Goal: Task Accomplishment & Management: Manage account settings

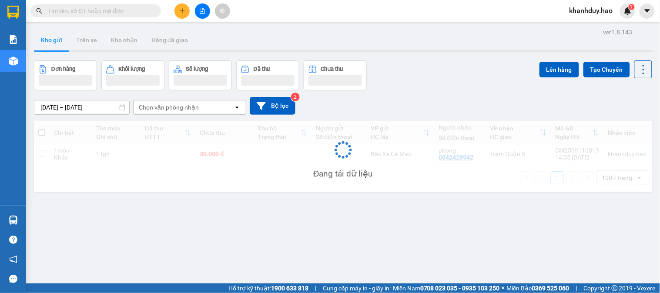
click at [184, 5] on button at bounding box center [181, 10] width 15 height 15
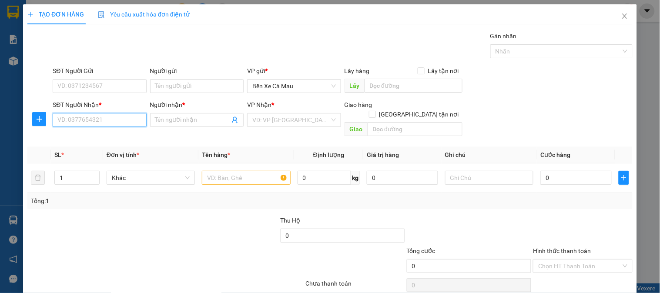
click at [71, 122] on input "SĐT Người Nhận *" at bounding box center [100, 120] width 94 height 14
click at [115, 141] on div "0986313445 - SƠN XE AN KHƯƠNG" at bounding box center [107, 138] width 100 height 10
type input "0986313445"
type input "SƠN XE AN KHƯƠNG"
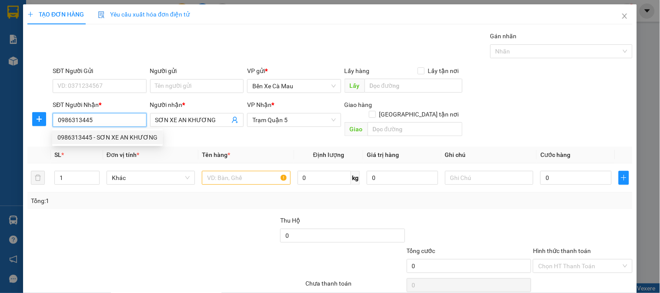
type input "50.000"
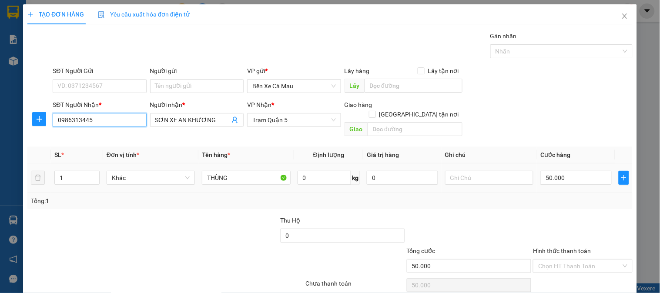
type input "0986313445"
drag, startPoint x: 549, startPoint y: 157, endPoint x: 568, endPoint y: 172, distance: 24.5
click at [568, 172] on td "50.000" at bounding box center [576, 178] width 78 height 29
click at [568, 172] on input "50.000" at bounding box center [575, 178] width 71 height 14
type input "0"
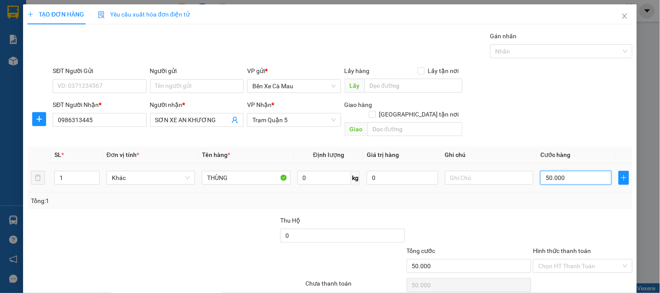
type input "0"
type input "1"
type input "001"
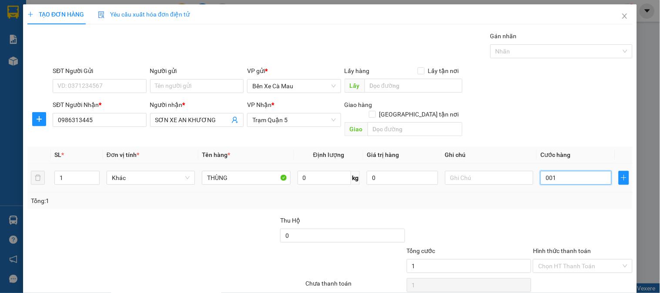
type input "16"
type input "0.016"
type input "160"
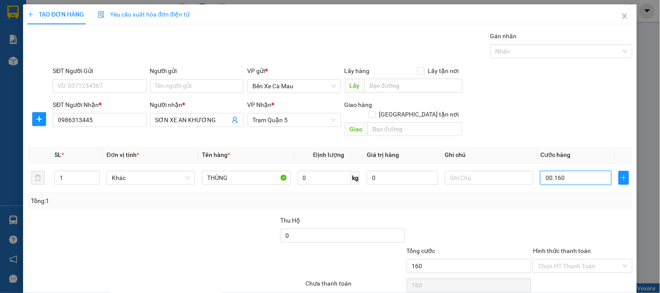
type input "000.160"
click at [611, 100] on form "SĐT Người Gửi VD: 0371234567 Người gửi Tên người gửi VP gửi * Bến Xe Cà Mau Lấy…" at bounding box center [329, 103] width 605 height 74
type input "160.000"
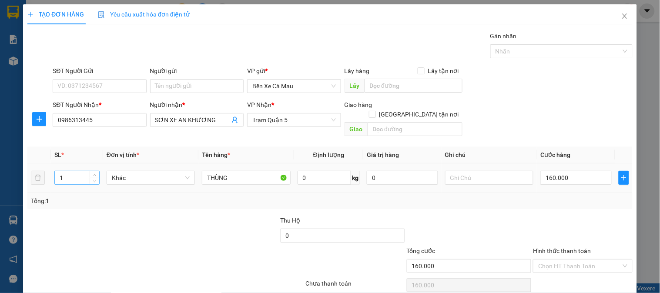
click at [98, 171] on div "1" at bounding box center [76, 178] width 45 height 14
click at [74, 171] on input "1" at bounding box center [77, 177] width 44 height 13
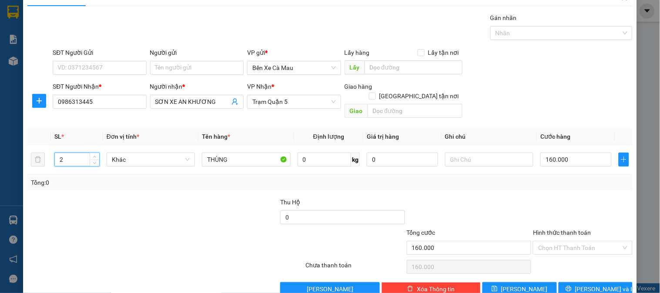
scroll to position [28, 0]
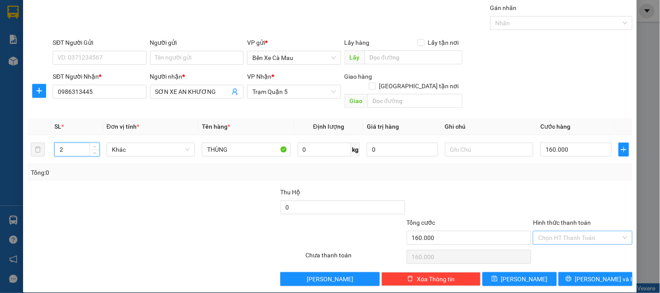
type input "2"
click at [544, 231] on input "Hình thức thanh toán" at bounding box center [579, 237] width 83 height 13
click at [551, 242] on div "Tại văn phòng" at bounding box center [577, 246] width 88 height 10
type input "0"
click at [567, 272] on button "[PERSON_NAME] và In" at bounding box center [596, 279] width 74 height 14
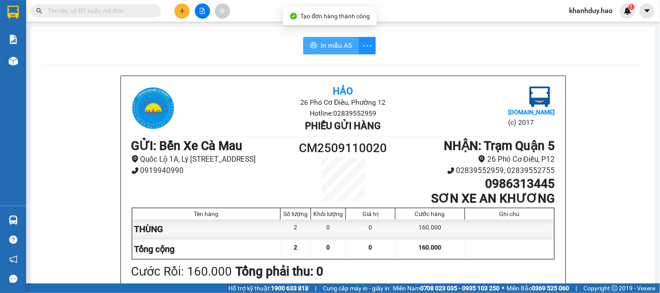
click at [329, 50] on span "In mẫu A5" at bounding box center [336, 45] width 31 height 11
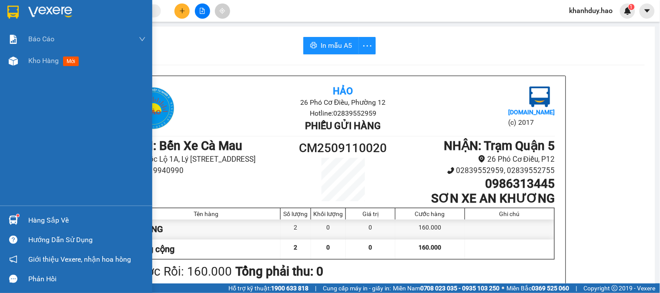
click at [45, 72] on div "Báo cáo BC tiền công nợ Báo cáo dòng tiền (trưởng trạm) Doanh số tạo đơn theo V…" at bounding box center [76, 116] width 152 height 177
click at [44, 63] on span "Kho hàng" at bounding box center [43, 61] width 30 height 8
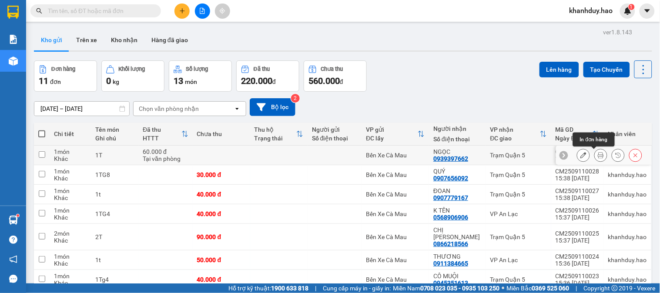
click at [598, 158] on icon at bounding box center [601, 155] width 6 height 6
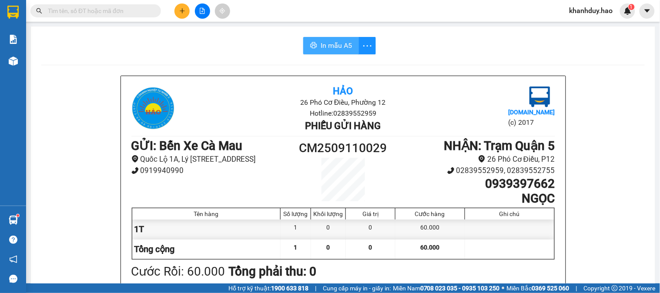
click at [337, 50] on span "In mẫu A5" at bounding box center [336, 45] width 31 height 11
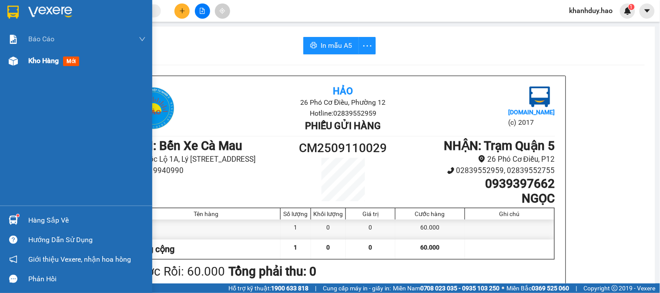
click at [20, 70] on div "Kho hàng mới" at bounding box center [76, 61] width 152 height 22
click at [23, 66] on div "Kho hàng mới" at bounding box center [76, 61] width 152 height 22
click at [24, 66] on div "Kho hàng mới" at bounding box center [76, 61] width 152 height 22
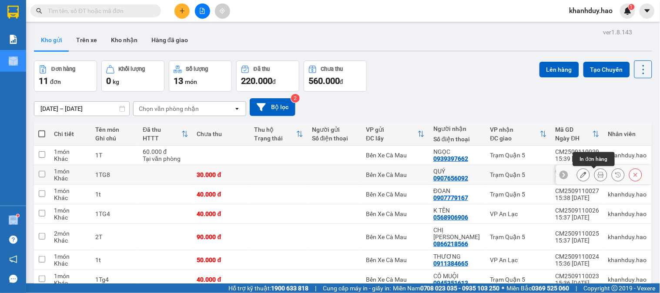
click at [598, 174] on icon at bounding box center [601, 175] width 6 height 6
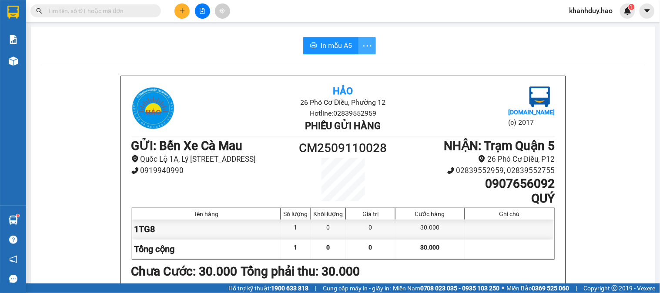
click at [359, 47] on span "more" at bounding box center [367, 45] width 17 height 11
click at [340, 45] on span "In mẫu A5" at bounding box center [336, 45] width 31 height 11
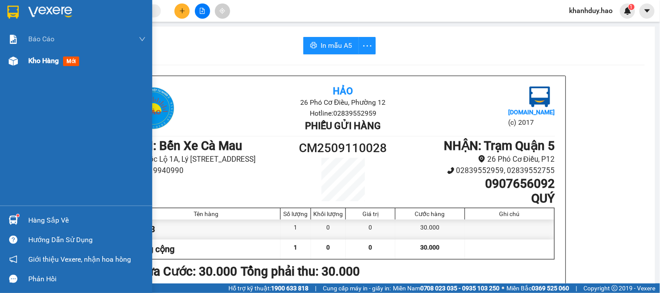
click at [27, 64] on div "Kho hàng mới" at bounding box center [76, 61] width 152 height 22
click at [31, 64] on div "Kho hàng mới" at bounding box center [76, 61] width 152 height 22
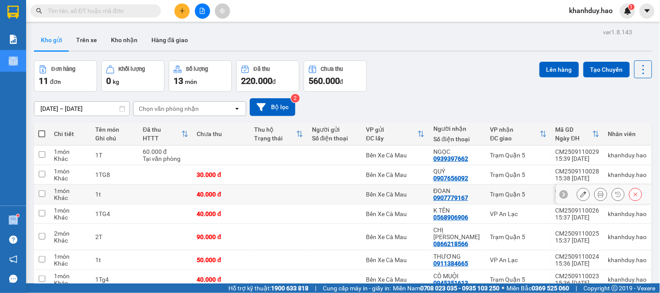
click at [595, 200] on button at bounding box center [601, 194] width 12 height 15
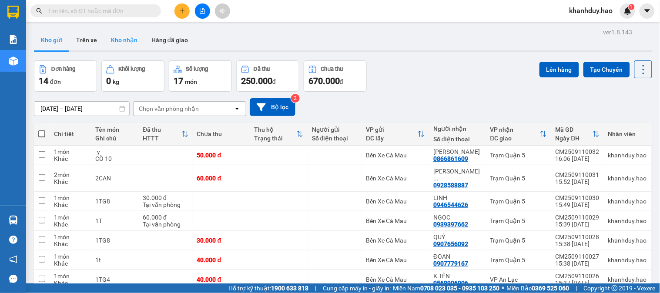
click at [133, 40] on button "Kho nhận" at bounding box center [124, 40] width 40 height 21
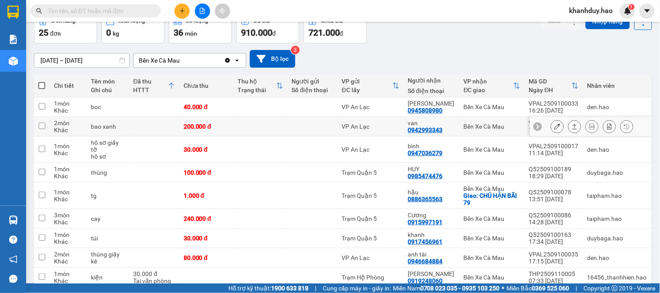
scroll to position [97, 0]
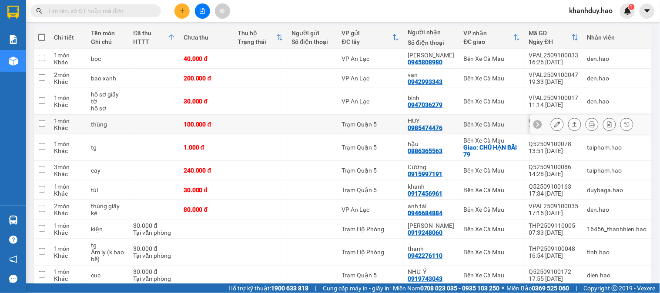
click at [569, 123] on button at bounding box center [575, 124] width 12 height 15
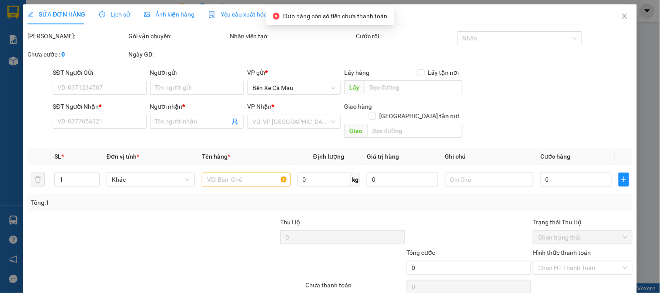
scroll to position [14, 0]
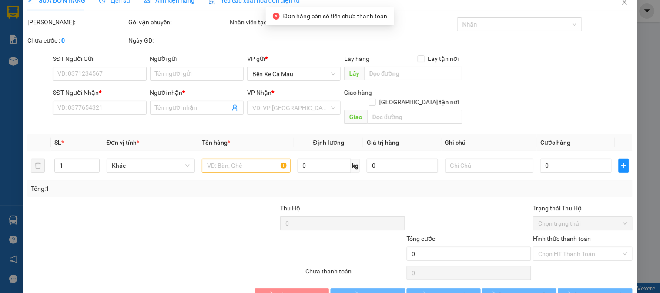
type input "0985474476"
type input "HUY"
type input "100.000"
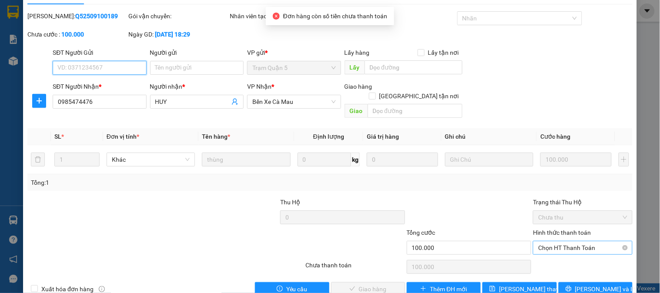
scroll to position [30, 0]
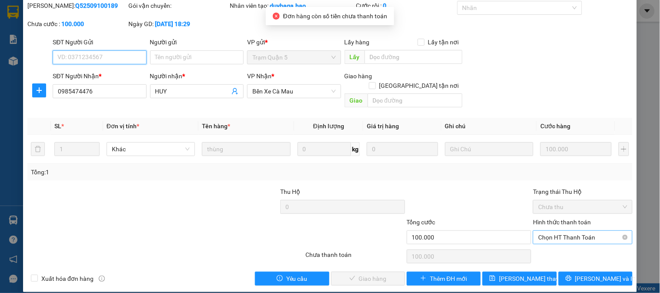
click at [561, 231] on span "Chọn HT Thanh Toán" at bounding box center [582, 237] width 89 height 13
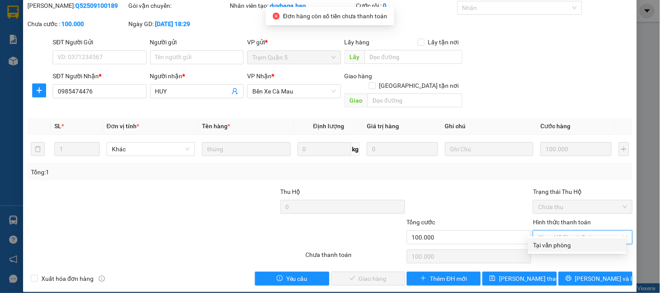
click at [549, 250] on div "Tại văn phòng" at bounding box center [577, 245] width 98 height 14
type input "0"
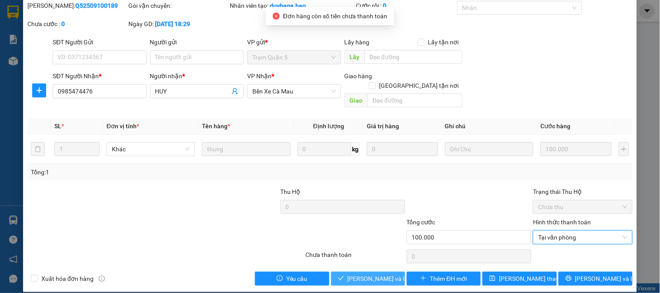
click at [355, 274] on span "Lưu và Giao hàng" at bounding box center [390, 279] width 84 height 10
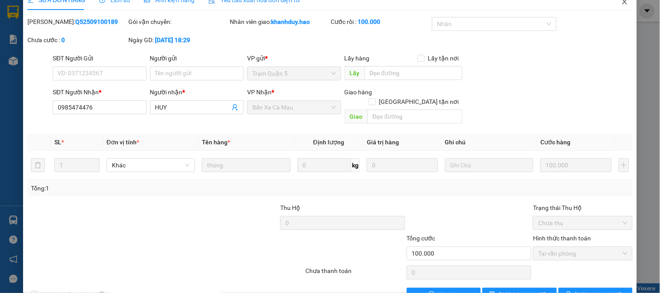
scroll to position [0, 0]
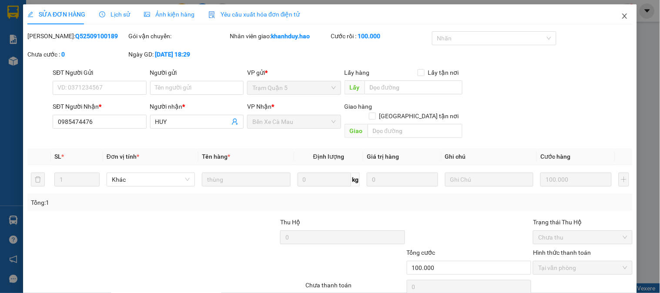
click at [620, 11] on span "Close" at bounding box center [624, 16] width 24 height 24
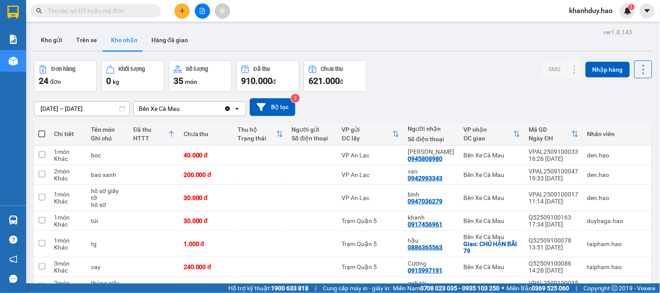
click at [94, 109] on input "[DATE] – [DATE]" at bounding box center [81, 109] width 95 height 14
click at [76, 37] on button "Trên xe" at bounding box center [86, 40] width 35 height 21
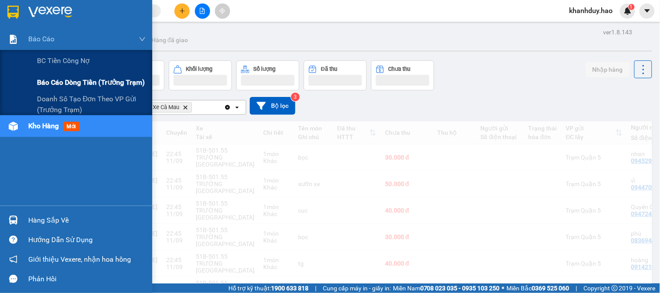
click at [65, 75] on div "Báo cáo dòng tiền (trưởng trạm)" at bounding box center [91, 83] width 109 height 22
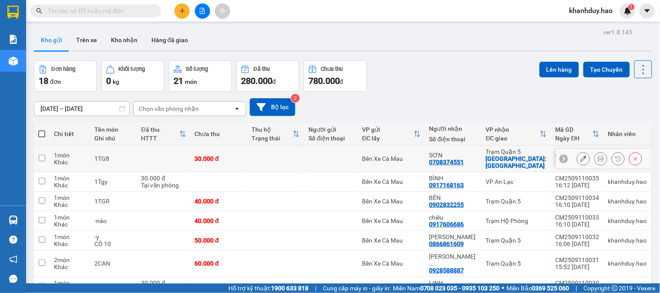
drag, startPoint x: 595, startPoint y: 159, endPoint x: 547, endPoint y: 139, distance: 51.5
click at [598, 159] on icon at bounding box center [601, 159] width 6 height 6
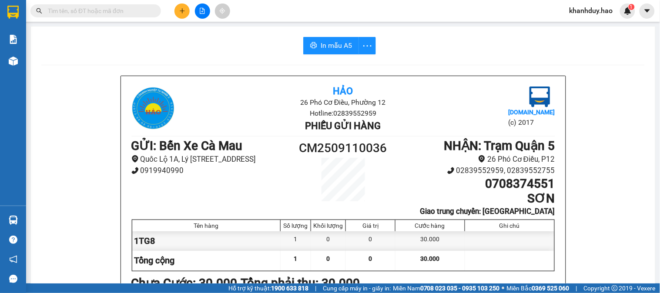
click at [340, 40] on span "In mẫu A5" at bounding box center [336, 45] width 31 height 11
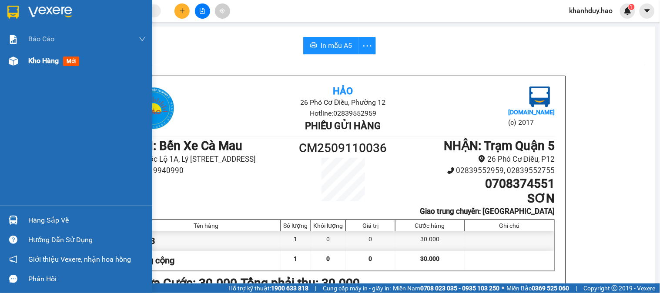
click at [11, 59] on img at bounding box center [13, 61] width 9 height 9
click at [12, 61] on img at bounding box center [13, 61] width 9 height 9
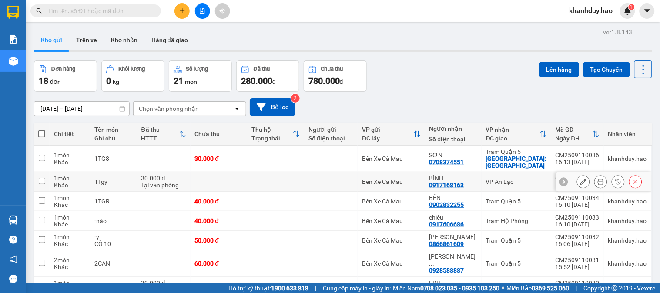
click at [598, 181] on icon at bounding box center [601, 182] width 6 height 6
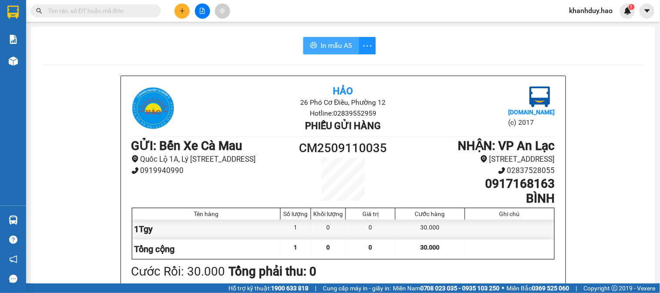
click at [328, 40] on span "In mẫu A5" at bounding box center [336, 45] width 31 height 11
click at [331, 47] on span "In mẫu A5" at bounding box center [336, 45] width 31 height 11
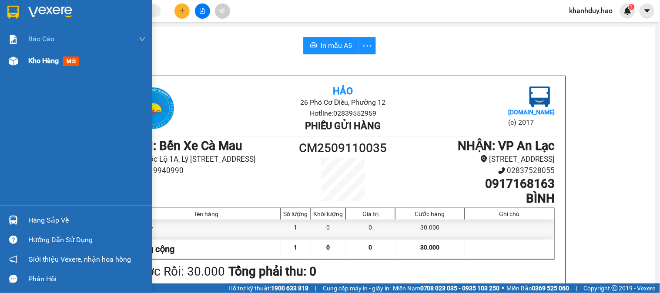
click at [36, 67] on div "Kho hàng mới" at bounding box center [86, 61] width 117 height 22
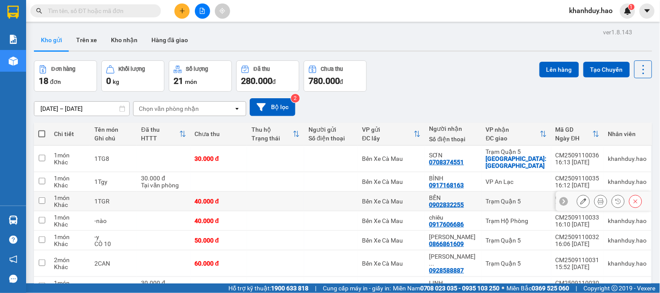
click at [595, 200] on button at bounding box center [601, 201] width 12 height 15
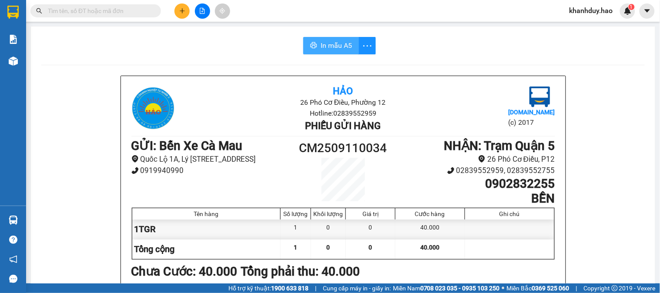
click at [340, 50] on span "In mẫu A5" at bounding box center [336, 45] width 31 height 11
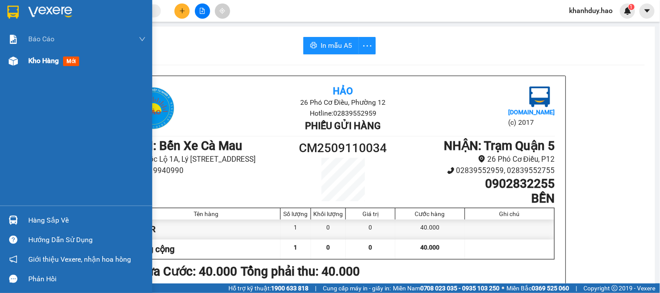
click at [34, 66] on div "Kho hàng mới" at bounding box center [55, 60] width 54 height 11
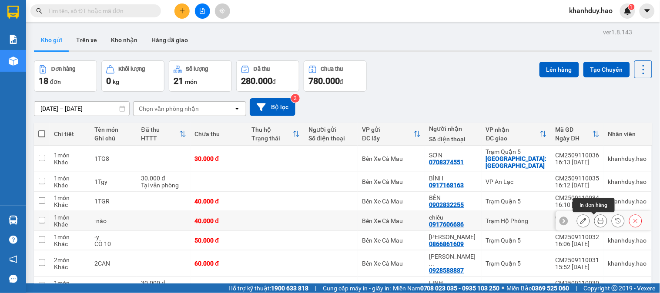
click at [598, 223] on button at bounding box center [601, 221] width 12 height 15
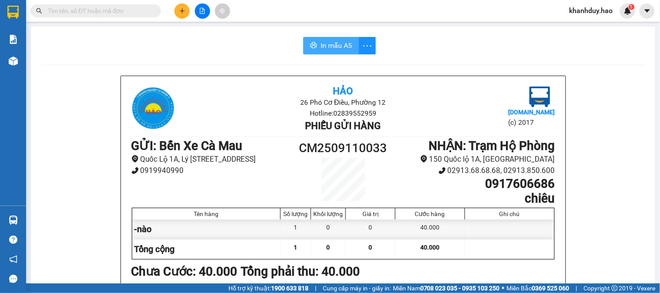
click at [345, 39] on button "In mẫu A5" at bounding box center [331, 45] width 56 height 17
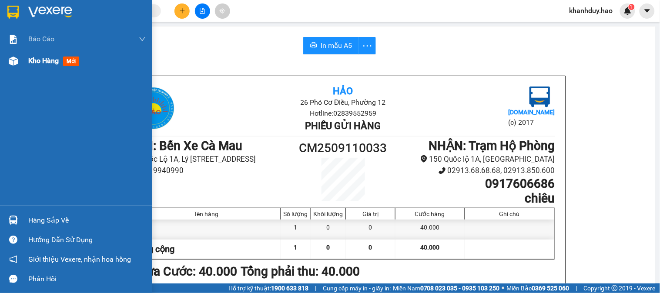
click at [11, 59] on img at bounding box center [13, 61] width 9 height 9
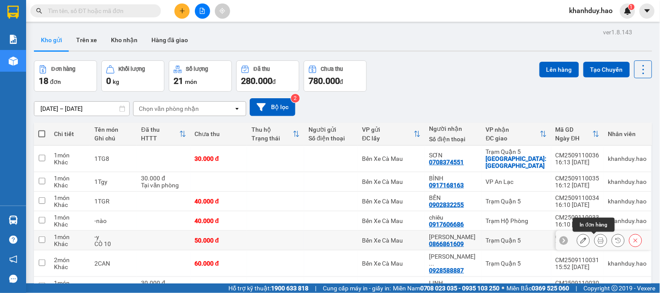
click at [598, 238] on icon at bounding box center [601, 241] width 6 height 6
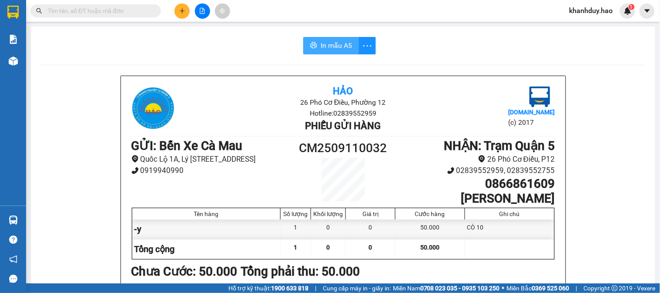
click at [321, 44] on span "In mẫu A5" at bounding box center [336, 45] width 31 height 11
click at [190, 9] on div at bounding box center [202, 10] width 65 height 15
click at [186, 11] on button at bounding box center [181, 10] width 15 height 15
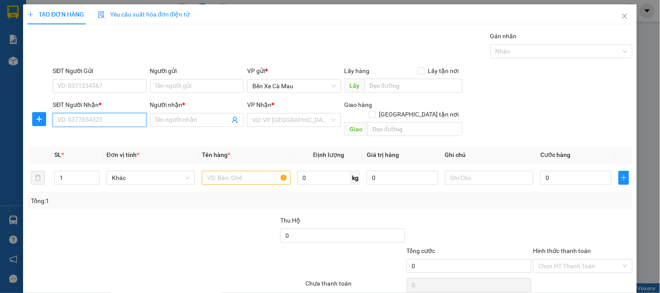
click at [118, 120] on input "SĐT Người Nhận *" at bounding box center [100, 120] width 94 height 14
type input "0946480"
drag, startPoint x: 123, startPoint y: 134, endPoint x: 533, endPoint y: 161, distance: 411.6
click at [164, 134] on body "Kết quả tìm kiếm ( 0 ) Bộ lọc Thuộc VP này Gửi 3 ngày gần nhất No Data khanhduy…" at bounding box center [330, 146] width 660 height 293
click at [100, 138] on div "0946480505 - XUÂN ĐÀO" at bounding box center [100, 138] width 86 height 10
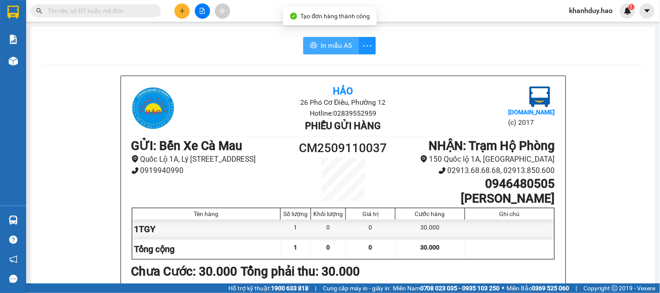
click at [326, 41] on span "In mẫu A5" at bounding box center [336, 45] width 31 height 11
click at [185, 6] on button at bounding box center [181, 10] width 15 height 15
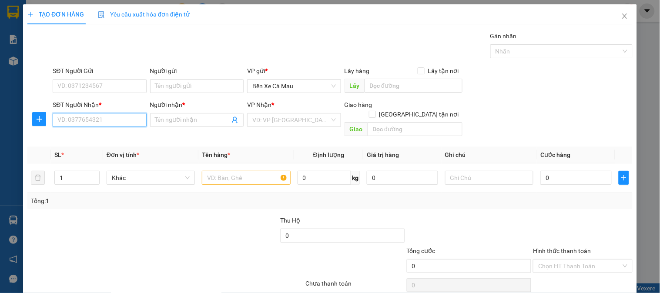
click at [105, 116] on input "SĐT Người Nhận *" at bounding box center [100, 120] width 94 height 14
click at [100, 137] on div "0913605885 - ĐÀO" at bounding box center [98, 138] width 82 height 10
type input "0913605885"
type input "ĐÀO"
type input "40.000"
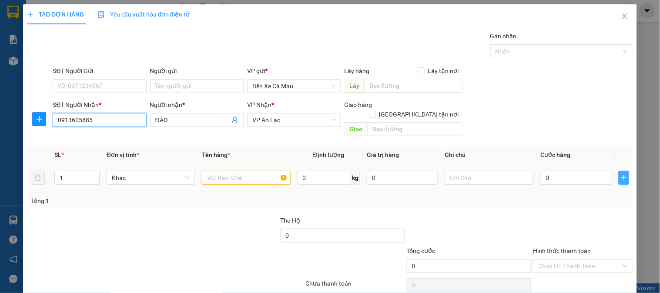
type input "40.000"
type input "0913605885"
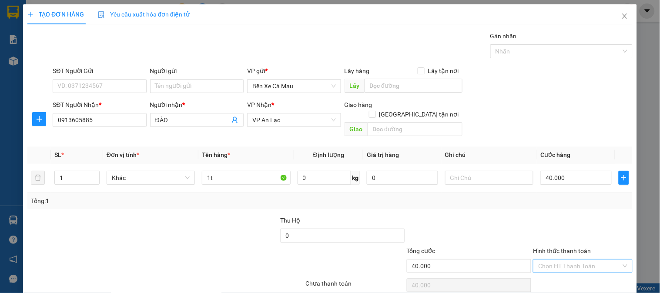
click at [577, 260] on input "Hình thức thanh toán" at bounding box center [579, 266] width 83 height 13
drag, startPoint x: 567, startPoint y: 241, endPoint x: 567, endPoint y: 220, distance: 21.8
click at [567, 270] on div "Tại văn phòng" at bounding box center [577, 275] width 88 height 10
type input "0"
click at [569, 164] on td "40.000" at bounding box center [576, 178] width 78 height 29
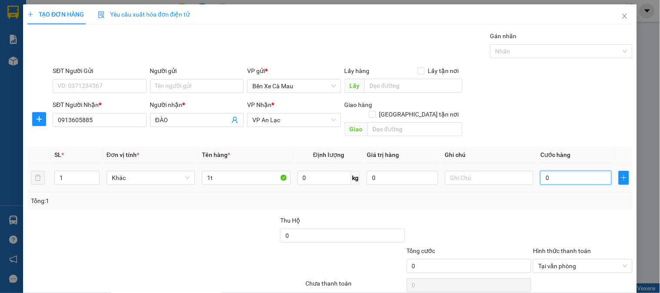
click at [569, 171] on input "0" at bounding box center [575, 178] width 71 height 14
drag, startPoint x: 575, startPoint y: 96, endPoint x: 577, endPoint y: 100, distance: 4.9
click at [577, 100] on div "SĐT Người Nhận * 0913605885 Người nhận * ĐÀO VP Nhận * VP An Lạc Giao hàng Giao…" at bounding box center [342, 120] width 583 height 40
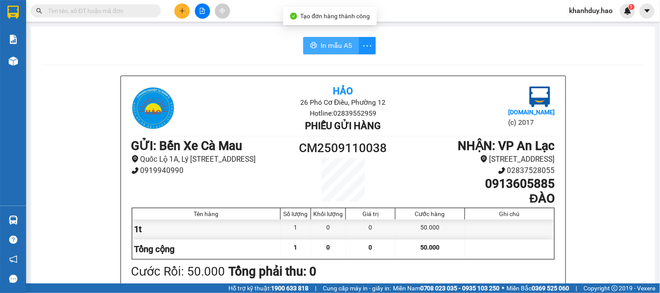
click at [341, 49] on span "In mẫu A5" at bounding box center [336, 45] width 31 height 11
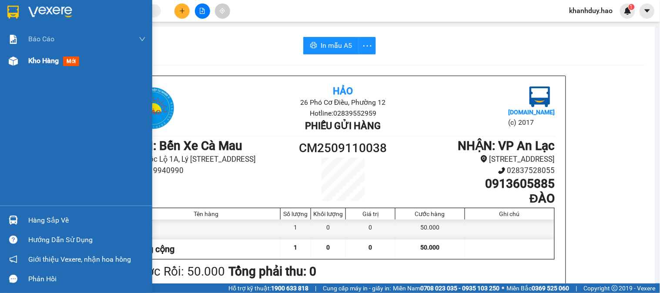
click at [30, 67] on div "Kho hàng mới" at bounding box center [86, 61] width 117 height 22
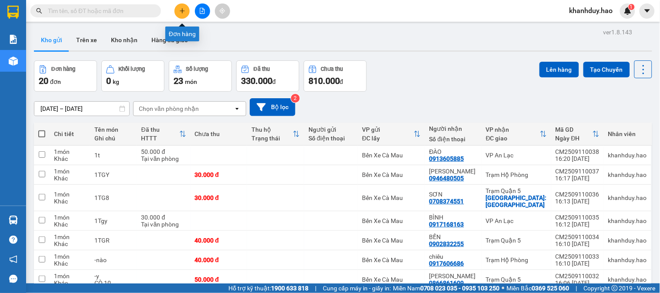
click at [181, 5] on button at bounding box center [181, 10] width 15 height 15
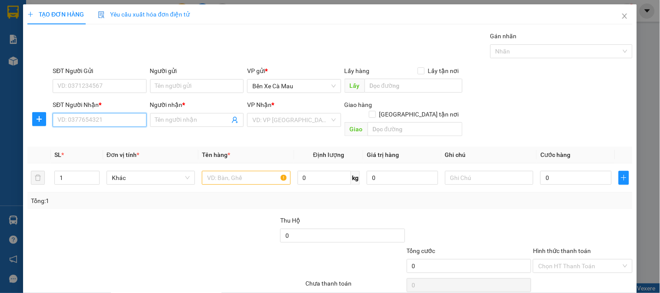
click at [126, 120] on input "SĐT Người Nhận *" at bounding box center [100, 120] width 94 height 14
type input "3"
click at [119, 134] on div "0917208232 - NGUYỆT" at bounding box center [98, 138] width 82 height 10
type input "0917208232"
type input "NGUYỆT"
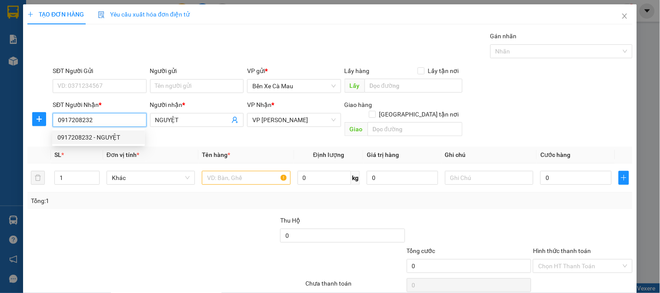
type input "30.000"
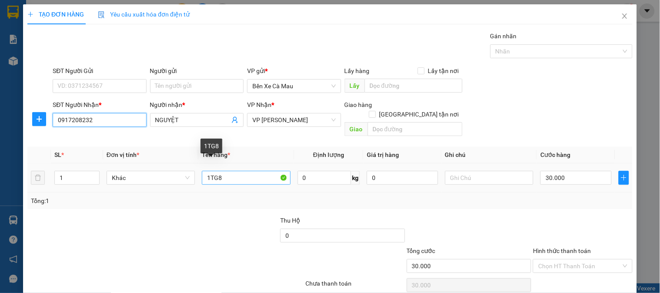
type input "0917208232"
click at [228, 171] on input "1TG8" at bounding box center [246, 178] width 88 height 14
type input "1HGY"
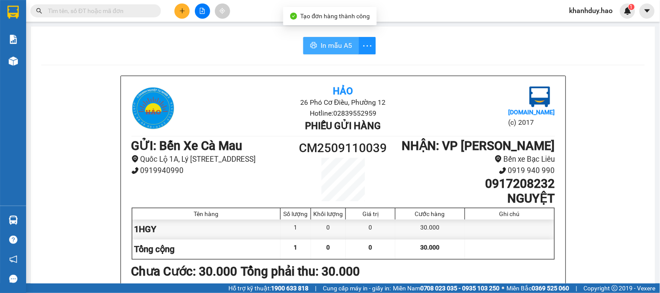
click at [331, 41] on span "In mẫu A5" at bounding box center [336, 45] width 31 height 11
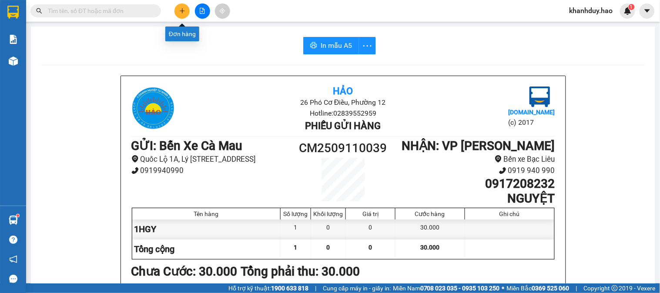
click at [176, 10] on button at bounding box center [181, 10] width 15 height 15
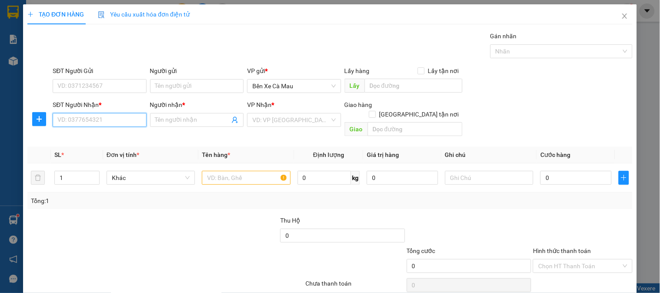
click at [127, 120] on input "SĐT Người Nhận *" at bounding box center [100, 120] width 94 height 14
type input "0903318001"
click at [100, 137] on div "0903318001 - TÂM" at bounding box center [98, 138] width 82 height 10
type input "TÂM"
type input "100.000"
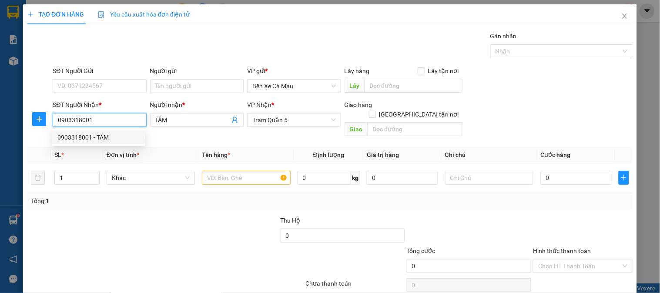
type input "100.000"
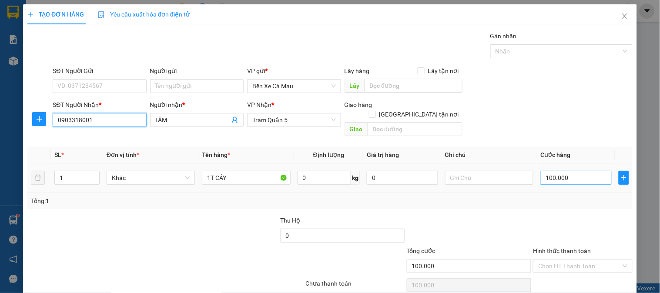
type input "0903318001"
click at [576, 171] on input "100.000" at bounding box center [575, 178] width 71 height 14
type input "0"
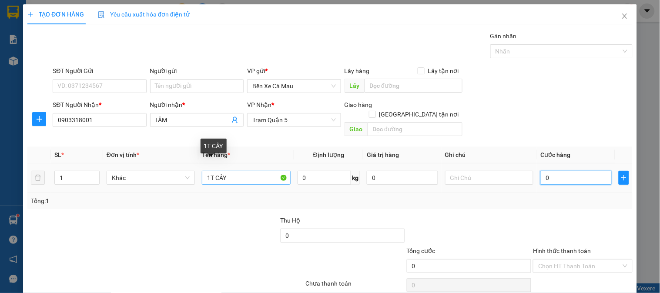
type input "0"
click at [228, 171] on input "1T CÂY" at bounding box center [246, 178] width 88 height 14
type input "1T 0.5"
click at [564, 171] on input "0" at bounding box center [575, 178] width 71 height 14
type input "0"
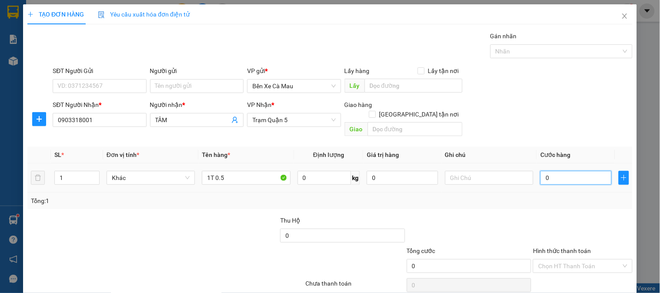
type input "5"
type input "005"
type input "50"
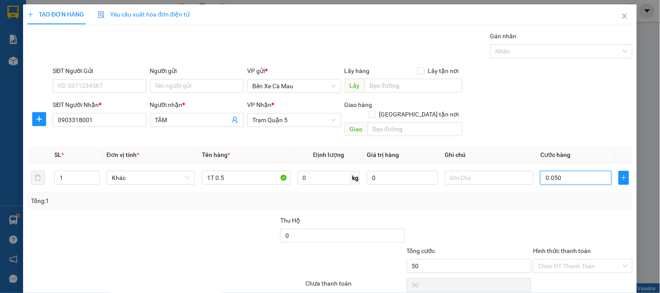
type input "0.050"
click at [563, 248] on label "Hình thức thanh toán" at bounding box center [562, 251] width 58 height 7
click at [563, 260] on input "Hình thức thanh toán" at bounding box center [579, 266] width 83 height 13
type input "50.000"
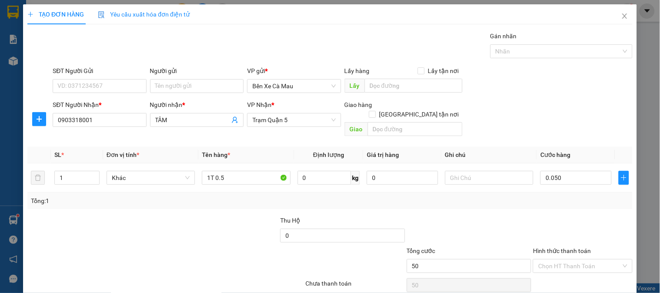
type input "50.000"
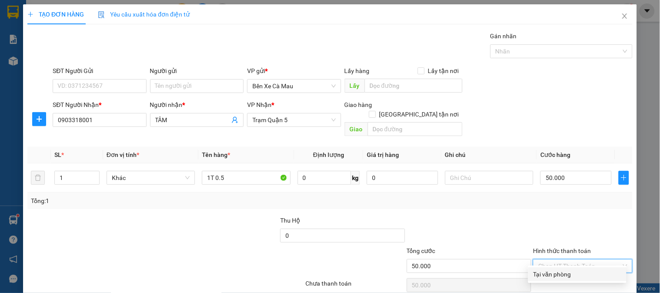
click at [563, 270] on div "Tại văn phòng" at bounding box center [577, 275] width 88 height 10
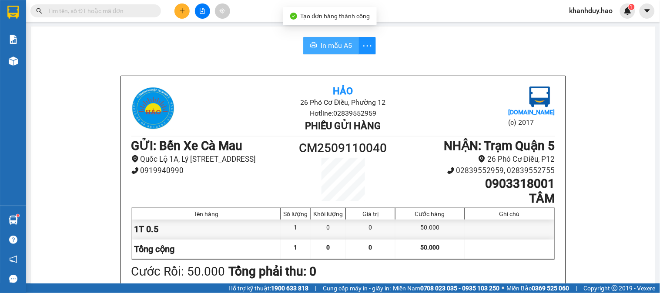
click at [332, 49] on span "In mẫu A5" at bounding box center [336, 45] width 31 height 11
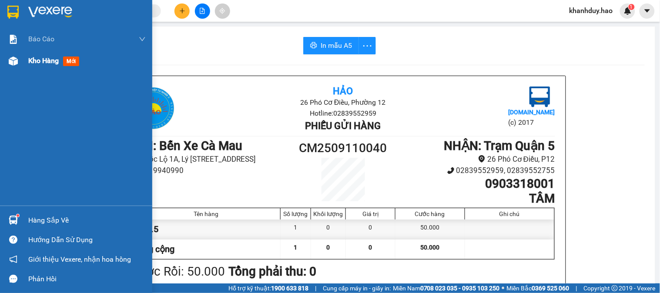
click at [68, 61] on span "mới" at bounding box center [71, 62] width 16 height 10
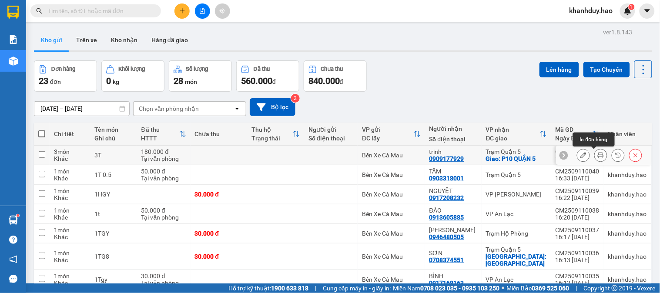
click at [598, 155] on icon at bounding box center [601, 155] width 6 height 6
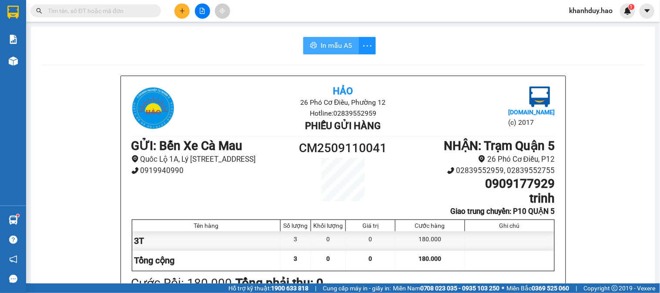
click at [331, 44] on span "In mẫu A5" at bounding box center [336, 45] width 31 height 11
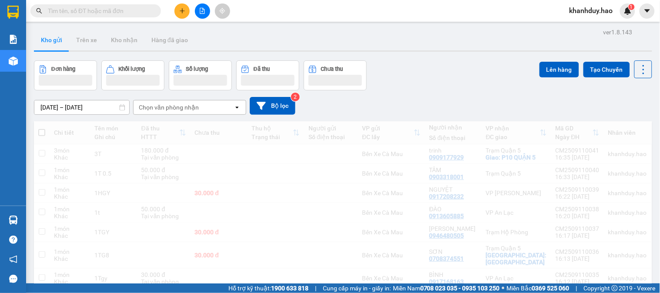
drag, startPoint x: 150, startPoint y: 24, endPoint x: 180, endPoint y: 10, distance: 33.5
click at [180, 10] on icon "plus" at bounding box center [182, 11] width 6 height 6
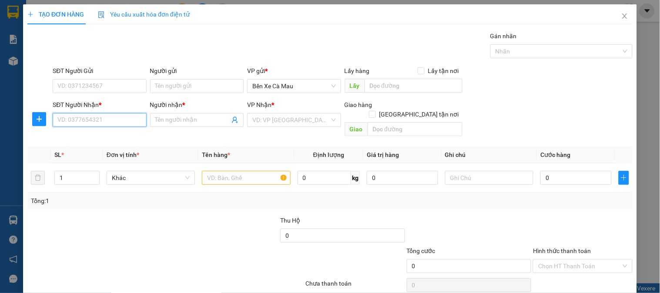
click at [131, 119] on input "SĐT Người Nhận *" at bounding box center [100, 120] width 94 height 14
type input "0917638594"
click at [127, 139] on div "0917638594 - NHẬT HÀO" at bounding box center [106, 138] width 98 height 10
type input "NHẬT HÀO"
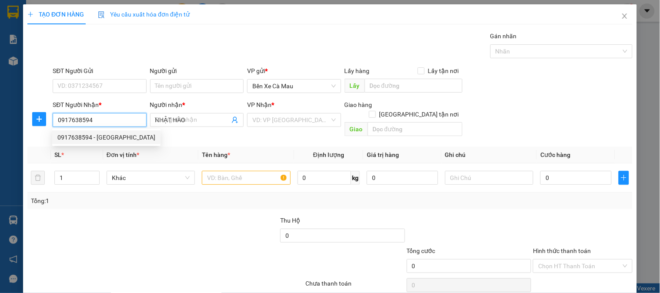
type input "40.000"
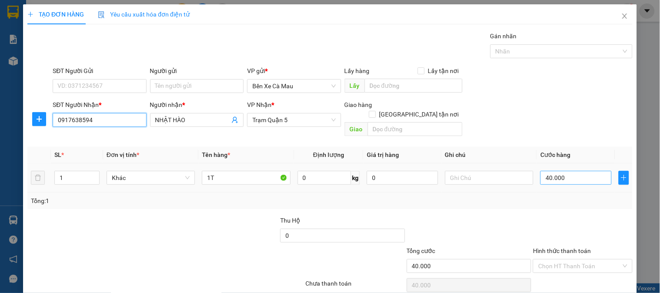
type input "0917638594"
click at [576, 171] on input "40.000" at bounding box center [575, 178] width 71 height 14
type input "0"
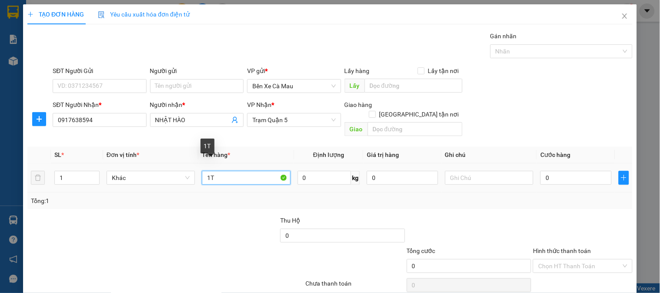
click at [234, 171] on input "1T" at bounding box center [246, 178] width 88 height 14
type input "1T0.5"
click at [566, 171] on input "0" at bounding box center [575, 178] width 71 height 14
type input "0"
type input "6"
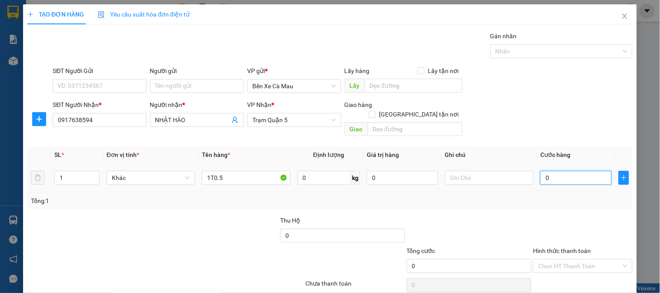
type input "6"
type input "006"
type input "60"
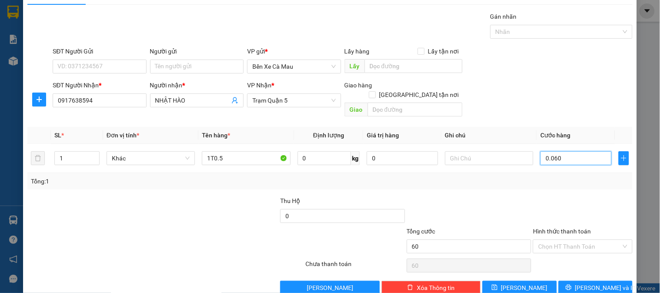
scroll to position [28, 0]
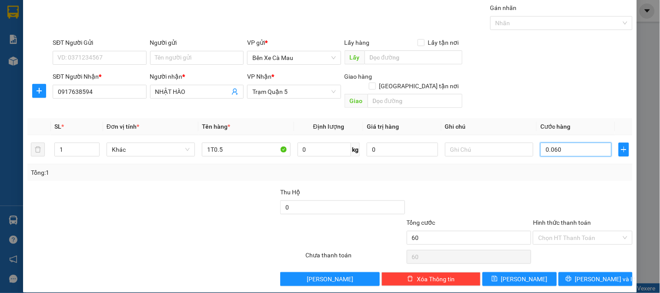
type input "0.060"
type input "60.000"
click at [557, 219] on label "Hình thức thanh toán" at bounding box center [562, 222] width 58 height 7
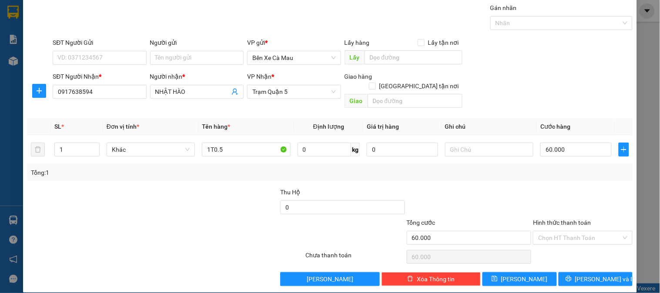
click at [557, 231] on input "Hình thức thanh toán" at bounding box center [579, 237] width 83 height 13
click at [558, 240] on div "Tại văn phòng" at bounding box center [577, 246] width 98 height 14
type input "0"
click at [559, 272] on button "[PERSON_NAME] và In" at bounding box center [596, 279] width 74 height 14
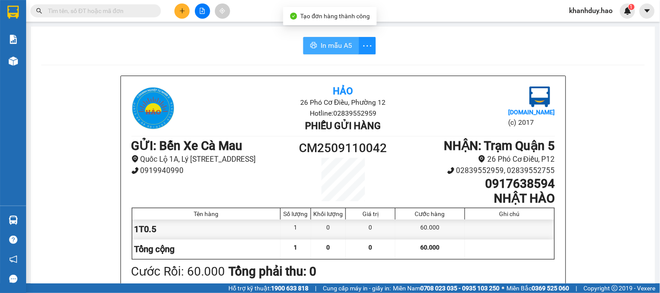
click at [338, 44] on span "In mẫu A5" at bounding box center [336, 45] width 31 height 11
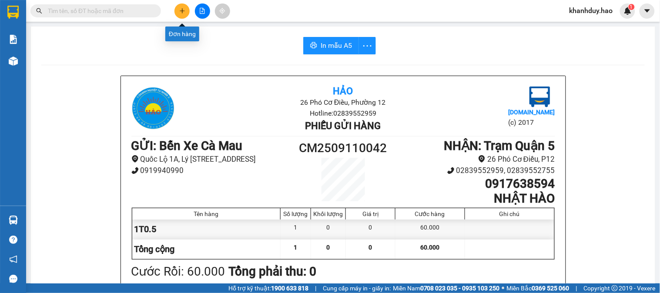
click at [180, 10] on icon "plus" at bounding box center [182, 11] width 6 height 6
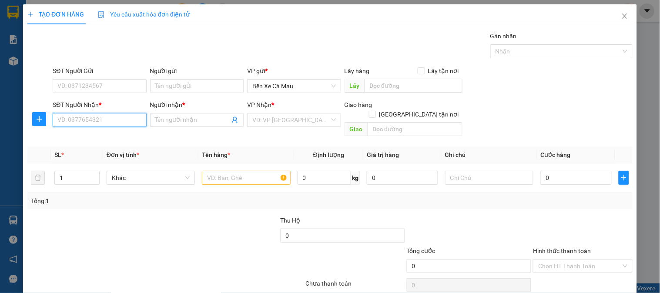
click at [123, 116] on input "SĐT Người Nhận *" at bounding box center [100, 120] width 94 height 14
type input "9"
click at [110, 137] on div "0941454640 - GIÀU EM" at bounding box center [98, 138] width 82 height 10
type input "0941454640"
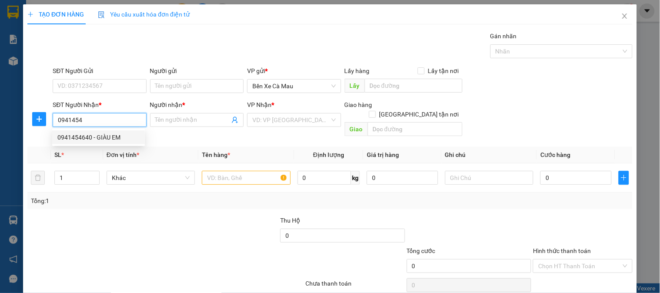
type input "GIÀU EM"
type input "100.000"
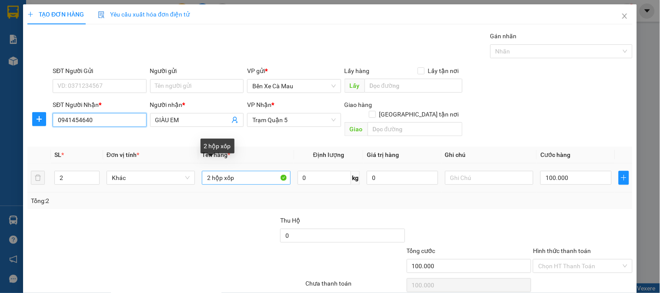
type input "0941454640"
click at [236, 171] on input "2 hộp xốp" at bounding box center [246, 178] width 88 height 14
type input "2"
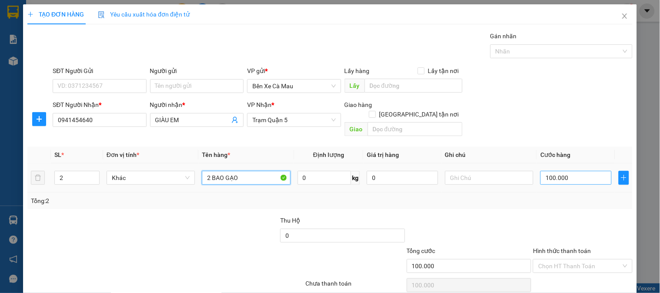
type input "2 BAO GẠO"
click at [579, 171] on input "100.000" at bounding box center [575, 178] width 71 height 14
type input "0"
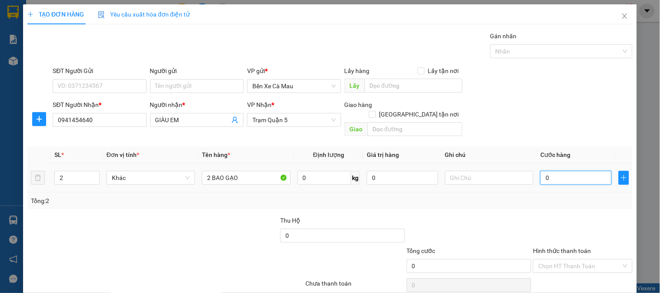
type input "7"
type input "007"
type input "70"
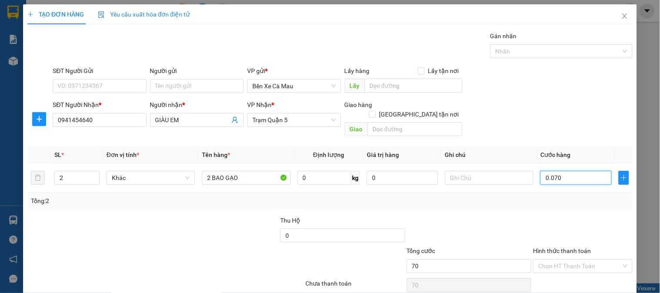
scroll to position [28, 0]
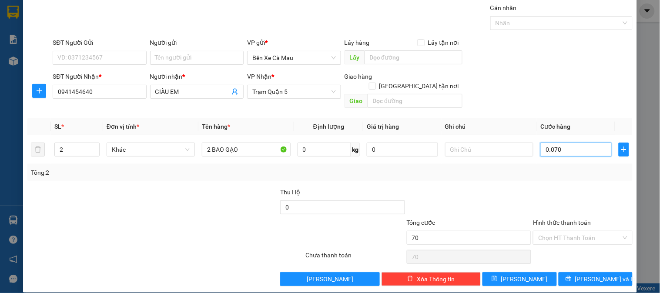
type input "0.070"
click at [570, 219] on label "Hình thức thanh toán" at bounding box center [562, 222] width 58 height 7
click at [570, 231] on input "Hình thức thanh toán" at bounding box center [579, 237] width 83 height 13
type input "70.000"
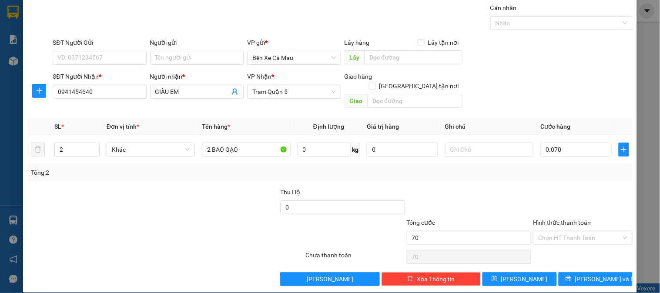
type input "70.000"
drag, startPoint x: 569, startPoint y: 244, endPoint x: 569, endPoint y: 254, distance: 10.0
click at [569, 245] on div "Tại văn phòng" at bounding box center [577, 246] width 88 height 10
type input "0"
click at [568, 272] on button "[PERSON_NAME] và In" at bounding box center [596, 279] width 74 height 14
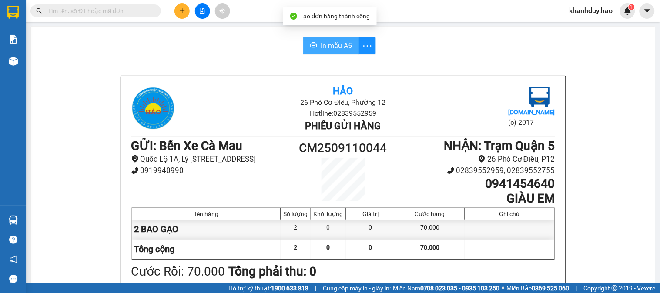
click at [341, 45] on span "In mẫu A5" at bounding box center [336, 45] width 31 height 11
click at [329, 42] on span "In mẫu A5" at bounding box center [336, 45] width 31 height 11
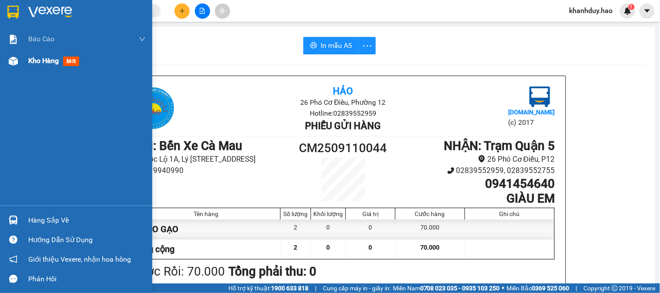
click at [67, 59] on span "mới" at bounding box center [71, 62] width 16 height 10
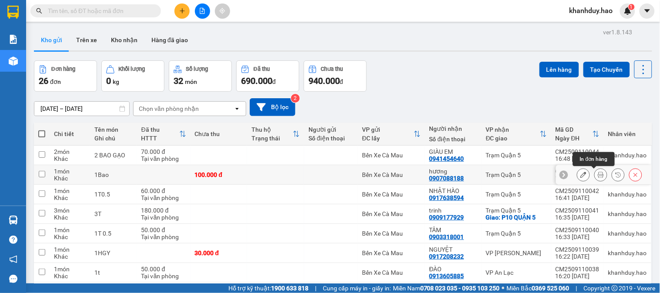
click at [598, 177] on icon at bounding box center [601, 175] width 6 height 6
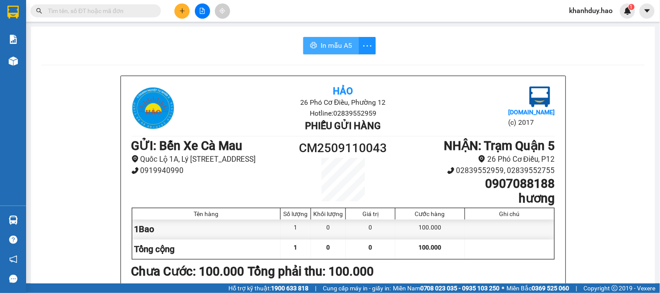
click at [333, 48] on span "In mẫu A5" at bounding box center [336, 45] width 31 height 11
click at [187, 10] on button at bounding box center [181, 10] width 15 height 15
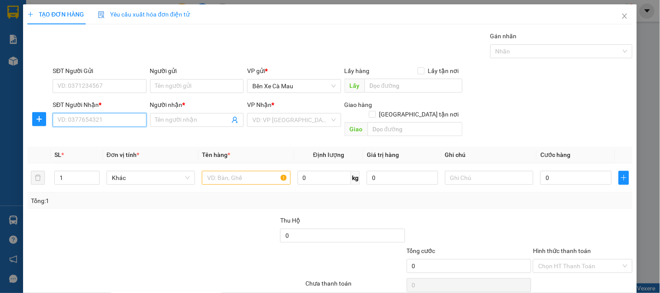
click at [106, 115] on input "SĐT Người Nhận *" at bounding box center [100, 120] width 94 height 14
click at [75, 140] on div "0898799679 - LABO HLT" at bounding box center [98, 138] width 82 height 10
type input "0898799679"
type input "LABO HLT"
type input "30.000"
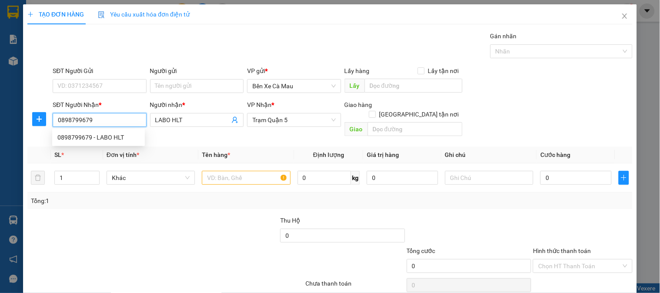
type input "30.000"
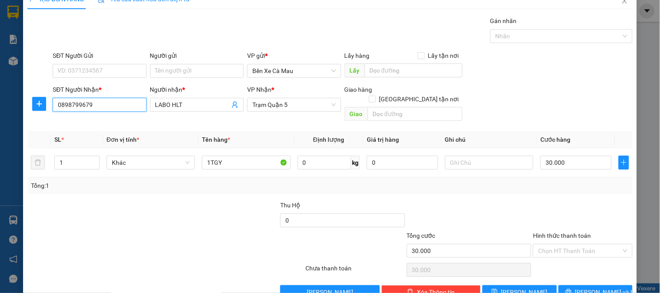
scroll to position [28, 0]
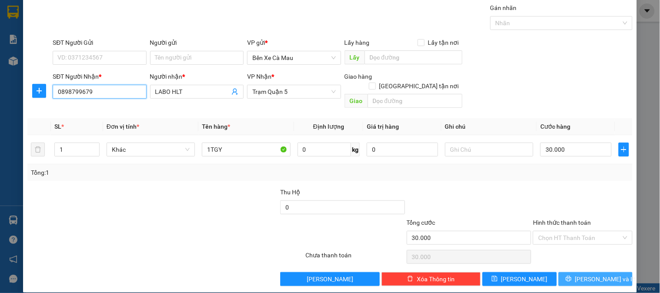
type input "0898799679"
click at [589, 274] on span "[PERSON_NAME] và In" at bounding box center [605, 279] width 61 height 10
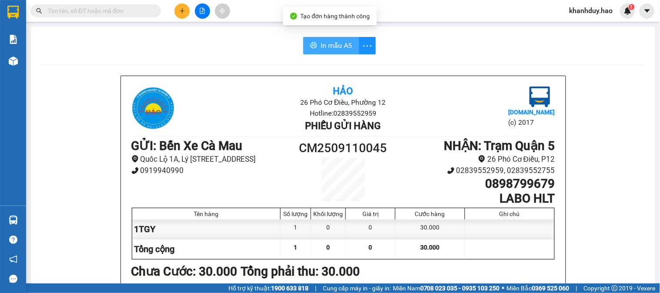
click at [331, 41] on span "In mẫu A5" at bounding box center [336, 45] width 31 height 11
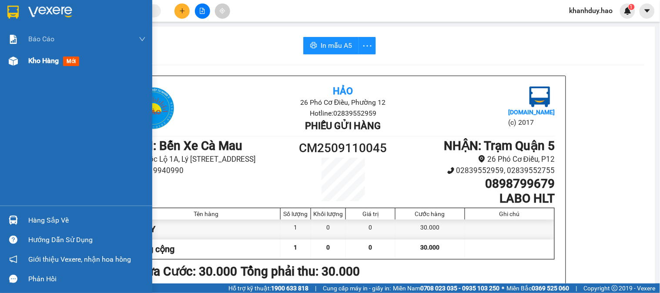
click at [69, 57] on span "mới" at bounding box center [71, 62] width 16 height 10
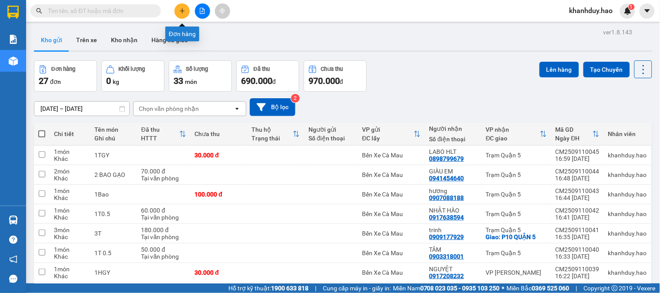
click at [180, 8] on icon "plus" at bounding box center [182, 11] width 6 height 6
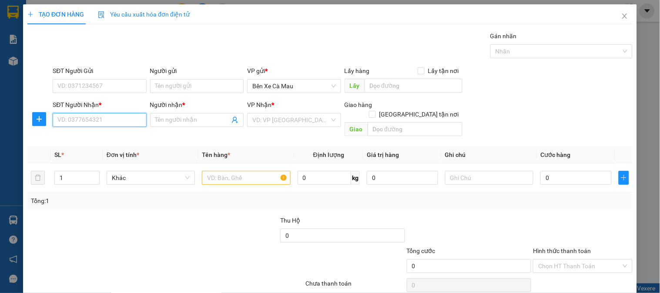
click at [114, 118] on input "SĐT Người Nhận *" at bounding box center [100, 120] width 94 height 14
type input "0888156089"
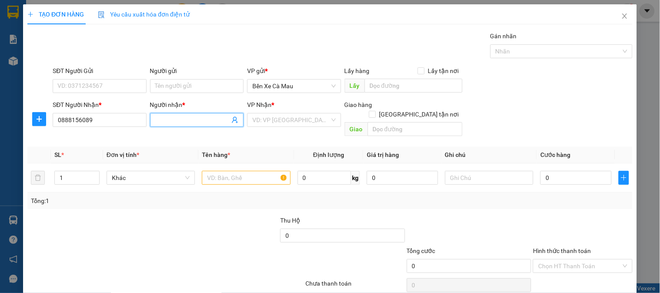
click at [172, 118] on input "Người nhận *" at bounding box center [192, 120] width 74 height 10
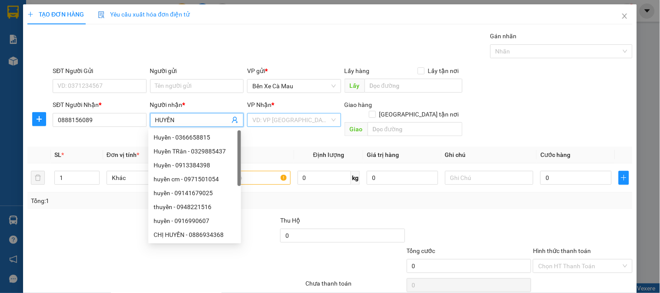
type input "HUYỀN"
click at [288, 114] on input "search" at bounding box center [290, 120] width 77 height 13
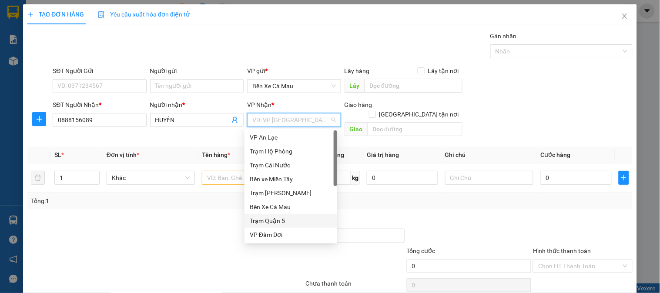
click at [267, 220] on div "Trạm Quận 5" at bounding box center [291, 221] width 82 height 10
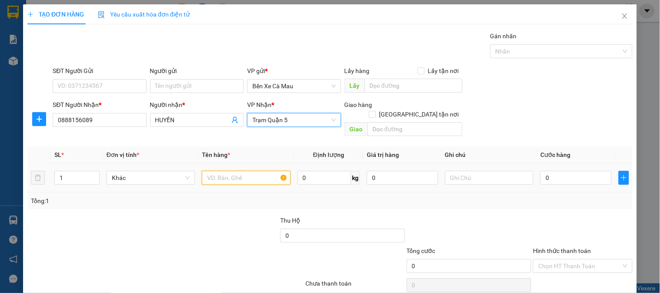
click at [248, 171] on input "text" at bounding box center [246, 178] width 88 height 14
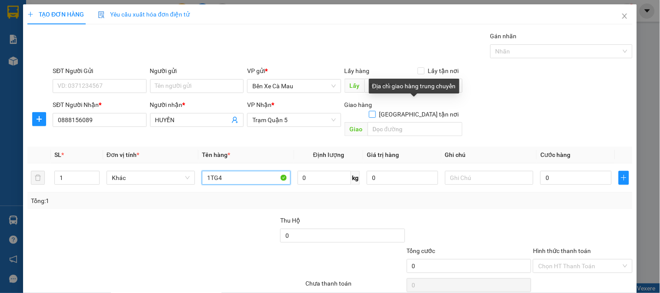
type input "1TG4"
click at [375, 111] on input "[GEOGRAPHIC_DATA] tận nơi" at bounding box center [372, 114] width 6 height 6
checkbox input "true"
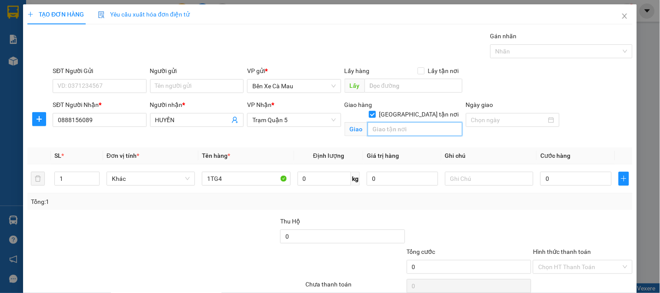
click at [405, 124] on input "text" at bounding box center [415, 129] width 95 height 14
type input "Q3"
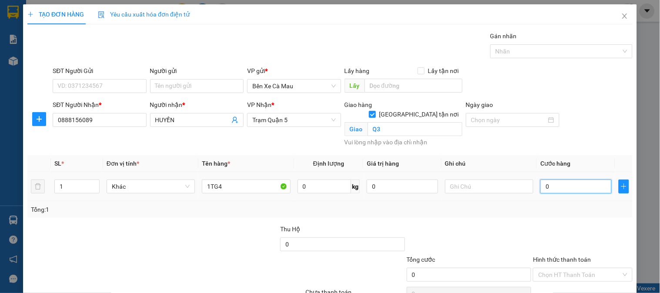
click at [570, 180] on input "0" at bounding box center [575, 187] width 71 height 14
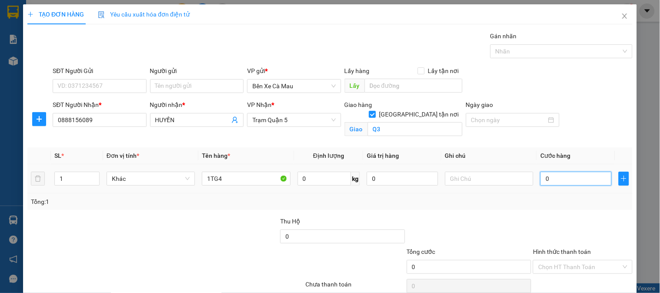
type input "004"
type input "4"
type input "0.040"
type input "40"
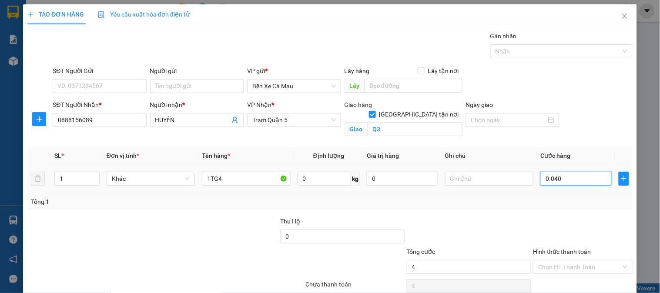
type input "40"
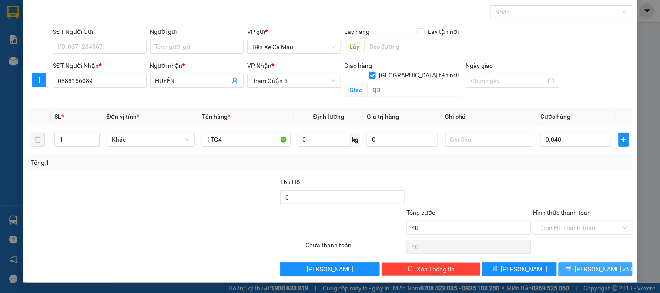
type input "40.000"
click at [567, 270] on button "[PERSON_NAME] và In" at bounding box center [596, 269] width 74 height 14
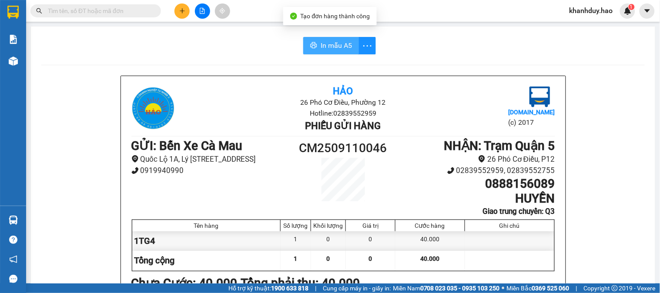
click at [323, 43] on span "In mẫu A5" at bounding box center [336, 45] width 31 height 11
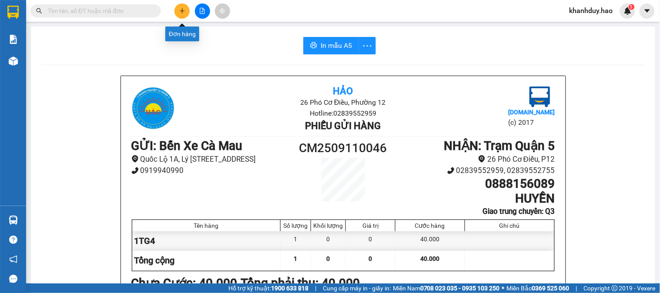
click at [181, 6] on button at bounding box center [181, 10] width 15 height 15
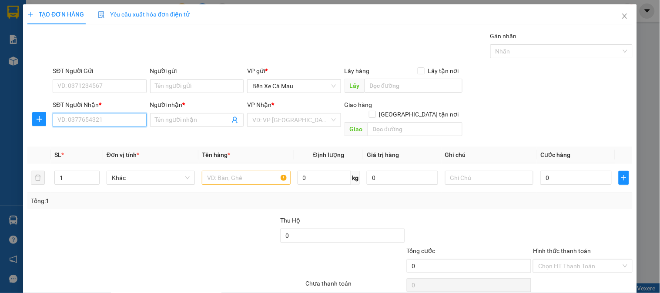
click at [114, 124] on input "SĐT Người Nhận *" at bounding box center [100, 120] width 94 height 14
click at [104, 135] on div "0909794902 - KIM OANH" at bounding box center [100, 138] width 86 height 10
type input "0909794902"
type input "[PERSON_NAME]"
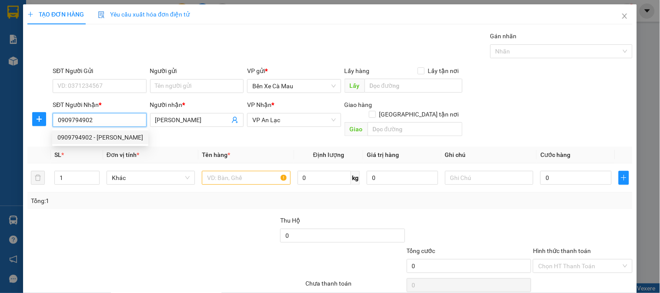
type input "20.000"
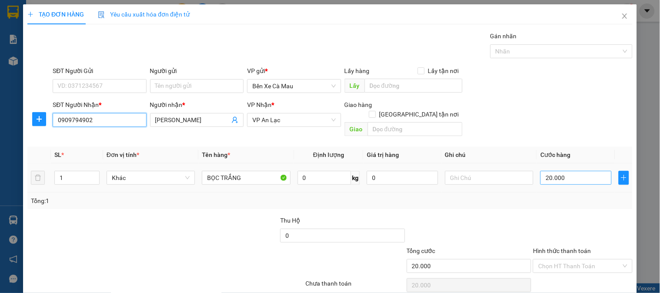
type input "0909794902"
click at [568, 171] on input "20.000" at bounding box center [575, 178] width 71 height 14
type input "0"
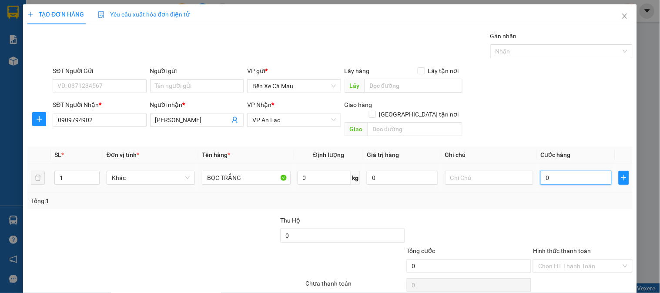
type input "3"
type input "003"
type input "30"
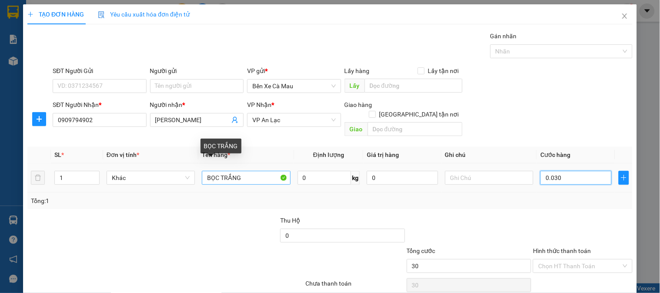
type input "0.030"
type input "30.000"
click at [248, 171] on input "BỌC TRẮNG" at bounding box center [246, 178] width 88 height 14
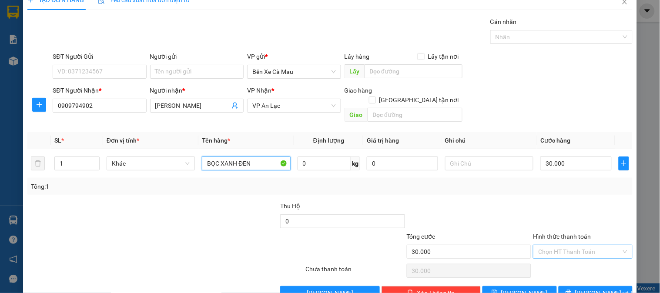
scroll to position [28, 0]
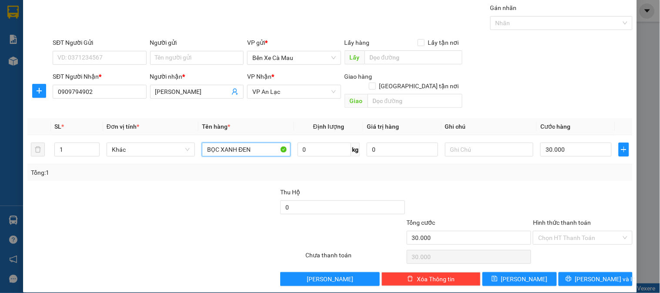
type input "BỌC XANH ĐEN"
click at [579, 219] on label "Hình thức thanh toán" at bounding box center [562, 222] width 58 height 7
click at [579, 231] on input "Hình thức thanh toán" at bounding box center [579, 237] width 83 height 13
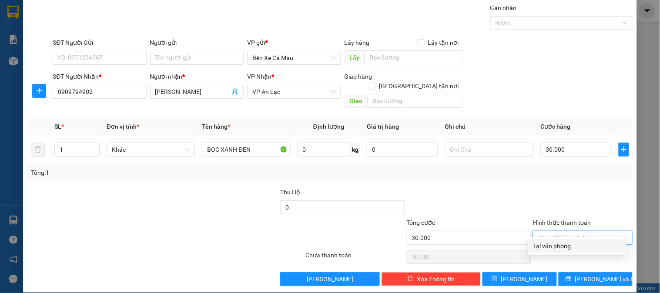
click at [568, 242] on div "Tại văn phòng" at bounding box center [577, 246] width 88 height 10
type input "0"
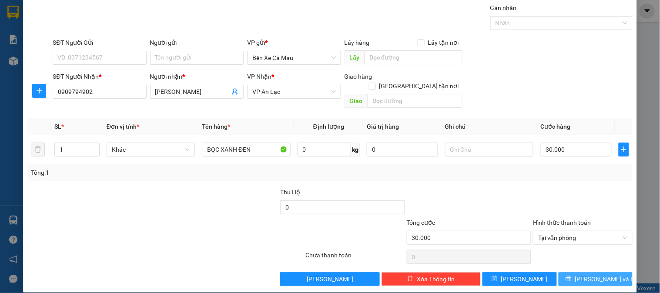
click at [572, 276] on icon "printer" at bounding box center [569, 279] width 6 height 6
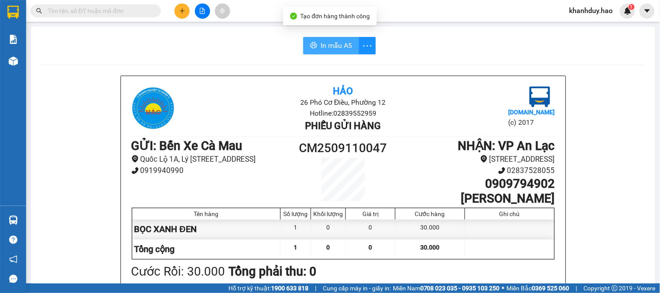
click at [332, 43] on span "In mẫu A5" at bounding box center [336, 45] width 31 height 11
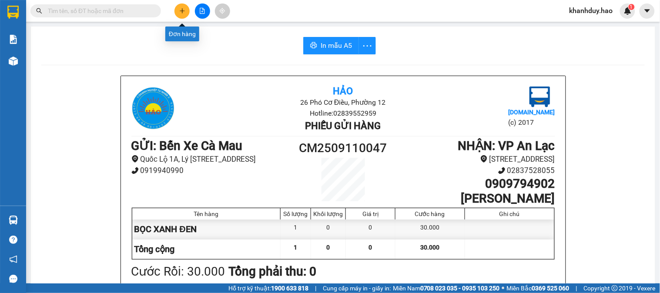
click at [182, 10] on icon "plus" at bounding box center [182, 10] width 5 height 0
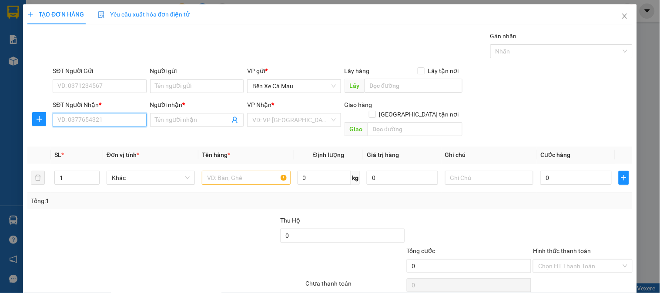
click at [80, 121] on input "SĐT Người Nhận *" at bounding box center [100, 120] width 94 height 14
click at [84, 133] on div "0948642684 - NGỌC684" at bounding box center [98, 138] width 82 height 10
type input "0948642684"
type input "NGỌC684"
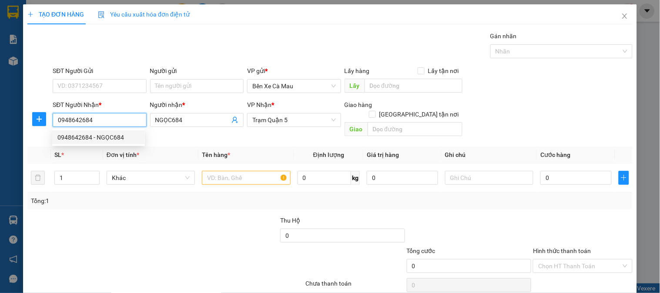
type input "40.000"
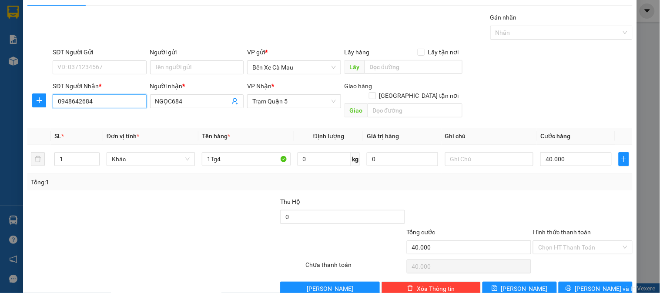
scroll to position [28, 0]
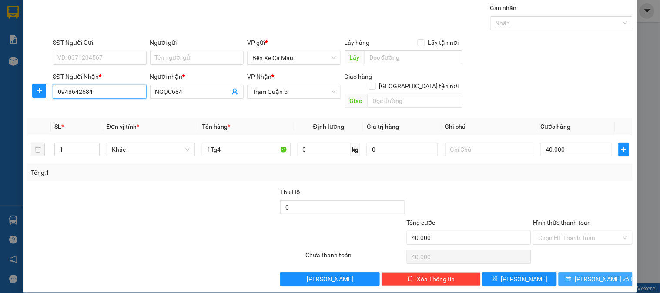
type input "0948642684"
click at [567, 272] on button "[PERSON_NAME] và In" at bounding box center [596, 279] width 74 height 14
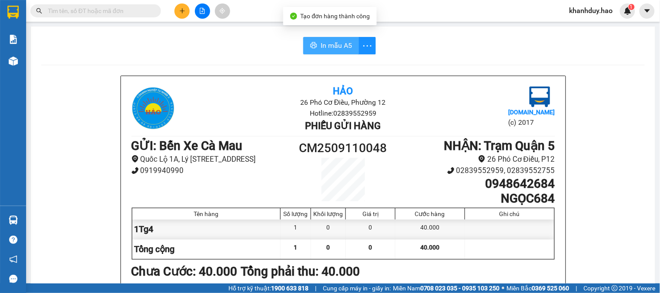
click at [311, 49] on icon "printer" at bounding box center [313, 45] width 7 height 7
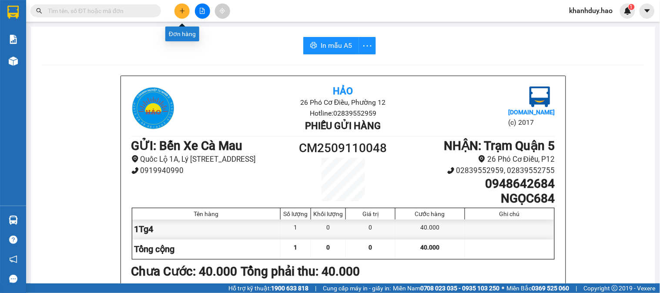
click at [186, 13] on button at bounding box center [181, 10] width 15 height 15
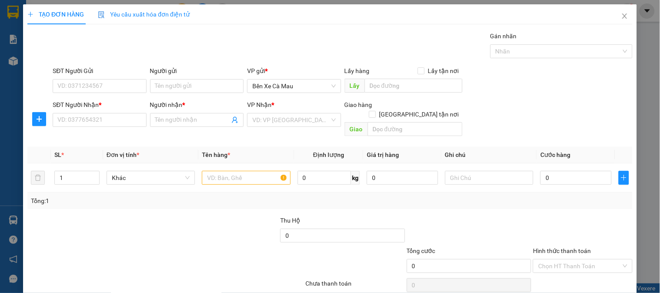
click at [117, 112] on div "SĐT Người Nhận *" at bounding box center [100, 106] width 94 height 13
click at [117, 120] on input "SĐT Người Nhận *" at bounding box center [100, 120] width 94 height 14
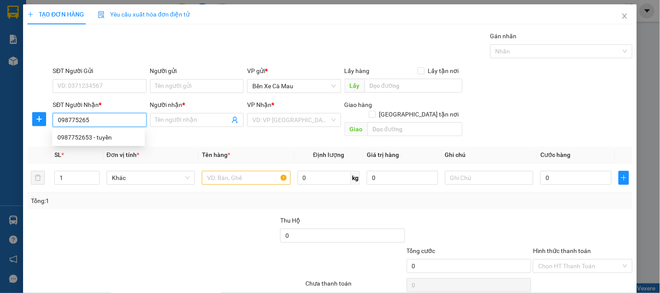
type input "0987752653"
click at [110, 138] on div "0987752653 - tuyền" at bounding box center [98, 138] width 82 height 10
type input "tuyền"
type input "40.000"
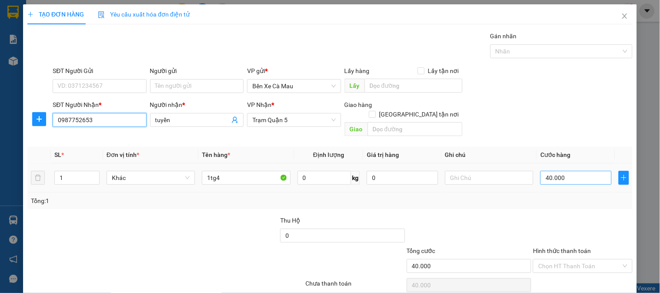
scroll to position [28, 0]
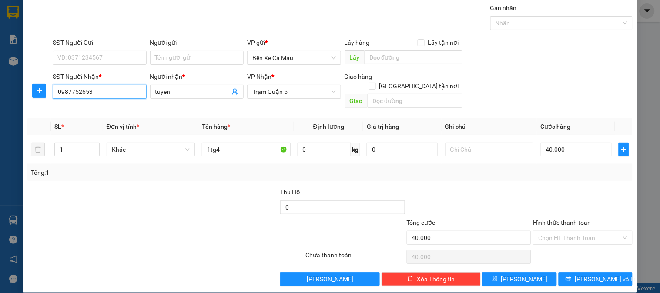
type input "0987752653"
click at [572, 219] on label "Hình thức thanh toán" at bounding box center [562, 222] width 58 height 7
click at [572, 231] on input "Hình thức thanh toán" at bounding box center [579, 237] width 83 height 13
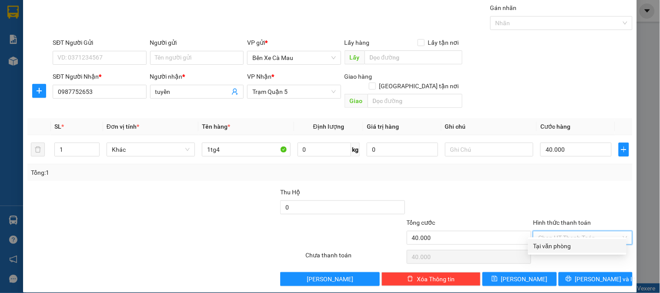
click at [572, 242] on div "Tại văn phòng" at bounding box center [577, 246] width 88 height 10
type input "0"
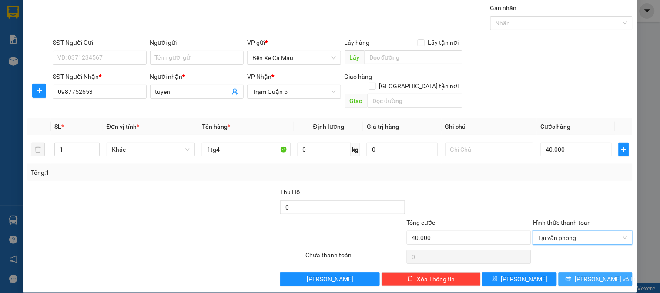
click at [572, 276] on icon "printer" at bounding box center [569, 279] width 6 height 6
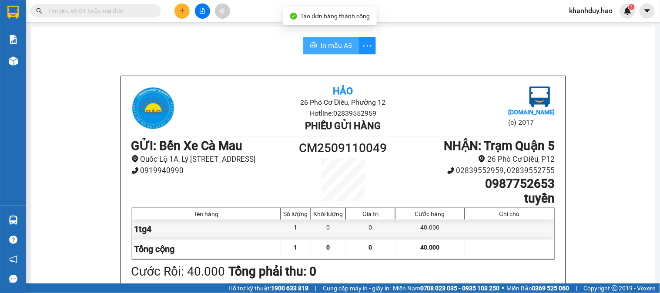
click at [325, 44] on span "In mẫu A5" at bounding box center [336, 45] width 31 height 11
click at [334, 41] on span "In mẫu A5" at bounding box center [336, 45] width 31 height 11
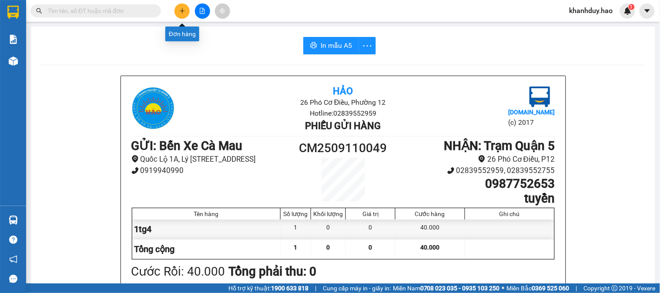
click at [180, 14] on button at bounding box center [181, 10] width 15 height 15
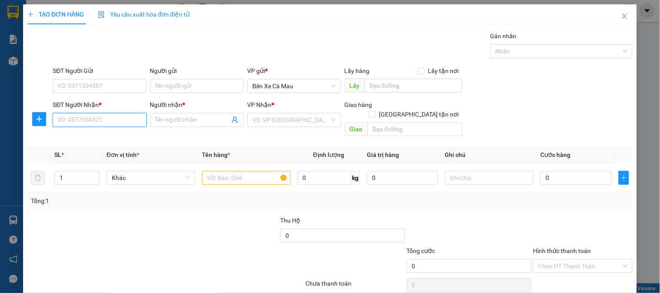
click at [118, 120] on input "SĐT Người Nhận *" at bounding box center [100, 120] width 94 height 14
click at [109, 138] on div "0837175797 - chi" at bounding box center [98, 138] width 82 height 10
type input "0837175797"
type input "chi"
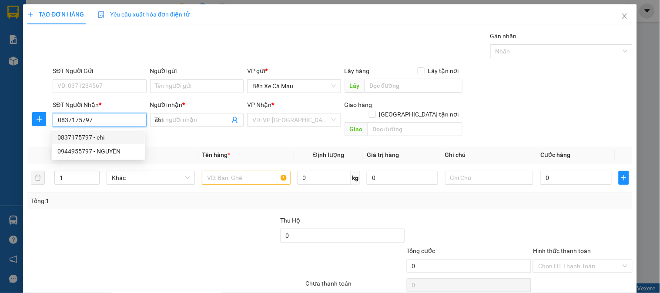
type input "30.000"
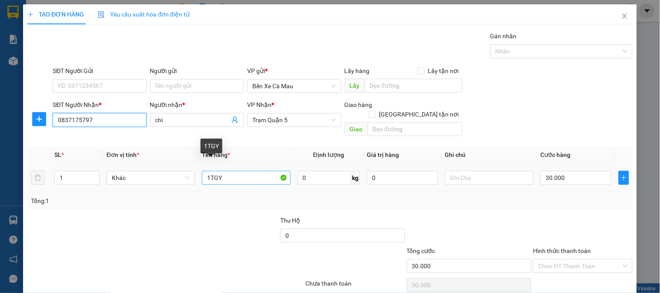
type input "0837175797"
click at [231, 171] on input "1TGY" at bounding box center [246, 178] width 88 height 14
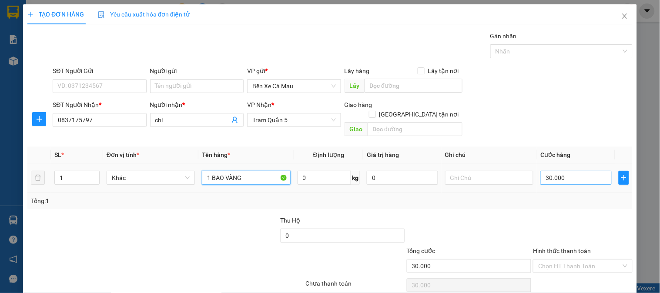
type input "1 BAO VÀNG"
click at [575, 171] on input "30.000" at bounding box center [575, 178] width 71 height 14
type input "0"
type input "0.074"
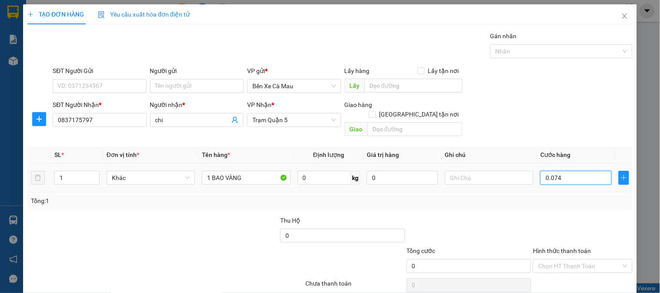
type input "74"
type input "0.074"
type input "740"
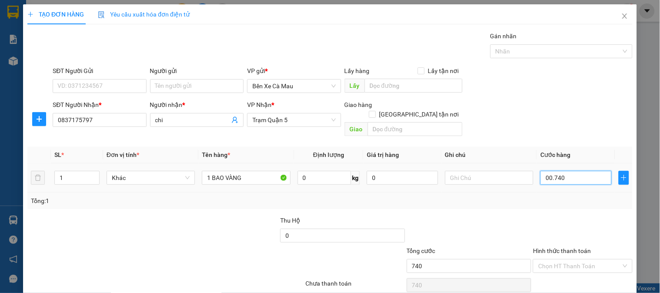
type input "00.074"
type input "74"
type input "0.007"
type input "7"
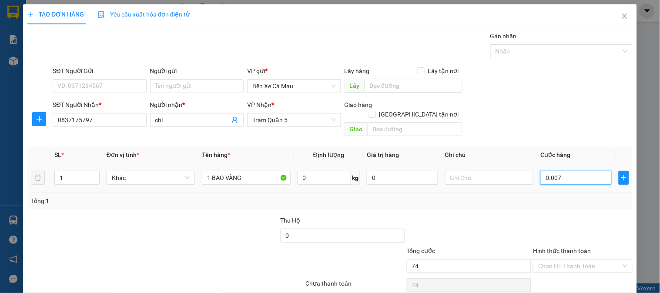
type input "7"
type input "0"
type input "4"
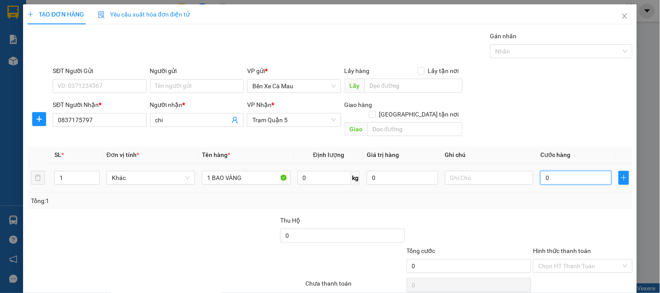
type input "4"
type input "004"
type input "40"
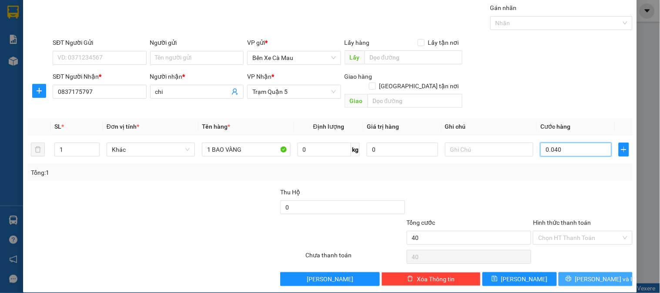
type input "0.040"
click at [563, 272] on button "[PERSON_NAME] và In" at bounding box center [596, 279] width 74 height 14
type input "40.000"
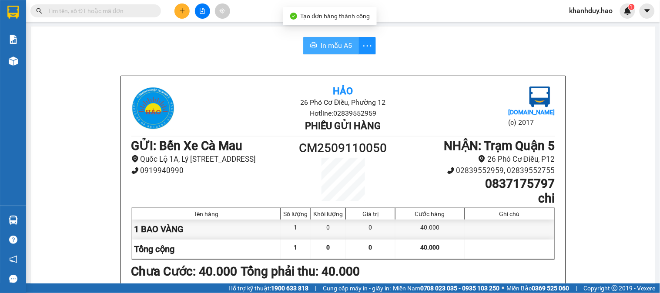
click at [341, 42] on span "In mẫu A5" at bounding box center [336, 45] width 31 height 11
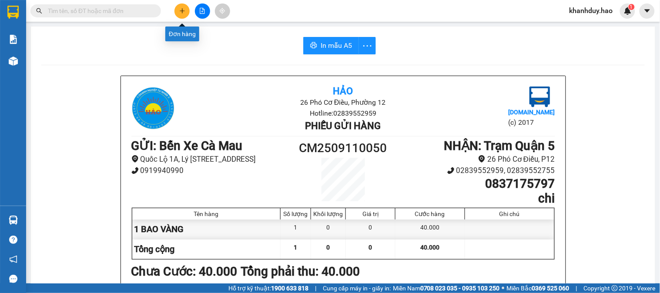
click at [183, 10] on icon "plus" at bounding box center [182, 11] width 6 height 6
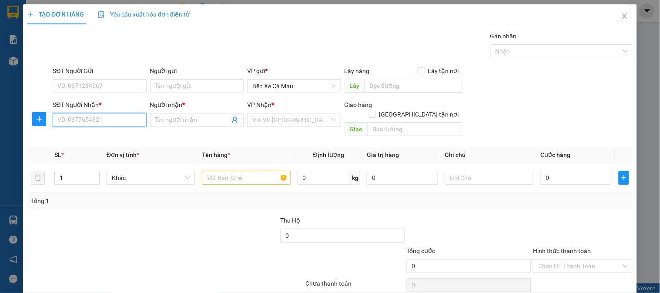
click at [120, 119] on input "SĐT Người Nhận *" at bounding box center [100, 120] width 94 height 14
click at [117, 140] on div "0903935908 - LABO lý thường kiệt" at bounding box center [104, 138] width 94 height 10
type input "0903935908"
type input "LABO lý thường kiệt"
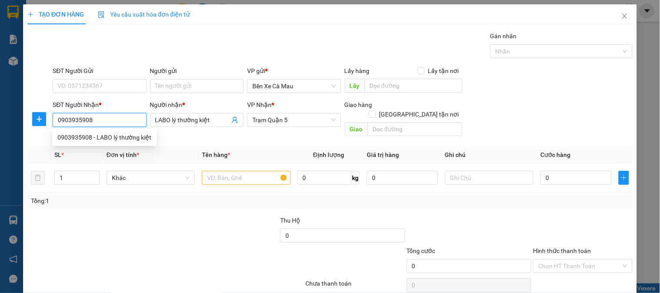
type input "20.000"
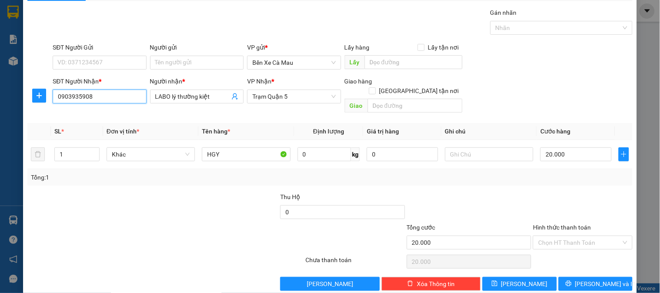
scroll to position [28, 0]
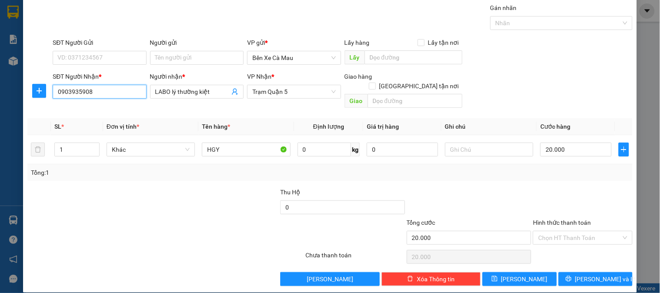
type input "0903935908"
click at [550, 219] on label "Hình thức thanh toán" at bounding box center [562, 222] width 58 height 7
click at [550, 231] on input "Hình thức thanh toán" at bounding box center [579, 237] width 83 height 13
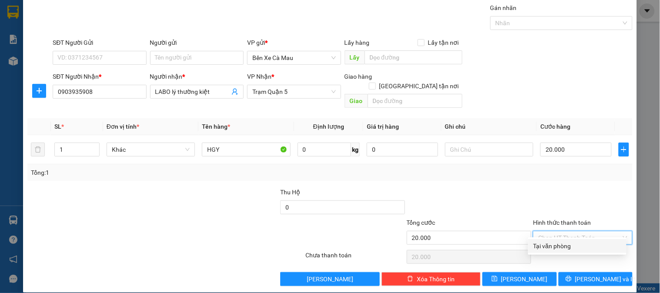
click at [552, 242] on div "Tại văn phòng" at bounding box center [577, 246] width 88 height 10
type input "0"
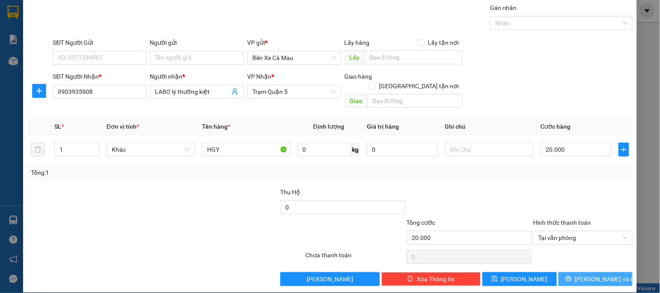
click at [559, 275] on button "[PERSON_NAME] và In" at bounding box center [596, 279] width 74 height 14
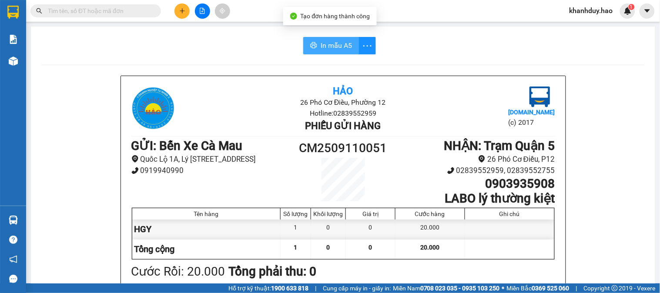
click at [334, 48] on span "In mẫu A5" at bounding box center [336, 45] width 31 height 11
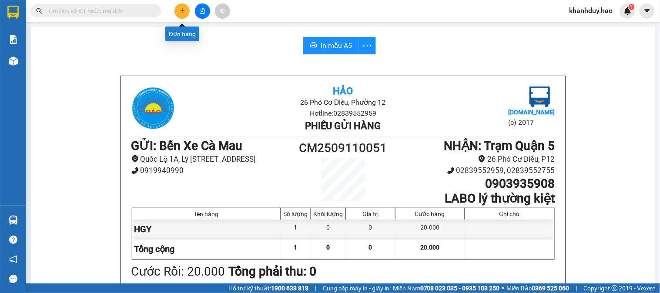
click at [177, 11] on button at bounding box center [181, 10] width 15 height 15
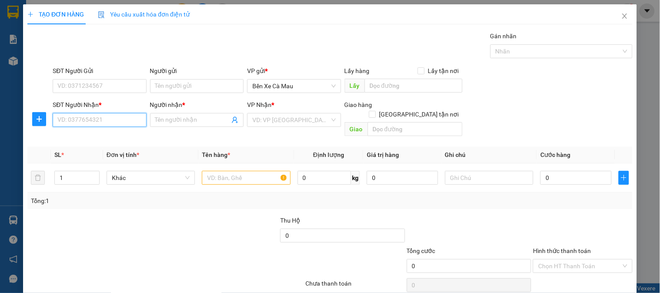
click at [105, 119] on input "SĐT Người Nhận *" at bounding box center [100, 120] width 94 height 14
click at [107, 137] on div "0919810737 - BẢO" at bounding box center [100, 138] width 86 height 10
type input "0919810737"
type input "BẢO"
checkbox input "true"
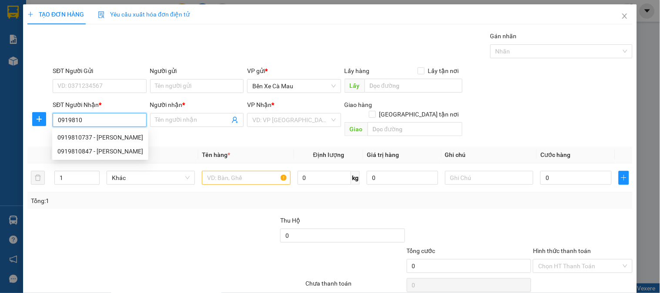
type input "BÌNH THẠNH"
type input "40.000"
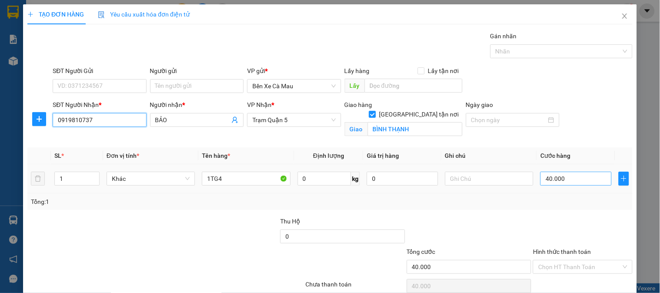
type input "0919810737"
click at [563, 184] on input "40.000" at bounding box center [575, 179] width 71 height 14
type input "0"
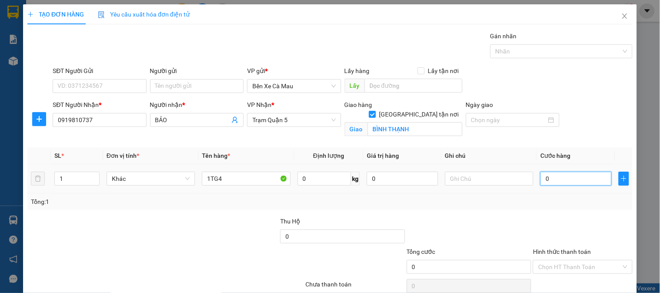
type input "3"
type input "003"
type input "30"
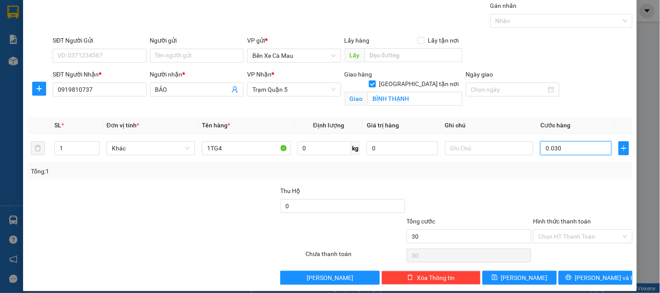
scroll to position [39, 0]
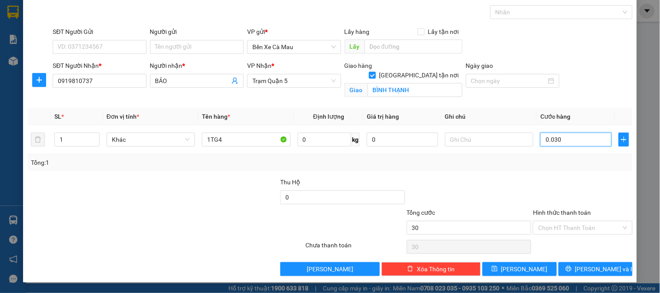
type input "0.030"
type input "30.000"
click at [571, 213] on label "Hình thức thanh toán" at bounding box center [562, 212] width 58 height 7
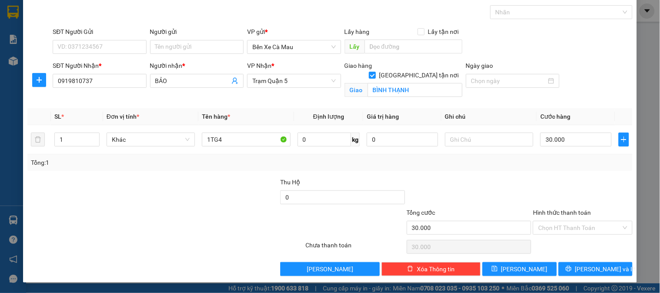
click at [571, 221] on input "Hình thức thanh toán" at bounding box center [579, 227] width 83 height 13
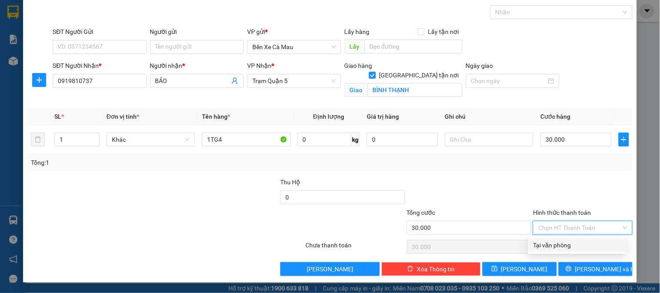
click at [576, 244] on div "Tại văn phòng" at bounding box center [577, 246] width 88 height 10
type input "0"
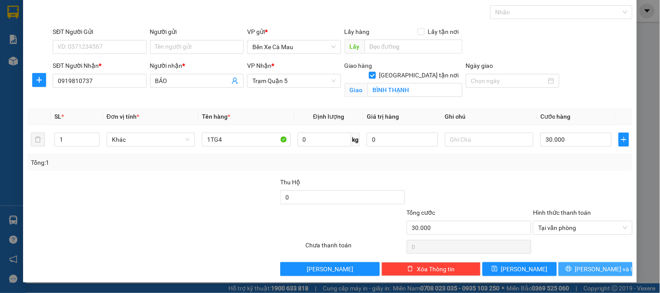
click at [572, 271] on icon "printer" at bounding box center [569, 269] width 6 height 6
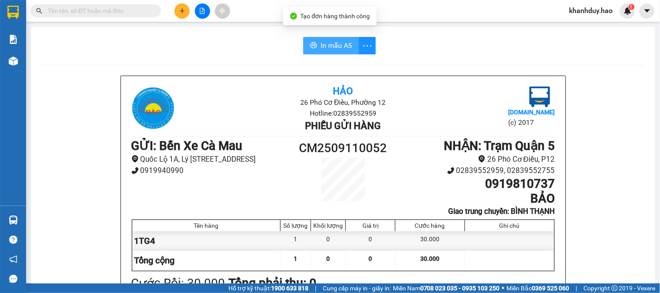
click at [335, 44] on span "In mẫu A5" at bounding box center [336, 45] width 31 height 11
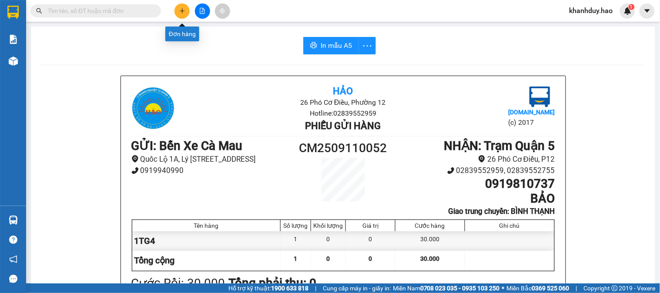
click at [180, 7] on button at bounding box center [181, 10] width 15 height 15
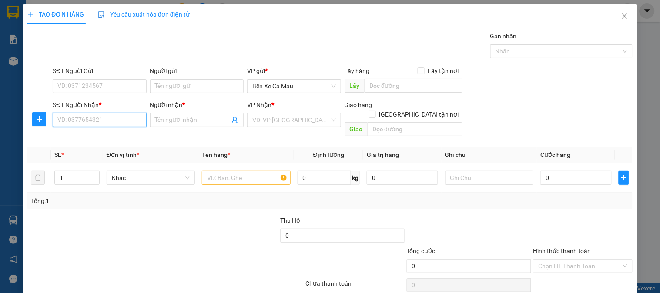
click at [133, 124] on input "SĐT Người Nhận *" at bounding box center [100, 120] width 94 height 14
type input "0"
type input "0396237881"
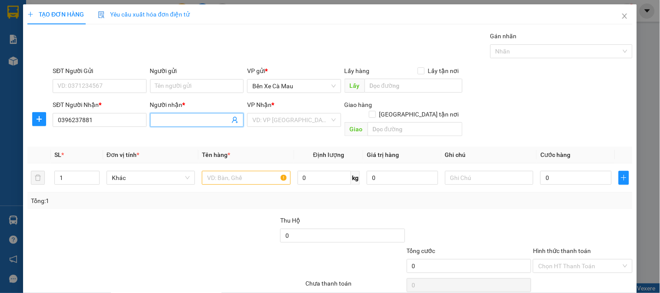
click at [174, 117] on input "Người nhận *" at bounding box center [192, 120] width 74 height 10
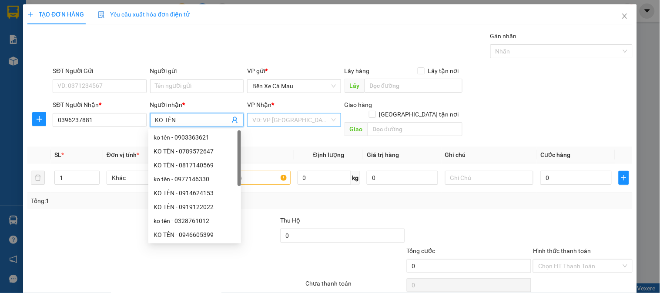
type input "KO TÊN"
click at [290, 124] on input "search" at bounding box center [290, 120] width 77 height 13
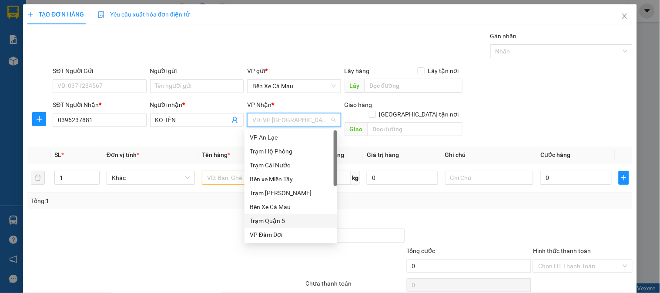
click at [282, 223] on div "Trạm Quận 5" at bounding box center [291, 221] width 82 height 10
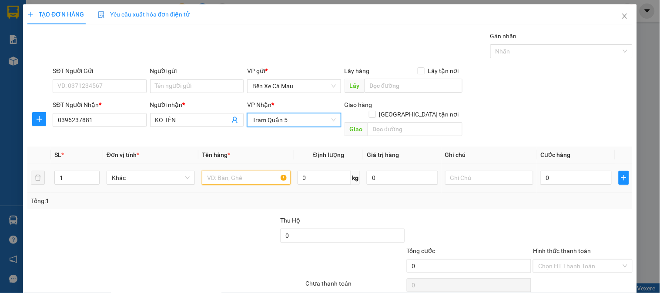
click at [219, 171] on input "text" at bounding box center [246, 178] width 88 height 14
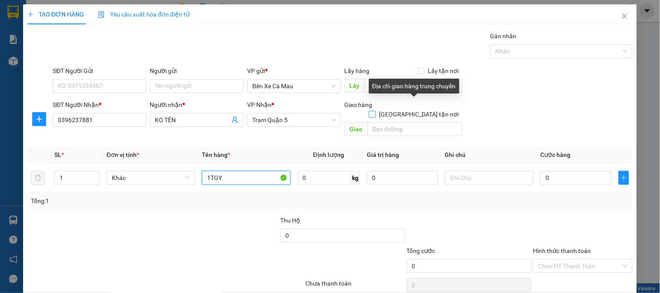
type input "1TGY"
click at [375, 111] on input "Giao tận nơi" at bounding box center [372, 114] width 6 height 6
checkbox input "true"
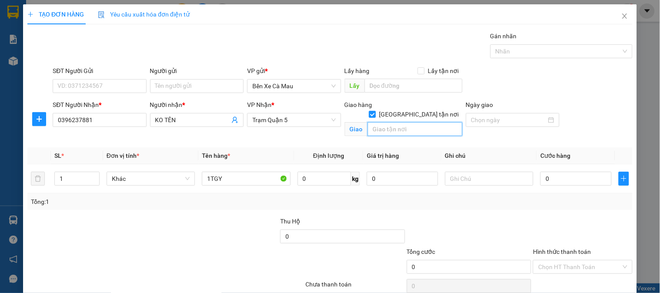
click at [410, 122] on input "text" at bounding box center [415, 129] width 95 height 14
type input "201 HOÀNG HOA THÁM Q TÂN BÌNH"
click at [112, 85] on input "SĐT Người Gửi" at bounding box center [100, 86] width 94 height 14
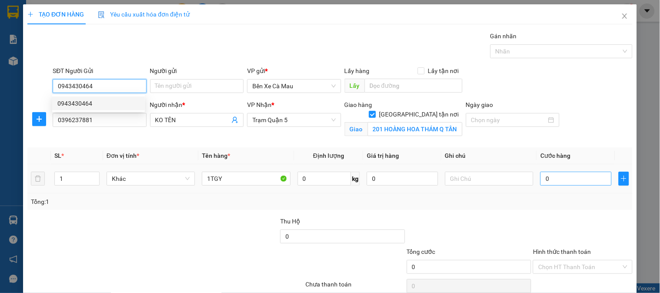
type input "0943430464"
click at [571, 179] on input "0" at bounding box center [575, 179] width 71 height 14
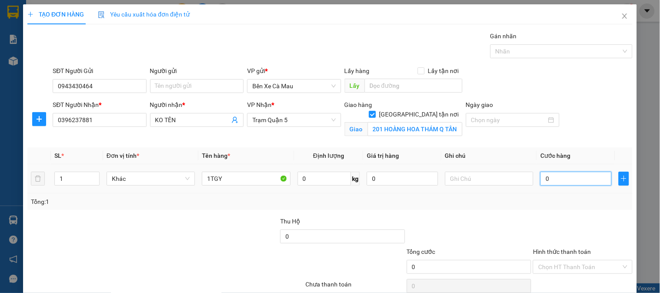
type input "003"
type input "3"
type input "0.030"
type input "30"
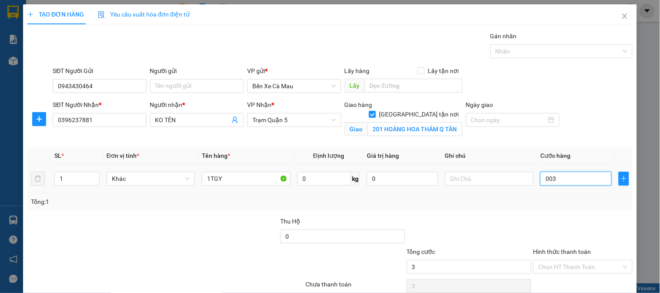
type input "30"
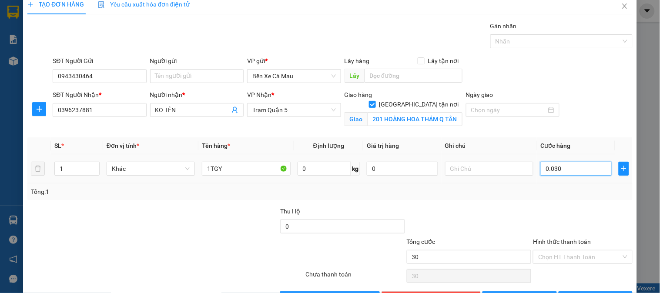
scroll to position [39, 0]
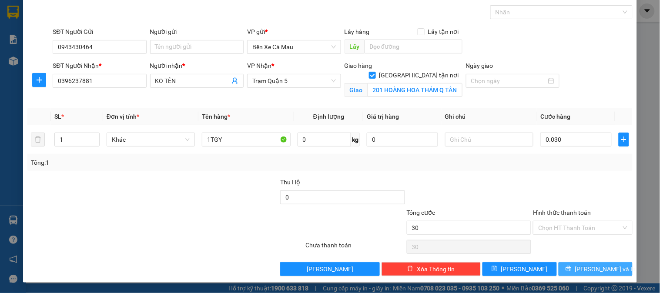
type input "30.000"
click at [569, 268] on button "Lưu và In" at bounding box center [596, 269] width 74 height 14
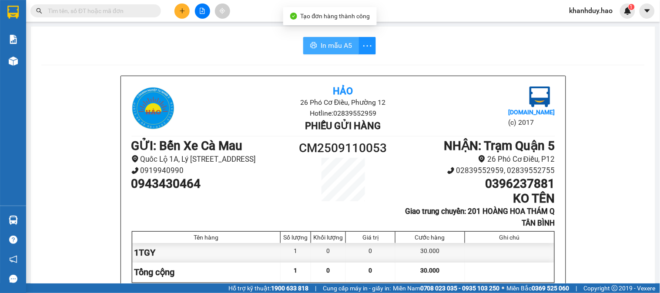
click at [331, 42] on span "In mẫu A5" at bounding box center [336, 45] width 31 height 11
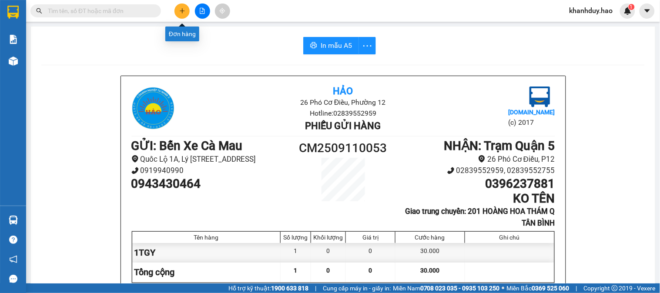
click at [180, 9] on icon "plus" at bounding box center [182, 11] width 6 height 6
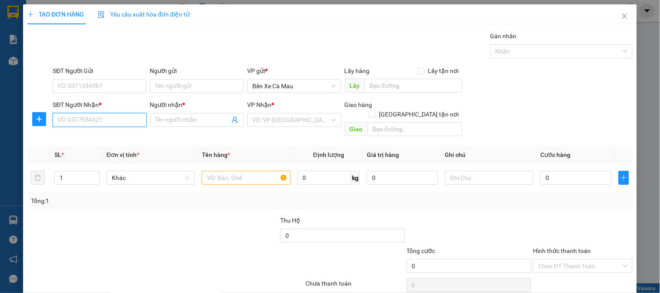
click at [118, 123] on input "SĐT Người Nhận *" at bounding box center [100, 120] width 94 height 14
click at [102, 140] on div "0707788883 - SƠN" at bounding box center [98, 138] width 82 height 10
type input "0707788883"
type input "SƠN"
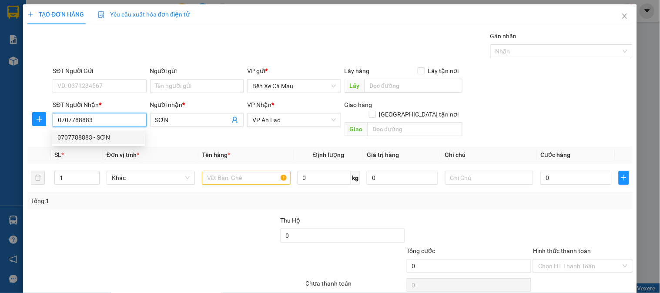
type input "50.000"
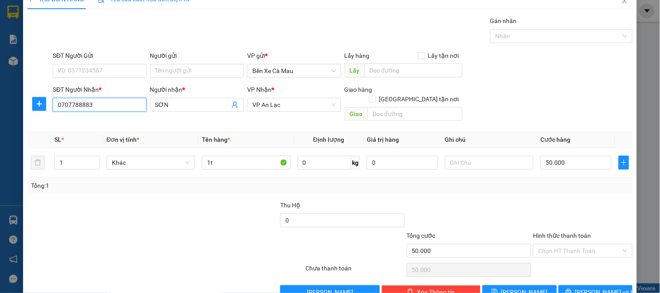
scroll to position [28, 0]
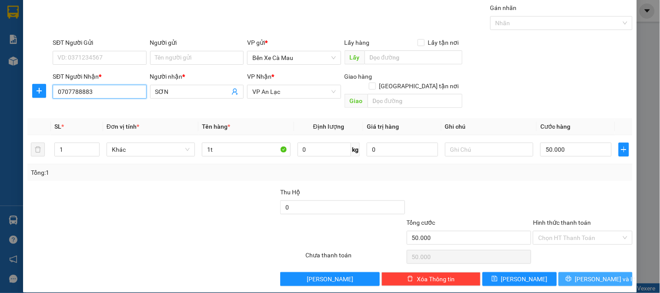
type input "0707788883"
click at [572, 276] on icon "printer" at bounding box center [569, 279] width 6 height 6
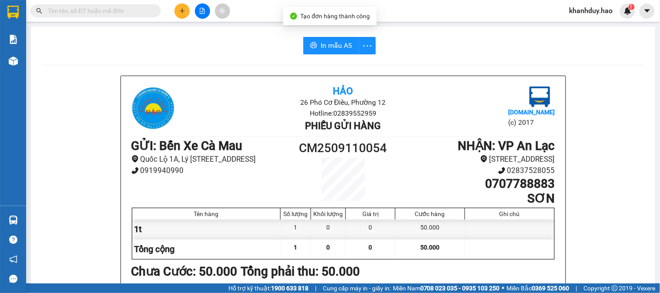
click at [328, 40] on span "In mẫu A5" at bounding box center [336, 45] width 31 height 11
click at [181, 7] on button at bounding box center [181, 10] width 15 height 15
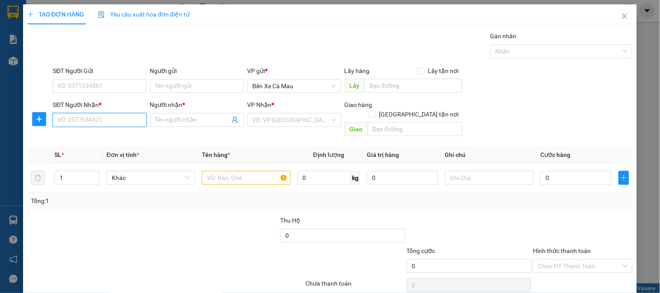
click at [110, 115] on input "SĐT Người Nhận *" at bounding box center [100, 120] width 94 height 14
click at [122, 138] on div "0931639800 - TÝ" at bounding box center [98, 138] width 82 height 10
type input "0931639800"
type input "TÝ"
type input "40.000"
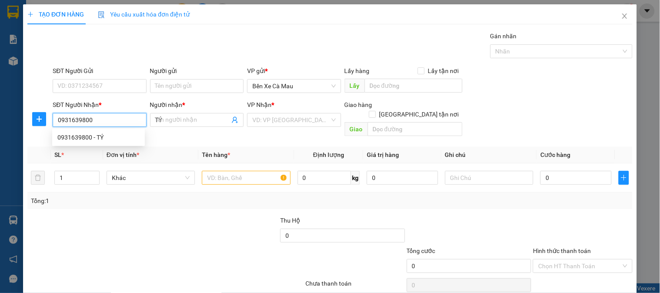
type input "40.000"
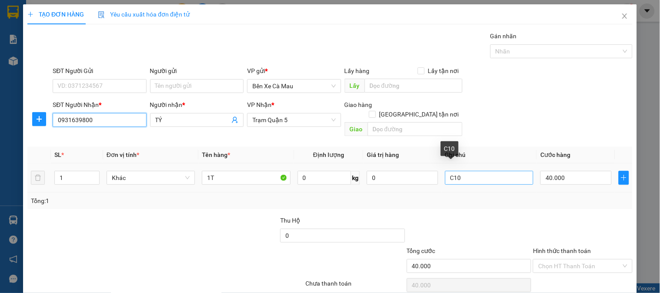
type input "0931639800"
click at [472, 171] on input "C10" at bounding box center [489, 178] width 88 height 14
type input "C"
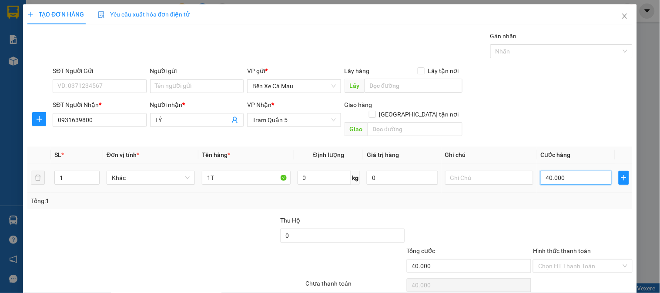
click at [557, 171] on input "40.000" at bounding box center [575, 178] width 71 height 14
type input "0"
type input "006"
type input "6"
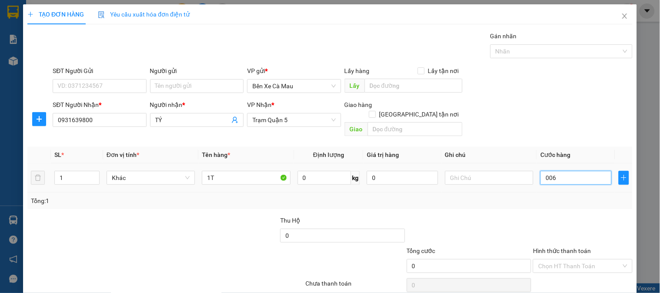
type input "6"
type input "60"
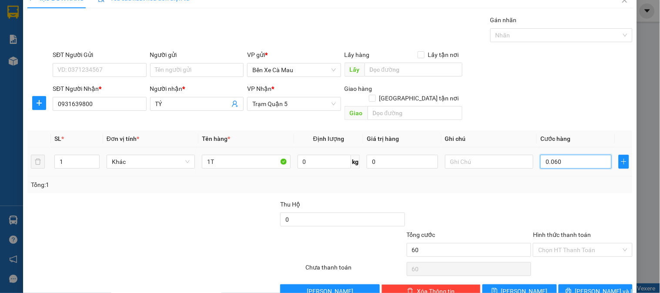
scroll to position [28, 0]
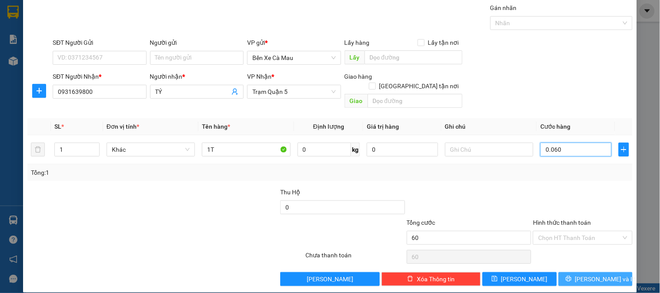
type input "0.060"
type input "60.000"
click at [579, 272] on button "Lưu và In" at bounding box center [596, 279] width 74 height 14
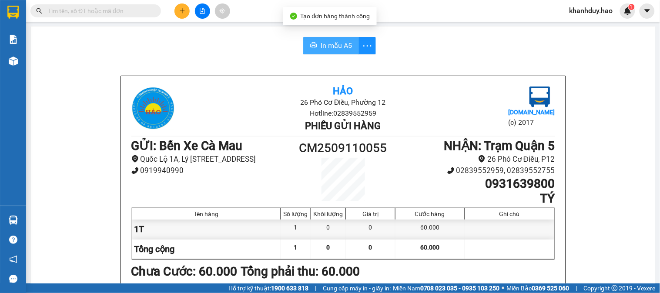
click at [342, 47] on span "In mẫu A5" at bounding box center [336, 45] width 31 height 11
click at [184, 10] on icon "plus" at bounding box center [182, 11] width 6 height 6
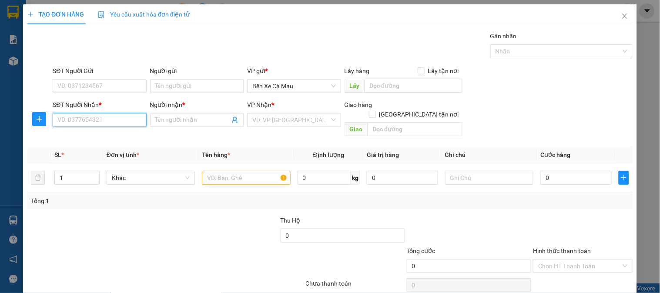
click at [103, 117] on input "SĐT Người Nhận *" at bounding box center [100, 120] width 94 height 14
click at [107, 117] on input "0823777707" at bounding box center [100, 120] width 94 height 14
click at [133, 123] on input "0823777707" at bounding box center [100, 120] width 94 height 14
type input "0823777707"
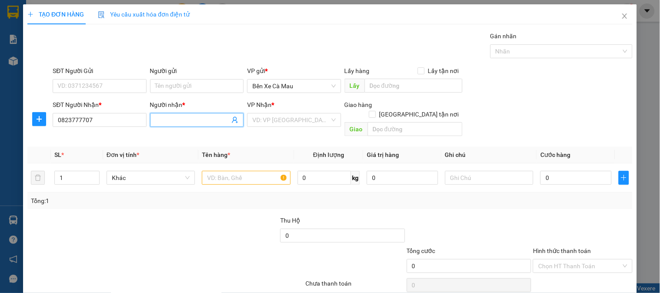
click at [181, 124] on input "Người nhận *" at bounding box center [192, 120] width 74 height 10
type input "HOÀNG KIM"
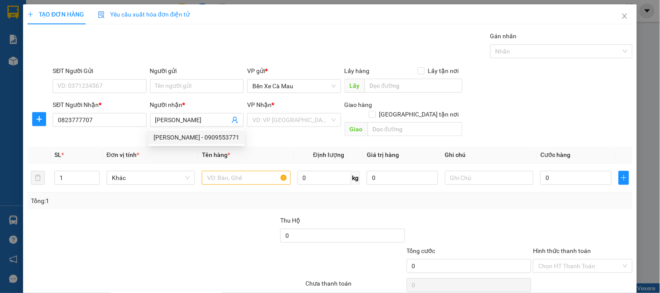
click at [281, 112] on div "VP Nhận *" at bounding box center [294, 106] width 94 height 13
click at [281, 117] on input "search" at bounding box center [290, 120] width 77 height 13
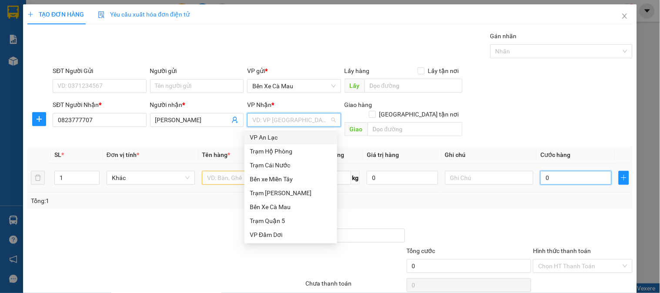
click at [561, 171] on input "0" at bounding box center [575, 178] width 71 height 14
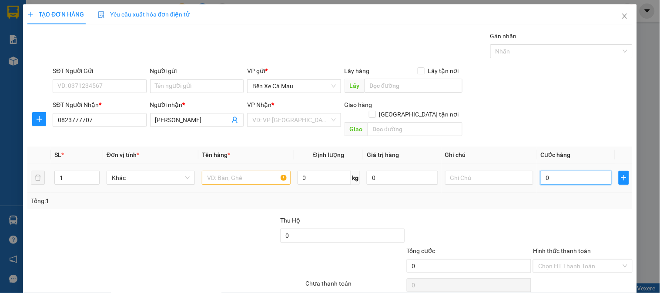
click at [562, 171] on input "0" at bounding box center [575, 178] width 71 height 14
type input "004"
type input "4"
type input "4.000"
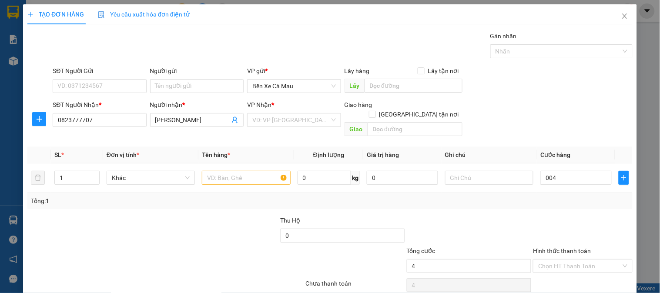
type input "4.000"
click at [553, 201] on div "Transit Pickup Surcharge Ids Transit Deliver Surcharge Ids Transit Deliver Surc…" at bounding box center [329, 172] width 605 height 283
click at [575, 171] on input "4.000" at bounding box center [575, 178] width 71 height 14
type input "0"
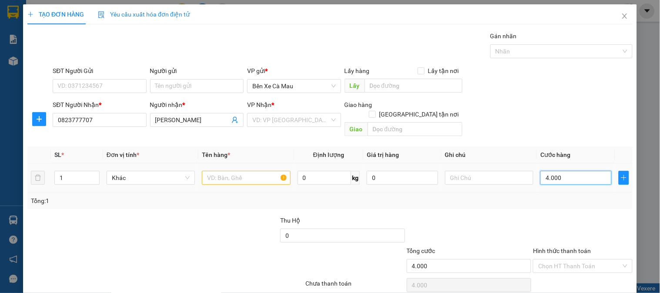
type input "0"
type input "004"
click at [592, 134] on div "Transit Pickup Surcharge Ids Transit Deliver Surcharge Ids Transit Deliver Surc…" at bounding box center [329, 172] width 605 height 283
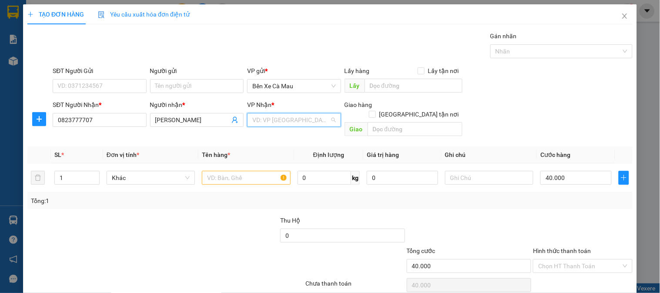
click at [268, 117] on input "search" at bounding box center [290, 120] width 77 height 13
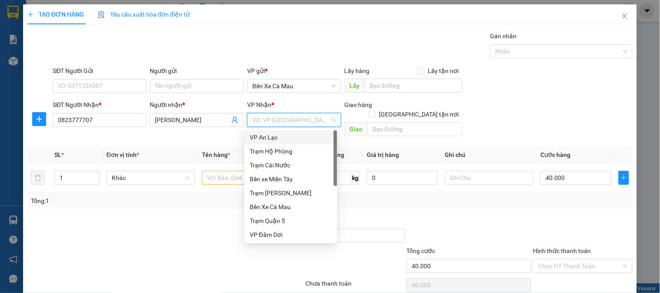
click at [285, 133] on div "VP An Lạc" at bounding box center [291, 138] width 82 height 10
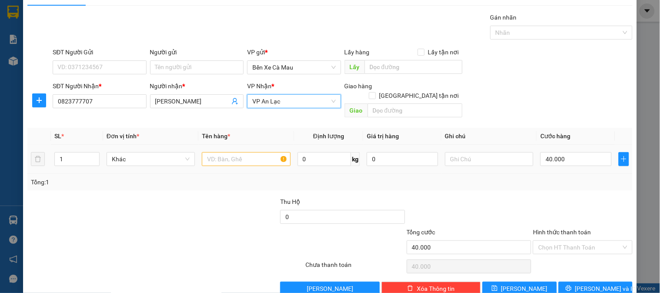
scroll to position [28, 0]
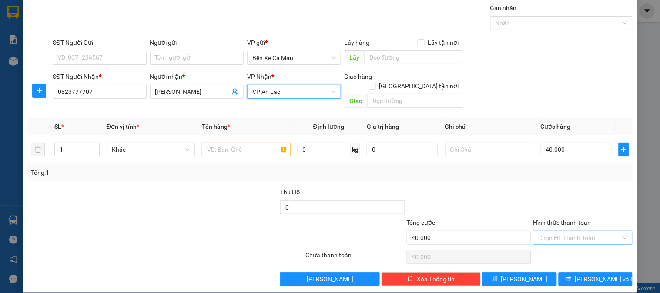
click at [581, 233] on input "Hình thức thanh toán" at bounding box center [579, 237] width 83 height 13
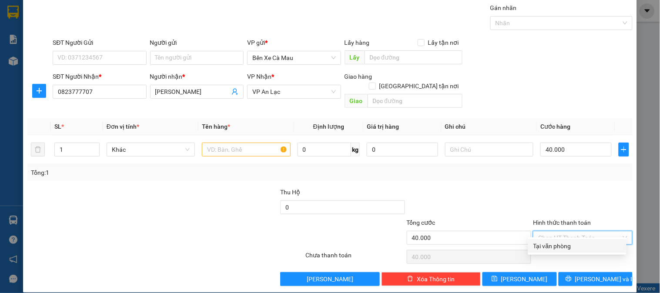
click at [581, 219] on label "Hình thức thanh toán" at bounding box center [562, 222] width 58 height 7
click at [581, 231] on input "Hình thức thanh toán" at bounding box center [579, 237] width 83 height 13
click at [578, 231] on input "Hình thức thanh toán" at bounding box center [579, 237] width 83 height 13
click at [558, 246] on div "Tại văn phòng" at bounding box center [577, 246] width 88 height 10
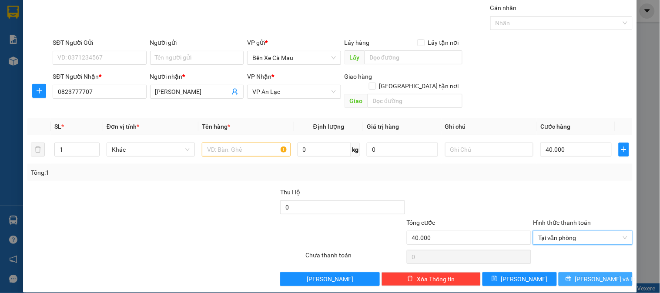
click at [572, 272] on button "Lưu và In" at bounding box center [596, 279] width 74 height 14
click at [213, 143] on input "text" at bounding box center [246, 150] width 88 height 14
click at [564, 272] on button "Lưu và In" at bounding box center [596, 279] width 74 height 14
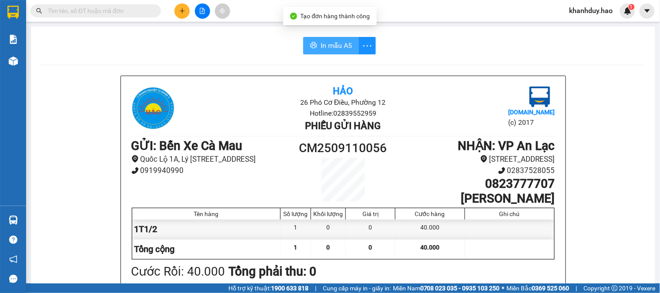
click at [321, 45] on span "In mẫu A5" at bounding box center [336, 45] width 31 height 11
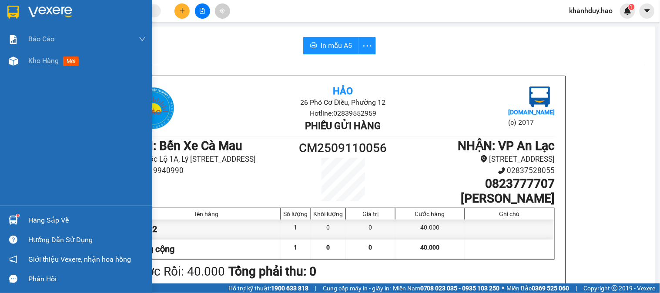
drag, startPoint x: 31, startPoint y: 62, endPoint x: 92, endPoint y: 76, distance: 63.0
click at [32, 62] on span "Kho hàng" at bounding box center [43, 61] width 30 height 8
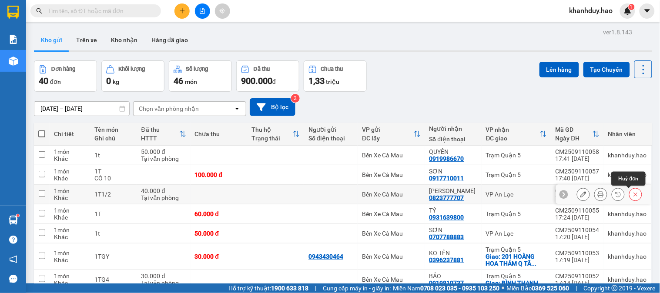
click at [629, 198] on button at bounding box center [635, 194] width 12 height 15
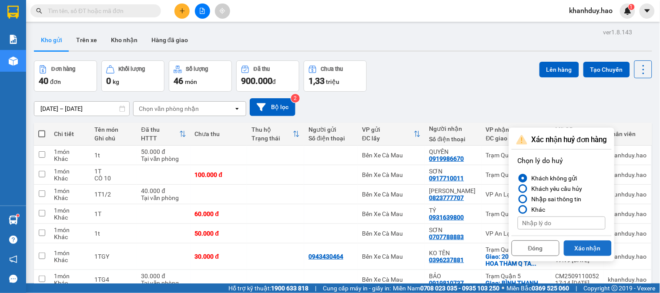
click at [585, 246] on button "Xác nhận" at bounding box center [588, 249] width 48 height 16
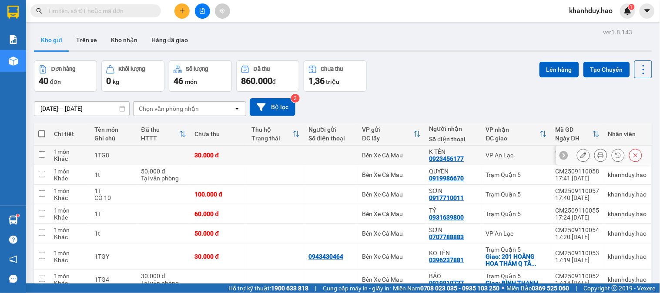
click at [598, 155] on icon at bounding box center [601, 155] width 6 height 6
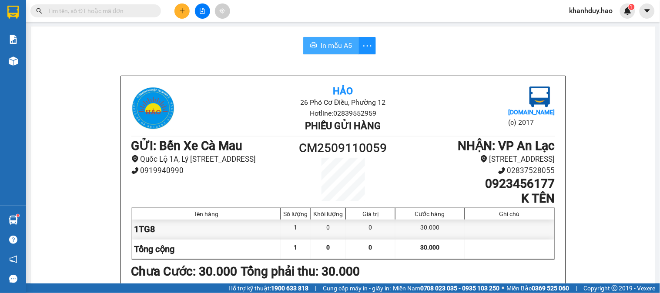
click at [315, 39] on button "In mẫu A5" at bounding box center [331, 45] width 56 height 17
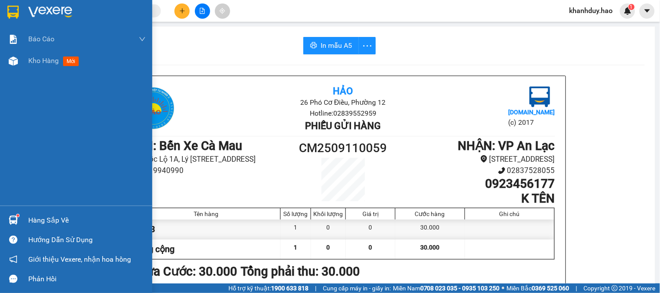
click at [52, 72] on div "Báo cáo BC tiền công nợ Báo cáo dòng tiền (trưởng trạm) Doanh số tạo đơn theo V…" at bounding box center [76, 116] width 152 height 177
click at [57, 67] on div "Kho hàng mới" at bounding box center [86, 61] width 117 height 22
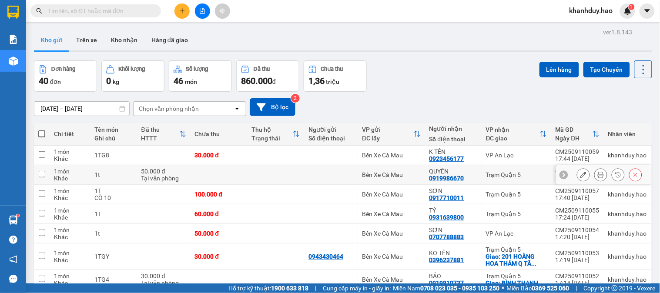
click at [595, 177] on button at bounding box center [601, 174] width 12 height 15
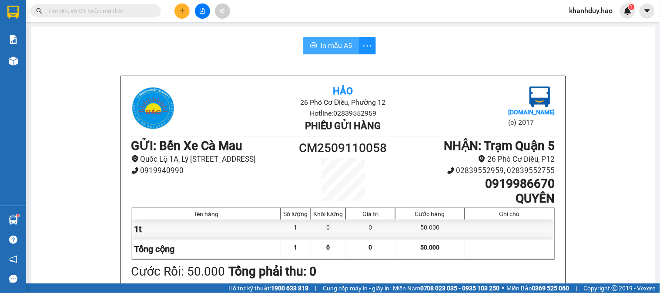
click at [334, 45] on span "In mẫu A5" at bounding box center [336, 45] width 31 height 11
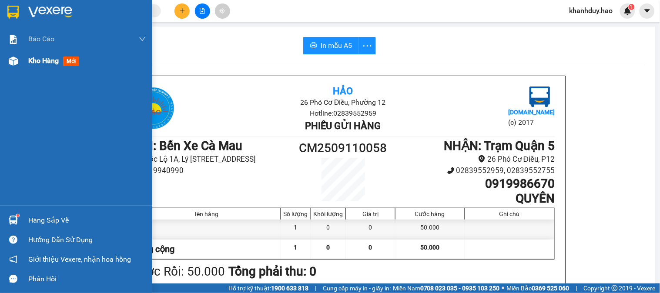
drag, startPoint x: 29, startPoint y: 67, endPoint x: 32, endPoint y: 59, distance: 8.2
click at [29, 67] on div "Kho hàng mới" at bounding box center [86, 61] width 117 height 22
click at [32, 59] on span "Kho hàng" at bounding box center [43, 61] width 30 height 8
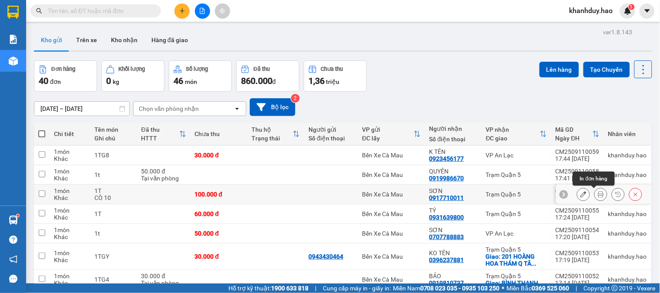
click at [598, 196] on icon at bounding box center [601, 194] width 6 height 6
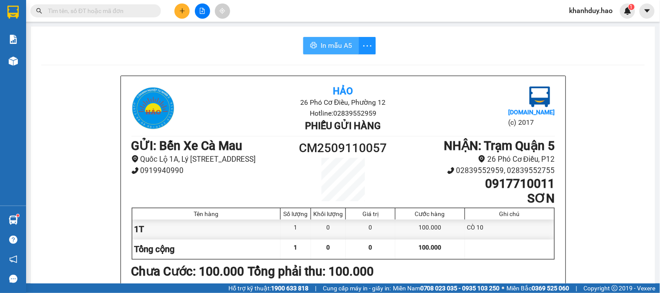
click at [321, 40] on span "In mẫu A5" at bounding box center [336, 45] width 31 height 11
click at [183, 12] on icon "plus" at bounding box center [182, 11] width 6 height 6
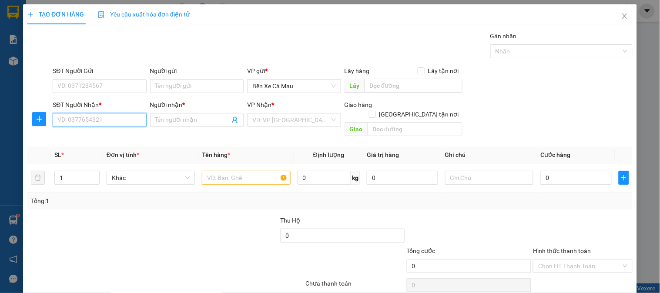
click at [104, 127] on input "SĐT Người Nhận *" at bounding box center [100, 120] width 94 height 14
click at [119, 133] on div "0931800716 - TƯỜNG" at bounding box center [98, 138] width 82 height 10
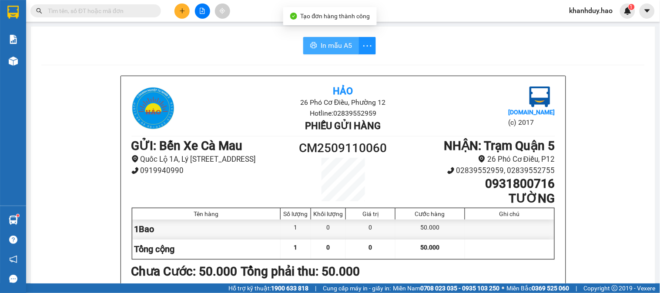
click at [343, 39] on button "In mẫu A5" at bounding box center [331, 45] width 56 height 17
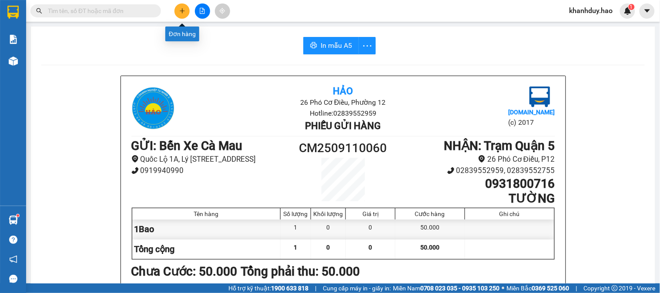
click at [183, 9] on icon "plus" at bounding box center [182, 11] width 6 height 6
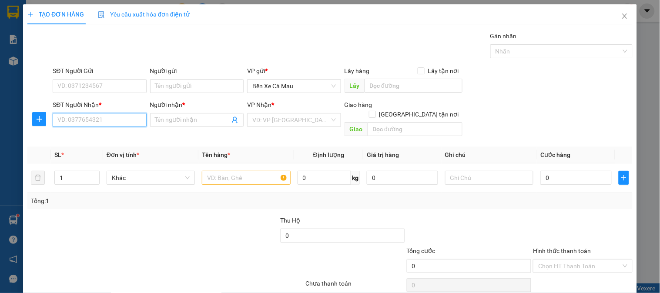
click at [104, 119] on input "SĐT Người Nhận *" at bounding box center [100, 120] width 94 height 14
click at [99, 137] on div "0942163838 - ÚT" at bounding box center [98, 138] width 82 height 10
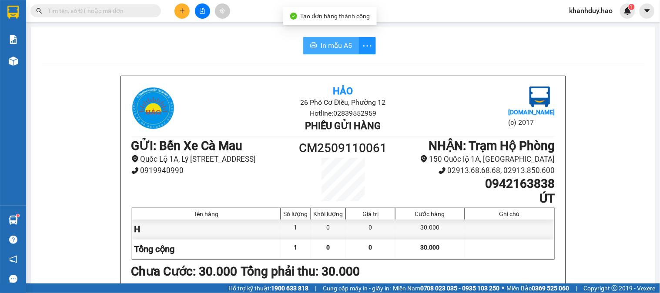
click at [327, 39] on button "In mẫu A5" at bounding box center [331, 45] width 56 height 17
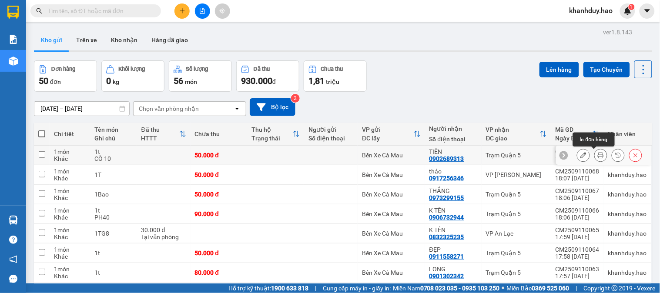
click at [596, 159] on button at bounding box center [601, 155] width 12 height 15
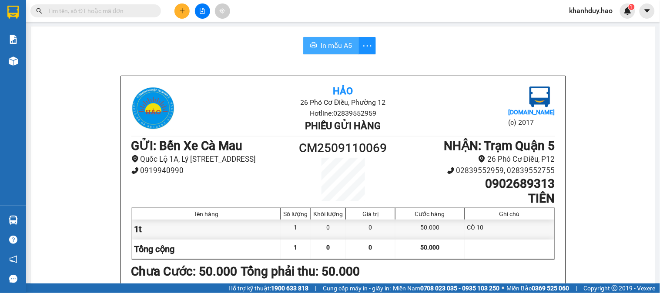
click at [312, 40] on button "In mẫu A5" at bounding box center [331, 45] width 56 height 17
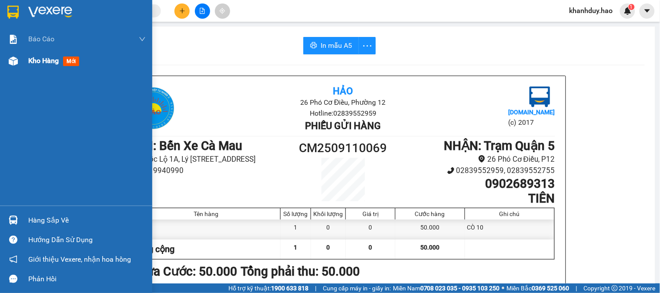
click at [15, 57] on img at bounding box center [13, 61] width 9 height 9
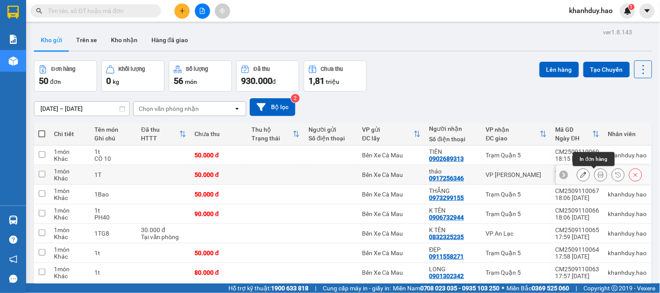
click at [598, 176] on button at bounding box center [601, 174] width 12 height 15
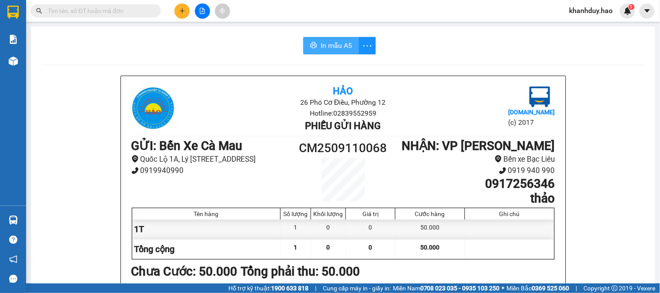
click at [325, 42] on span "In mẫu A5" at bounding box center [336, 45] width 31 height 11
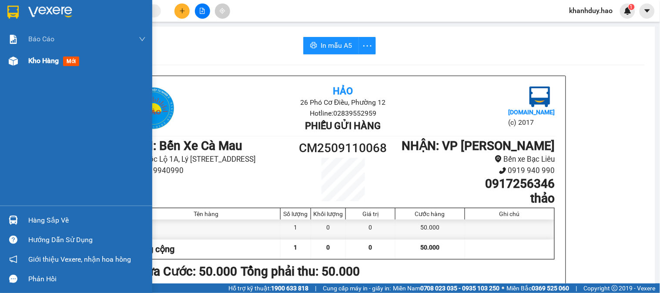
click at [54, 64] on span "Kho hàng" at bounding box center [43, 61] width 30 height 8
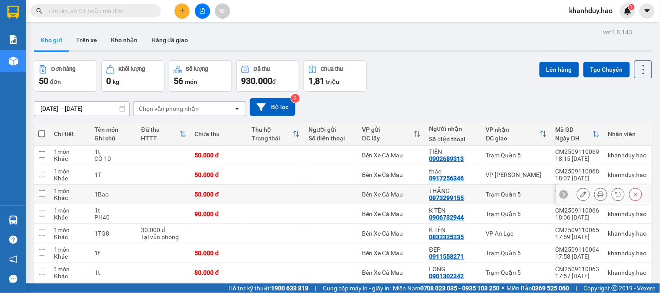
click at [598, 194] on icon at bounding box center [601, 194] width 6 height 6
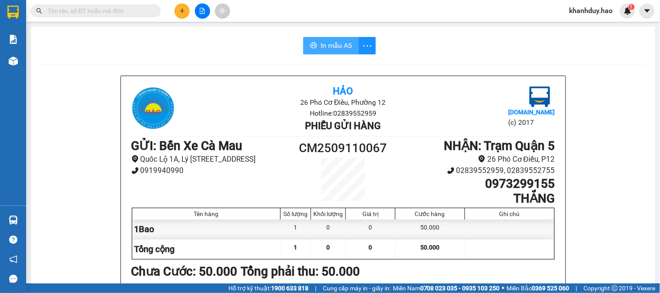
click at [342, 46] on span "In mẫu A5" at bounding box center [336, 45] width 31 height 11
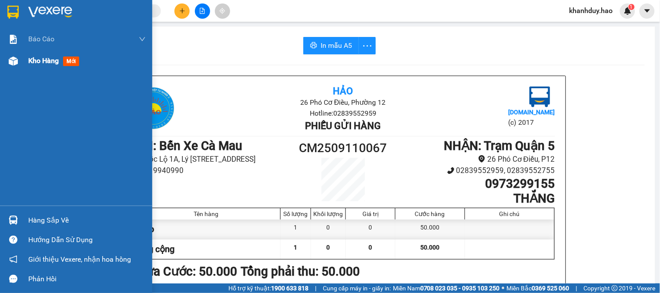
click at [12, 59] on img at bounding box center [13, 61] width 9 height 9
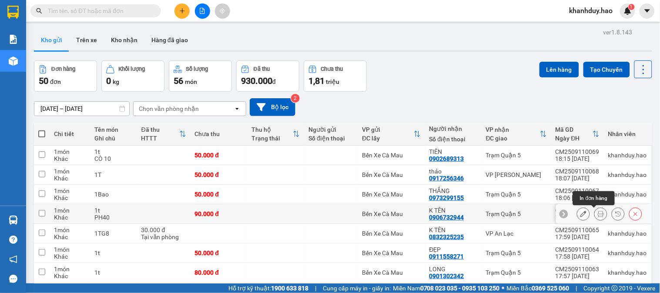
click at [595, 218] on button at bounding box center [601, 214] width 12 height 15
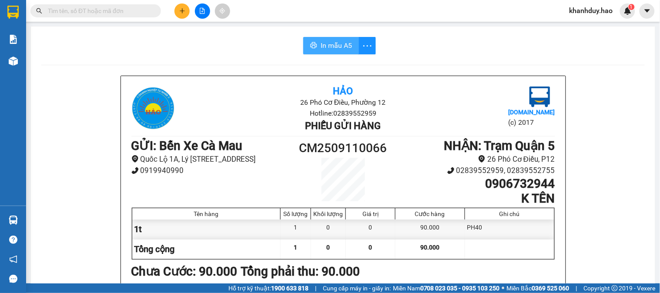
click at [314, 47] on button "In mẫu A5" at bounding box center [331, 45] width 56 height 17
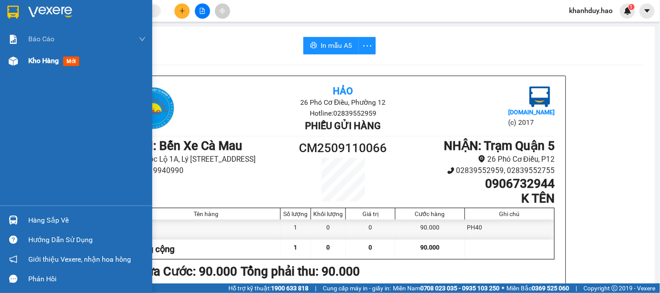
click at [29, 72] on div "Báo cáo BC tiền công nợ Báo cáo dòng tiền (trưởng trạm) Doanh số tạo đơn theo V…" at bounding box center [76, 116] width 152 height 177
click at [32, 63] on span "Kho hàng" at bounding box center [43, 61] width 30 height 8
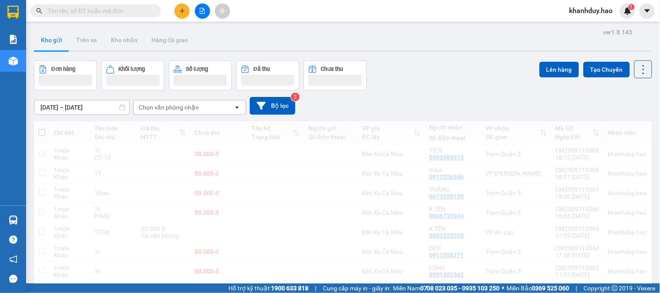
scroll to position [48, 0]
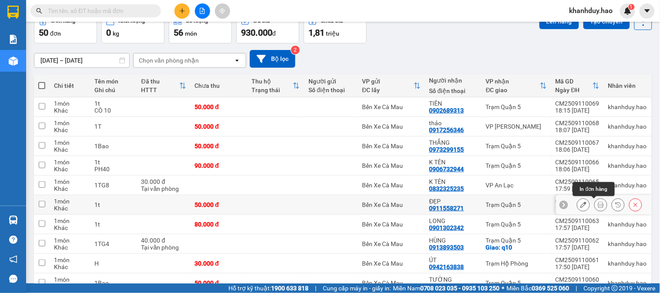
click at [595, 203] on button at bounding box center [601, 204] width 12 height 15
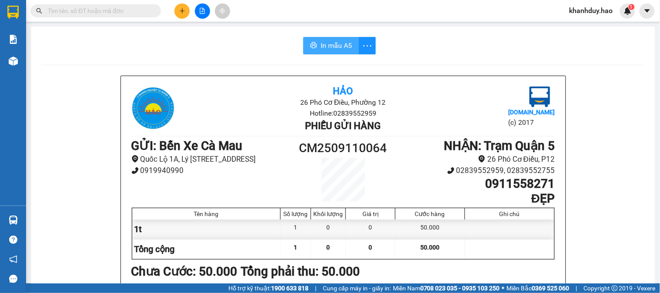
click at [315, 37] on button "In mẫu A5" at bounding box center [331, 45] width 56 height 17
click at [321, 42] on span "In mẫu A5" at bounding box center [336, 45] width 31 height 11
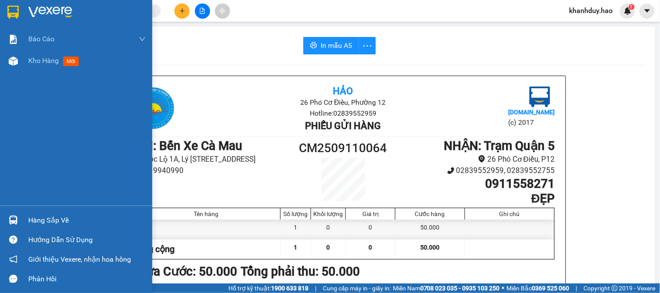
click at [32, 58] on span "Kho hàng" at bounding box center [43, 61] width 30 height 8
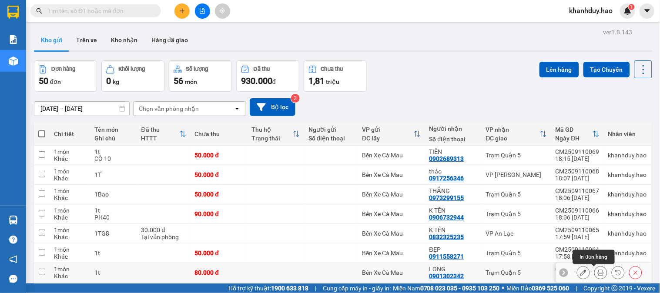
click at [598, 265] on button at bounding box center [601, 272] width 12 height 15
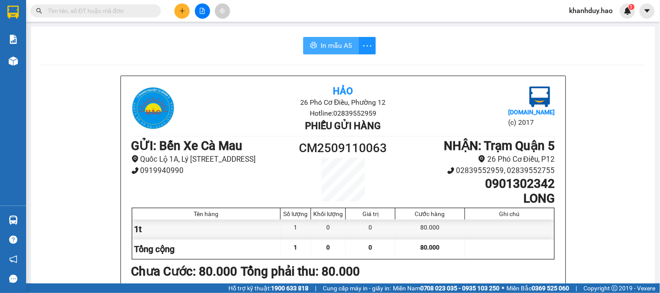
click at [338, 49] on span "In mẫu A5" at bounding box center [336, 45] width 31 height 11
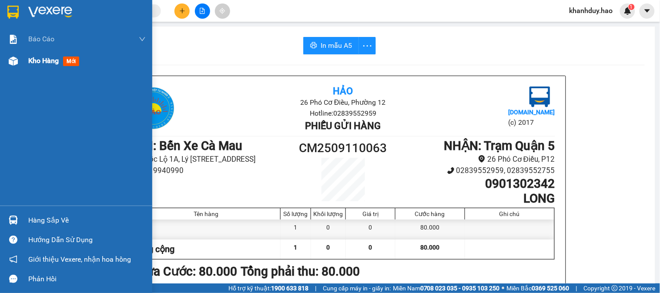
click at [20, 68] on div at bounding box center [13, 61] width 15 height 15
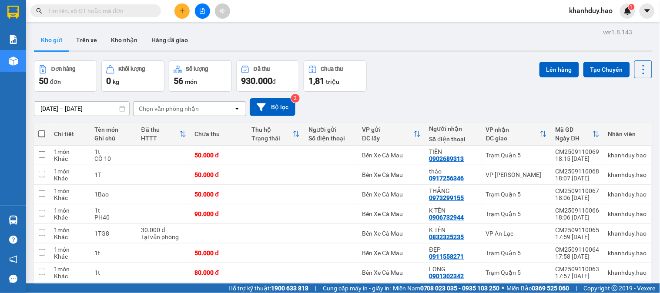
click at [595, 283] on div at bounding box center [604, 293] width 96 height 20
click at [597, 285] on button at bounding box center [601, 292] width 12 height 15
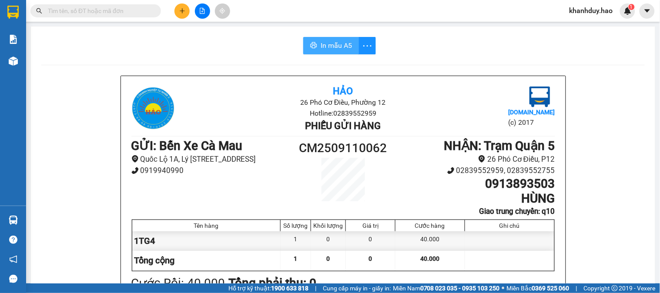
click at [321, 40] on span "In mẫu A5" at bounding box center [336, 45] width 31 height 11
click at [189, 16] on div at bounding box center [202, 10] width 65 height 15
click at [186, 15] on button at bounding box center [181, 10] width 15 height 15
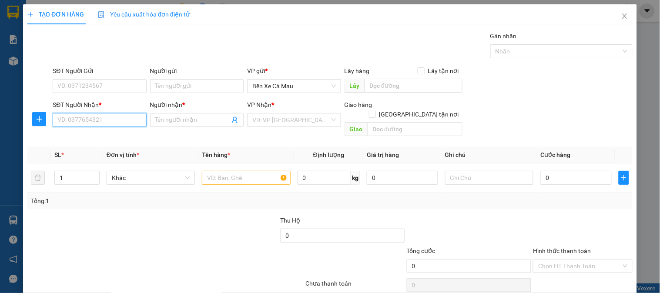
click at [103, 123] on input "SĐT Người Nhận *" at bounding box center [100, 120] width 94 height 14
type input "215"
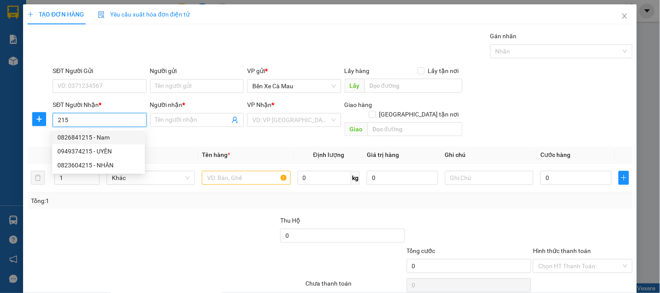
click at [110, 136] on div "0826841215 - Nam" at bounding box center [98, 138] width 82 height 10
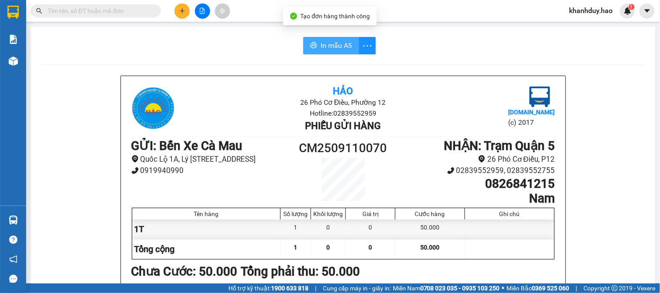
click at [337, 48] on span "In mẫu A5" at bounding box center [336, 45] width 31 height 11
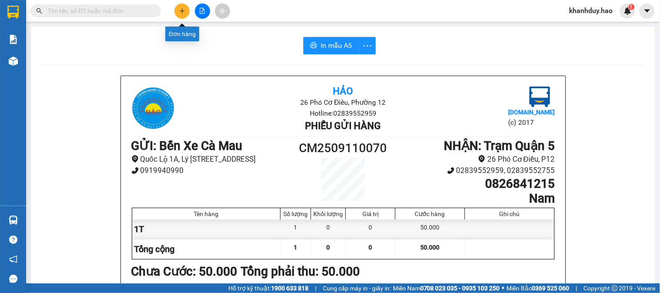
click at [182, 11] on icon "plus" at bounding box center [182, 10] width 5 height 0
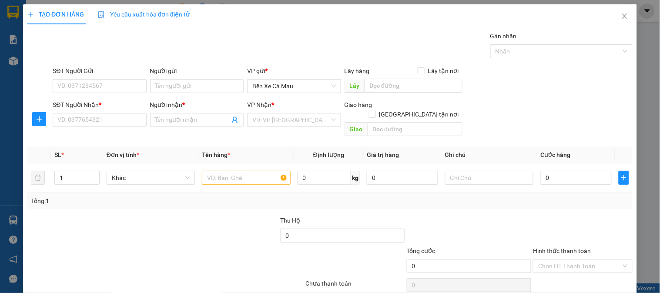
click at [123, 107] on div "SĐT Người Nhận *" at bounding box center [100, 105] width 94 height 10
click at [123, 113] on input "SĐT Người Nhận *" at bounding box center [100, 120] width 94 height 14
click at [124, 111] on div "SĐT Người Nhận *" at bounding box center [100, 106] width 94 height 13
click at [123, 112] on div "SĐT Người Nhận *" at bounding box center [100, 106] width 94 height 13
click at [122, 114] on input "SĐT Người Nhận *" at bounding box center [100, 120] width 94 height 14
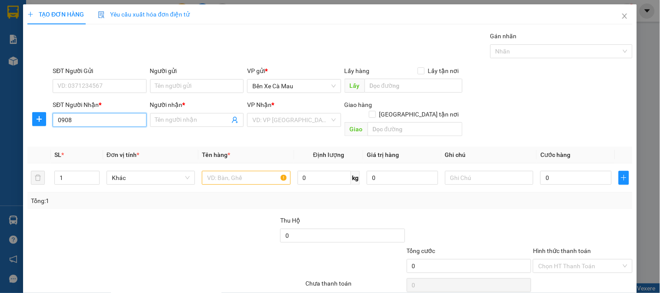
type input "09088"
click at [125, 141] on div "0908863987 - C NGA" at bounding box center [98, 138] width 82 height 10
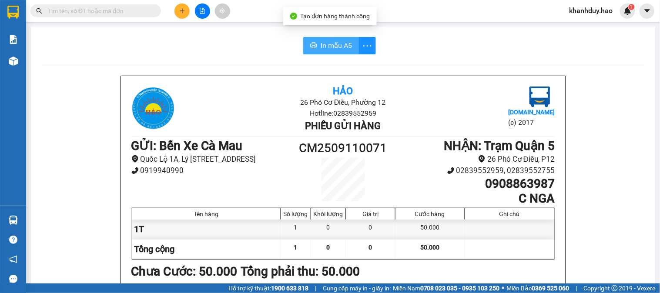
click at [333, 44] on span "In mẫu A5" at bounding box center [336, 45] width 31 height 11
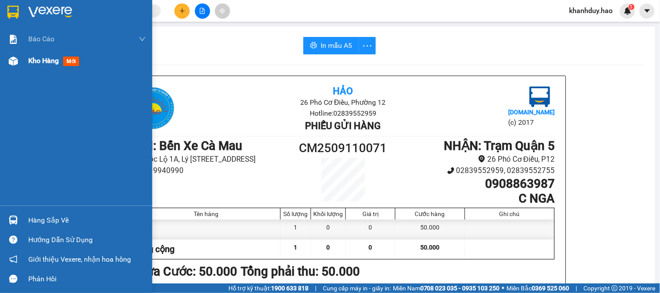
click at [13, 64] on img at bounding box center [13, 61] width 9 height 9
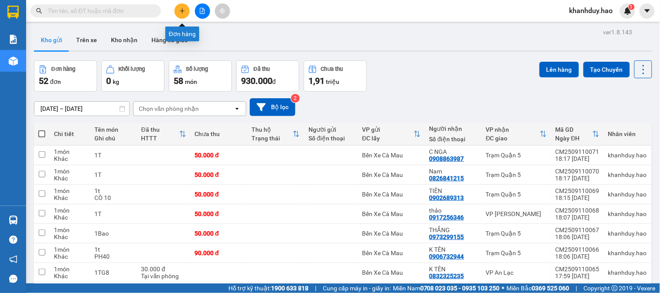
drag, startPoint x: 181, startPoint y: 12, endPoint x: 175, endPoint y: 14, distance: 6.1
click at [175, 14] on button at bounding box center [181, 10] width 15 height 15
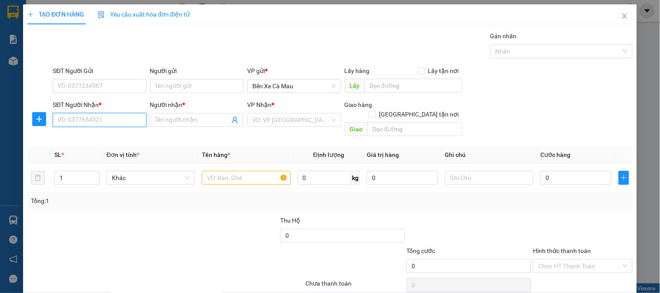
click at [117, 118] on input "SĐT Người Nhận *" at bounding box center [100, 120] width 94 height 14
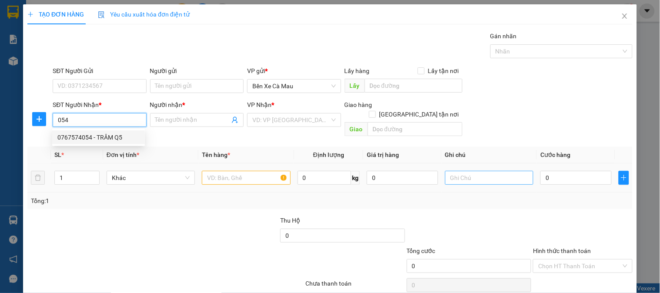
drag, startPoint x: 117, startPoint y: 131, endPoint x: 525, endPoint y: 175, distance: 409.6
click at [524, 174] on body "Kết quả tìm kiếm ( 0 ) Bộ lọc Thuộc VP này Gửi 3 ngày gần nhất No Data khanhduy…" at bounding box center [330, 146] width 660 height 293
click at [97, 139] on div "0767574054 - TRÂM Q5" at bounding box center [98, 138] width 82 height 10
type input "0767574054"
type input "TRÂM Q5"
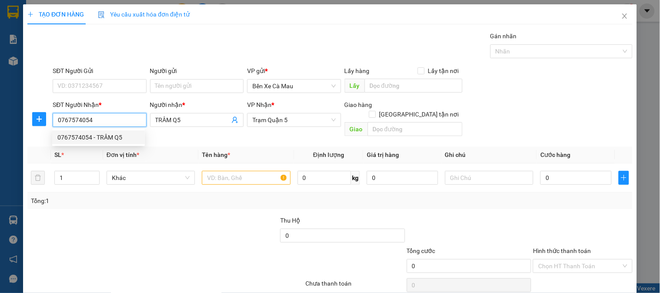
type input "80.000"
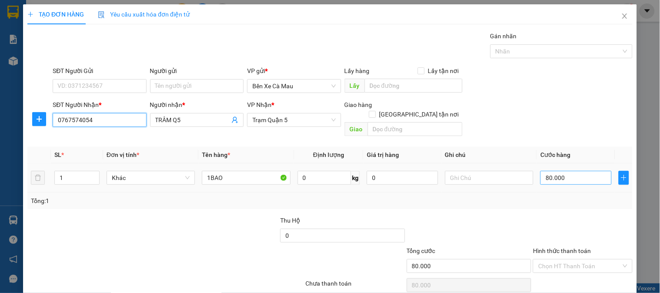
type input "0767574054"
click at [567, 171] on input "80.000" at bounding box center [575, 178] width 71 height 14
type input "0"
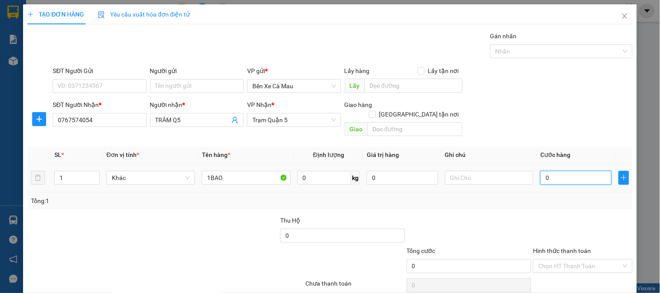
type input "7"
type input "007"
type input "70"
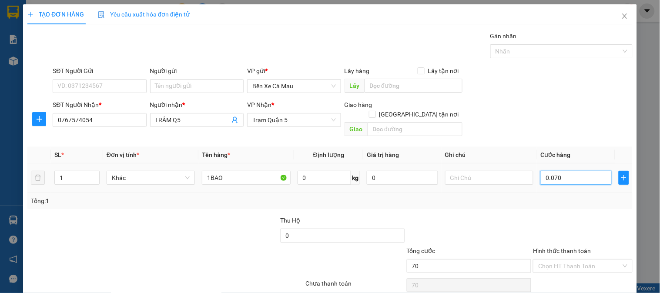
type input "0.070"
click at [584, 164] on td "0.070" at bounding box center [576, 178] width 78 height 29
type input "70.000"
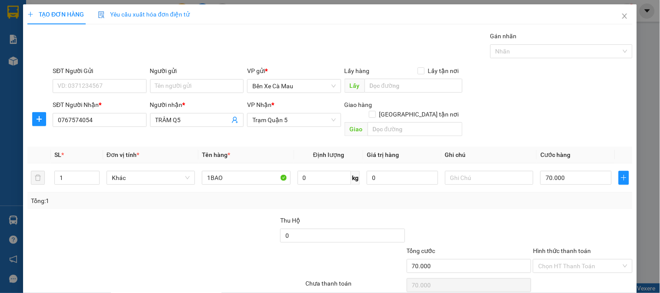
drag, startPoint x: 587, startPoint y: 258, endPoint x: 591, endPoint y: 269, distance: 11.0
click at [587, 259] on div "Transit Pickup Surcharge Ids Transit Deliver Surcharge Ids Transit Deliver Surc…" at bounding box center [329, 172] width 605 height 283
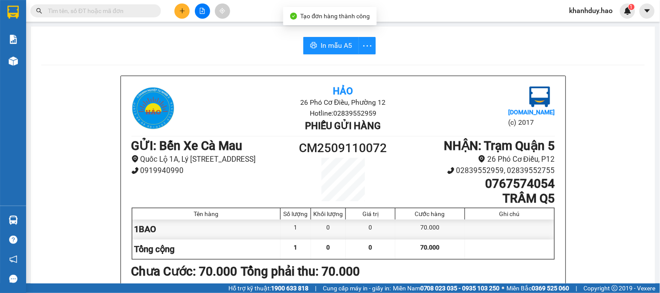
click at [335, 50] on span "In mẫu A5" at bounding box center [336, 45] width 31 height 11
click at [335, 37] on button "In mẫu A5" at bounding box center [331, 45] width 56 height 17
click at [335, 43] on span "In mẫu A5" at bounding box center [336, 45] width 31 height 11
click at [188, 10] on button at bounding box center [181, 10] width 15 height 15
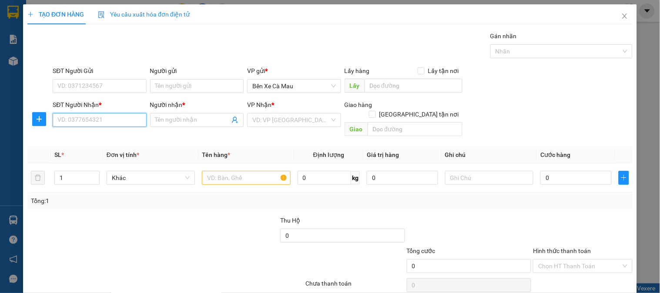
click at [73, 124] on input "SĐT Người Nhận *" at bounding box center [100, 120] width 94 height 14
click at [112, 134] on div "0932690202 - VINH" at bounding box center [98, 138] width 82 height 10
type input "0932690202"
type input "VINH"
type input "30.000"
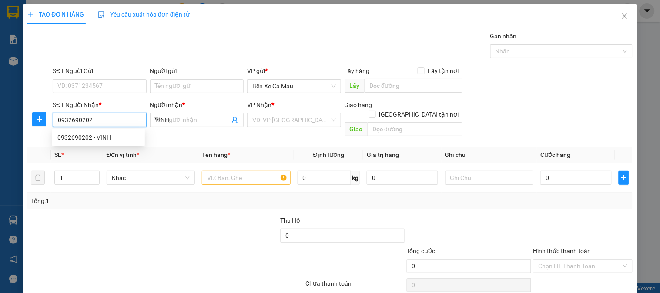
type input "30.000"
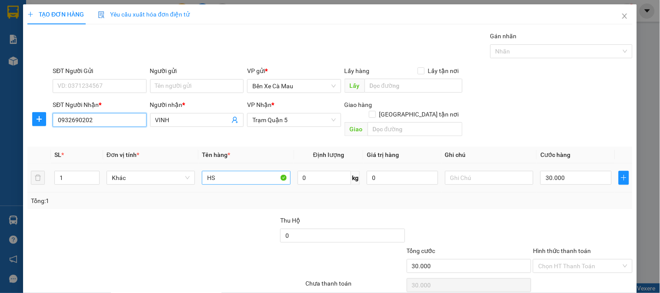
type input "0932690202"
click at [218, 171] on input "HS" at bounding box center [246, 178] width 88 height 14
type input "H"
type input "1GTY"
click at [570, 248] on label "Hình thức thanh toán" at bounding box center [562, 251] width 58 height 7
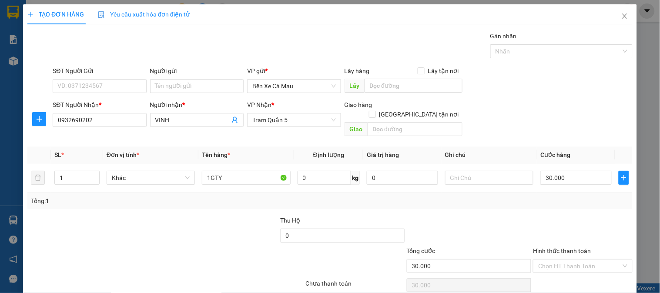
click at [570, 260] on input "Hình thức thanh toán" at bounding box center [579, 266] width 83 height 13
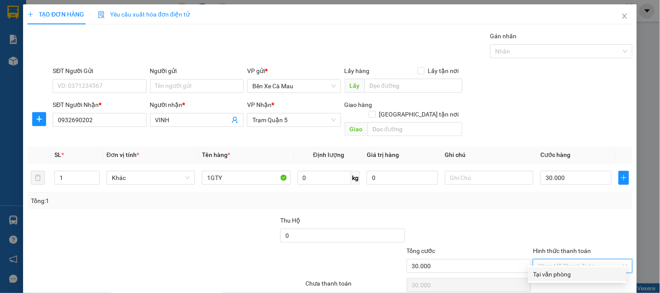
click at [563, 270] on div "Tại văn phòng" at bounding box center [577, 275] width 88 height 10
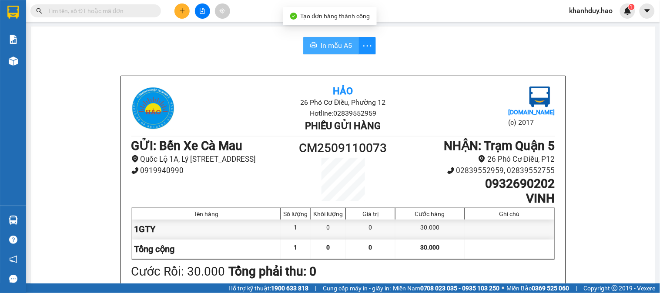
click at [345, 49] on span "In mẫu A5" at bounding box center [336, 45] width 31 height 11
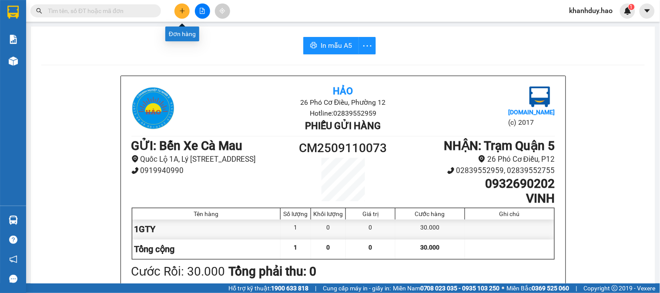
click at [181, 10] on icon "plus" at bounding box center [182, 10] width 5 height 0
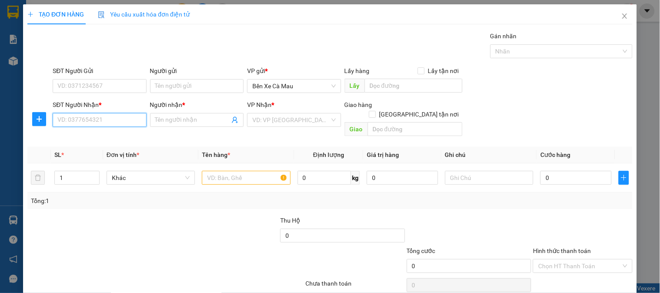
click at [133, 119] on input "SĐT Người Nhận *" at bounding box center [100, 120] width 94 height 14
click at [97, 135] on div "0965649023 - CHI" at bounding box center [98, 138] width 82 height 10
type input "0965649023"
type input "CHI"
type input "40.000"
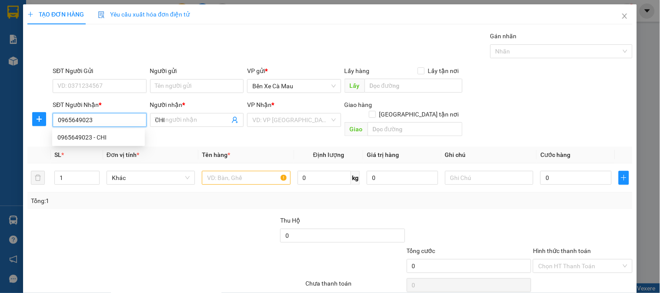
type input "40.000"
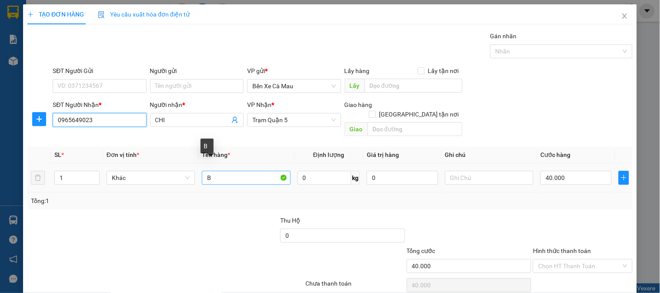
type input "0965649023"
click at [214, 171] on input "B" at bounding box center [246, 178] width 88 height 14
type input "B"
type input "1 VỎ TRẮNG"
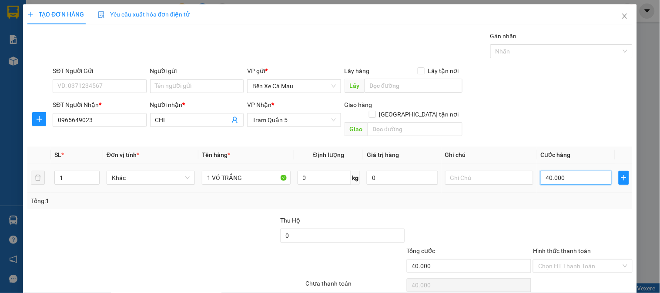
click at [562, 171] on input "40.000" at bounding box center [575, 178] width 71 height 14
type input "0"
type input "3"
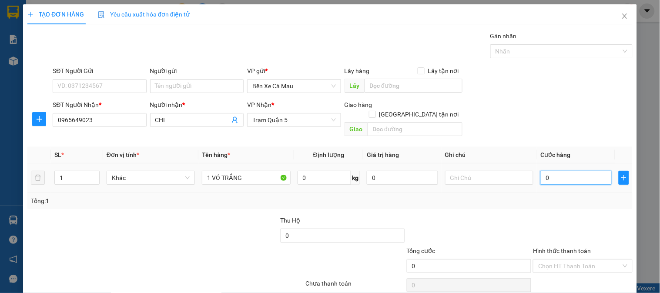
type input "3"
type input "003"
type input "30"
type input "0.030"
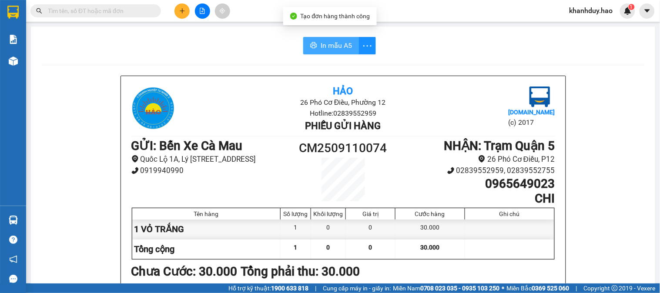
click at [306, 41] on button "In mẫu A5" at bounding box center [331, 45] width 56 height 17
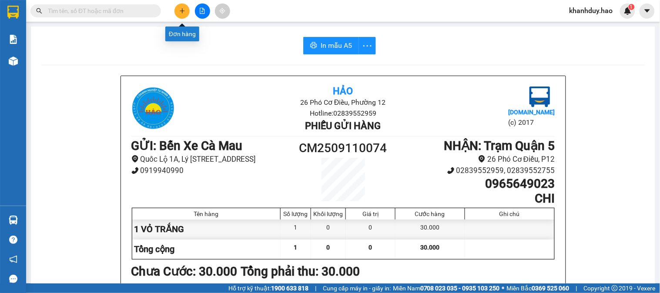
click at [177, 10] on button at bounding box center [181, 10] width 15 height 15
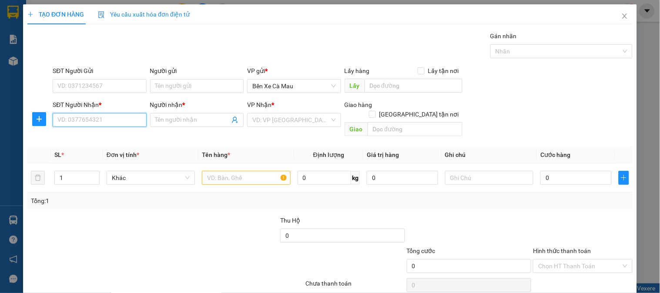
click at [106, 119] on input "SĐT Người Nhận *" at bounding box center [100, 120] width 94 height 14
click at [106, 137] on div "0966811474 - LÊ AN" at bounding box center [100, 138] width 86 height 10
type input "0966811474"
type input "LÊ AN"
type input "30.000"
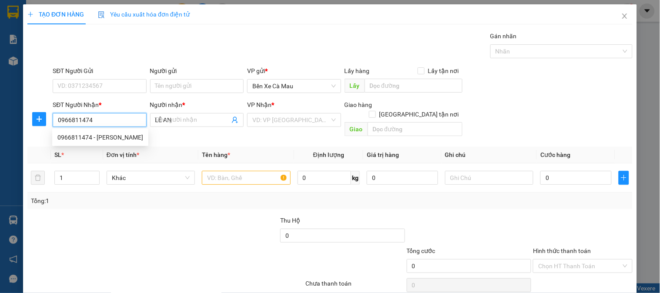
type input "30.000"
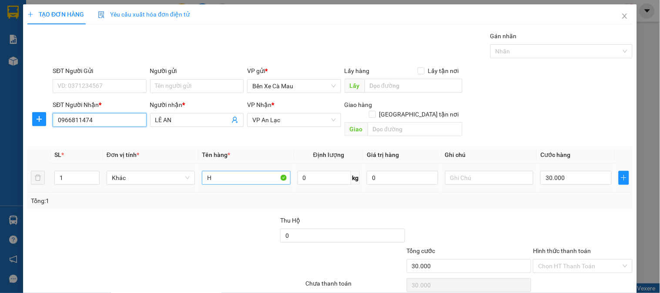
type input "0966811474"
click at [214, 171] on input "H" at bounding box center [246, 178] width 88 height 14
type input "1 BAO"
click at [586, 173] on input "30.000" at bounding box center [575, 178] width 71 height 14
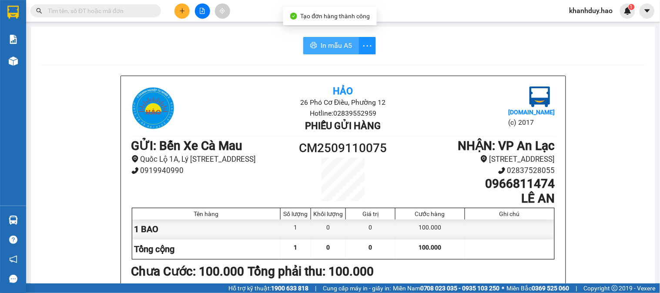
click at [327, 50] on span "In mẫu A5" at bounding box center [336, 45] width 31 height 11
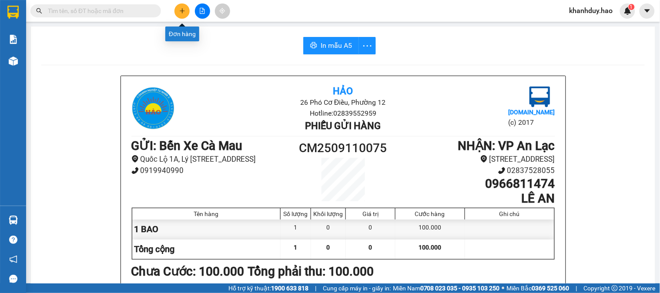
click at [184, 10] on icon "plus" at bounding box center [182, 11] width 6 height 6
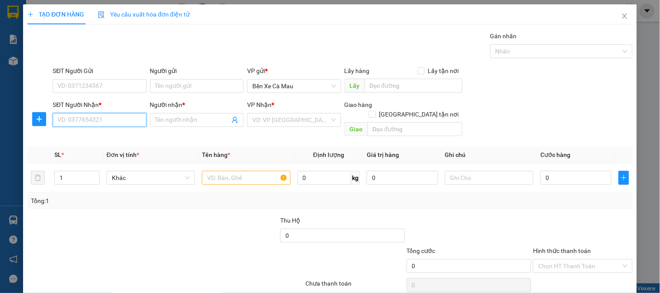
click at [103, 120] on input "SĐT Người Nhận *" at bounding box center [100, 120] width 94 height 14
type input "670"
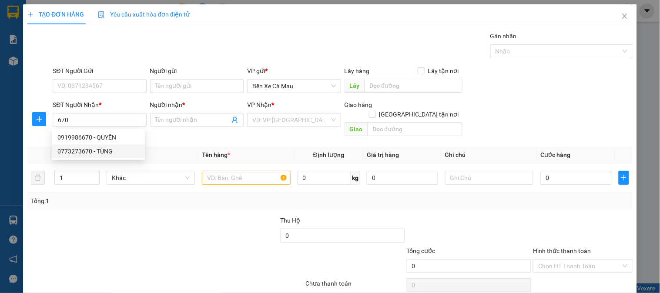
click at [117, 159] on div "0919986670 0773273670 0919986670 - QUYÊN￼ 0773273670 - TÙNG" at bounding box center [98, 144] width 93 height 31
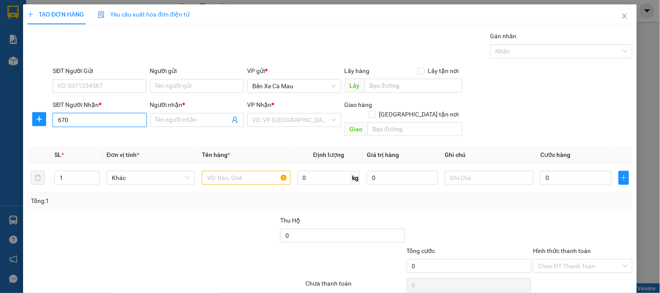
click at [112, 118] on input "670" at bounding box center [100, 120] width 94 height 14
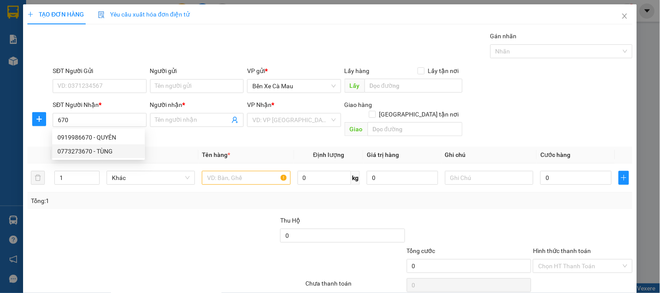
click at [110, 159] on div "0919986670 0773273670 0919986670 - QUYÊN￼ 0773273670 - TÙNG" at bounding box center [98, 144] width 93 height 31
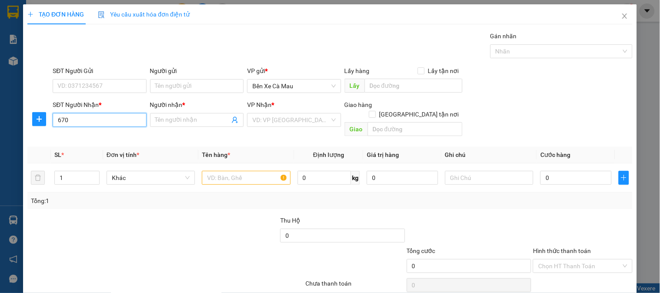
click at [110, 114] on input "670" at bounding box center [100, 120] width 94 height 14
click at [108, 147] on div "0773273670 - TÙNG" at bounding box center [98, 152] width 82 height 10
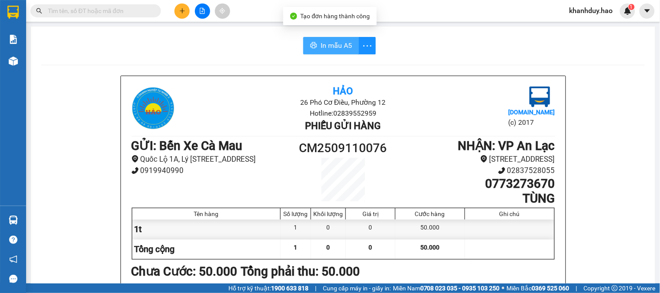
click at [310, 44] on icon "printer" at bounding box center [313, 45] width 7 height 7
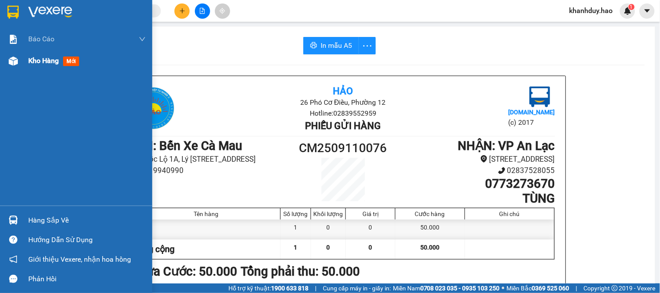
click at [29, 50] on div "Kho hàng mới" at bounding box center [86, 61] width 117 height 22
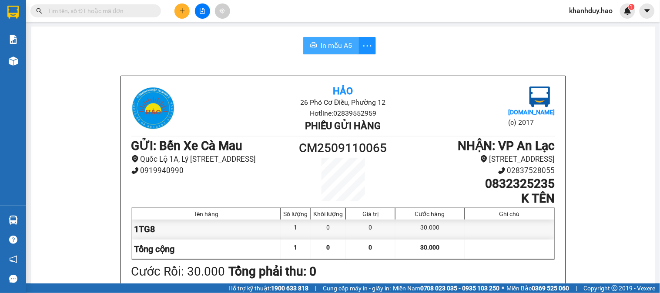
click at [318, 37] on button "In mẫu A5" at bounding box center [331, 45] width 56 height 17
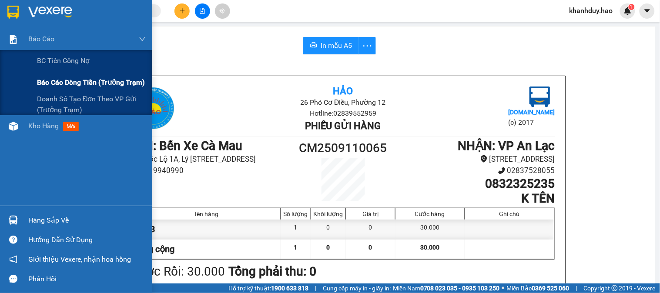
click at [80, 86] on span "Báo cáo dòng tiền (trưởng trạm)" at bounding box center [91, 82] width 108 height 11
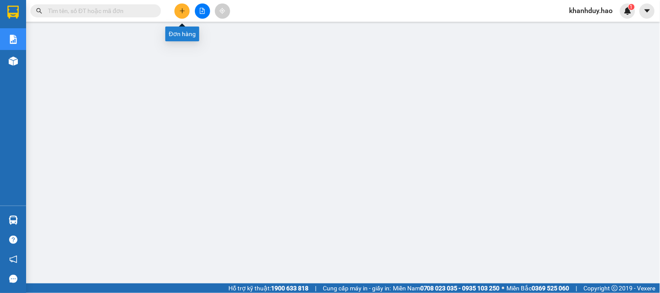
click at [179, 9] on icon "plus" at bounding box center [182, 11] width 6 height 6
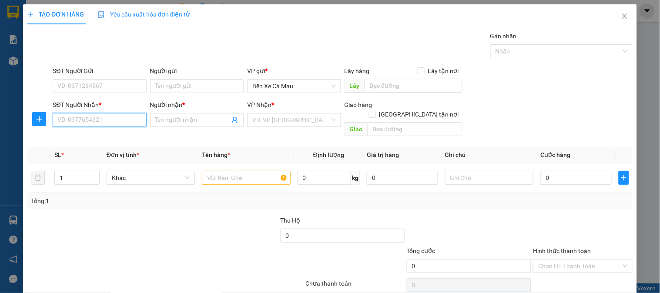
click at [121, 120] on input "SĐT Người Nhận *" at bounding box center [100, 120] width 94 height 14
click at [115, 154] on div "0966602473 - NGÃ 3 CỦ CẢI" at bounding box center [98, 152] width 82 height 10
type input "0966602473"
type input "NGÃ 3 CỦ CẢI"
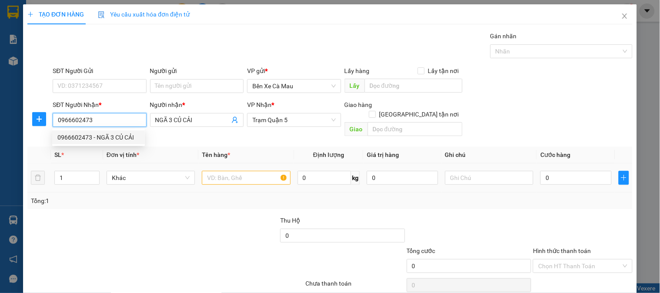
type input "100.000"
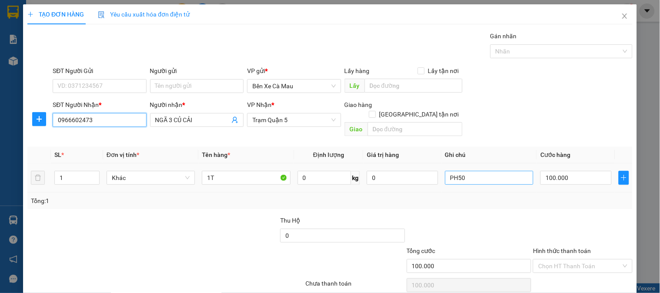
type input "0966602473"
click at [467, 171] on input "PH50" at bounding box center [489, 178] width 88 height 14
type input "PH40"
click at [564, 171] on input "100.000" at bounding box center [575, 178] width 71 height 14
type input "0"
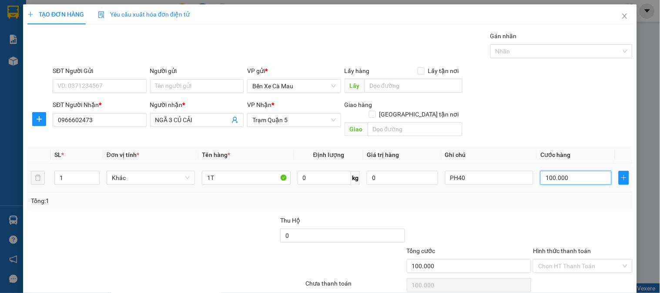
type input "0"
type input "009"
type input "9"
type input "90"
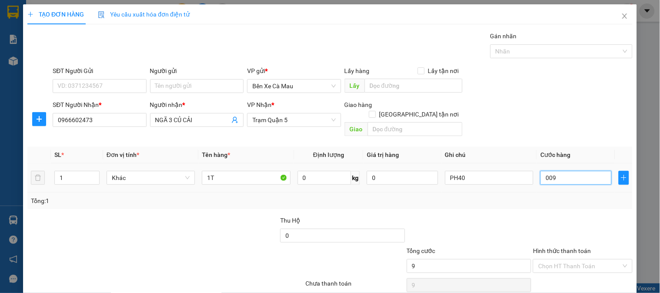
type input "90"
type input "0.090"
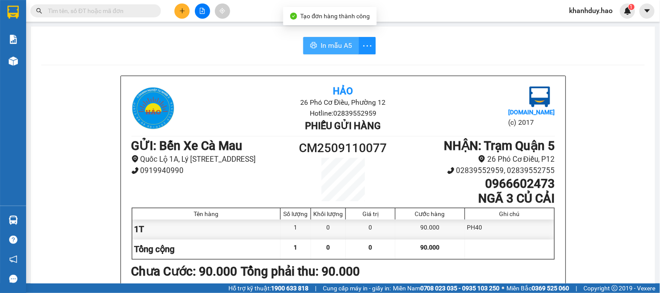
click at [331, 50] on span "In mẫu A5" at bounding box center [336, 45] width 31 height 11
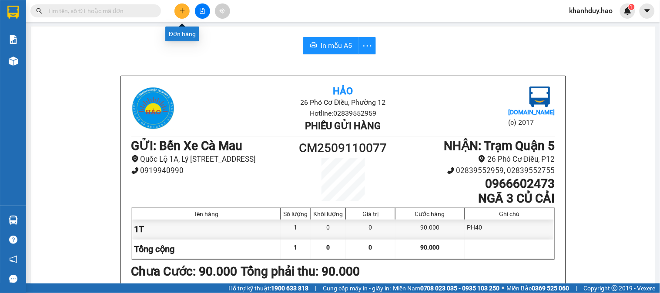
click at [184, 8] on icon "plus" at bounding box center [182, 11] width 6 height 6
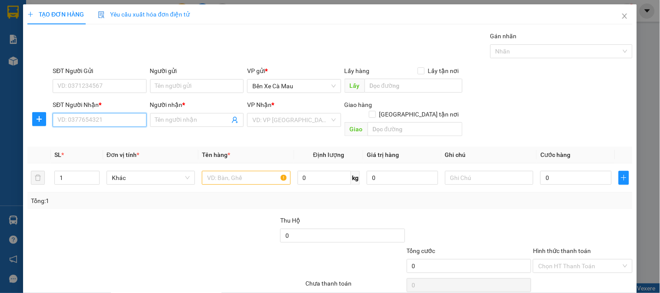
click at [117, 116] on input "SĐT Người Nhận *" at bounding box center [100, 120] width 94 height 14
click at [107, 140] on div "0707232124 - KO TÊN" at bounding box center [98, 138] width 82 height 10
type input "0707232124"
type input "KO TÊN"
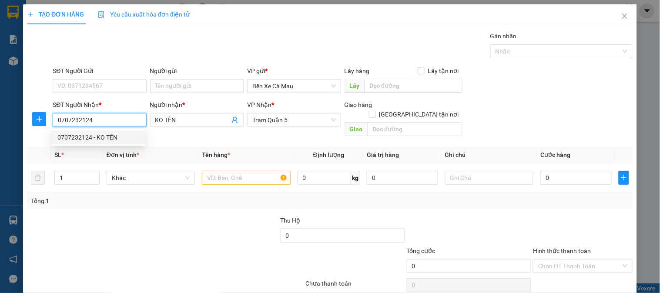
type input "90.000"
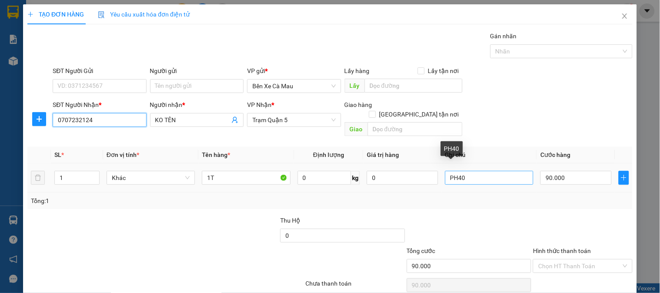
type input "0707232124"
click at [462, 171] on input "PH40" at bounding box center [489, 178] width 88 height 14
type input "P"
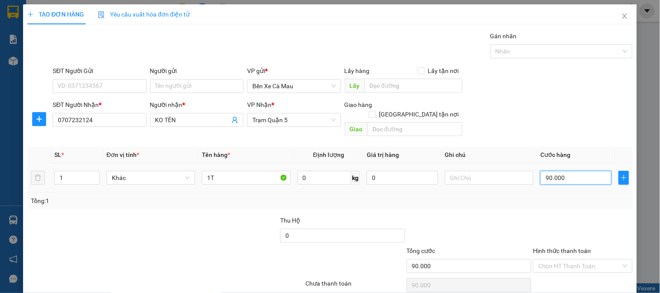
click at [559, 171] on input "90.000" at bounding box center [575, 178] width 71 height 14
type input "0"
type input "005"
type input "5"
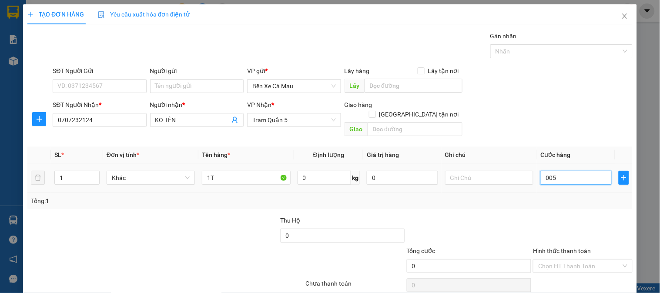
type input "5"
type input "50"
type input "0.050"
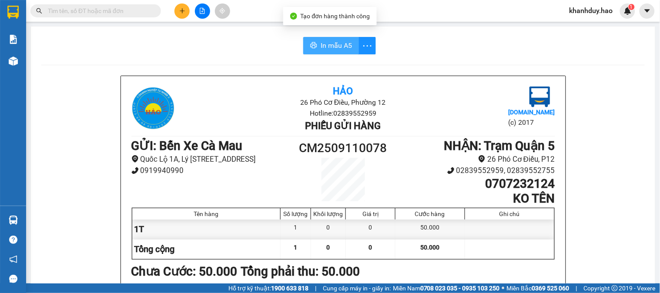
click at [338, 40] on span "In mẫu A5" at bounding box center [336, 45] width 31 height 11
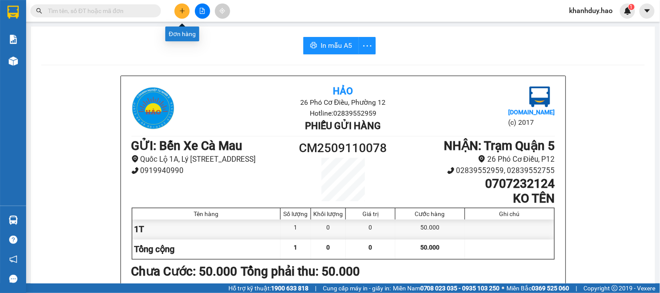
click at [181, 6] on button at bounding box center [181, 10] width 15 height 15
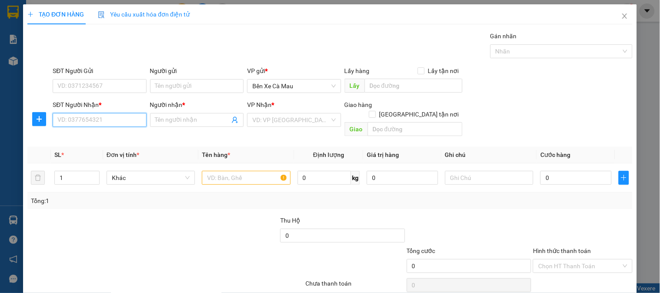
click at [120, 119] on input "SĐT Người Nhận *" at bounding box center [100, 120] width 94 height 14
click at [81, 118] on input "0858340831" at bounding box center [100, 120] width 94 height 14
type input "0858344831"
click at [85, 141] on div "0858344831 - tien" at bounding box center [98, 138] width 82 height 10
type input "tien"
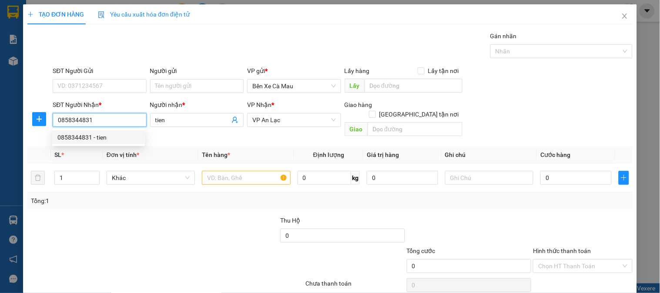
click at [85, 141] on div "0858344831 - tien" at bounding box center [98, 138] width 82 height 10
type input "40.000"
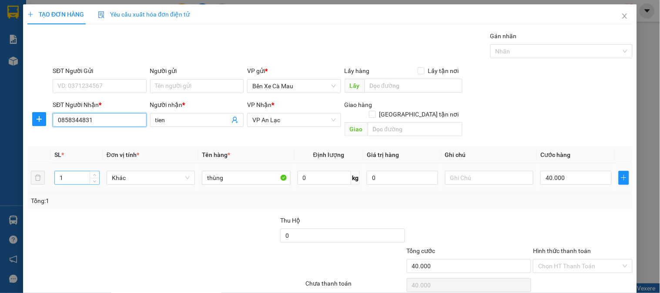
type input "0858344831"
click at [68, 171] on input "1" at bounding box center [77, 177] width 44 height 13
type input "3"
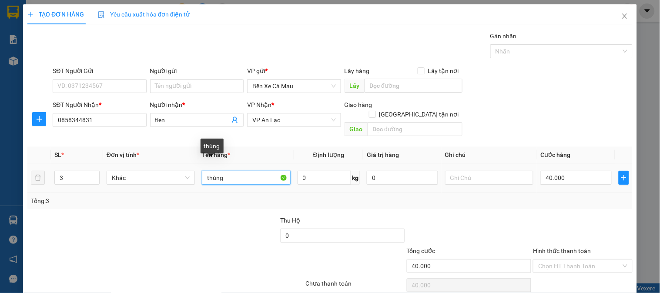
click at [203, 171] on input "thùng" at bounding box center [246, 178] width 88 height 14
type input "3thùng"
click at [579, 172] on input "40.000" at bounding box center [575, 178] width 71 height 14
type input "0"
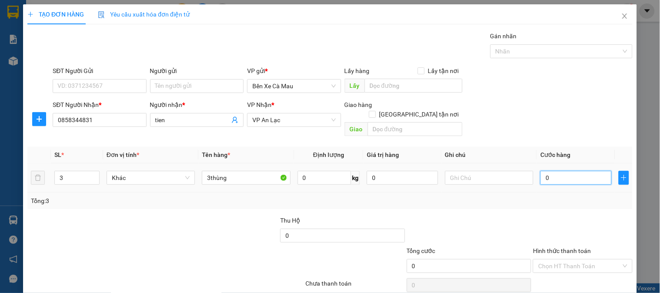
type input "001"
type input "1"
type input "14"
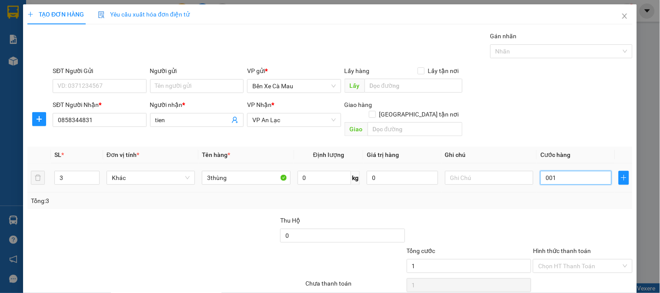
type input "0.014"
type input "140"
type input "00.140"
click at [566, 248] on label "Hình thức thanh toán" at bounding box center [562, 251] width 58 height 7
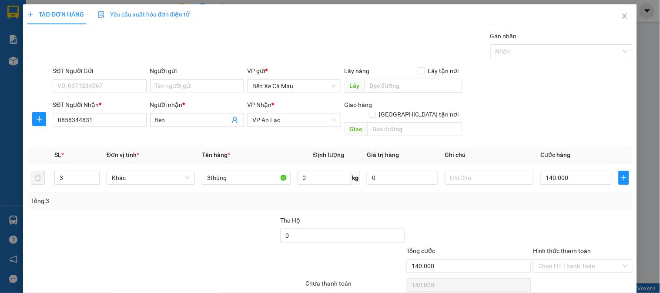
click at [566, 260] on input "Hình thức thanh toán" at bounding box center [579, 266] width 83 height 13
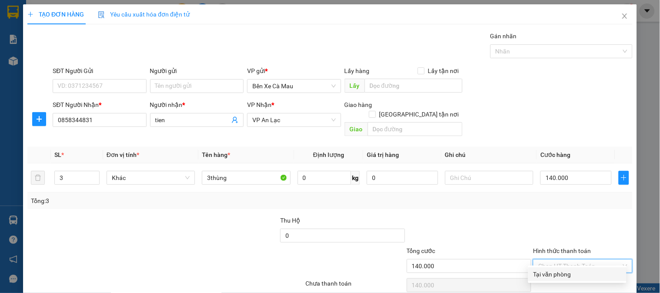
click at [568, 270] on div "Tại văn phòng" at bounding box center [577, 275] width 88 height 10
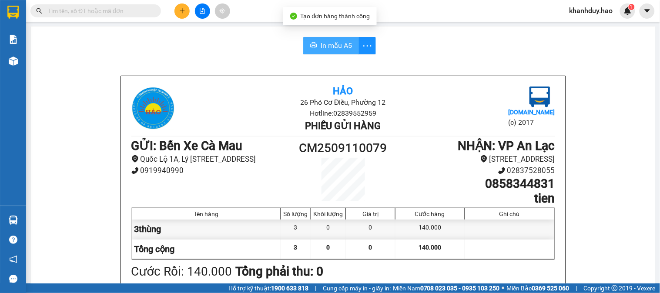
click at [322, 47] on span "In mẫu A5" at bounding box center [336, 45] width 31 height 11
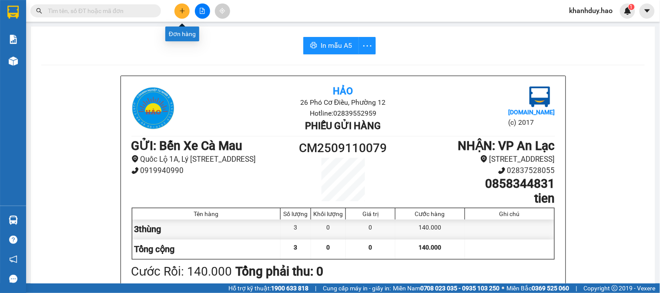
click at [184, 11] on icon "plus" at bounding box center [182, 11] width 6 height 6
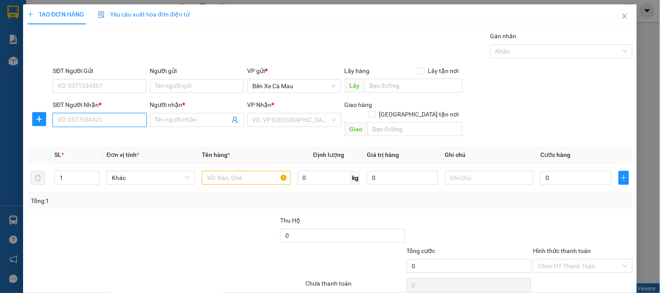
click at [95, 120] on input "SĐT Người Nhận *" at bounding box center [100, 120] width 94 height 14
click at [95, 134] on div "0962441378 - LABO SKY" at bounding box center [98, 138] width 82 height 10
type input "0962441378"
type input "LABO SKY"
type input "30.000"
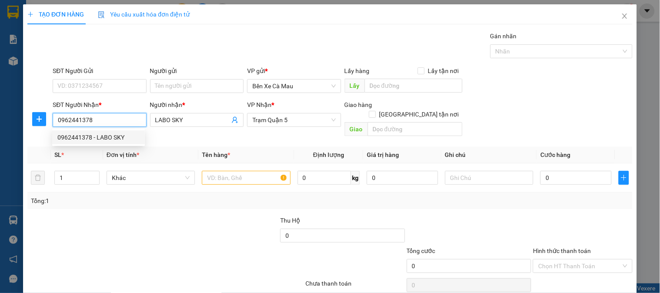
type input "30.000"
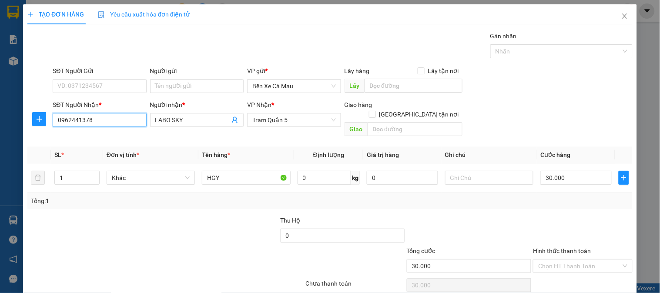
type input "0962441378"
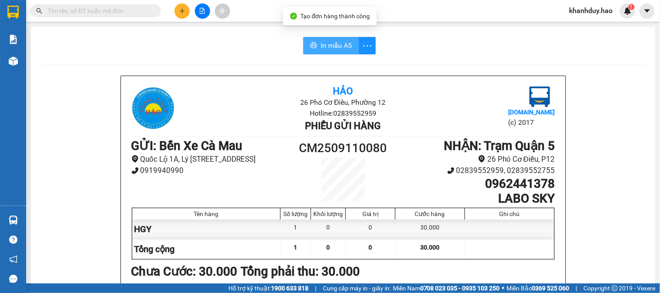
click at [325, 49] on span "In mẫu A5" at bounding box center [336, 45] width 31 height 11
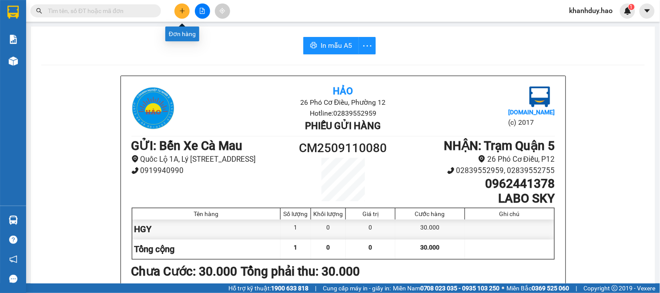
click at [184, 10] on icon "plus" at bounding box center [182, 11] width 6 height 6
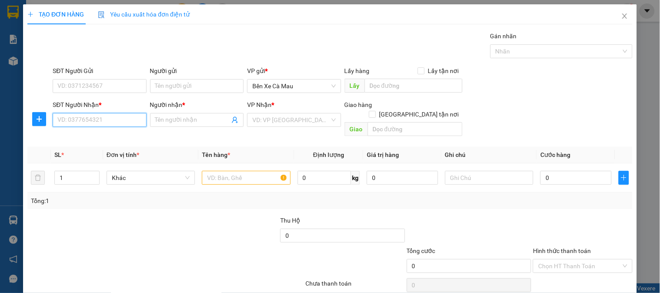
click at [116, 120] on input "SĐT Người Nhận *" at bounding box center [100, 120] width 94 height 14
click at [115, 141] on div "0327795830 - QUYÊN" at bounding box center [98, 138] width 82 height 10
type input "0327795830"
type input "QUYÊN"
type input "50.000"
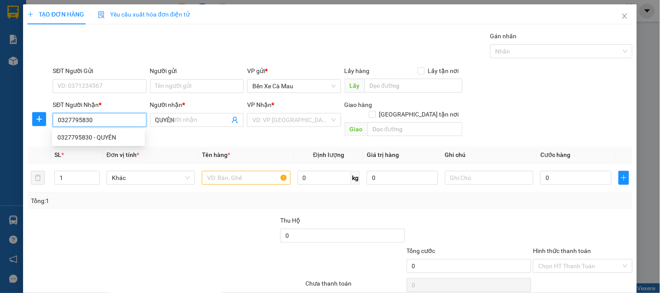
type input "50.000"
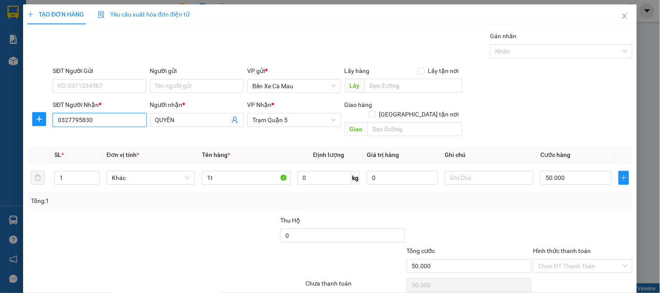
type input "0327795830"
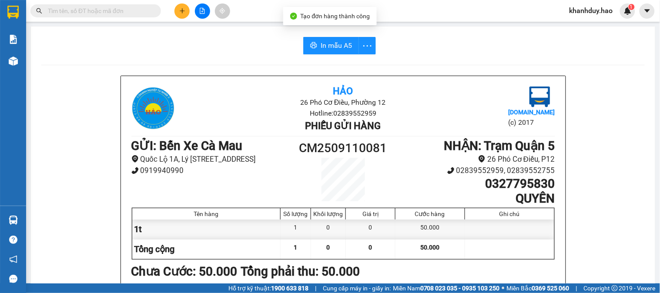
click at [334, 47] on span "In mẫu A5" at bounding box center [336, 45] width 31 height 11
click at [177, 11] on button at bounding box center [181, 10] width 15 height 15
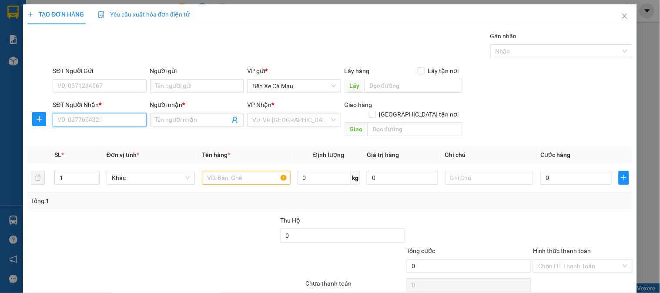
click at [97, 113] on input "SĐT Người Nhận *" at bounding box center [100, 120] width 94 height 14
type input "0945604652"
click at [93, 137] on div "0945604652 - LỆ" at bounding box center [98, 138] width 82 height 10
type input "LỆ"
checkbox input "true"
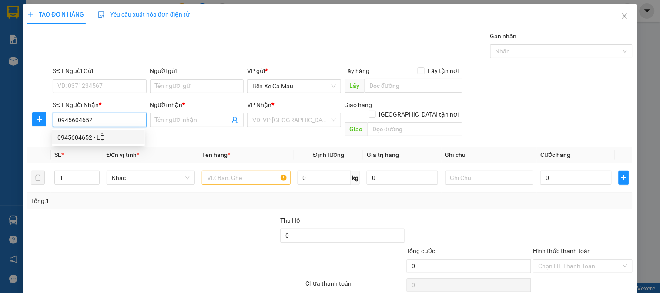
type input "P5 QUẬN 5"
type input "40.000"
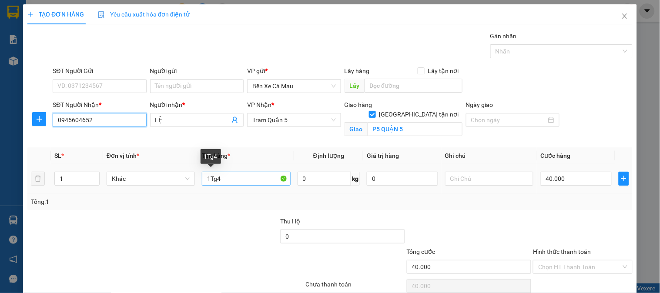
type input "0945604652"
click at [231, 176] on input "1Tg4" at bounding box center [246, 179] width 88 height 14
type input "1T0.5"
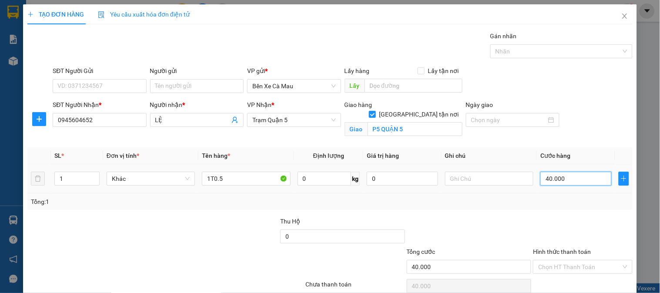
click at [568, 182] on input "40.000" at bounding box center [575, 179] width 71 height 14
type input "0"
type input "5"
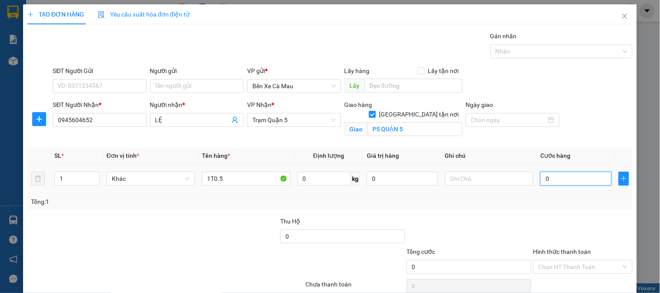
type input "5"
type input "005"
type input "50"
type input "0.050"
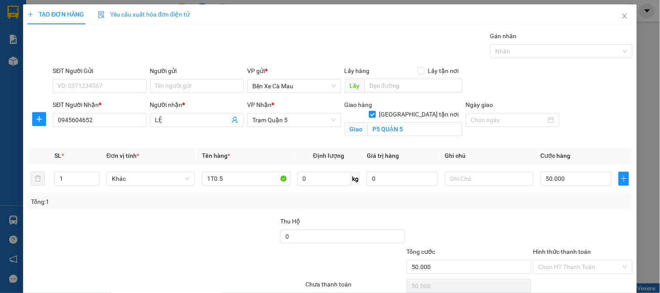
click at [562, 248] on label "Hình thức thanh toán" at bounding box center [562, 251] width 58 height 7
click at [562, 261] on input "Hình thức thanh toán" at bounding box center [579, 267] width 83 height 13
click at [555, 280] on div "Tại văn phòng" at bounding box center [577, 285] width 88 height 10
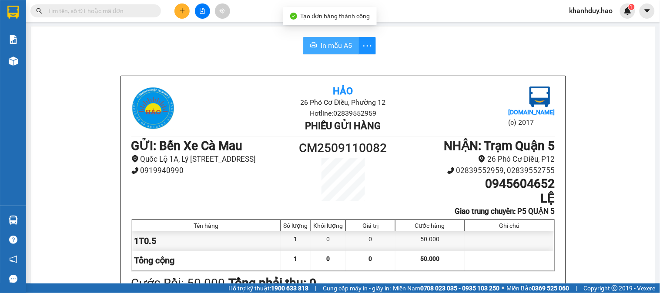
click at [321, 41] on span "In mẫu A5" at bounding box center [336, 45] width 31 height 11
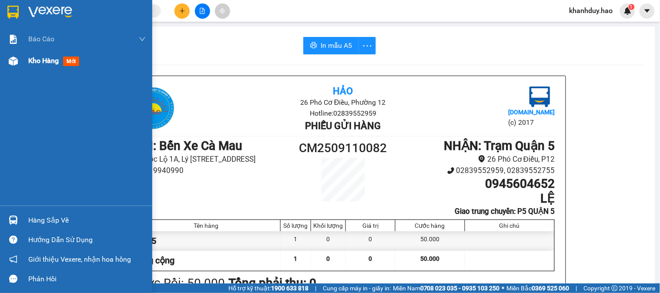
click at [57, 57] on span "Kho hàng" at bounding box center [43, 61] width 30 height 8
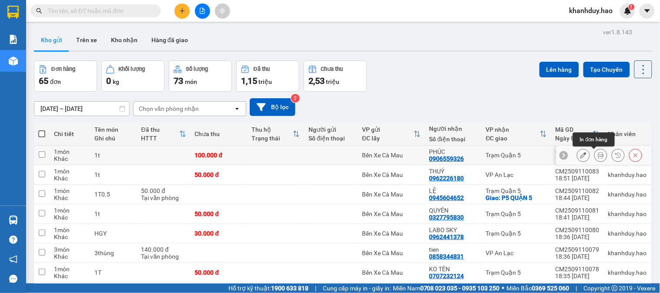
click at [595, 157] on button at bounding box center [601, 155] width 12 height 15
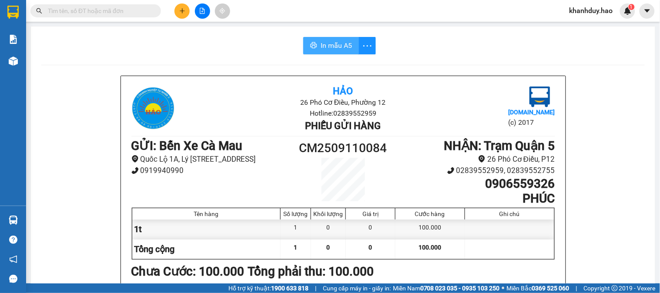
click at [306, 44] on button "In mẫu A5" at bounding box center [331, 45] width 56 height 17
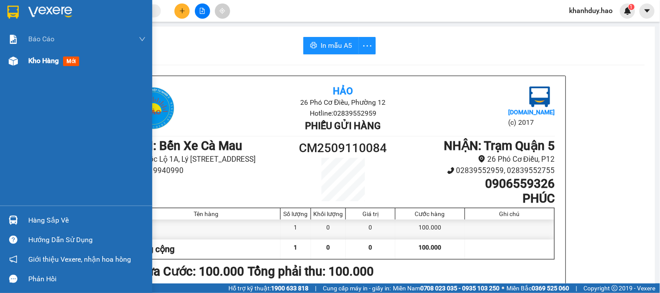
click at [11, 57] on img at bounding box center [13, 61] width 9 height 9
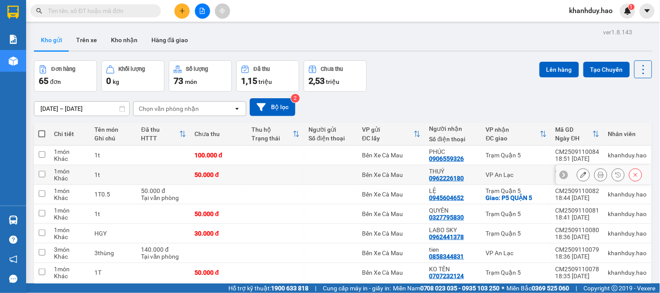
click at [598, 177] on icon at bounding box center [601, 175] width 6 height 6
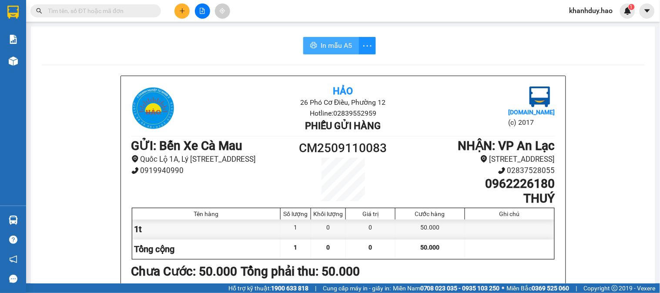
click at [322, 42] on span "In mẫu A5" at bounding box center [336, 45] width 31 height 11
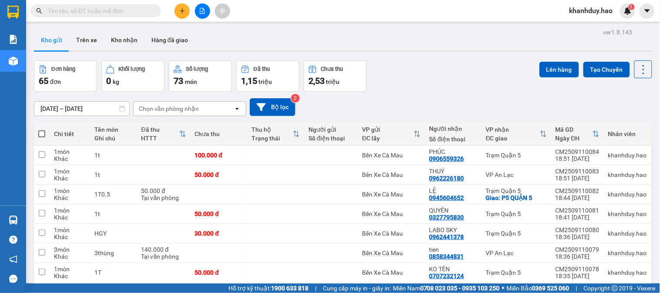
click at [179, 16] on button at bounding box center [181, 10] width 15 height 15
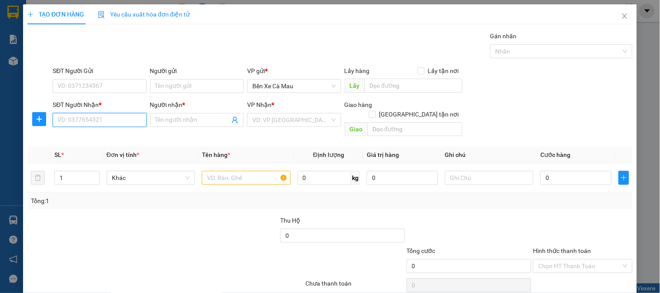
click at [115, 114] on input "SĐT Người Nhận *" at bounding box center [100, 120] width 94 height 14
click at [99, 136] on div "0389590125 - THUA" at bounding box center [98, 138] width 82 height 10
type input "0389590125"
type input "THUA"
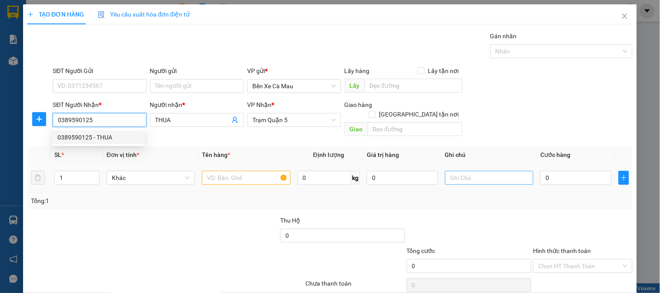
type input "50.000"
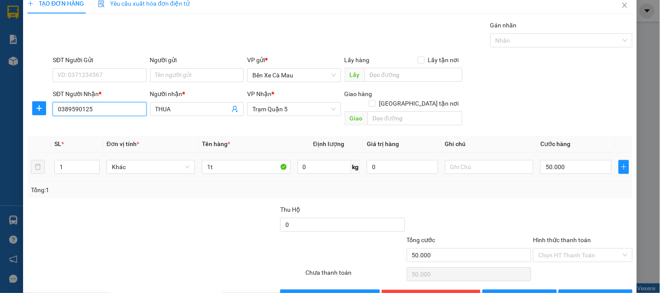
scroll to position [28, 0]
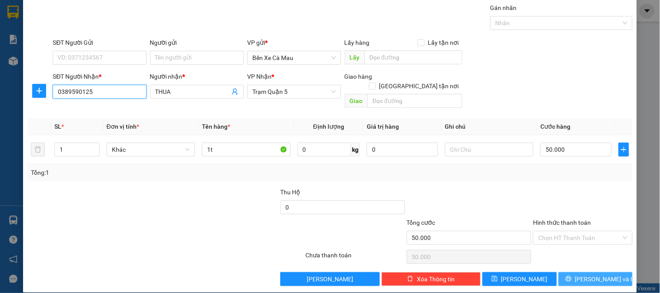
type input "0389590125"
click at [588, 275] on button "[PERSON_NAME] và In" at bounding box center [596, 279] width 74 height 14
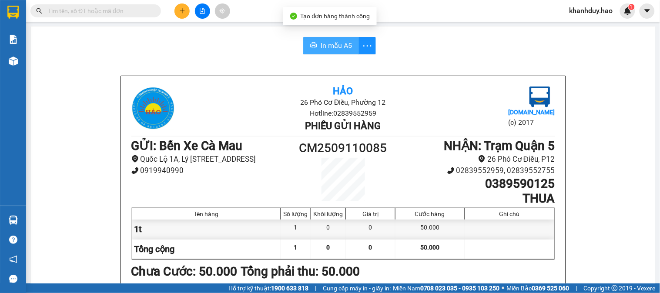
click at [331, 50] on span "In mẫu A5" at bounding box center [336, 45] width 31 height 11
click at [179, 9] on icon "plus" at bounding box center [182, 11] width 6 height 6
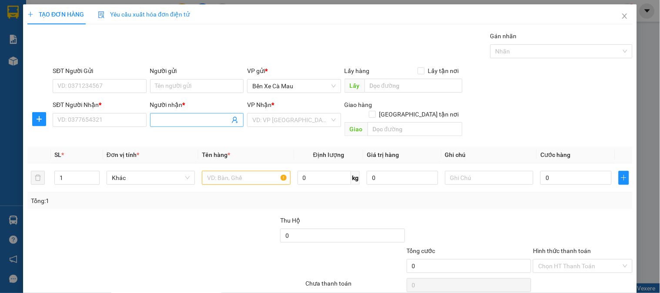
click at [181, 122] on input "Người nhận *" at bounding box center [192, 120] width 74 height 10
type input "THÀNH TRUNG CHUYỂN"
click at [135, 119] on input "SĐT Người Nhận *" at bounding box center [100, 120] width 94 height 14
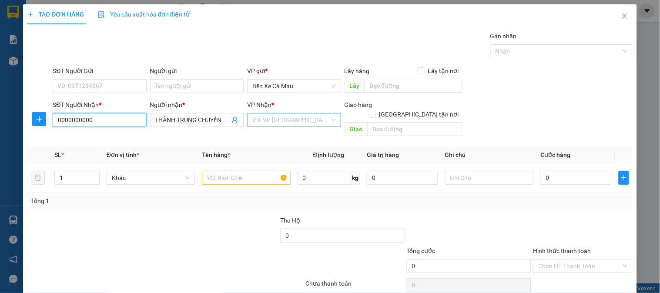
type input "0000000000"
click at [297, 126] on input "search" at bounding box center [290, 120] width 77 height 13
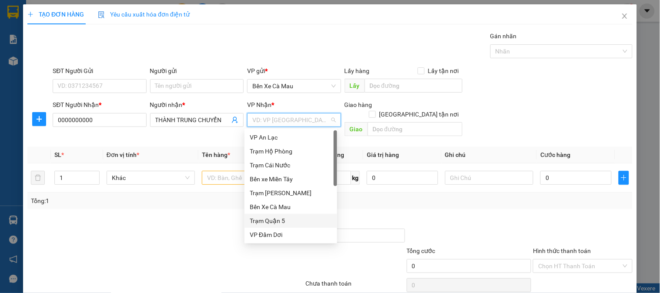
drag, startPoint x: 281, startPoint y: 221, endPoint x: 245, endPoint y: 187, distance: 49.2
click at [281, 221] on div "Trạm Quận 5" at bounding box center [291, 221] width 82 height 10
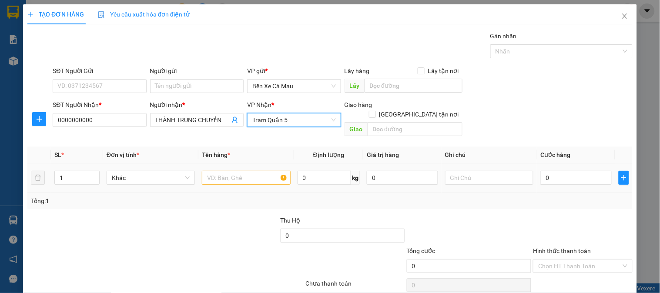
click at [244, 177] on td at bounding box center [245, 178] width 95 height 29
drag, startPoint x: 244, startPoint y: 174, endPoint x: 241, endPoint y: 167, distance: 8.0
click at [243, 174] on input "text" at bounding box center [246, 178] width 88 height 14
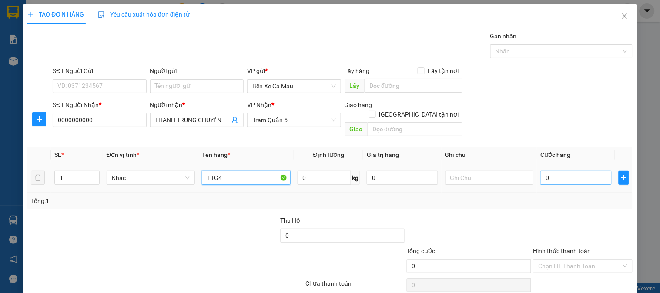
type input "1TG4"
click at [544, 171] on input "0" at bounding box center [575, 178] width 71 height 14
type input "04"
type input "4"
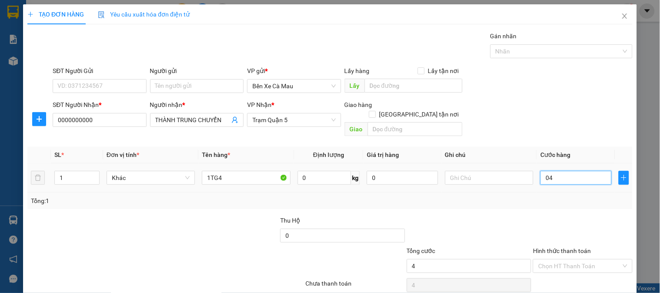
type input "040"
type input "40"
click at [569, 101] on div "SĐT Người Nhận * 0000000000 Người nhận * THÀNH TRUNG CHUYỂN VP Nhận * Trạm Quận…" at bounding box center [342, 120] width 583 height 40
type input "40.000"
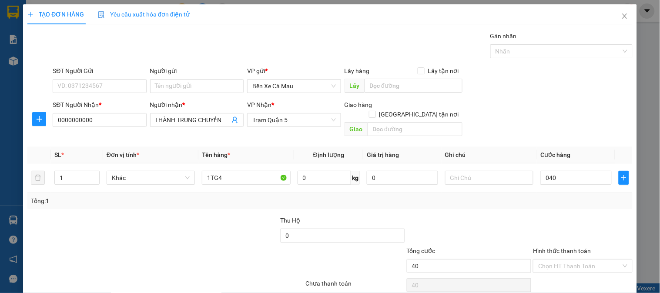
type input "40.000"
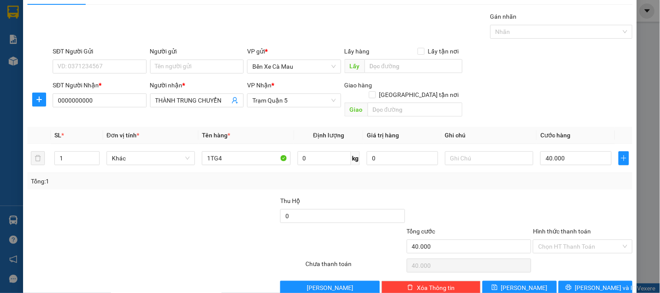
scroll to position [28, 0]
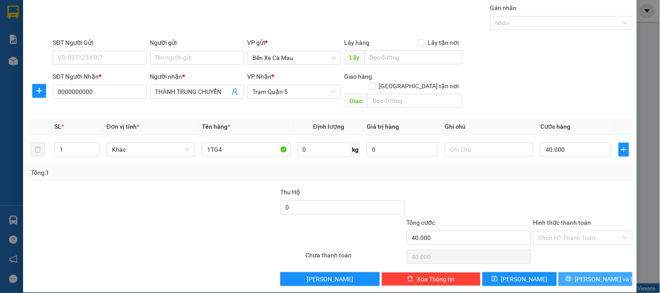
click at [585, 274] on span "[PERSON_NAME] và In" at bounding box center [605, 279] width 61 height 10
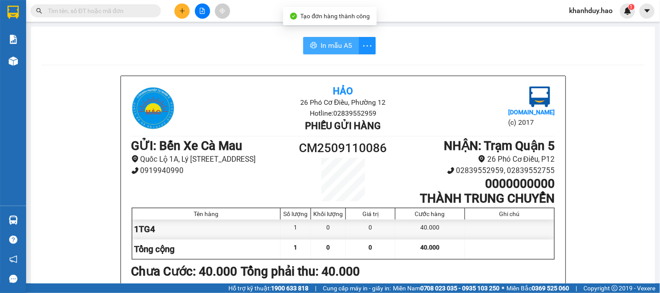
click at [344, 41] on span "In mẫu A5" at bounding box center [336, 45] width 31 height 11
click at [180, 17] on button at bounding box center [181, 10] width 15 height 15
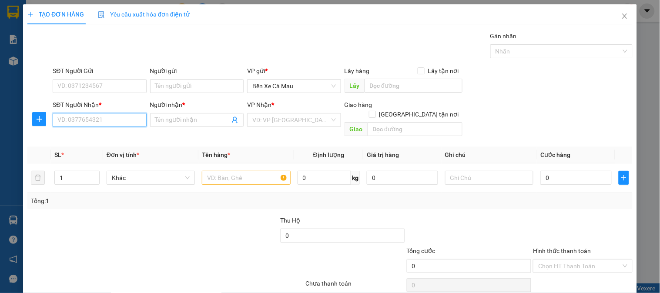
click at [107, 117] on input "SĐT Người Nhận *" at bounding box center [100, 120] width 94 height 14
click at [116, 141] on div "0916584811 - THỨC" at bounding box center [98, 138] width 82 height 10
type input "0916584811"
type input "THỨC"
type input "30.000"
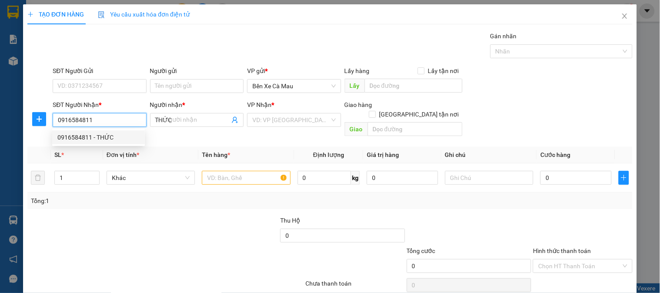
type input "30.000"
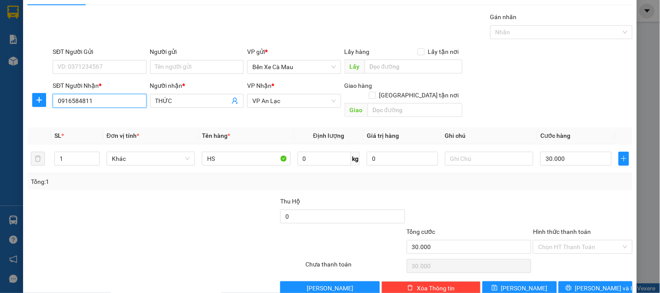
scroll to position [28, 0]
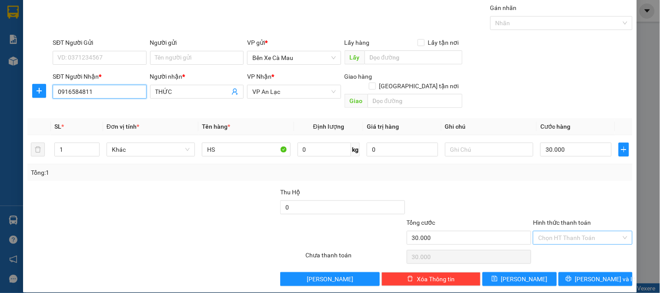
type input "0916584811"
click at [566, 231] on input "Hình thức thanh toán" at bounding box center [579, 237] width 83 height 13
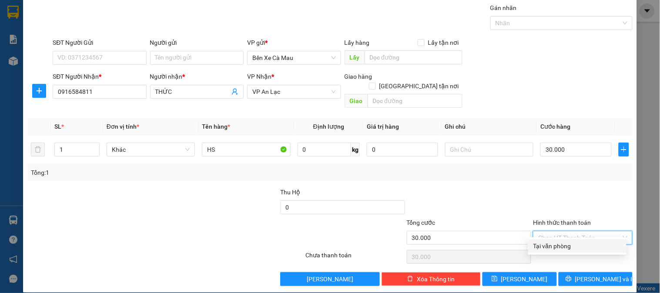
click at [560, 251] on div "Tại văn phòng" at bounding box center [577, 246] width 98 height 14
type input "0"
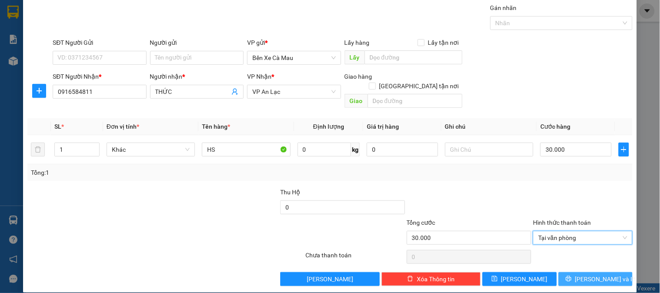
click at [603, 274] on button "[PERSON_NAME] và In" at bounding box center [596, 279] width 74 height 14
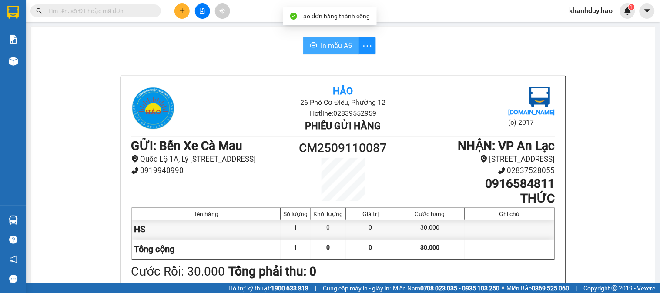
click at [311, 40] on button "In mẫu A5" at bounding box center [331, 45] width 56 height 17
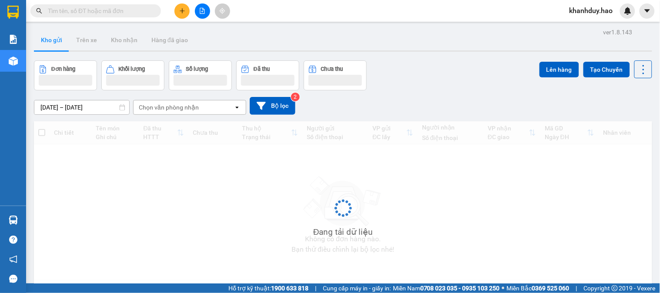
click at [180, 13] on icon "plus" at bounding box center [182, 11] width 6 height 6
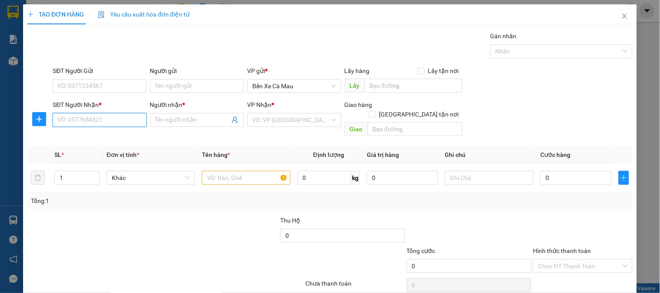
click at [129, 127] on input "SĐT Người Nhận *" at bounding box center [100, 120] width 94 height 14
click at [93, 131] on div "0933913733 - K TÊN" at bounding box center [98, 138] width 93 height 14
type input "0933913733"
type input "K TÊN"
type input "30.000"
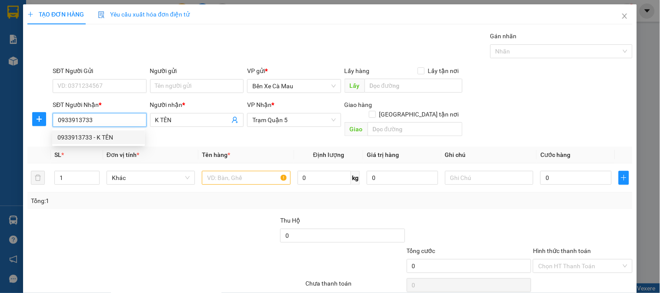
type input "30.000"
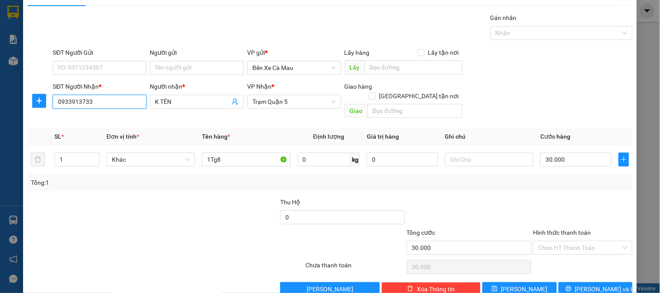
scroll to position [28, 0]
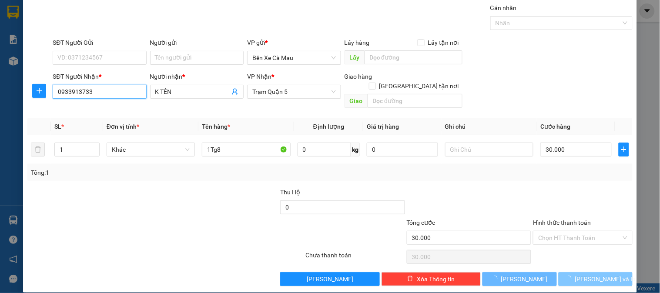
type input "0933913733"
click at [583, 274] on span "[PERSON_NAME] và In" at bounding box center [605, 279] width 61 height 10
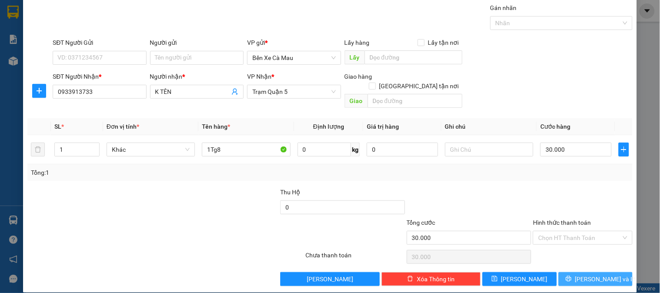
click at [589, 274] on span "[PERSON_NAME] và In" at bounding box center [605, 279] width 61 height 10
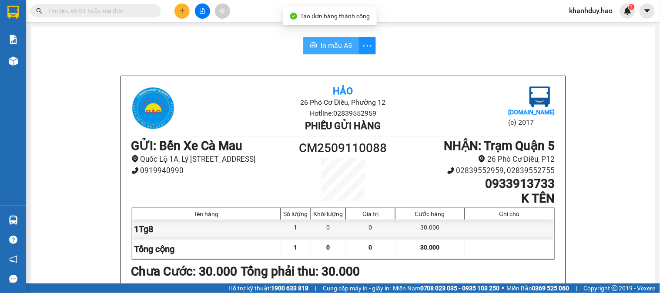
click at [324, 53] on button "In mẫu A5" at bounding box center [331, 45] width 56 height 17
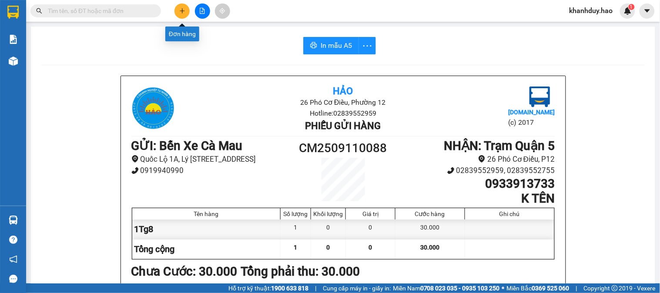
click at [181, 13] on icon "plus" at bounding box center [182, 11] width 6 height 6
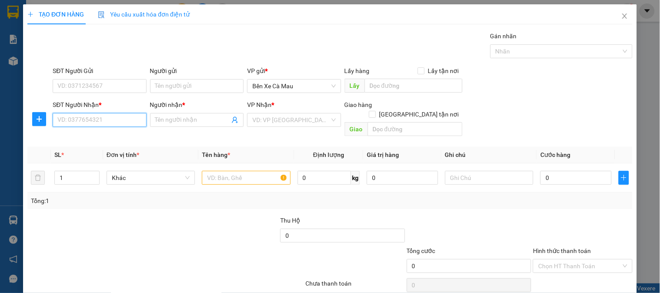
click at [111, 124] on input "SĐT Người Nhận *" at bounding box center [100, 120] width 94 height 14
click at [94, 135] on div "0767574054 - TRÂM Q5" at bounding box center [98, 138] width 82 height 10
type input "0767574054"
type input "TRÂM Q5"
type input "70.000"
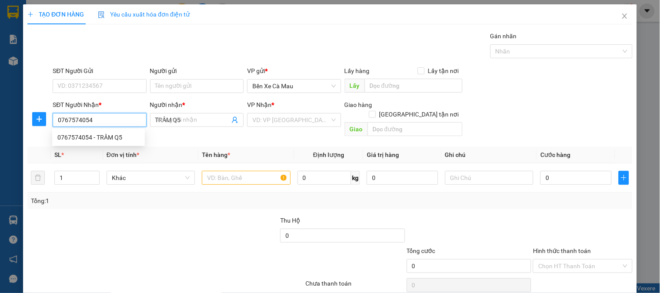
type input "70.000"
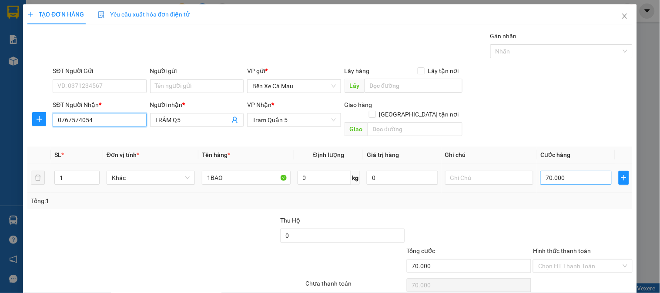
type input "0767574054"
click at [566, 171] on input "70.000" at bounding box center [575, 178] width 71 height 14
type input "0"
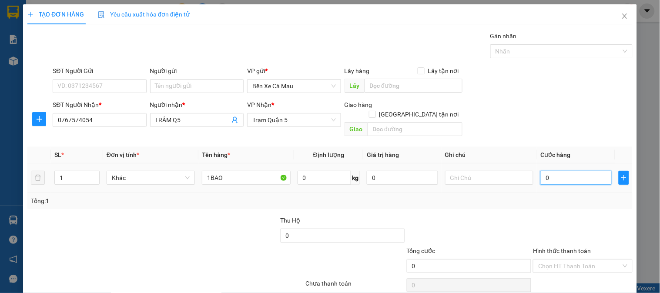
type input "8"
type input "008"
type input "80"
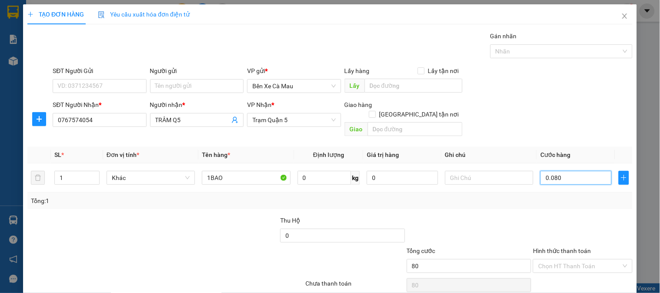
scroll to position [28, 0]
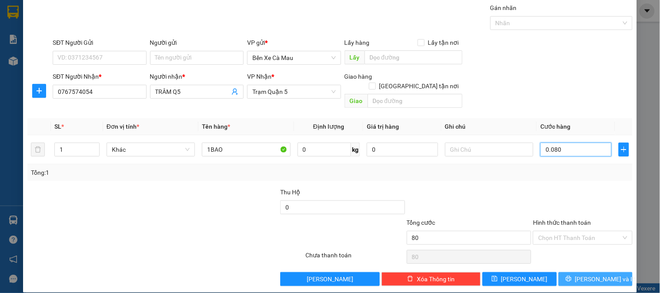
type input "0.080"
type input "80.000"
click at [572, 276] on icon "printer" at bounding box center [569, 279] width 6 height 6
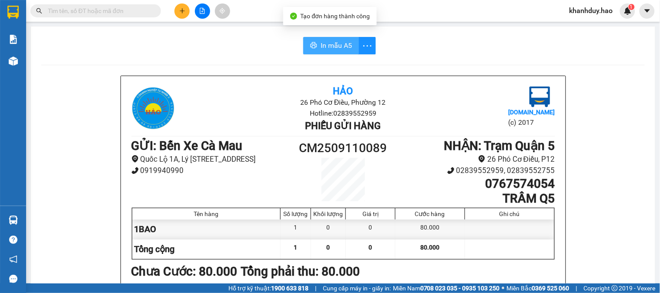
click at [312, 44] on icon "printer" at bounding box center [313, 45] width 7 height 7
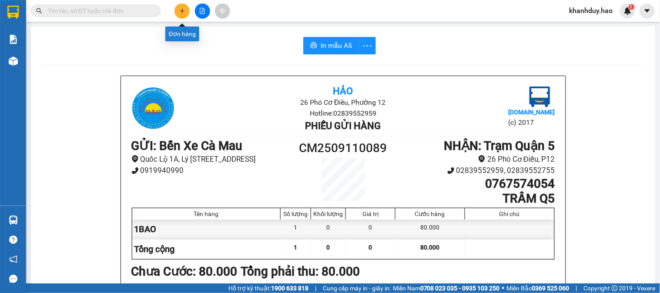
click at [185, 10] on button at bounding box center [181, 10] width 15 height 15
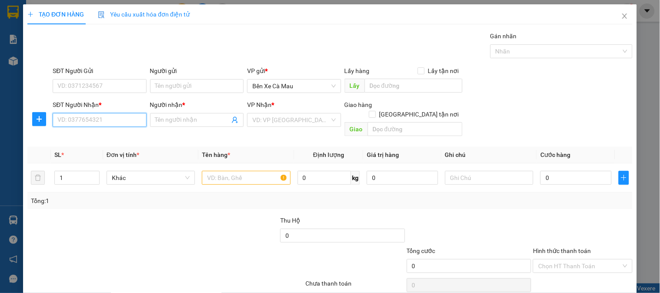
click at [124, 124] on input "SĐT Người Nhận *" at bounding box center [100, 120] width 94 height 14
click at [110, 137] on div "0902689313 - TIÊN" at bounding box center [98, 138] width 82 height 10
type input "0902689313"
type input "TIÊN"
type input "50.000"
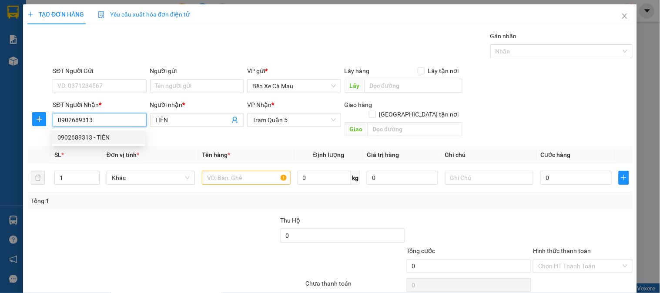
type input "50.000"
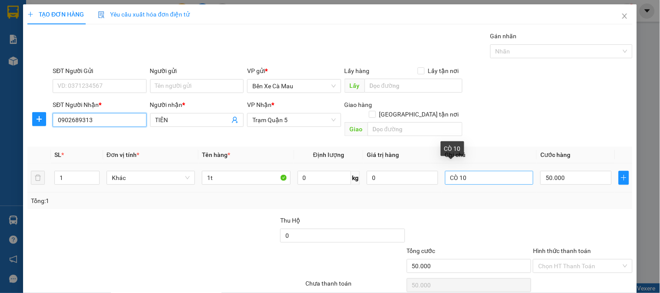
type input "0902689313"
click at [469, 171] on input "CÒ 10" at bounding box center [489, 178] width 88 height 14
type input "C"
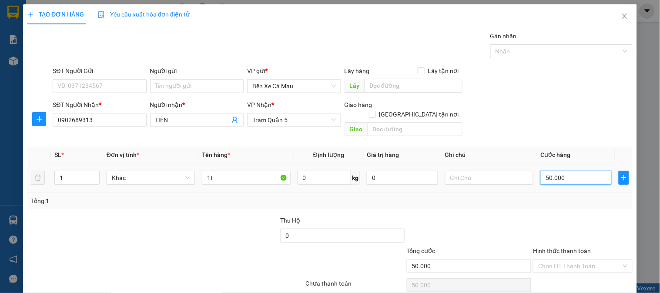
click at [573, 171] on input "50.000" at bounding box center [575, 178] width 71 height 14
type input "0"
type input "003"
type input "3"
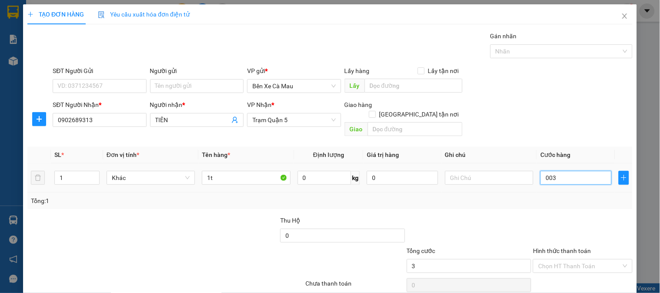
type input "3"
type input "30"
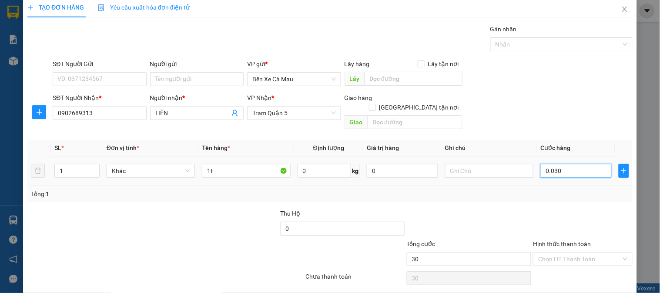
scroll to position [28, 0]
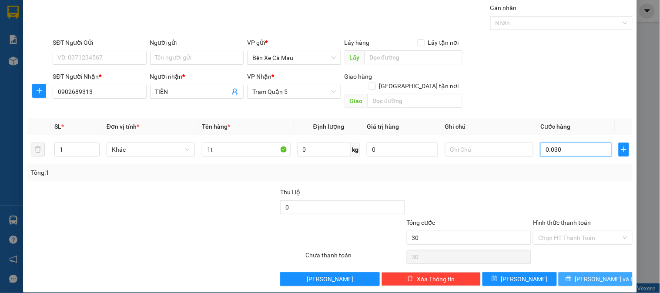
type input "0.030"
click at [572, 276] on icon "printer" at bounding box center [569, 279] width 6 height 6
type input "30.000"
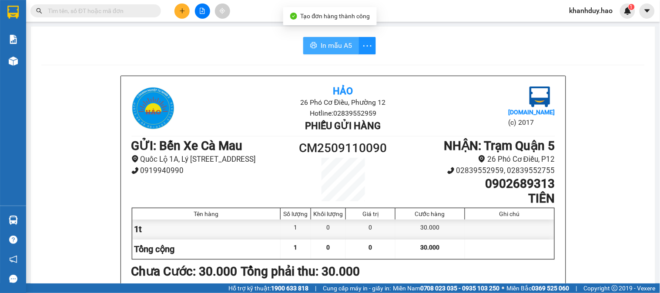
click at [336, 42] on span "In mẫu A5" at bounding box center [336, 45] width 31 height 11
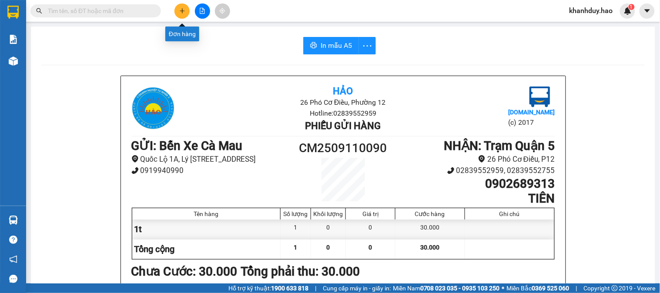
click at [181, 7] on button at bounding box center [181, 10] width 15 height 15
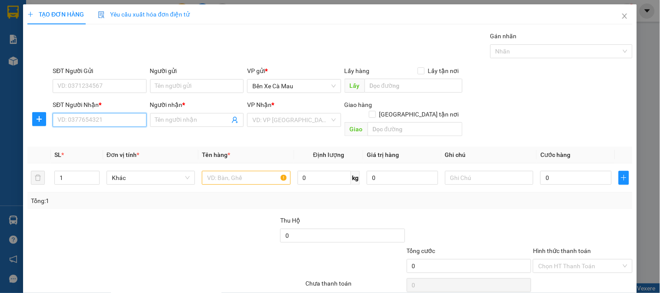
click at [93, 121] on input "SĐT Người Nhận *" at bounding box center [100, 120] width 94 height 14
type input "5"
click at [91, 140] on div "0902325357 - THẮNG" at bounding box center [98, 138] width 82 height 10
type input "0902325357"
type input "THẮNG"
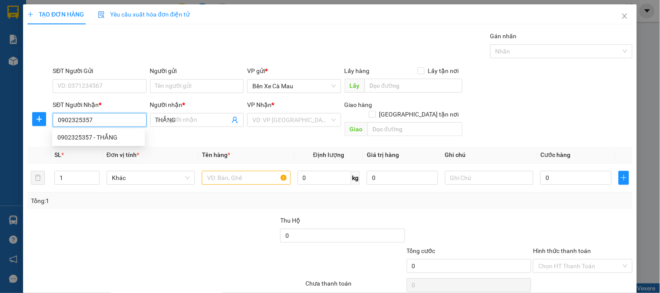
type input "30.000"
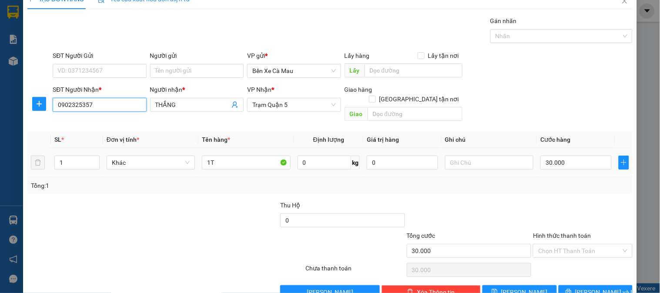
scroll to position [28, 0]
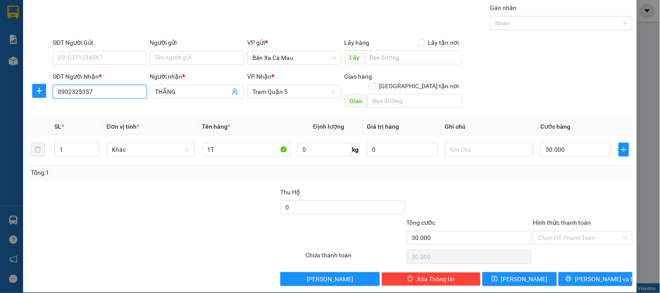
type input "0902325357"
click at [560, 219] on label "Hình thức thanh toán" at bounding box center [562, 222] width 58 height 7
click at [560, 231] on input "Hình thức thanh toán" at bounding box center [579, 237] width 83 height 13
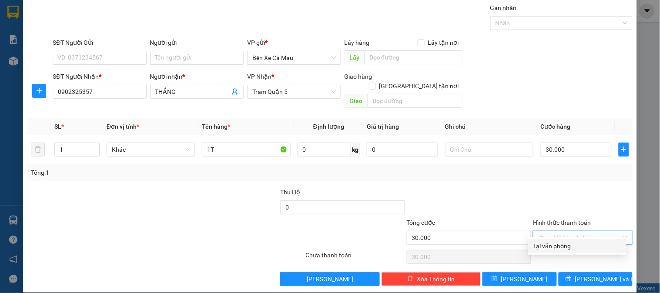
click at [559, 245] on div "Tại văn phòng" at bounding box center [577, 246] width 88 height 10
type input "0"
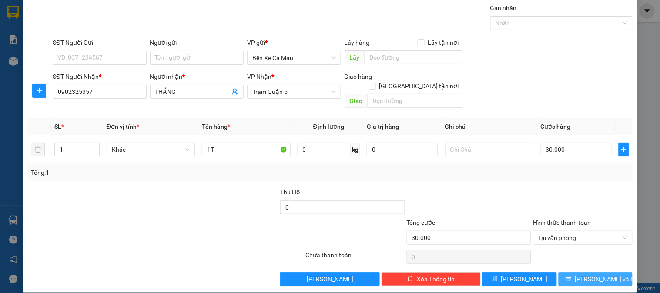
click at [559, 272] on button "[PERSON_NAME] và In" at bounding box center [596, 279] width 74 height 14
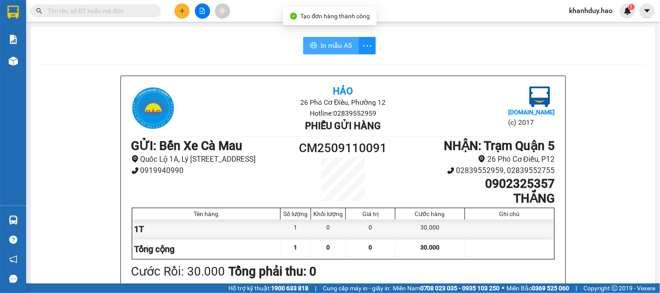
click at [322, 42] on span "In mẫu A5" at bounding box center [336, 45] width 31 height 11
click at [322, 45] on span "In mẫu A5" at bounding box center [336, 45] width 31 height 11
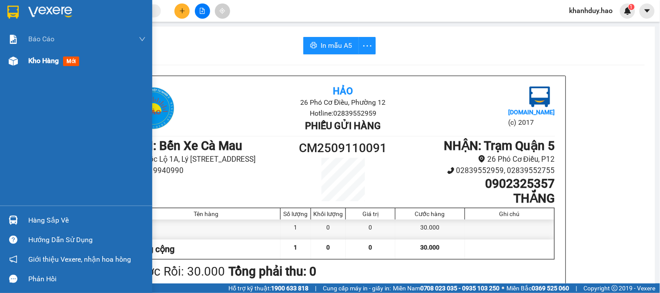
click at [72, 62] on span "mới" at bounding box center [71, 62] width 16 height 10
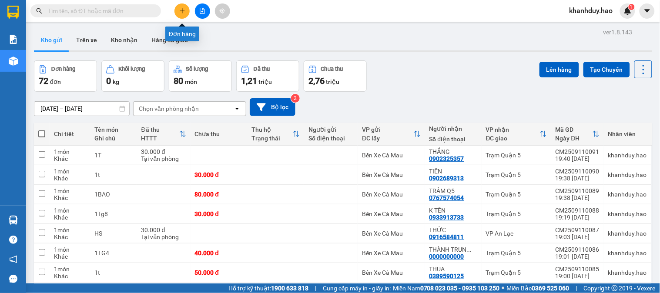
click at [184, 8] on icon "plus" at bounding box center [182, 11] width 6 height 6
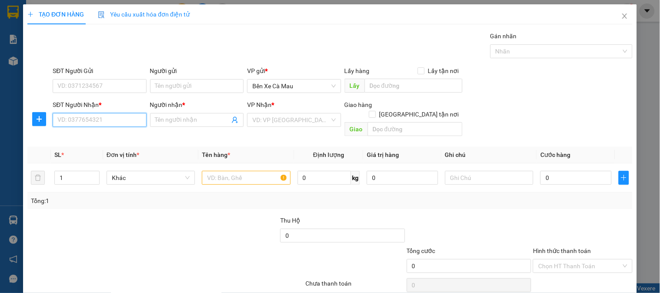
click at [112, 122] on input "SĐT Người Nhận *" at bounding box center [100, 120] width 94 height 14
click at [104, 135] on div "0918215516 - TRÍ NGHĨA" at bounding box center [98, 138] width 82 height 10
type input "0918215516"
type input "TRÍ NGHĨA"
type input "50.000"
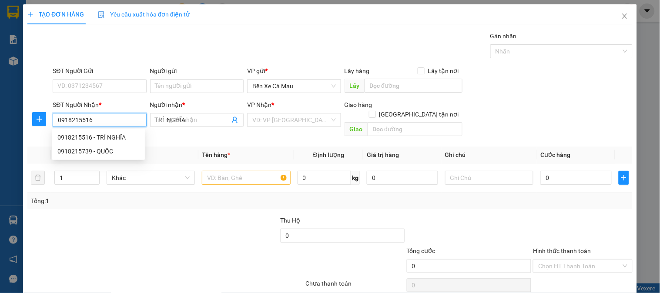
type input "50.000"
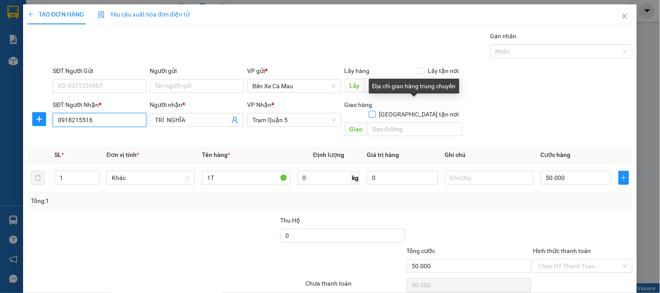
type input "0918215516"
click at [376, 111] on span at bounding box center [372, 114] width 7 height 7
click at [375, 111] on input "[GEOGRAPHIC_DATA] tận nơi" at bounding box center [372, 114] width 6 height 6
checkbox input "true"
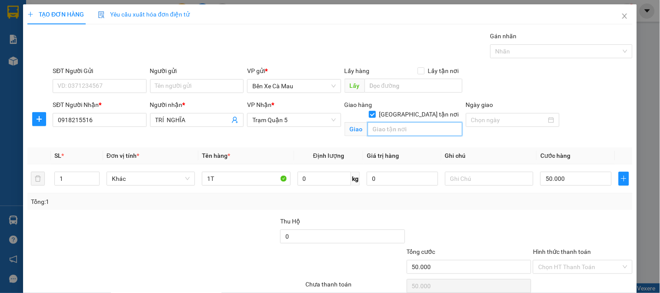
click at [410, 122] on input "text" at bounding box center [415, 129] width 95 height 14
type input "205 LẠC LONG QUÂN Q 11"
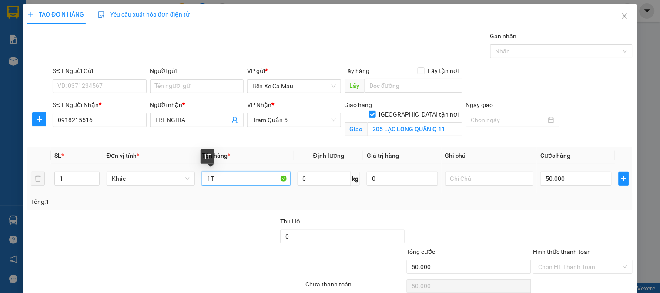
click at [219, 182] on input "1T" at bounding box center [246, 179] width 88 height 14
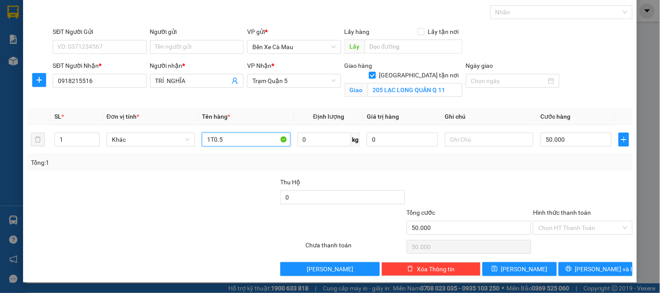
type input "1T0.5"
click at [561, 212] on label "Hình thức thanh toán" at bounding box center [562, 212] width 58 height 7
click at [561, 221] on input "Hình thức thanh toán" at bounding box center [579, 227] width 83 height 13
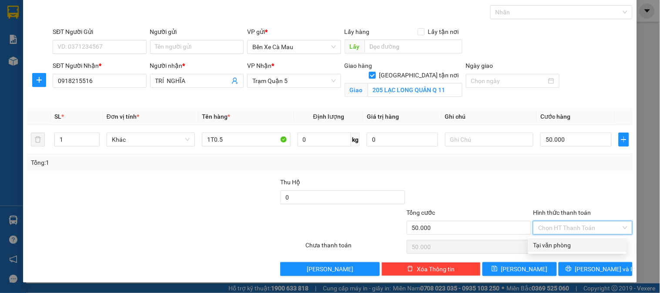
click at [557, 242] on div "Tại văn phòng" at bounding box center [577, 246] width 88 height 10
type input "0"
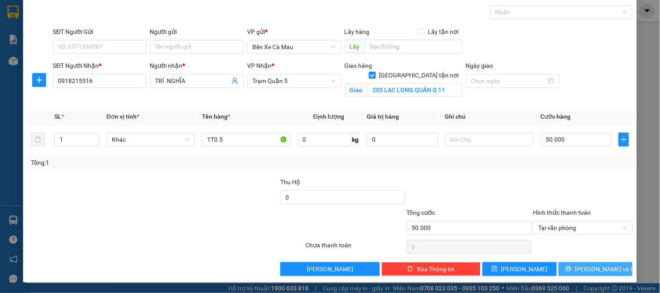
click at [562, 268] on button "[PERSON_NAME] và In" at bounding box center [596, 269] width 74 height 14
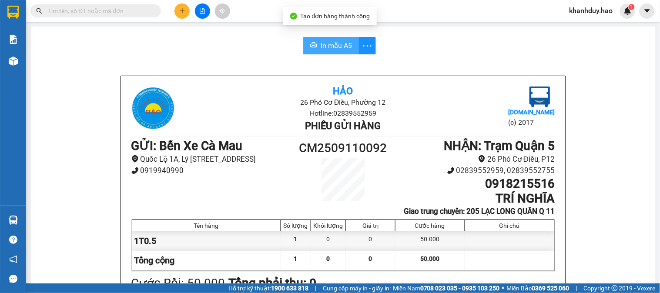
click at [321, 48] on span "In mẫu A5" at bounding box center [336, 45] width 31 height 11
click at [188, 12] on button at bounding box center [181, 10] width 15 height 15
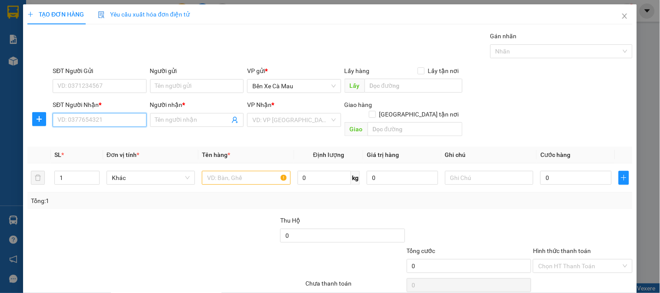
click at [118, 127] on input "SĐT Người Nhận *" at bounding box center [100, 120] width 94 height 14
click at [126, 136] on div "0767574054 - TRÂM Q5" at bounding box center [98, 138] width 82 height 10
type input "0767574054"
type input "TRÂM Q5"
type input "80.000"
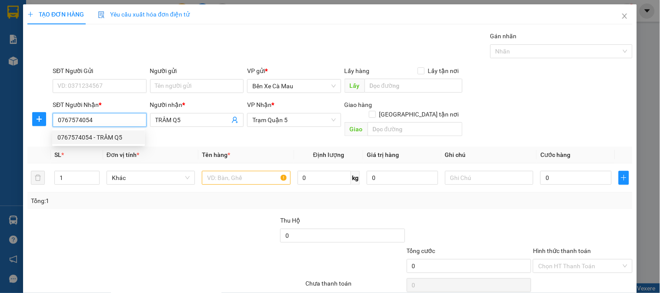
type input "80.000"
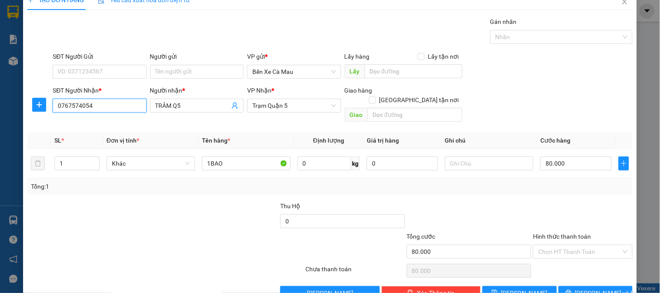
scroll to position [28, 0]
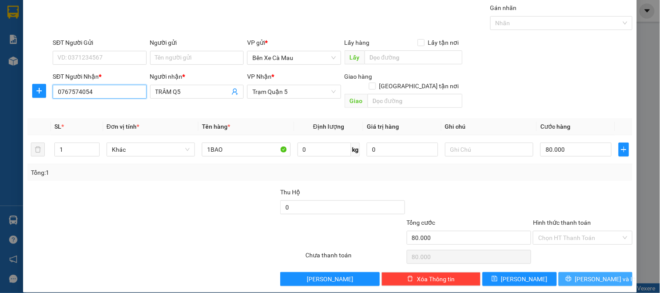
type input "0767574054"
click at [572, 276] on icon "printer" at bounding box center [569, 279] width 6 height 6
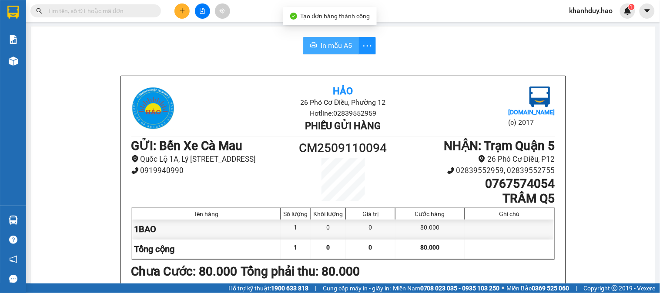
click at [330, 38] on button "In mẫu A5" at bounding box center [331, 45] width 56 height 17
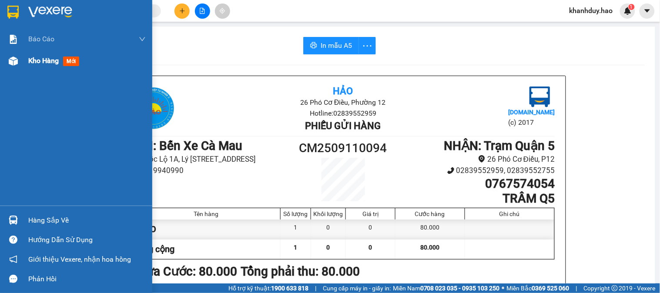
click at [71, 61] on span "mới" at bounding box center [71, 62] width 16 height 10
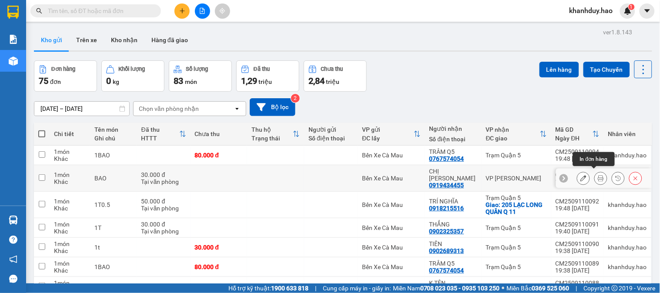
click at [598, 175] on icon at bounding box center [601, 178] width 6 height 6
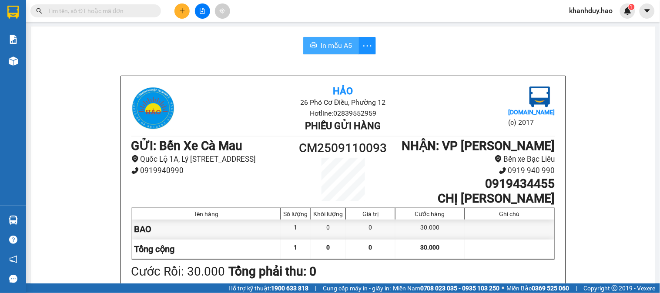
click at [341, 42] on span "In mẫu A5" at bounding box center [336, 45] width 31 height 11
click at [177, 9] on button at bounding box center [181, 10] width 15 height 15
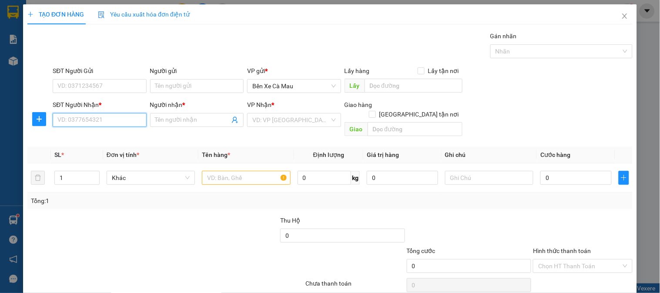
click at [117, 120] on input "SĐT Người Nhận *" at bounding box center [100, 120] width 94 height 14
type input "3"
click at [97, 151] on div "0919488991 - NGÂN" at bounding box center [98, 152] width 82 height 10
type input "0919488991"
type input "NGÂN"
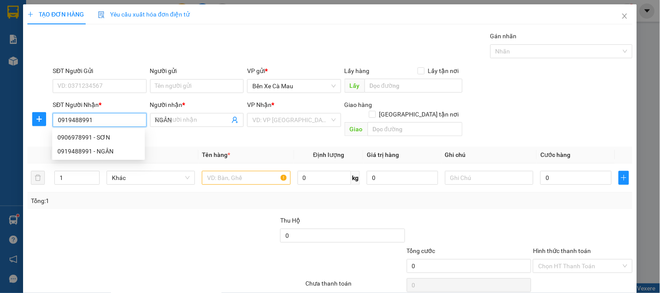
type input "40.000"
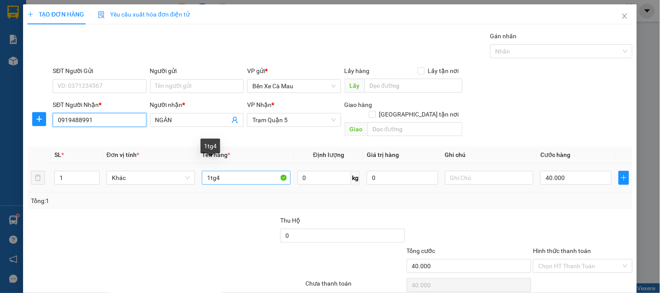
type input "0919488991"
click at [221, 171] on input "1tg4" at bounding box center [246, 178] width 88 height 14
type input "1tgY"
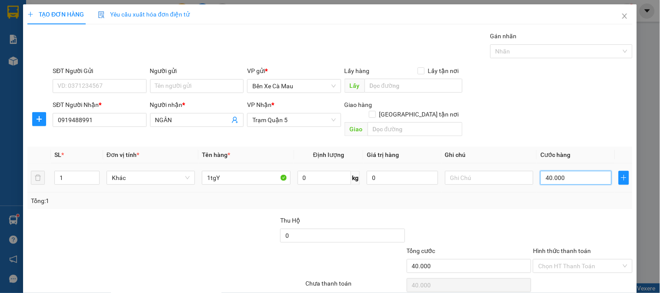
click at [566, 173] on input "40.000" at bounding box center [575, 178] width 71 height 14
type input "0"
type input "3"
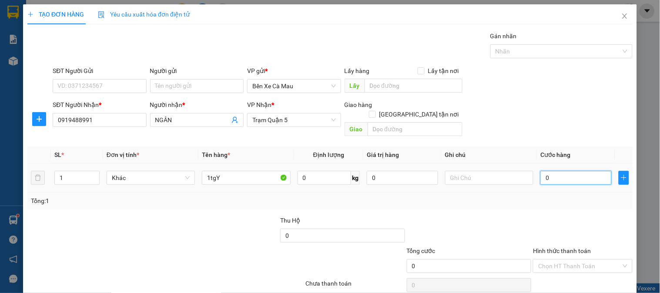
type input "3"
type input "003"
type input "30"
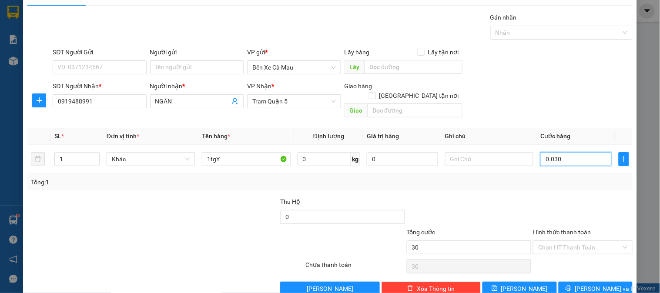
scroll to position [28, 0]
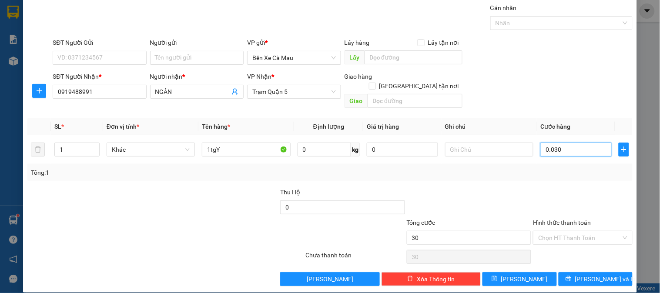
type input "0.030"
type input "30.000"
click at [561, 219] on label "Hình thức thanh toán" at bounding box center [562, 222] width 58 height 7
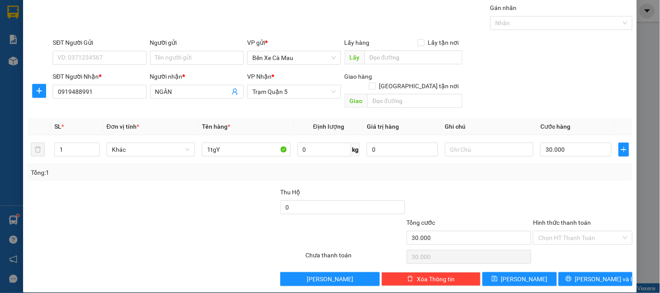
click at [561, 231] on input "Hình thức thanh toán" at bounding box center [579, 237] width 83 height 13
click at [559, 245] on div "Tại văn phòng" at bounding box center [577, 246] width 88 height 10
type input "0"
click at [559, 272] on button "[PERSON_NAME] và In" at bounding box center [596, 279] width 74 height 14
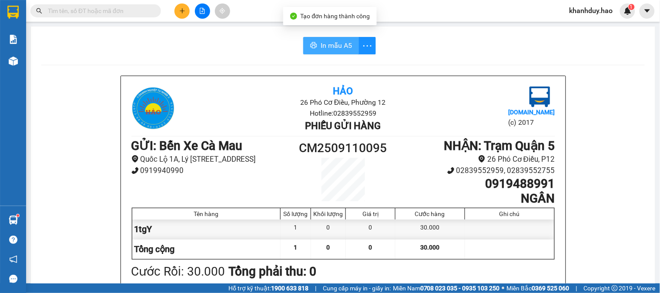
click at [331, 43] on span "In mẫu A5" at bounding box center [336, 45] width 31 height 11
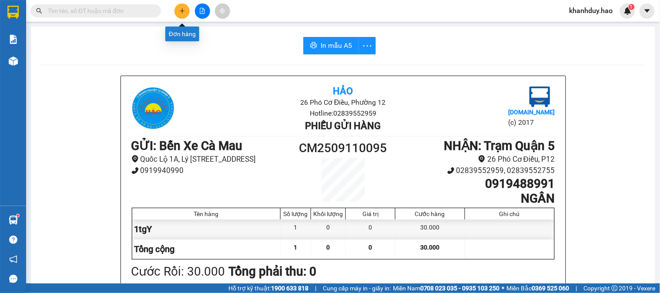
click at [183, 7] on button at bounding box center [181, 10] width 15 height 15
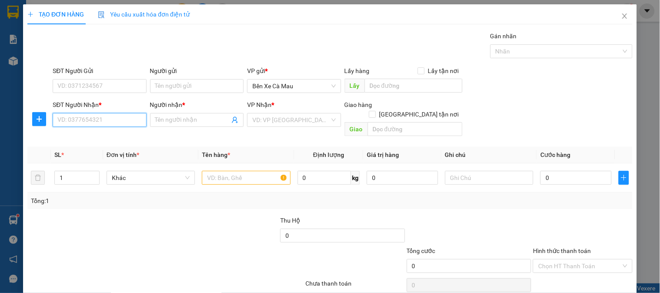
click at [94, 114] on input "SĐT Người Nhận *" at bounding box center [100, 120] width 94 height 14
type input "0386355843"
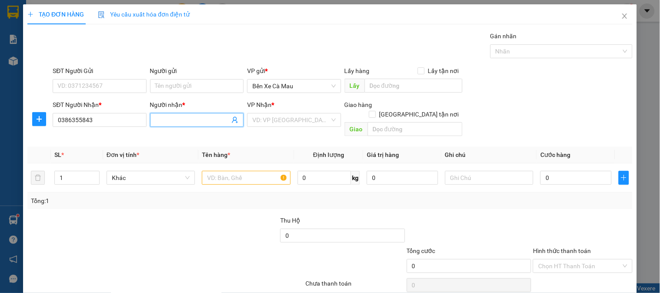
click at [164, 116] on input "Người nhận *" at bounding box center [192, 120] width 74 height 10
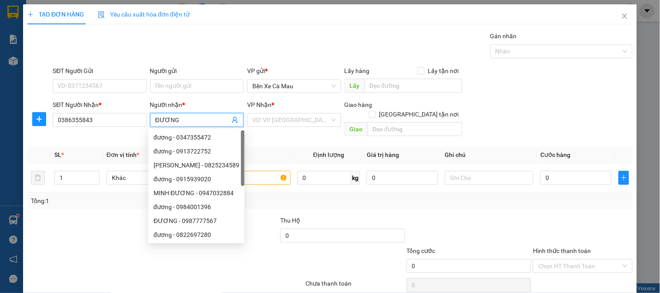
type input "ĐƯƠNG"
click at [280, 127] on div "VP Nhận * VD: VP Sài Gòn" at bounding box center [294, 115] width 94 height 30
click at [285, 120] on input "search" at bounding box center [290, 120] width 77 height 13
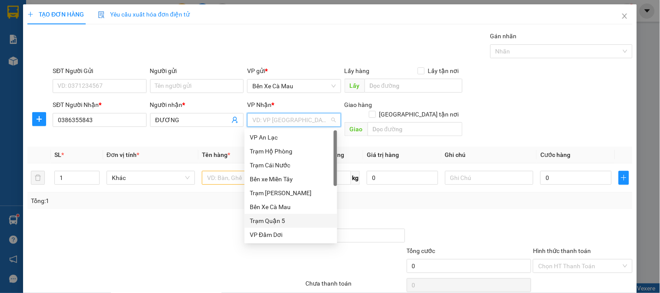
click at [279, 218] on div "Trạm Quận 5" at bounding box center [291, 221] width 82 height 10
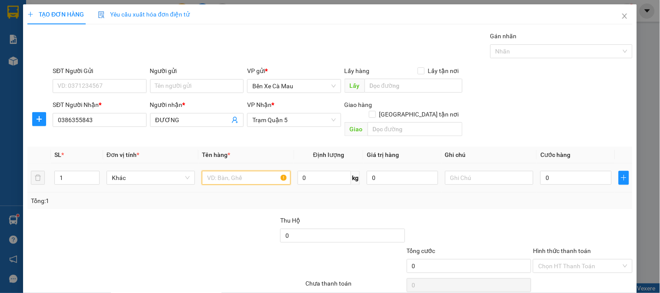
click at [247, 171] on input "text" at bounding box center [246, 178] width 88 height 14
type input "HS"
click at [563, 171] on input "0" at bounding box center [575, 178] width 71 height 14
type input "3"
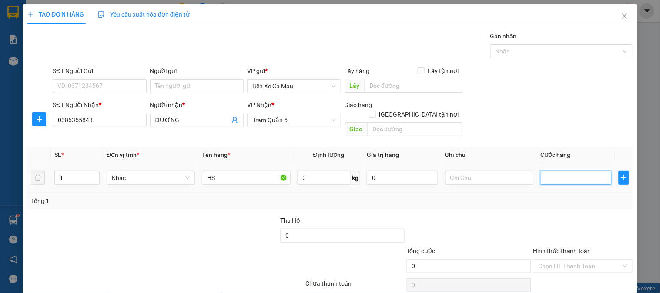
type input "3"
type input "30"
click at [595, 103] on div "SĐT Người Nhận * 0386355843 Người nhận * ĐƯƠNG VP Nhận * Trạm Quận 5 Giao hàng …" at bounding box center [342, 120] width 583 height 40
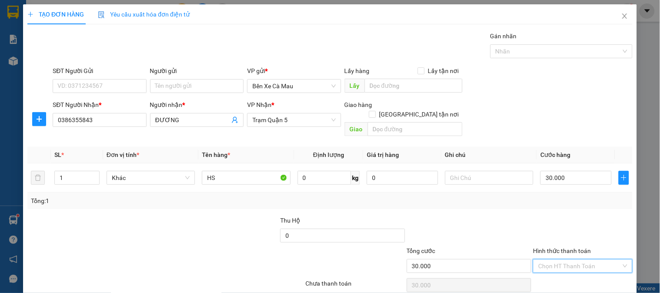
click at [576, 260] on input "Hình thức thanh toán" at bounding box center [579, 266] width 83 height 13
click at [567, 268] on div "Tại văn phòng" at bounding box center [577, 275] width 98 height 14
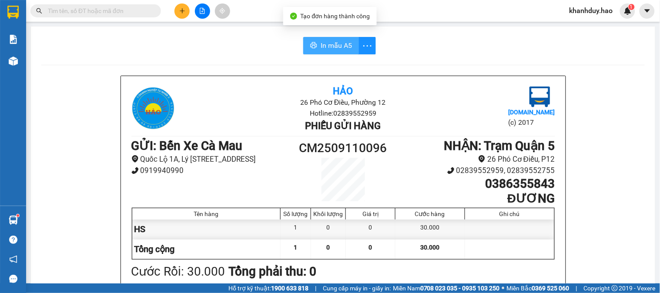
click at [331, 47] on span "In mẫu A5" at bounding box center [336, 45] width 31 height 11
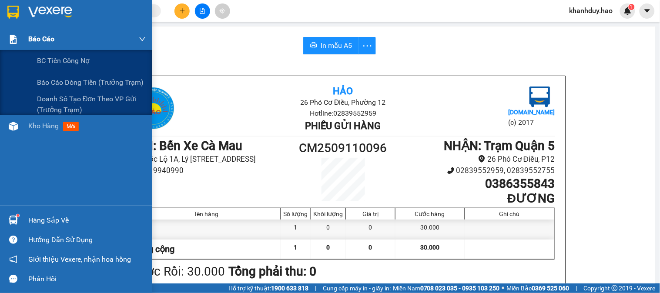
click at [23, 48] on div "Báo cáo" at bounding box center [76, 39] width 152 height 22
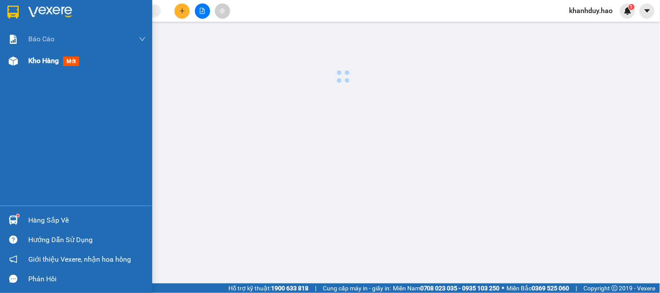
click at [32, 62] on span "Kho hàng" at bounding box center [43, 61] width 30 height 8
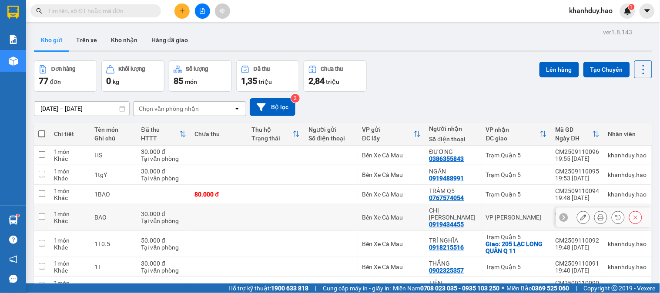
click at [585, 215] on div at bounding box center [609, 217] width 65 height 13
click at [600, 214] on div at bounding box center [600, 217] width 13 height 13
click at [595, 214] on button at bounding box center [601, 217] width 12 height 15
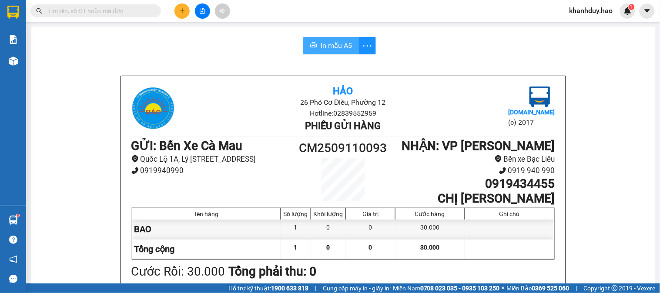
click at [328, 42] on span "In mẫu A5" at bounding box center [336, 45] width 31 height 11
click at [182, 8] on icon "plus" at bounding box center [182, 11] width 6 height 6
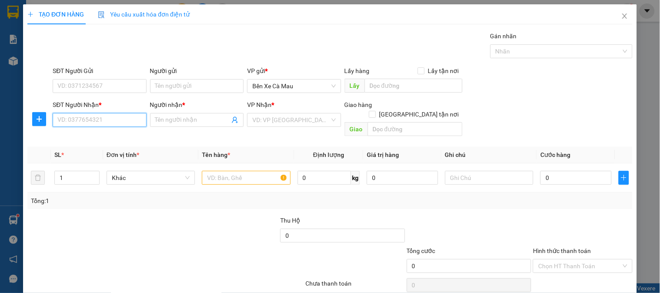
click at [118, 127] on input "SĐT Người Nhận *" at bounding box center [100, 120] width 94 height 14
type input "0968697759"
click at [185, 103] on div "Người nhận *" at bounding box center [197, 105] width 94 height 10
click at [185, 115] on input "Người nhận *" at bounding box center [192, 120] width 74 height 10
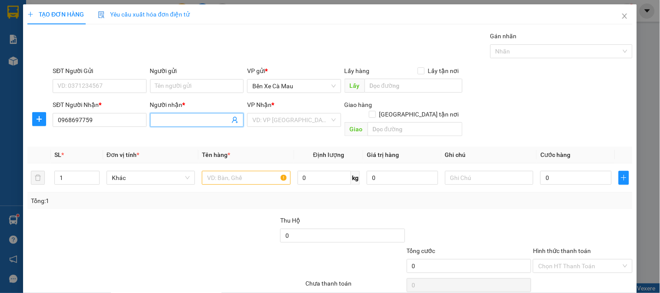
click at [184, 111] on div "Người nhận *" at bounding box center [197, 106] width 94 height 13
click at [198, 114] on span at bounding box center [197, 120] width 94 height 14
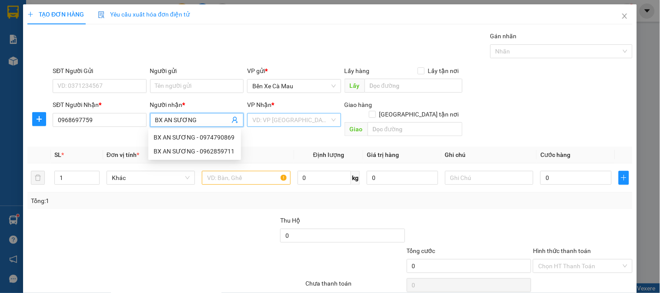
type input "BX AN SƯƠNG"
click at [281, 118] on input "search" at bounding box center [290, 120] width 77 height 13
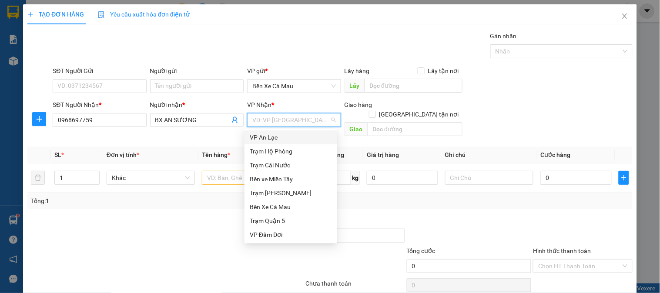
drag, startPoint x: 271, startPoint y: 137, endPoint x: 264, endPoint y: 146, distance: 11.2
click at [271, 137] on div "VP An Lạc" at bounding box center [291, 138] width 82 height 10
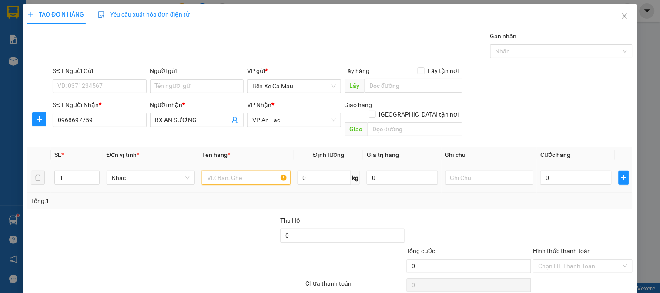
click at [222, 171] on input "text" at bounding box center [246, 178] width 88 height 14
type input "1T"
click at [467, 171] on input "text" at bounding box center [489, 178] width 88 height 14
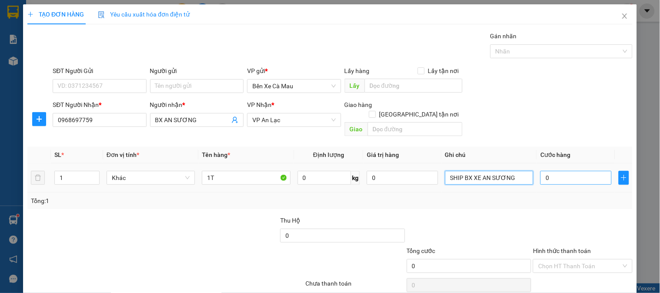
type input "SHIP BX XE AN SƯƠNG"
click at [573, 171] on input "0" at bounding box center [575, 178] width 71 height 14
type input "0"
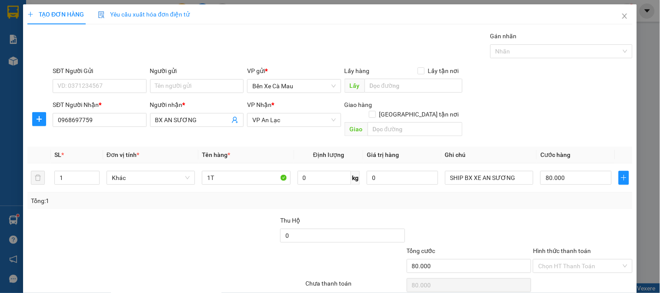
drag, startPoint x: 576, startPoint y: 133, endPoint x: 562, endPoint y: 152, distance: 23.9
click at [576, 133] on div "Transit Pickup Surcharge Ids Transit Deliver Surcharge Ids Transit Deliver Surc…" at bounding box center [329, 172] width 605 height 283
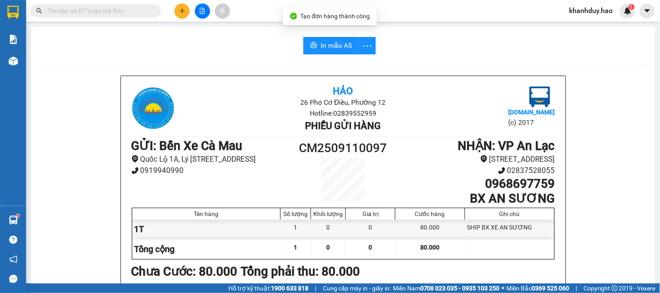
click at [334, 45] on span "In mẫu A5" at bounding box center [336, 45] width 31 height 11
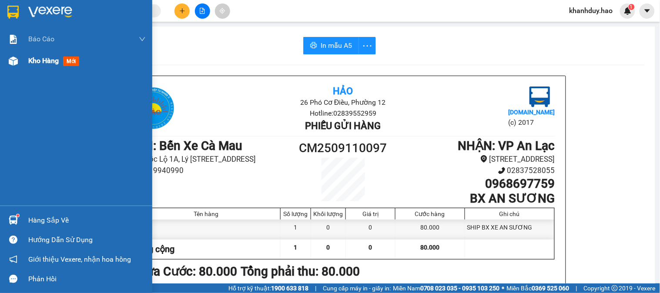
click at [46, 64] on span "Kho hàng" at bounding box center [43, 61] width 30 height 8
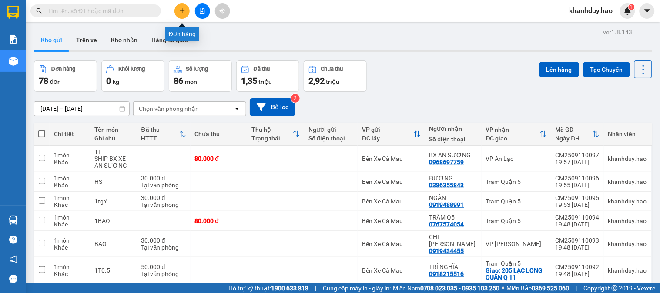
click at [177, 8] on button at bounding box center [181, 10] width 15 height 15
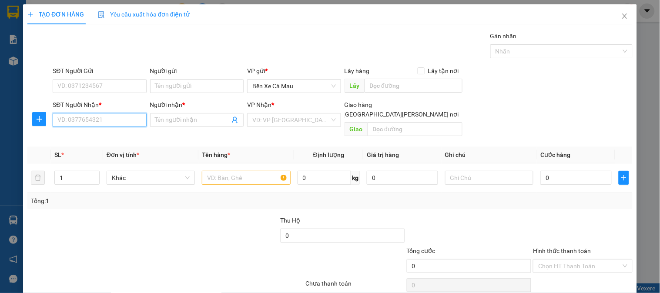
click at [101, 125] on input "SĐT Người Nhận *" at bounding box center [100, 120] width 94 height 14
click at [109, 136] on div "0933823381 - VĨNH" at bounding box center [98, 138] width 82 height 10
type input "0933823381"
type input "VĨNH"
type input "40.000"
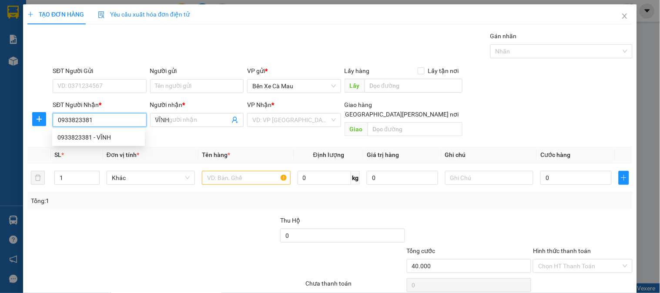
type input "40.000"
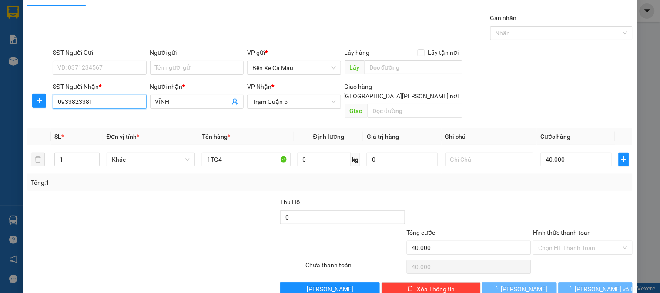
scroll to position [28, 0]
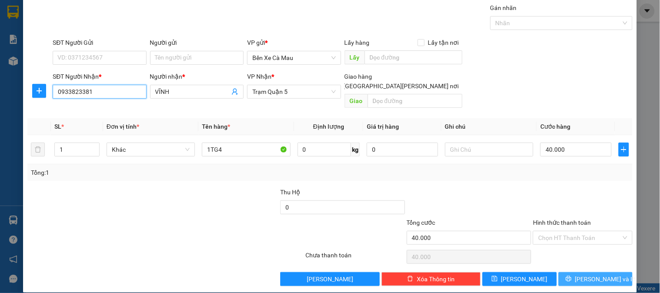
type input "0933823381"
click at [571, 276] on icon "printer" at bounding box center [569, 279] width 6 height 6
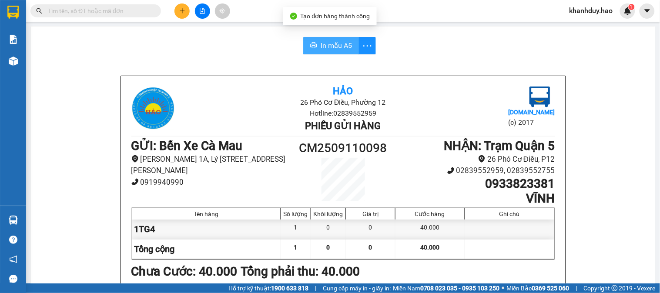
click at [332, 45] on span "In mẫu A5" at bounding box center [336, 45] width 31 height 11
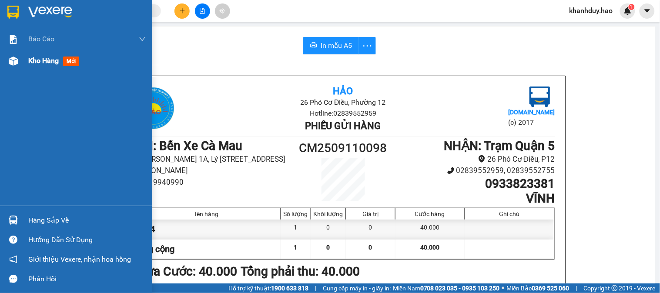
click at [44, 68] on div "Kho hàng mới" at bounding box center [86, 61] width 117 height 22
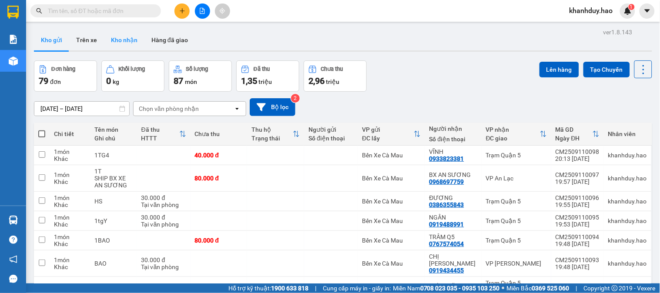
click at [119, 35] on button "Kho nhận" at bounding box center [124, 40] width 40 height 21
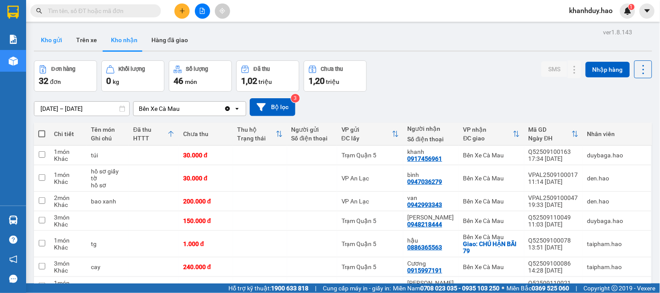
click at [64, 50] on button "Kho gửi" at bounding box center [51, 40] width 35 height 21
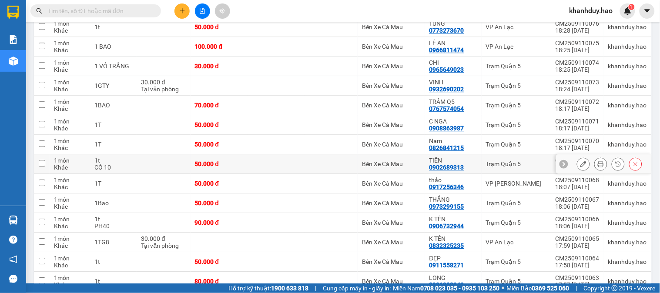
click at [132, 157] on div "1t" at bounding box center [113, 160] width 38 height 7
checkbox input "true"
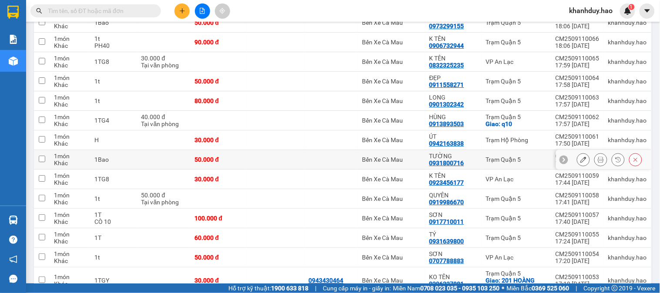
scroll to position [773, 0]
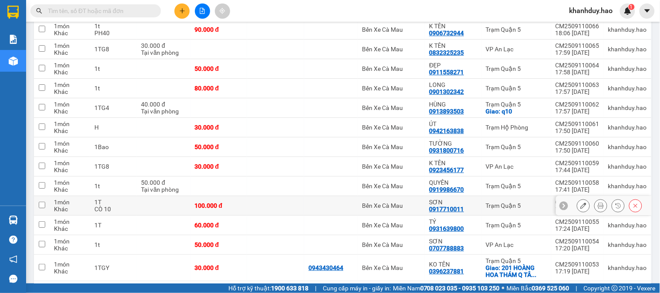
click at [135, 196] on td "1T CÒ 10" at bounding box center [113, 206] width 47 height 20
checkbox input "true"
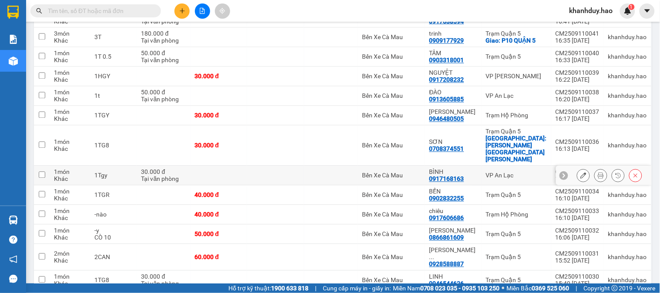
scroll to position [1256, 0]
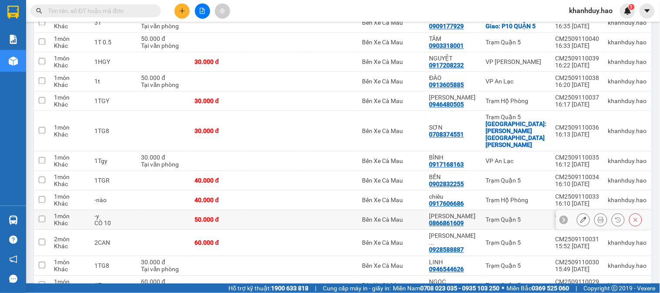
click at [136, 211] on td "-y CÒ 10" at bounding box center [113, 221] width 47 height 20
checkbox input "true"
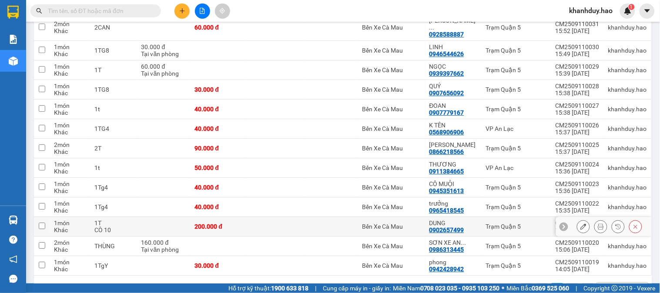
scroll to position [1476, 0]
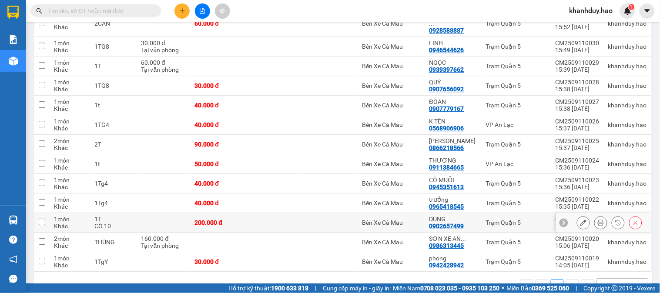
click at [129, 213] on td "1T CÒ 10" at bounding box center [113, 223] width 47 height 20
checkbox input "true"
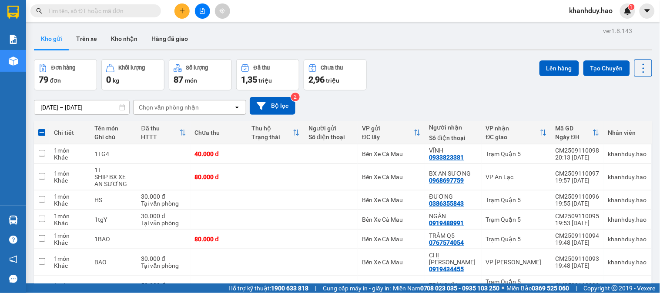
scroll to position [0, 0]
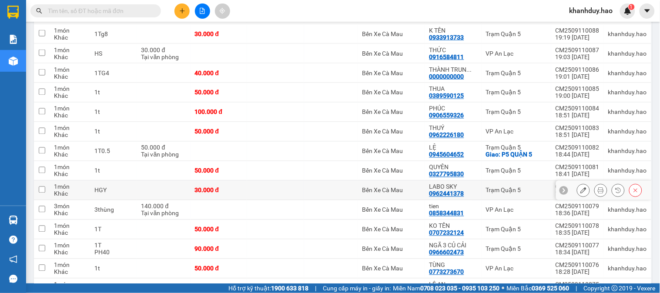
scroll to position [435, 0]
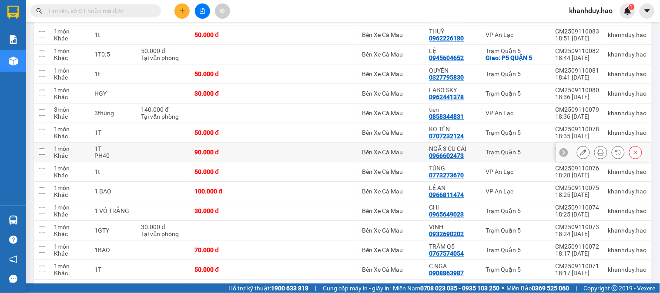
click at [129, 152] on div "PH40" at bounding box center [113, 155] width 38 height 7
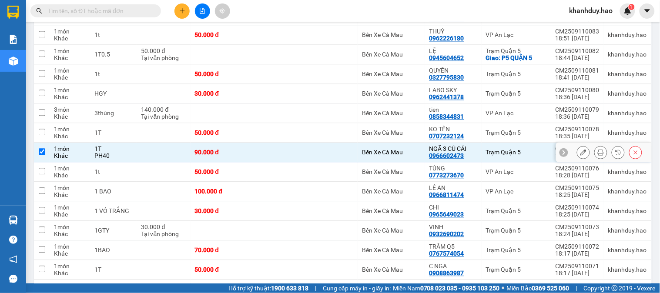
checkbox input "true"
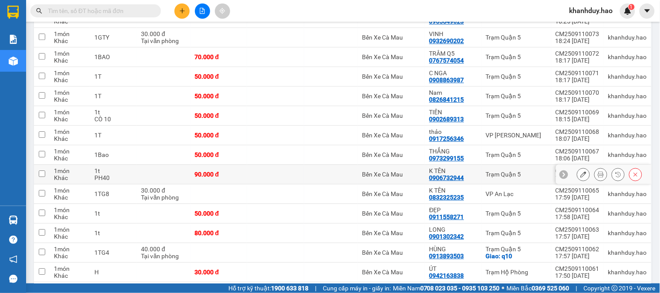
click at [146, 165] on td at bounding box center [164, 175] width 54 height 20
checkbox input "true"
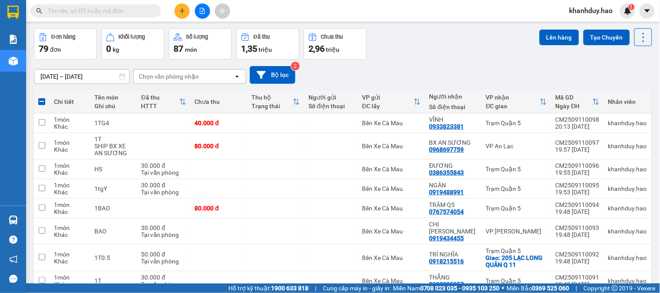
scroll to position [0, 0]
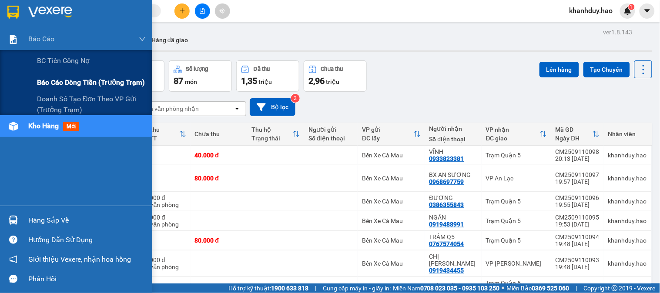
click at [79, 81] on span "Báo cáo dòng tiền (trưởng trạm)" at bounding box center [91, 82] width 108 height 11
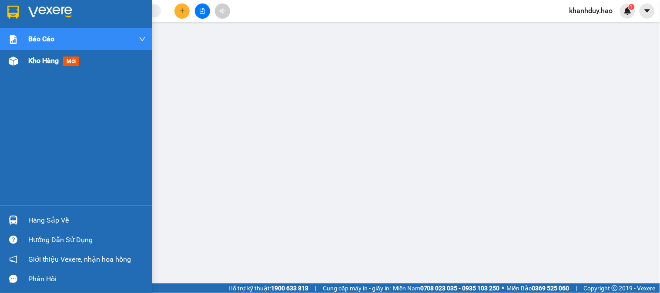
click at [20, 57] on div at bounding box center [13, 61] width 15 height 15
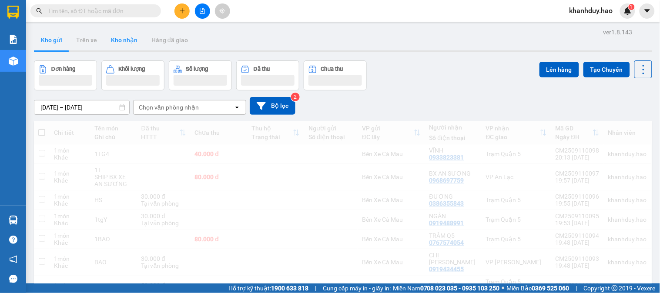
click at [120, 43] on button "Kho nhận" at bounding box center [124, 40] width 40 height 21
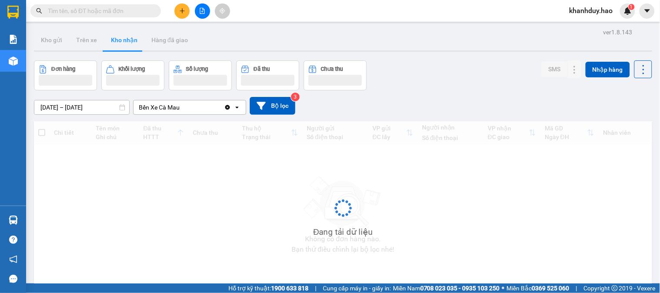
click at [120, 43] on button "Kho nhận" at bounding box center [124, 40] width 40 height 21
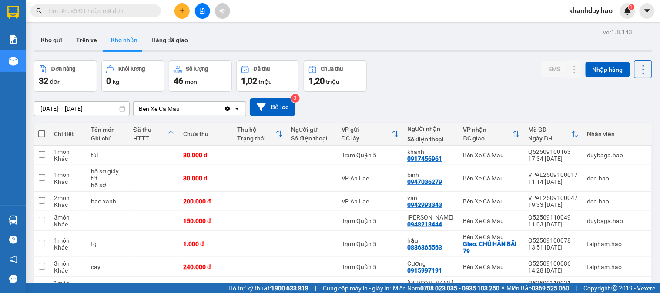
click at [90, 50] on div at bounding box center [343, 50] width 618 height 1
click at [95, 32] on button "Trên xe" at bounding box center [86, 40] width 35 height 21
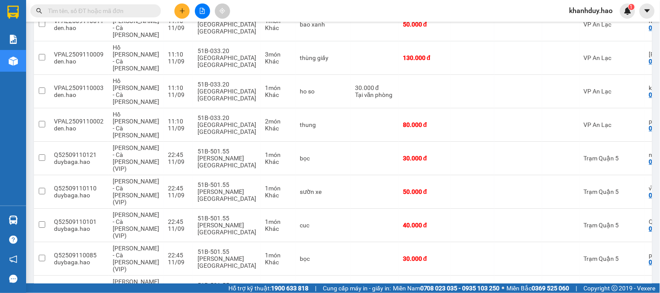
scroll to position [808, 0]
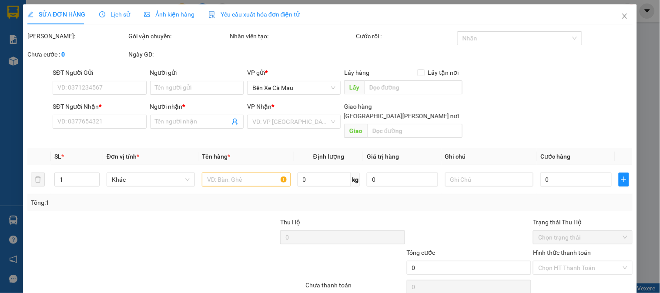
type input "0917736664"
type input "văn ni"
type input "30.000"
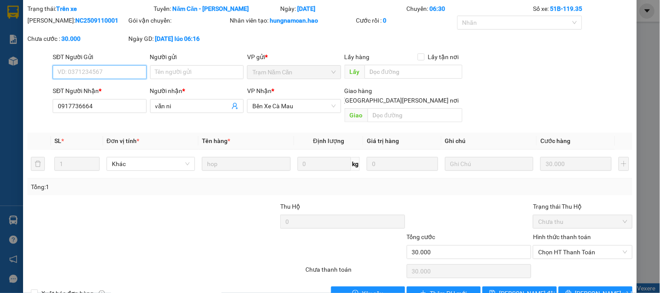
scroll to position [42, 0]
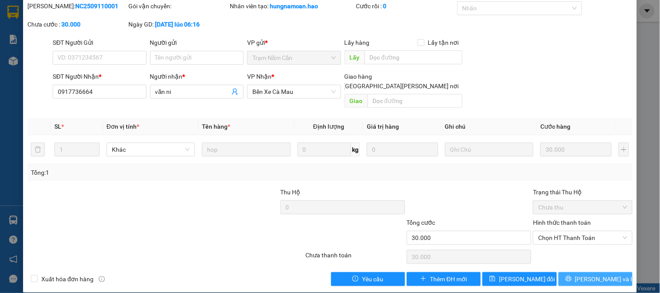
click at [586, 274] on span "[PERSON_NAME] và In" at bounding box center [605, 279] width 61 height 10
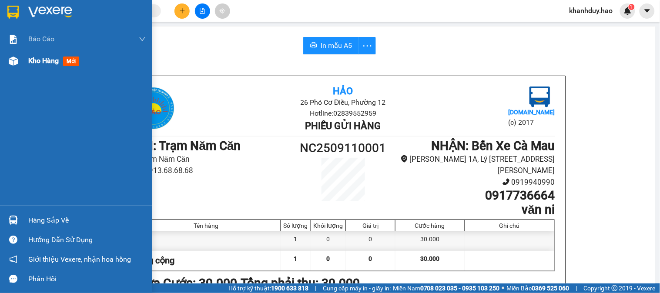
click at [51, 63] on span "Kho hàng" at bounding box center [43, 61] width 30 height 8
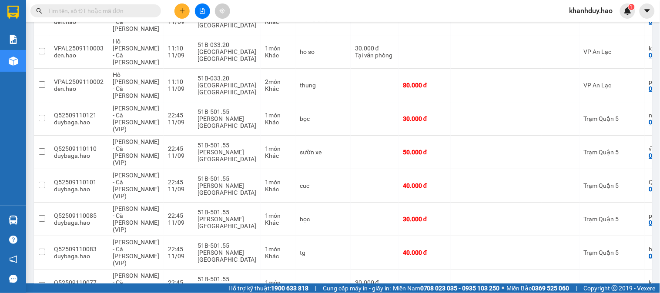
scroll to position [789, 0]
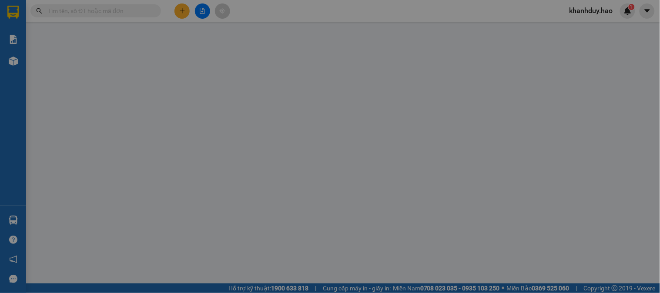
type input "0947047147"
type input "ĐÔNG cm"
type input "160.000"
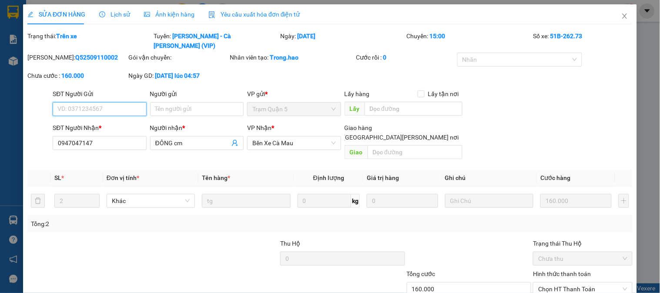
scroll to position [42, 0]
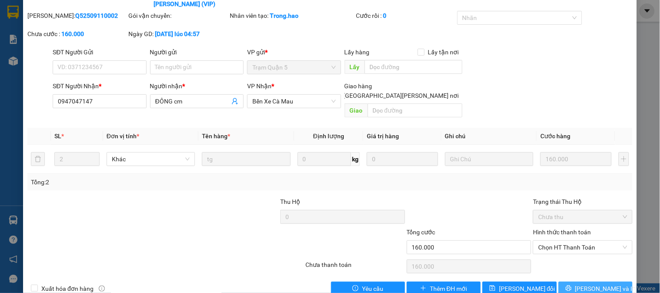
click at [588, 284] on span "[PERSON_NAME] và In" at bounding box center [605, 289] width 61 height 10
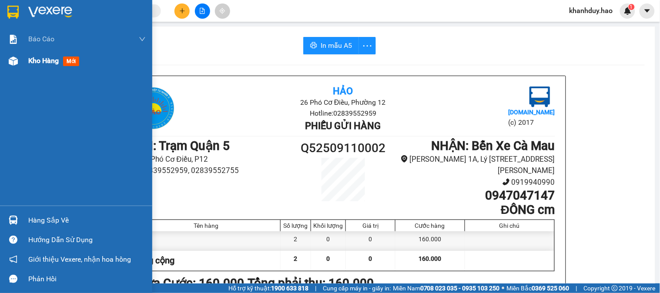
click at [34, 63] on span "Kho hàng" at bounding box center [43, 61] width 30 height 8
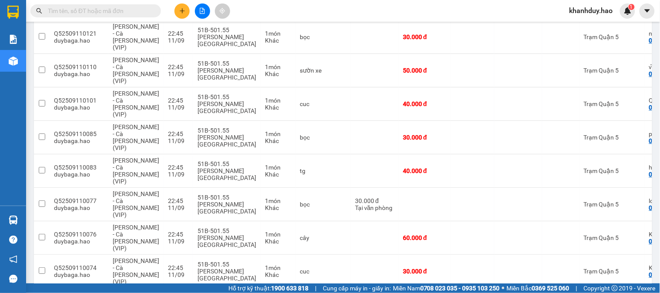
scroll to position [762, 0]
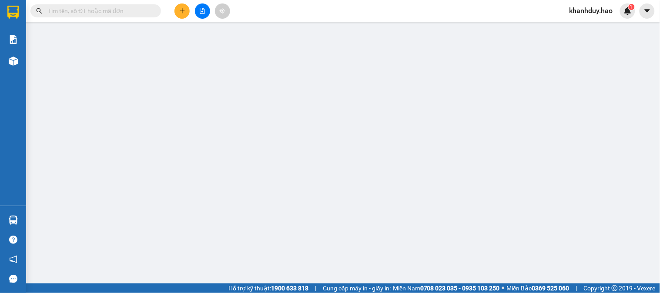
type input "0000000000"
type input "TÂN"
type input "80.000"
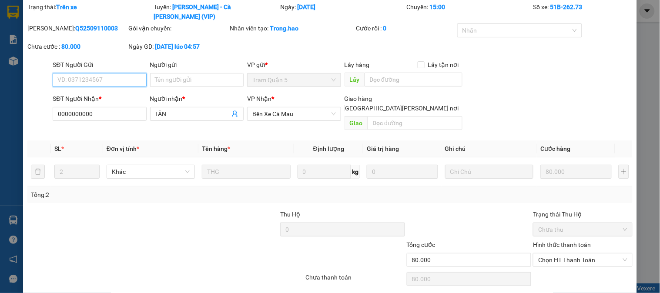
scroll to position [42, 0]
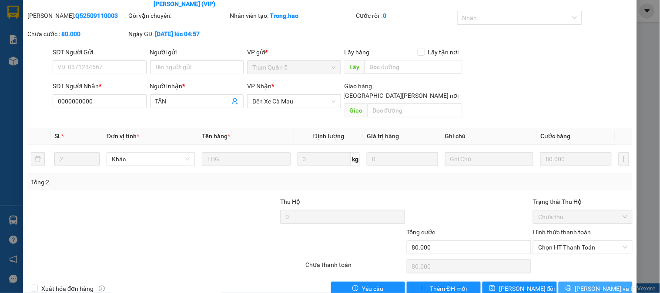
click at [602, 282] on button "[PERSON_NAME] và In" at bounding box center [596, 289] width 74 height 14
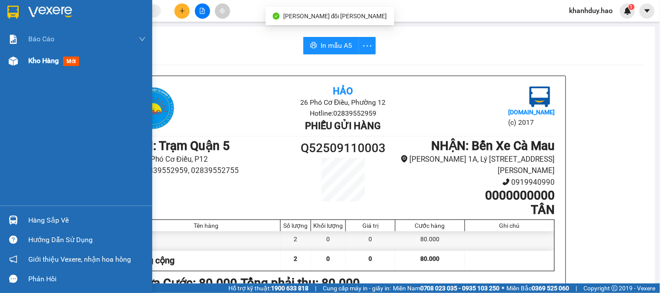
click at [10, 59] on img at bounding box center [13, 61] width 9 height 9
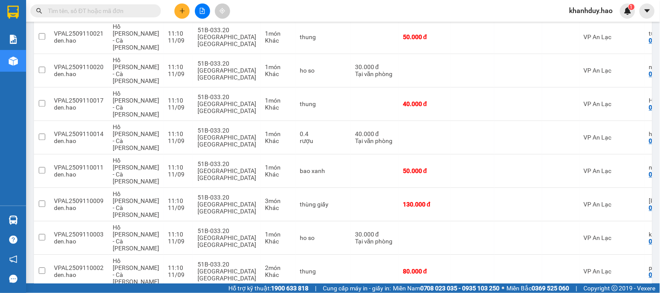
scroll to position [445, 0]
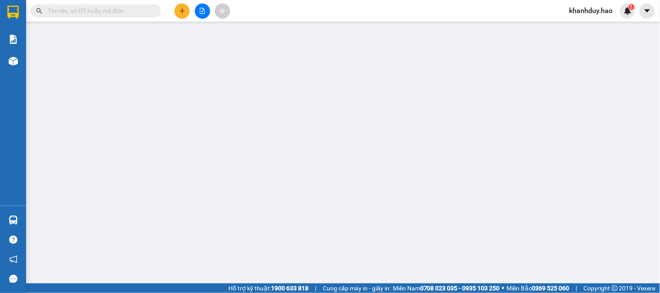
type input "0708095627"
type input "phát cm"
type input "80.000"
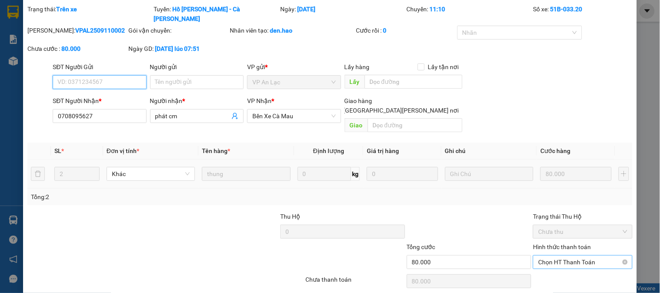
scroll to position [42, 0]
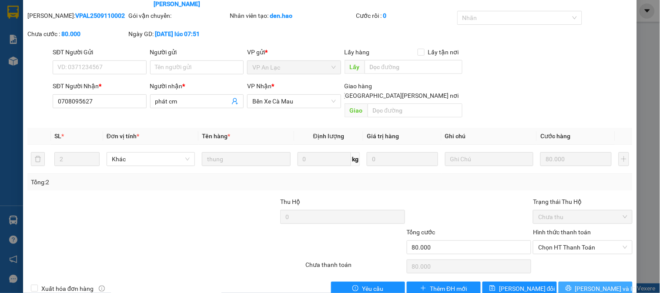
click at [592, 284] on span "[PERSON_NAME] và In" at bounding box center [605, 289] width 61 height 10
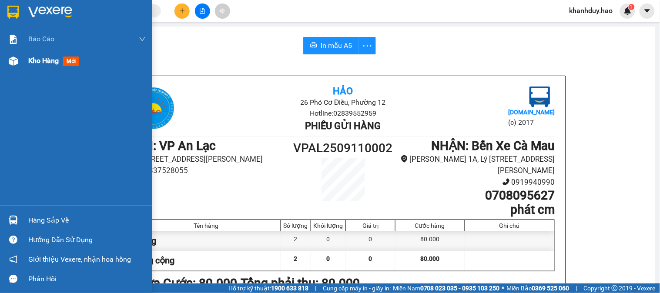
click at [41, 62] on span "Kho hàng" at bounding box center [43, 61] width 30 height 8
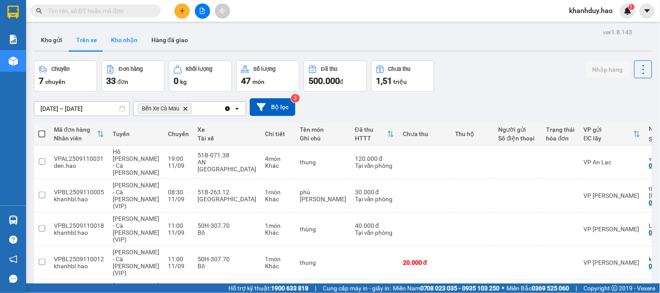
click at [120, 45] on button "Kho nhận" at bounding box center [124, 40] width 40 height 21
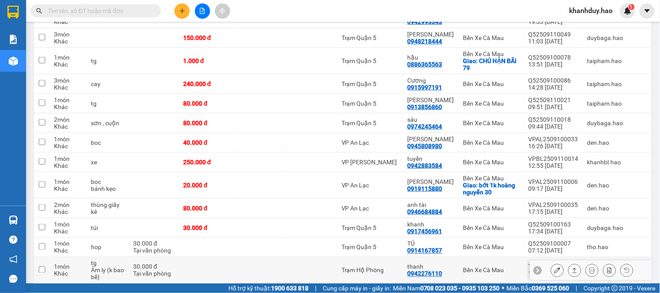
scroll to position [138, 0]
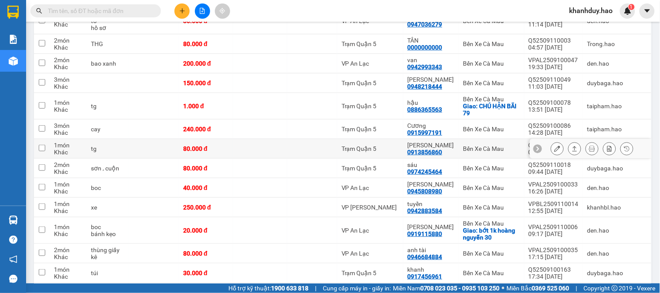
click at [569, 148] on button at bounding box center [575, 148] width 12 height 15
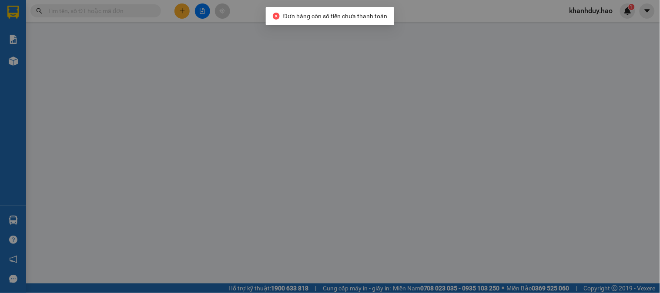
type input "0913856860"
type input "cẩm xuân"
type input "80.000"
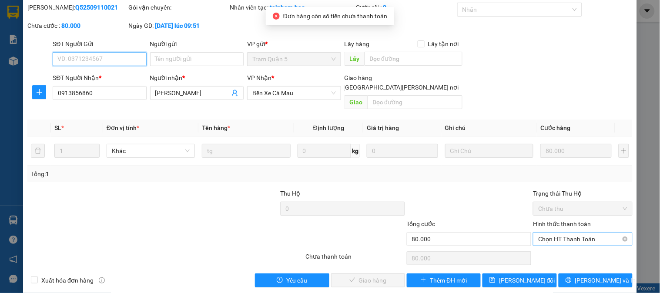
scroll to position [30, 0]
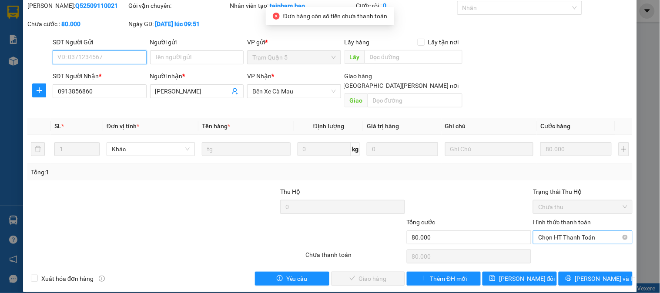
click at [554, 231] on span "Chọn HT Thanh Toán" at bounding box center [582, 237] width 89 height 13
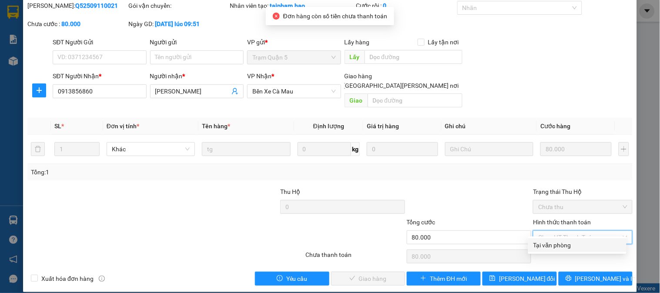
drag, startPoint x: 551, startPoint y: 248, endPoint x: 512, endPoint y: 256, distance: 39.8
click at [549, 249] on div "Tại văn phòng" at bounding box center [577, 246] width 88 height 10
type input "0"
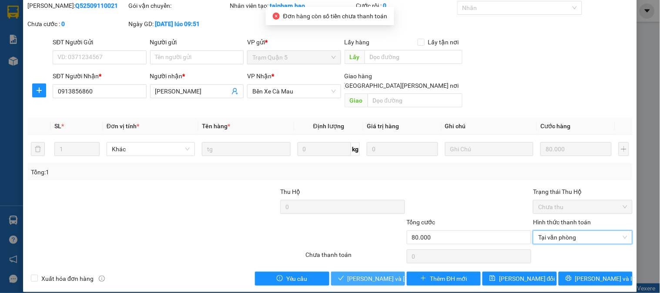
click at [380, 274] on span "Lưu và Giao hàng" at bounding box center [406, 279] width 117 height 10
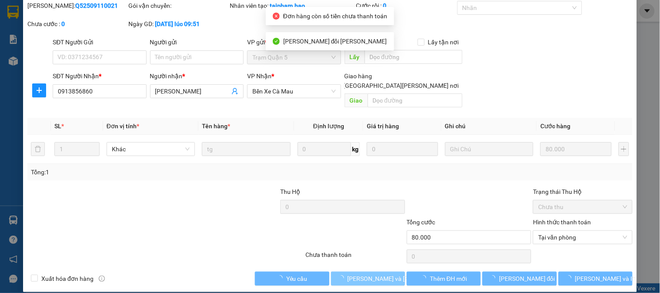
scroll to position [0, 0]
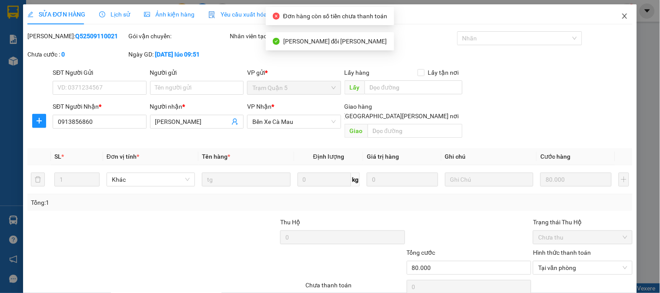
click at [621, 16] on icon "close" at bounding box center [624, 16] width 7 height 7
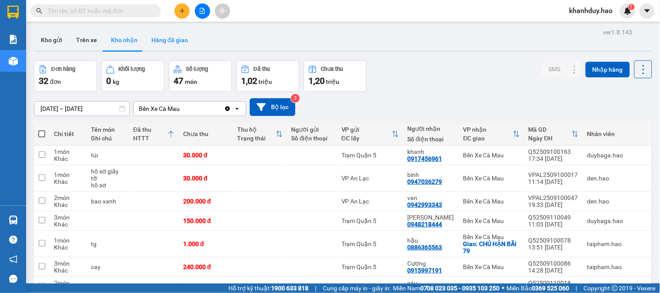
click at [151, 38] on button "Hàng đã giao" at bounding box center [169, 40] width 50 height 21
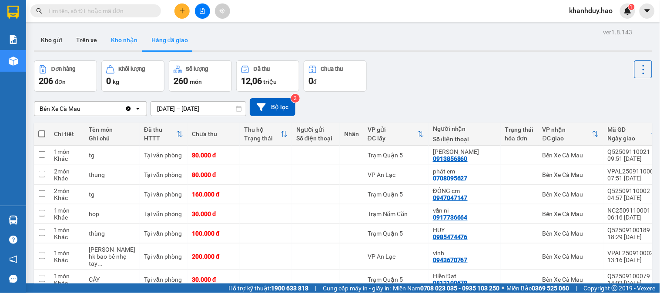
click at [126, 41] on button "Kho nhận" at bounding box center [124, 40] width 40 height 21
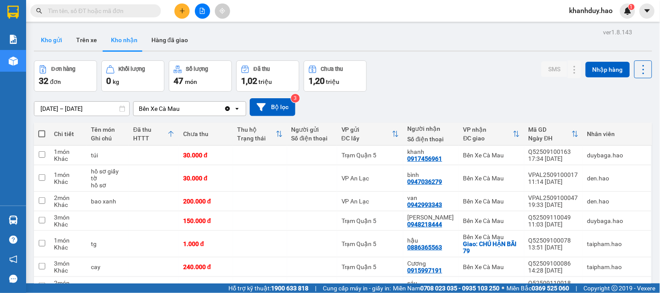
click at [67, 37] on button "Kho gửi" at bounding box center [51, 40] width 35 height 21
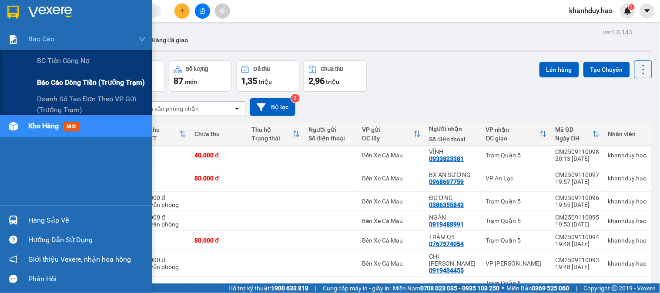
click at [84, 76] on div "Báo cáo dòng tiền (trưởng trạm)" at bounding box center [91, 83] width 109 height 22
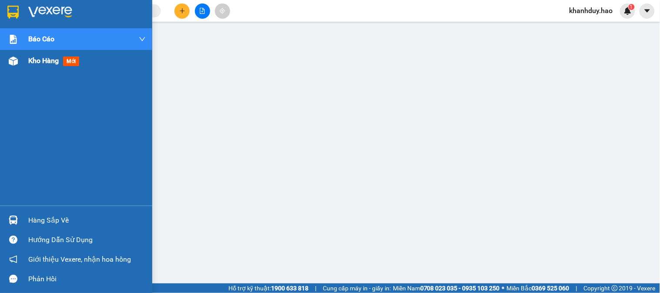
click at [36, 70] on div "Kho hàng mới" at bounding box center [86, 61] width 117 height 22
click at [39, 62] on span "Kho hàng" at bounding box center [43, 61] width 30 height 8
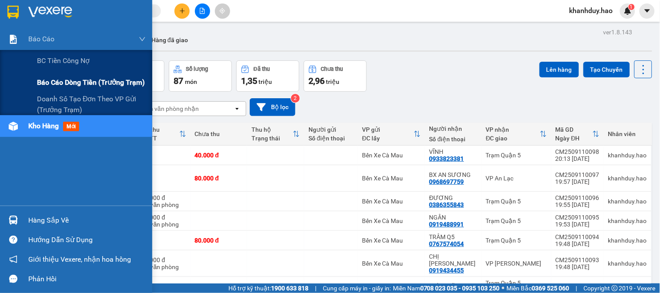
drag, startPoint x: 50, startPoint y: 80, endPoint x: 59, endPoint y: 65, distance: 17.8
click at [50, 80] on span "Báo cáo dòng tiền (trưởng trạm)" at bounding box center [90, 82] width 107 height 11
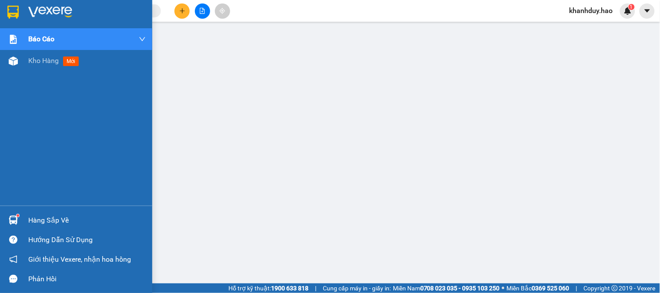
click at [12, 57] on img at bounding box center [13, 61] width 9 height 9
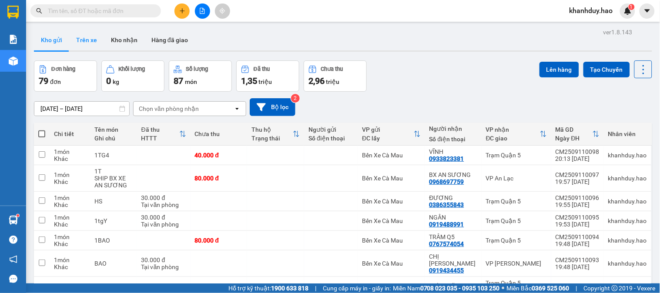
click at [100, 42] on button "Trên xe" at bounding box center [86, 40] width 35 height 21
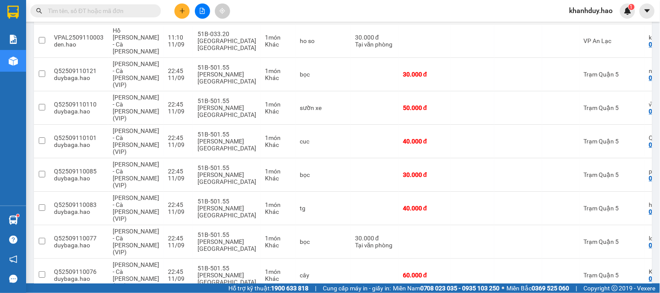
scroll to position [667, 0]
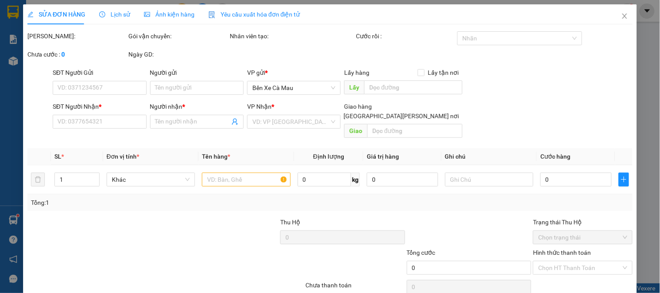
type input "0916571186"
type input "hà"
type input "560.000"
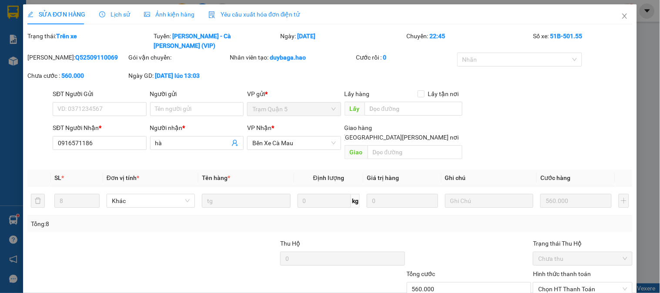
click at [173, 15] on span "Ảnh kiện hàng" at bounding box center [169, 14] width 50 height 7
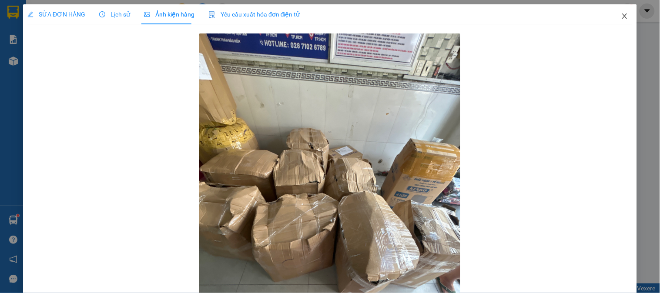
click at [621, 14] on icon "close" at bounding box center [624, 16] width 7 height 7
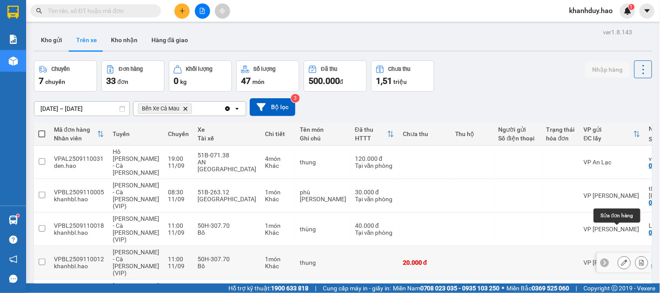
click at [621, 260] on icon at bounding box center [624, 263] width 6 height 6
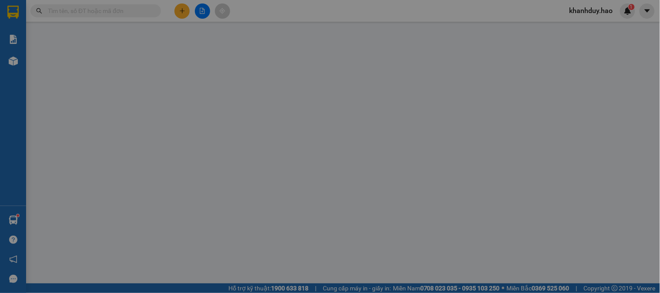
type input "0942691345"
type input "kha"
type input "20.000"
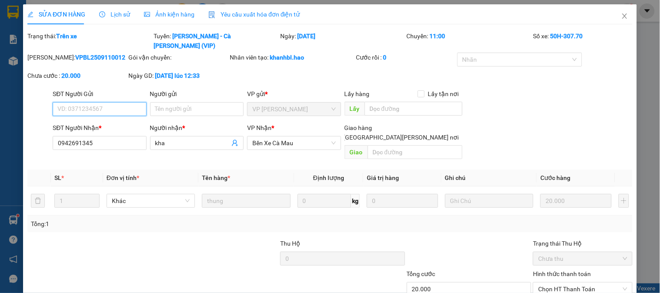
scroll to position [42, 0]
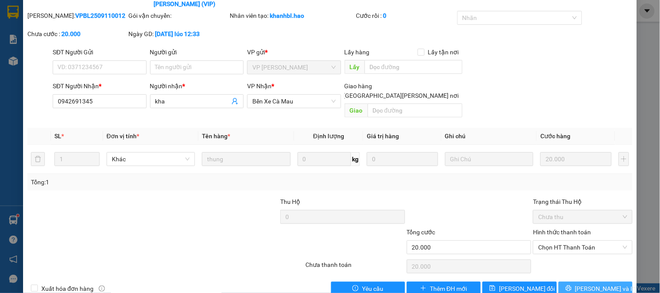
click at [586, 284] on span "Lưu và In" at bounding box center [605, 289] width 61 height 10
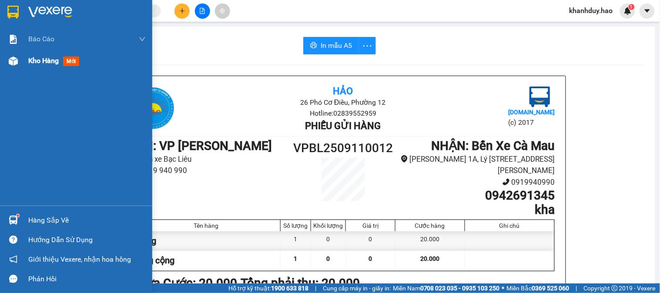
click at [51, 60] on span "Kho hàng" at bounding box center [43, 61] width 30 height 8
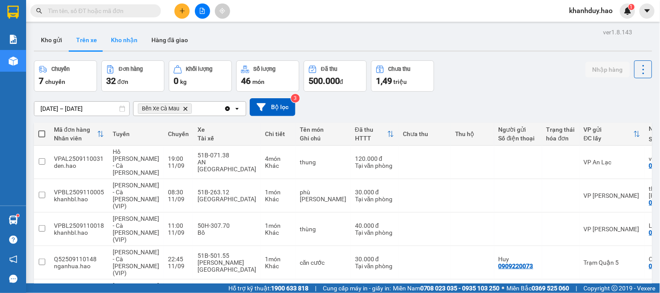
click at [110, 42] on button "Kho nhận" at bounding box center [124, 40] width 40 height 21
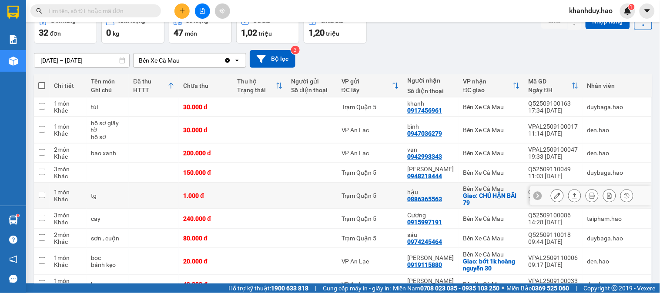
scroll to position [97, 0]
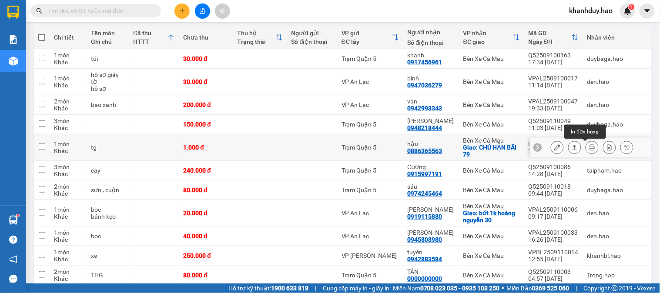
click at [572, 148] on icon at bounding box center [575, 147] width 6 height 6
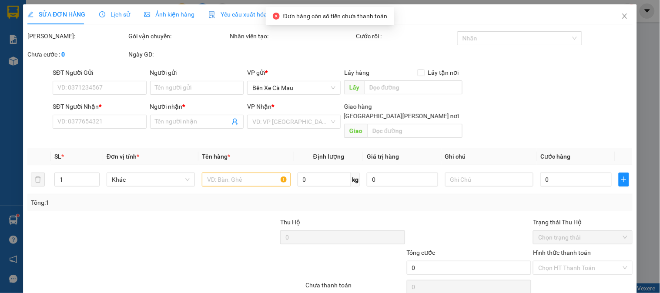
type input "0886365563"
type input "hậu"
checkbox input "true"
type input "CHÚ HẬN BÃI 79"
type input "1.000"
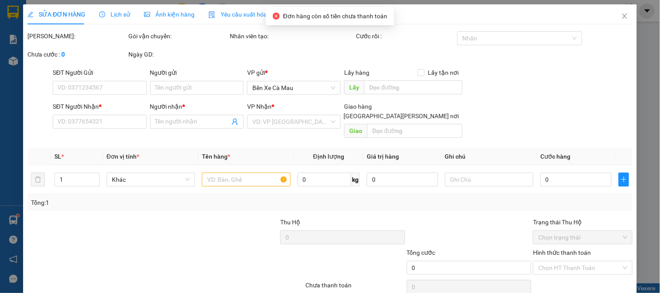
type input "1.000"
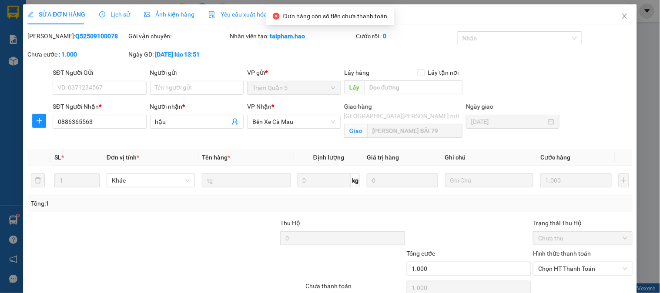
click at [162, 13] on span "Ảnh kiện hàng" at bounding box center [169, 14] width 50 height 7
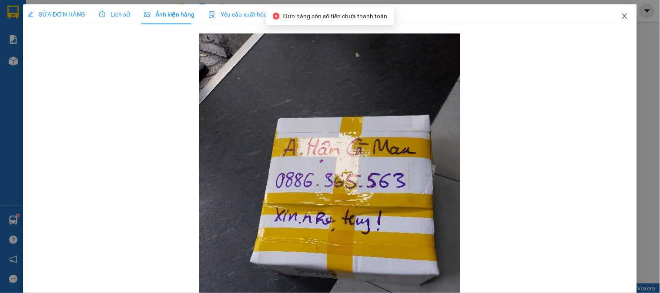
click at [622, 16] on span "Close" at bounding box center [624, 16] width 24 height 24
click at [622, 16] on div "1" at bounding box center [627, 10] width 15 height 15
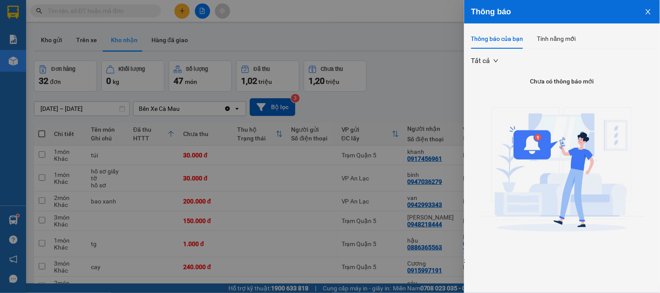
click at [365, 97] on div at bounding box center [330, 146] width 660 height 293
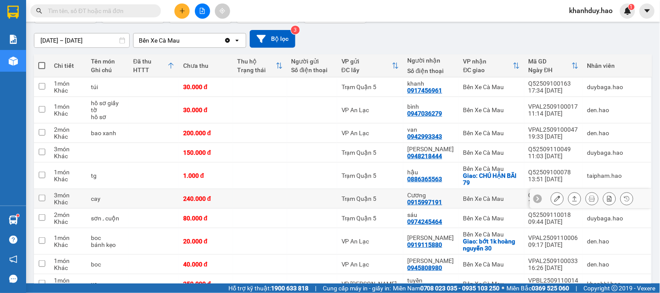
scroll to position [48, 0]
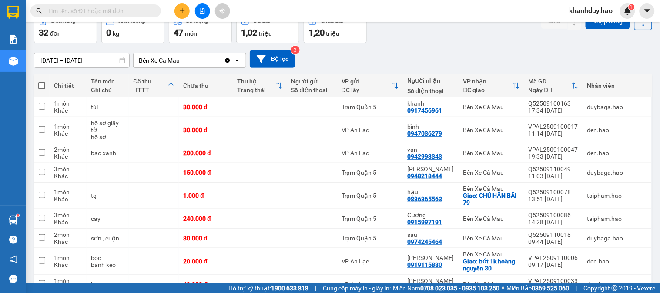
click at [87, 61] on input "11/09/2025 – 11/09/2025" at bounding box center [81, 61] width 95 height 14
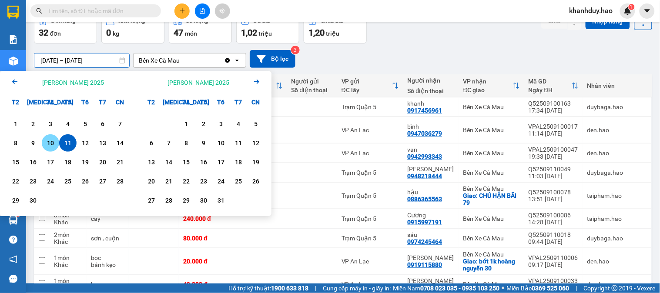
click at [46, 144] on div "10" at bounding box center [50, 143] width 12 height 10
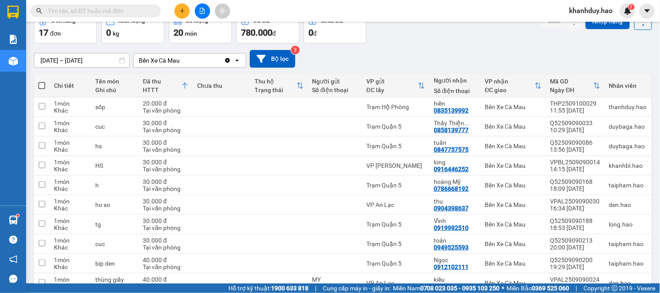
click at [77, 50] on div "10/09/2025 – 10/09/2025 Press the down arrow key to interact with the calendar …" at bounding box center [343, 59] width 618 height 18
click at [75, 59] on input "10/09/2025 – 10/09/2025" at bounding box center [81, 61] width 95 height 14
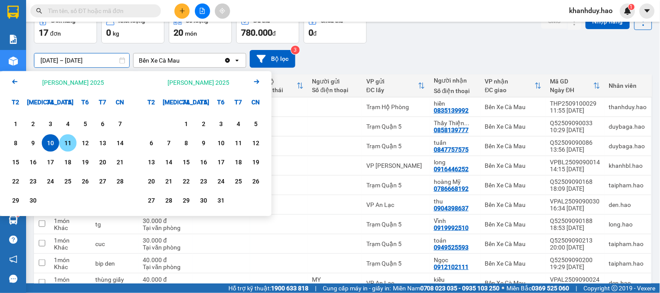
click at [73, 145] on div "11" at bounding box center [68, 143] width 12 height 10
type input "11/09/2025 – 11/09/2025"
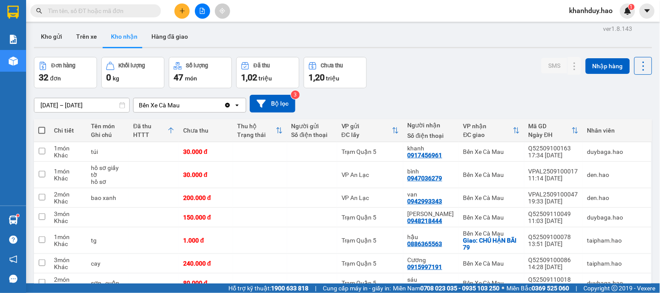
scroll to position [0, 0]
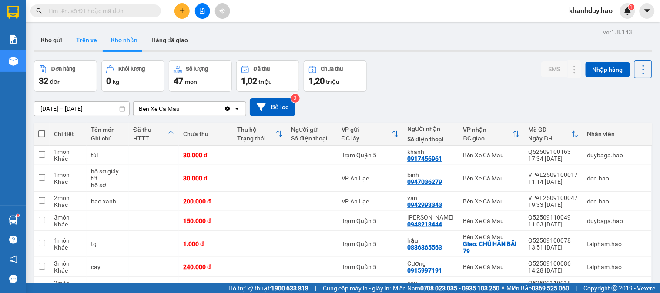
click at [80, 45] on button "Trên xe" at bounding box center [86, 40] width 35 height 21
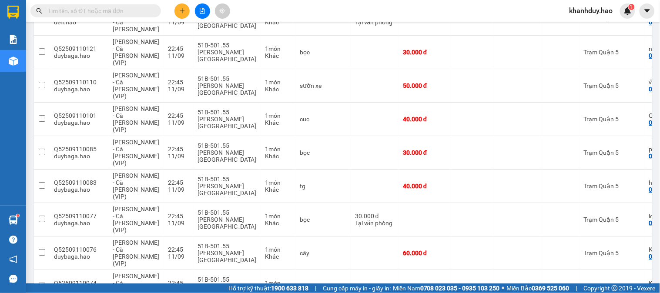
scroll to position [689, 0]
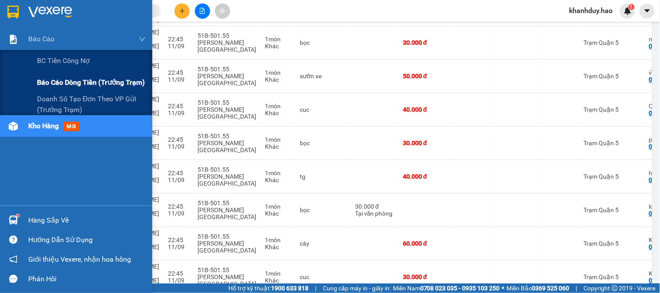
click at [84, 76] on div "Báo cáo dòng tiền (trưởng trạm)" at bounding box center [91, 83] width 109 height 22
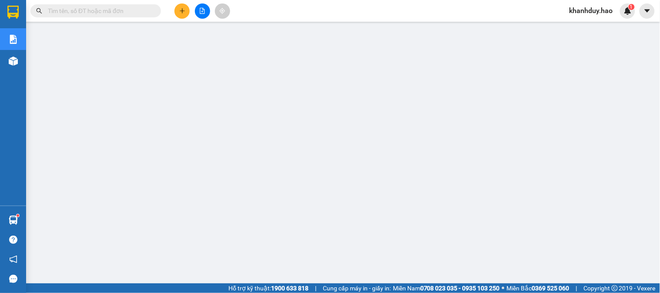
scroll to position [2, 0]
click at [189, 8] on button at bounding box center [181, 10] width 15 height 15
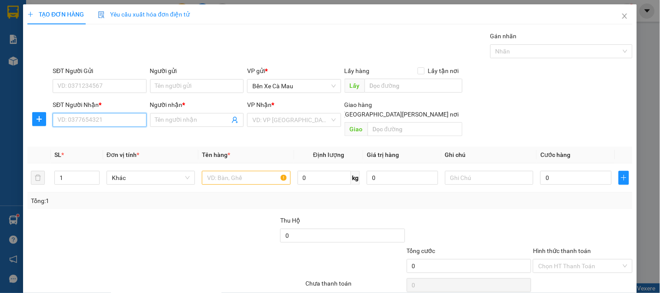
click at [95, 127] on input "SĐT Người Nhận *" at bounding box center [100, 120] width 94 height 14
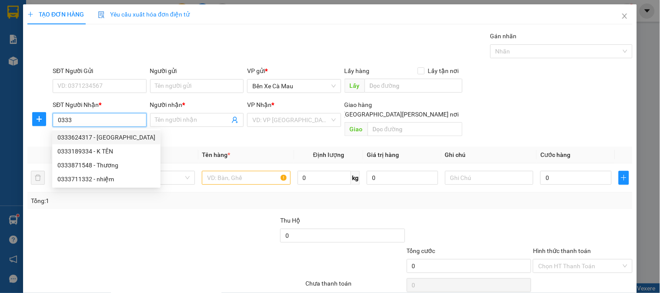
click at [107, 138] on div "0333624317 - NGA" at bounding box center [106, 138] width 98 height 10
type input "0333624317"
type input "NGA"
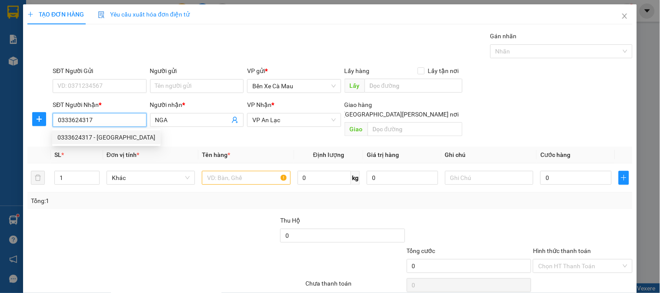
type input "80.000"
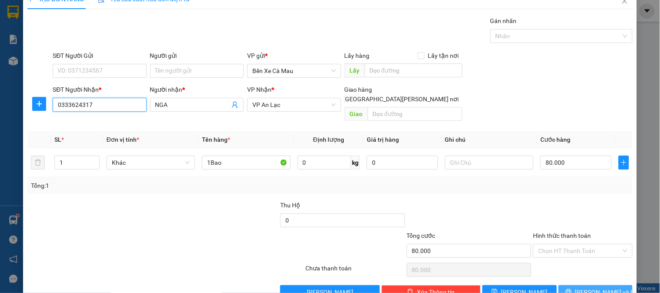
scroll to position [28, 0]
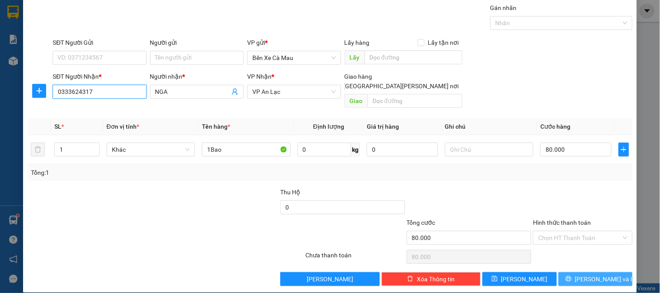
type input "0333624317"
click at [585, 274] on span "Lưu và In" at bounding box center [605, 279] width 61 height 10
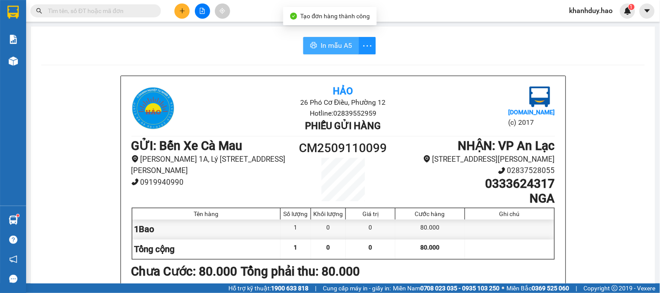
click at [310, 42] on icon "printer" at bounding box center [313, 45] width 7 height 7
click at [315, 44] on button "In mẫu A5" at bounding box center [331, 45] width 56 height 17
click at [30, 63] on main "In mẫu A5 Hảo 26 Phó Cơ Điều, Phường 12 Hotline: 02839552959 Phiếu gửi hàng Vex…" at bounding box center [330, 142] width 660 height 284
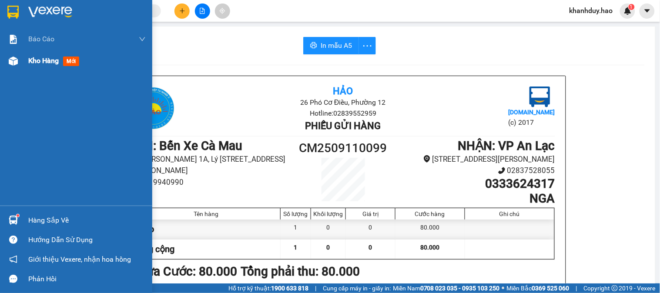
click at [0, 53] on div "Kho hàng mới" at bounding box center [76, 61] width 152 height 22
click at [10, 55] on div at bounding box center [13, 61] width 15 height 15
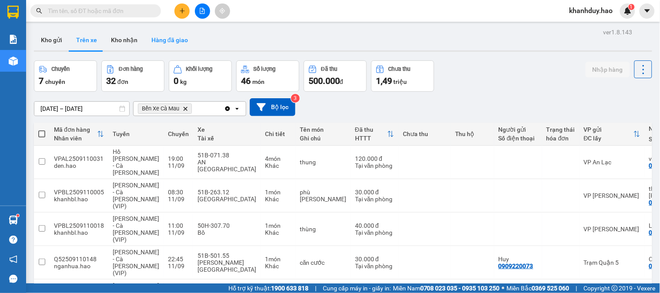
click at [163, 41] on button "Hàng đã giao" at bounding box center [169, 40] width 50 height 21
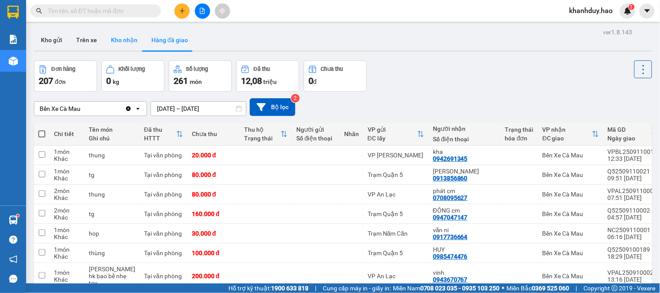
click at [131, 44] on button "Kho nhận" at bounding box center [124, 40] width 40 height 21
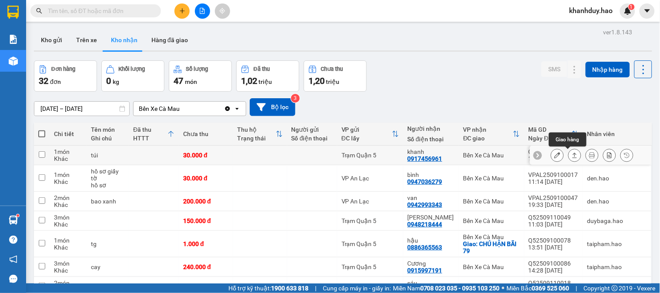
click at [572, 157] on icon at bounding box center [575, 155] width 6 height 6
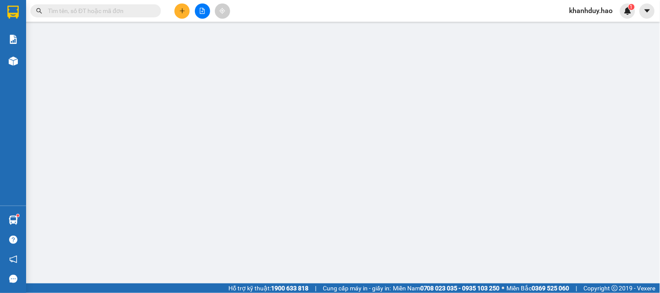
type input "0917456961"
type input "khanh"
type input "30.000"
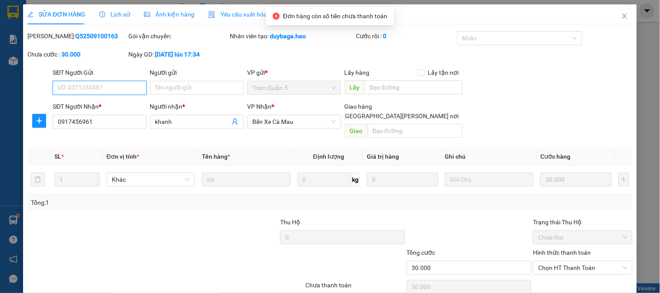
scroll to position [30, 0]
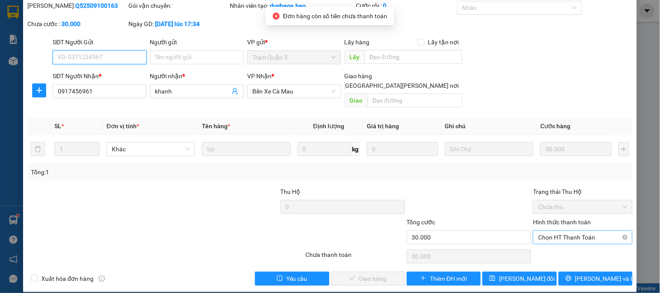
click at [569, 231] on span "Chọn HT Thanh Toán" at bounding box center [582, 237] width 89 height 13
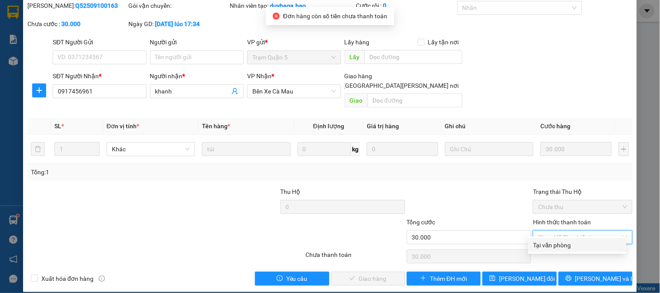
click at [569, 244] on div "Tại văn phòng" at bounding box center [577, 246] width 88 height 10
type input "0"
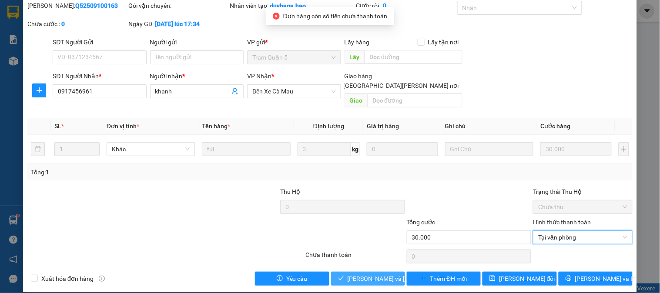
click at [379, 274] on span "Lưu và Giao hàng" at bounding box center [406, 279] width 117 height 10
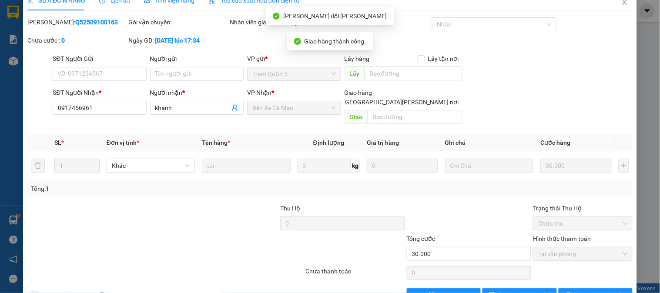
scroll to position [0, 0]
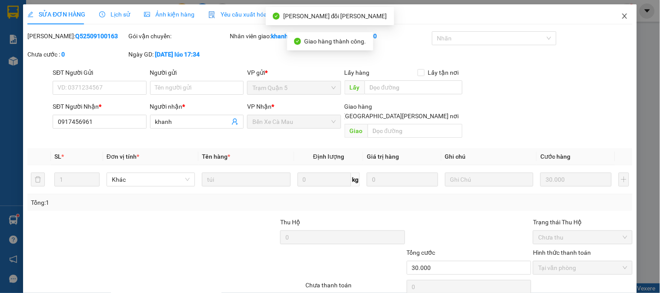
click at [612, 17] on span "Close" at bounding box center [624, 16] width 24 height 24
click at [619, 11] on span "khanhduy.hao" at bounding box center [590, 10] width 57 height 11
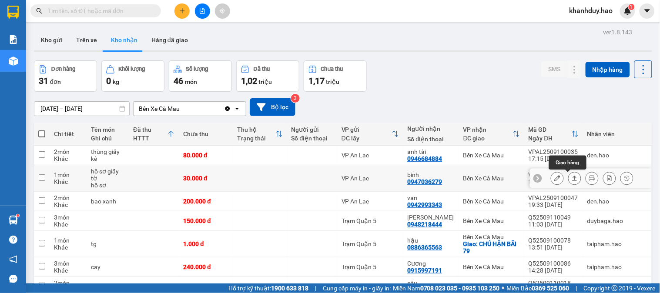
click at [572, 181] on button at bounding box center [575, 178] width 12 height 15
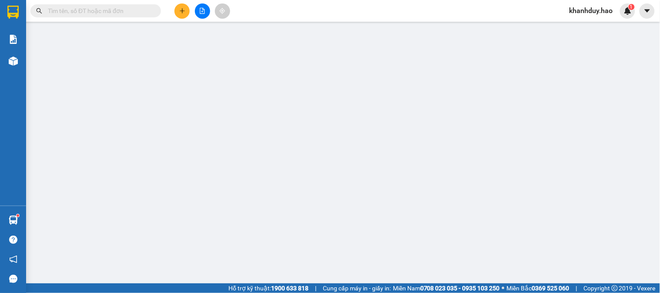
type input "0947036279"
type input "bình"
type input "30.000"
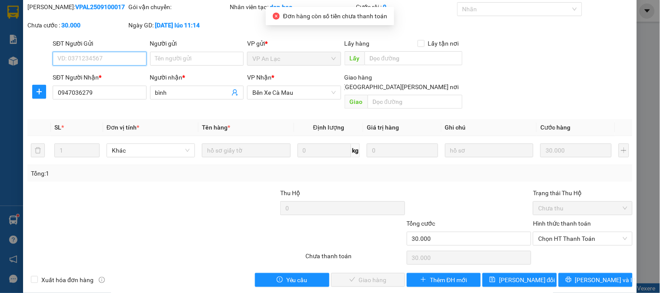
scroll to position [30, 0]
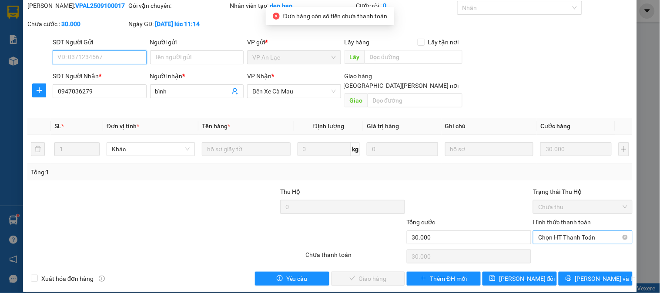
click at [586, 231] on span "Chọn HT Thanh Toán" at bounding box center [582, 237] width 89 height 13
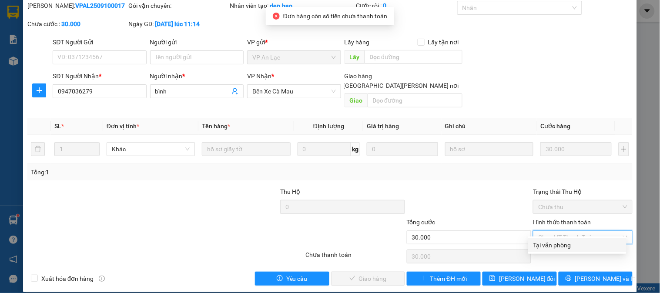
click at [574, 247] on div "Tại văn phòng" at bounding box center [577, 246] width 88 height 10
type input "0"
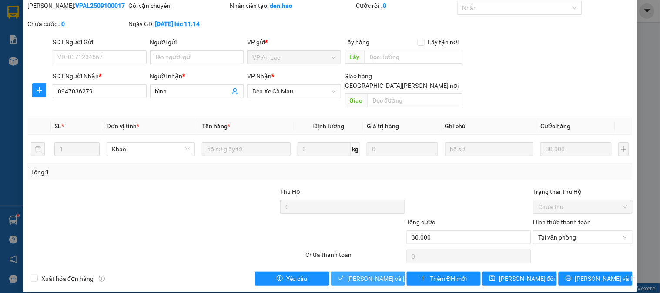
click at [358, 274] on span "Lưu và Giao hàng" at bounding box center [406, 279] width 117 height 10
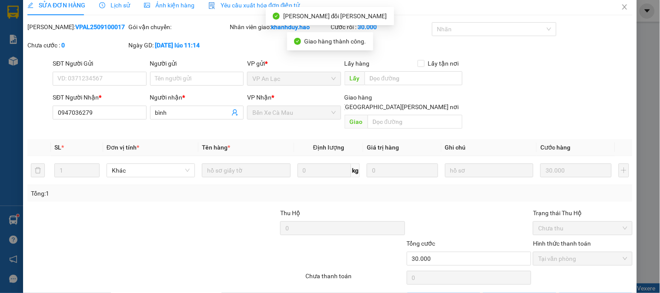
scroll to position [0, 0]
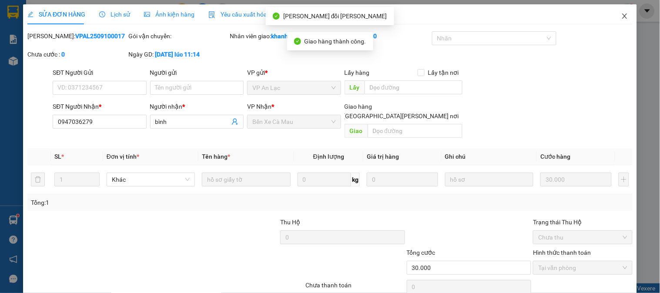
click at [624, 14] on span "Close" at bounding box center [624, 16] width 24 height 24
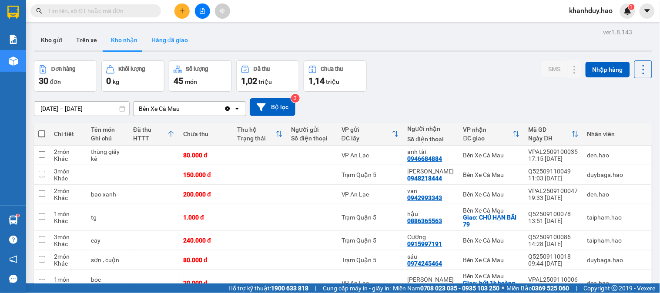
click at [173, 50] on button "Hàng đã giao" at bounding box center [169, 40] width 50 height 21
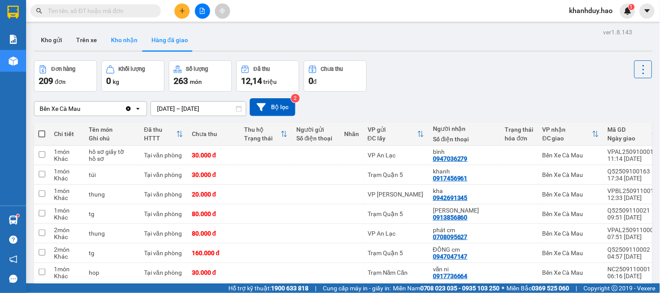
click at [133, 46] on button "Kho nhận" at bounding box center [124, 40] width 40 height 21
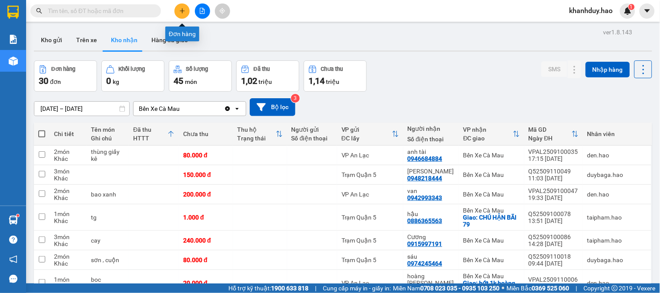
click at [174, 10] on button at bounding box center [181, 10] width 15 height 15
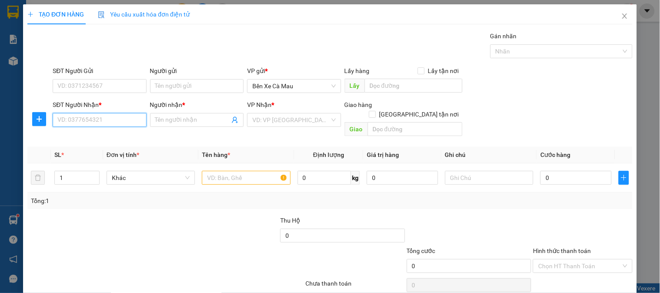
click at [88, 115] on input "SĐT Người Nhận *" at bounding box center [100, 120] width 94 height 14
click at [105, 140] on div "0901218898 - [GEOGRAPHIC_DATA]" at bounding box center [106, 138] width 98 height 10
type input "0901218898"
type input "Trửa Khai Phước"
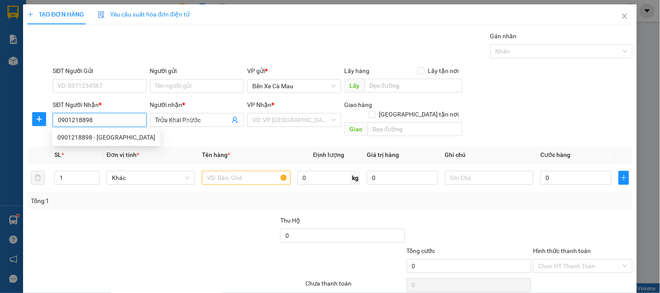
type input "160.000"
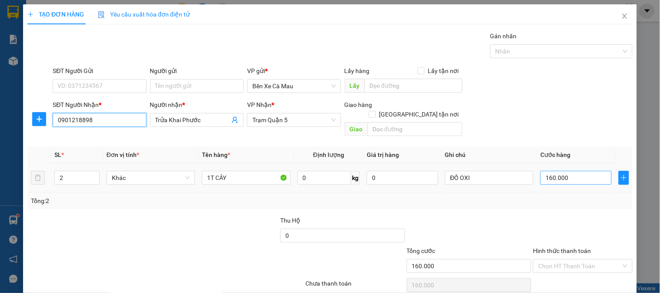
type input "0901218898"
click at [555, 171] on input "160.000" at bounding box center [575, 178] width 71 height 14
type input "0"
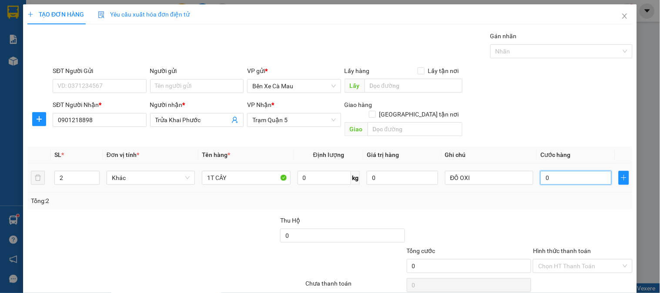
type input "2"
type input "002"
type input "24"
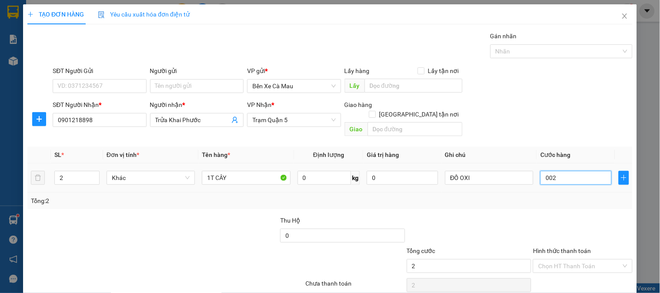
type input "0.024"
type input "240"
type input "00.240"
type input "240.000"
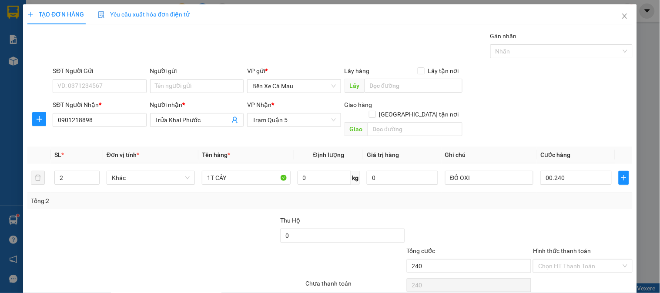
type input "240.000"
click at [584, 118] on div "SĐT Người Nhận * 0901218898 Người nhận * [GEOGRAPHIC_DATA] VP Nhận * Trạm [GEOG…" at bounding box center [342, 120] width 583 height 40
type input "1"
click at [90, 177] on span "Decrease Value" at bounding box center [95, 181] width 10 height 8
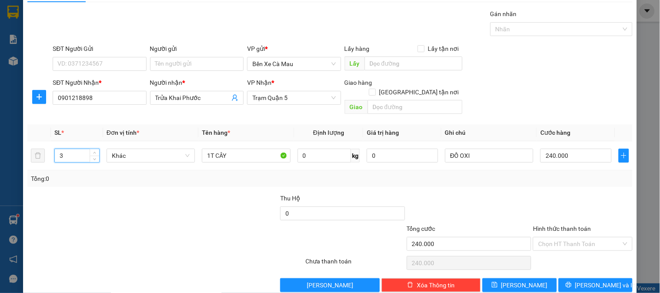
scroll to position [28, 0]
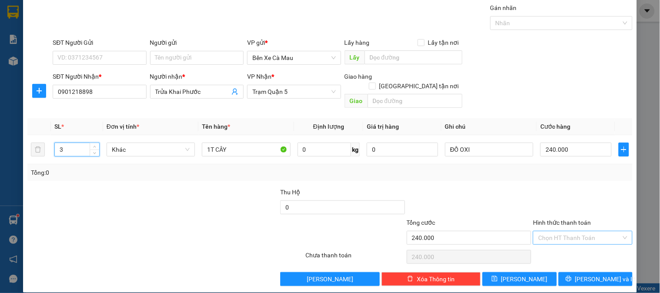
type input "3"
click at [573, 231] on input "Hình thức thanh toán" at bounding box center [579, 237] width 83 height 13
drag, startPoint x: 574, startPoint y: 238, endPoint x: 578, endPoint y: 251, distance: 13.9
click at [575, 241] on div "Transit Pickup Surcharge Ids Transit Deliver Surcharge Ids Transit Deliver Surc…" at bounding box center [329, 144] width 605 height 283
drag, startPoint x: 571, startPoint y: 222, endPoint x: 572, endPoint y: 244, distance: 21.8
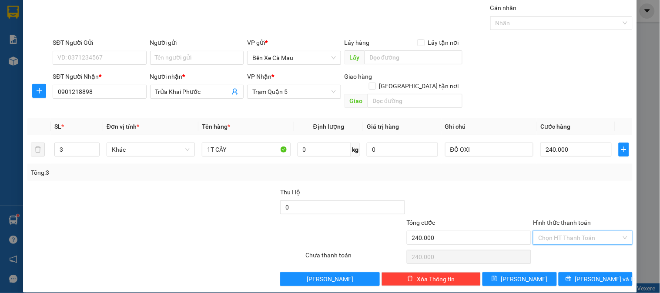
click at [571, 231] on input "Hình thức thanh toán" at bounding box center [579, 237] width 83 height 13
click at [575, 248] on div "Tại văn phòng" at bounding box center [577, 246] width 88 height 10
type input "0"
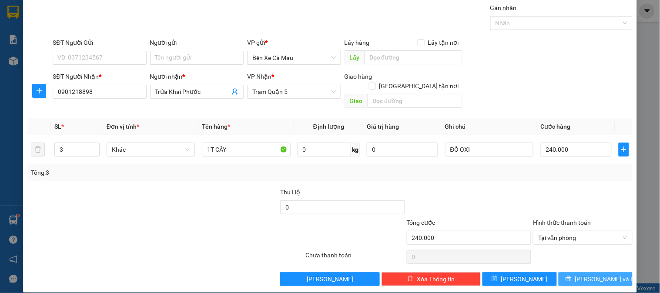
click at [585, 274] on span "[PERSON_NAME] và In" at bounding box center [605, 279] width 61 height 10
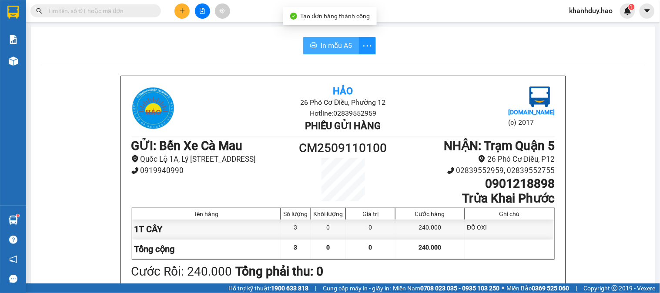
click at [328, 44] on span "In mẫu A5" at bounding box center [336, 45] width 31 height 11
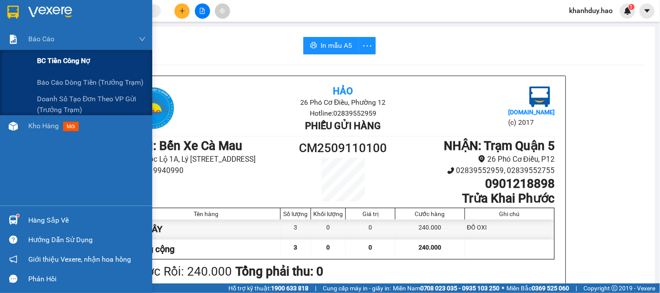
click at [59, 71] on div "BC tiền công nợ" at bounding box center [91, 61] width 109 height 22
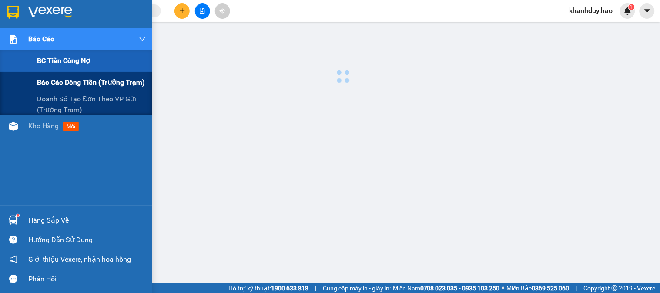
click at [62, 76] on div "Báo cáo dòng tiền (trưởng trạm)" at bounding box center [91, 83] width 109 height 22
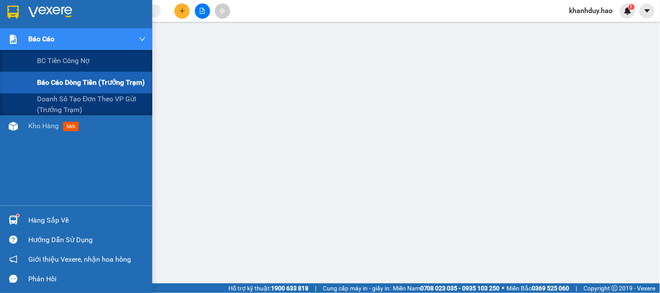
click at [98, 92] on div "Báo cáo dòng tiền (trưởng trạm)" at bounding box center [91, 83] width 109 height 22
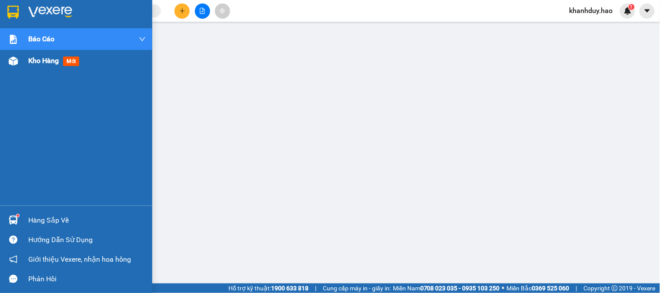
click at [29, 61] on span "Kho hàng" at bounding box center [43, 61] width 30 height 8
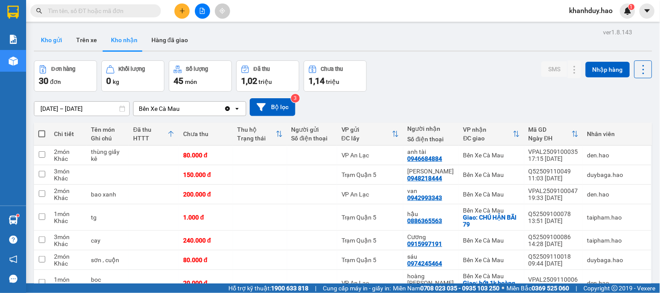
click at [42, 31] on button "Kho gửi" at bounding box center [51, 40] width 35 height 21
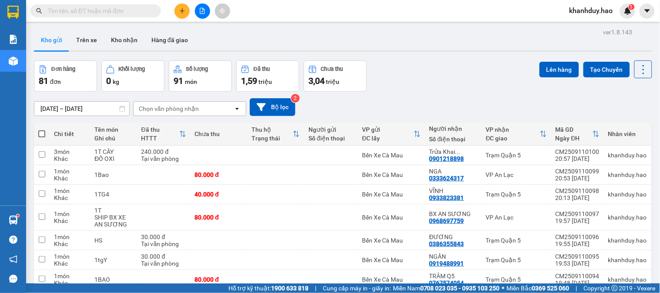
click at [41, 133] on span at bounding box center [41, 134] width 7 height 7
click at [42, 130] on input "checkbox" at bounding box center [42, 130] width 0 height 0
checkbox input "true"
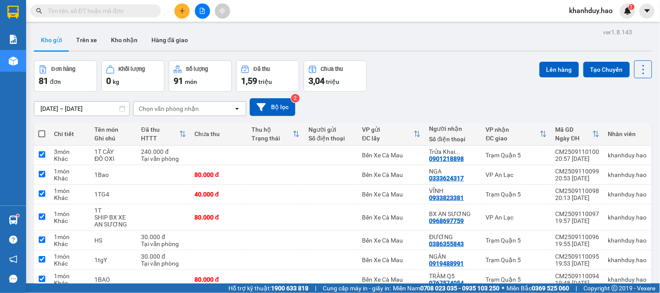
checkbox input "true"
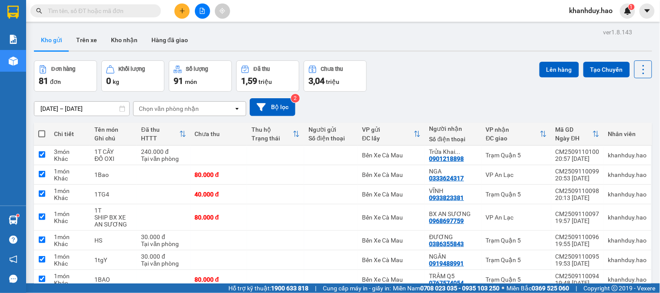
checkbox input "true"
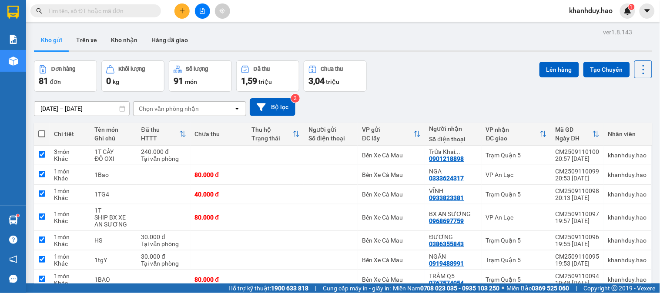
checkbox input "true"
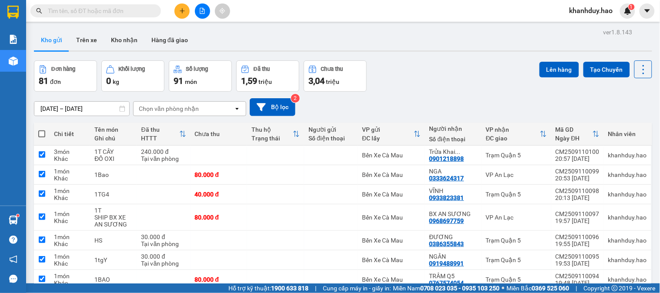
checkbox input "true"
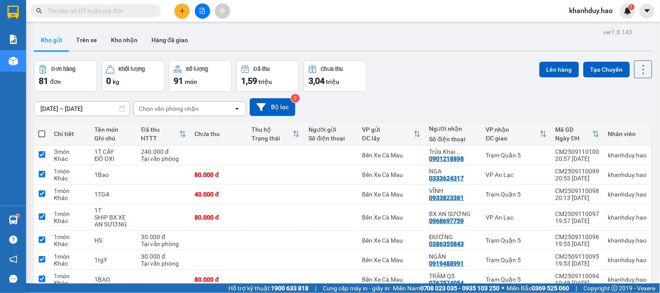
checkbox input "true"
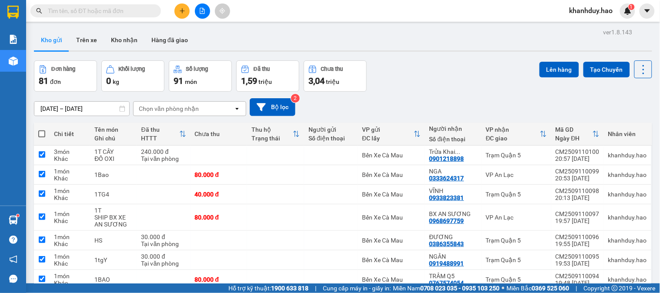
checkbox input "true"
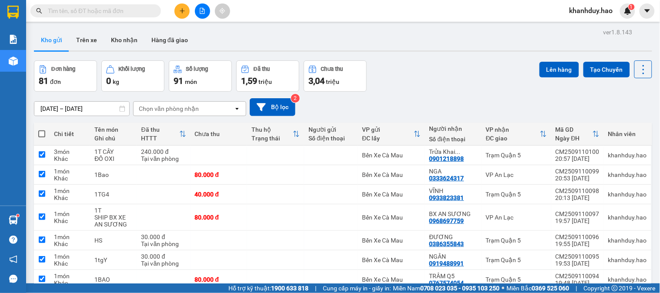
checkbox input "true"
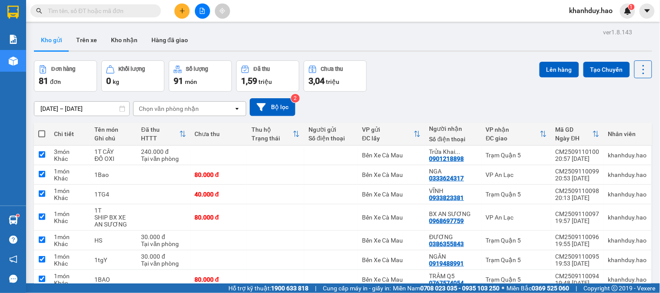
checkbox input "true"
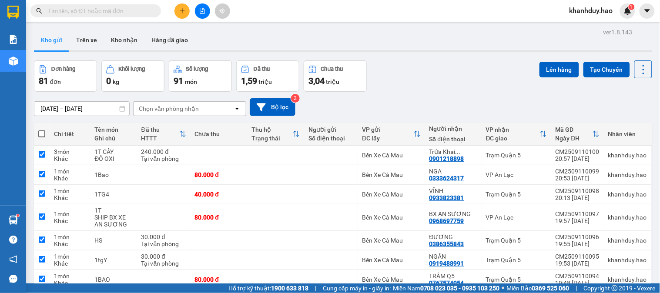
checkbox input "true"
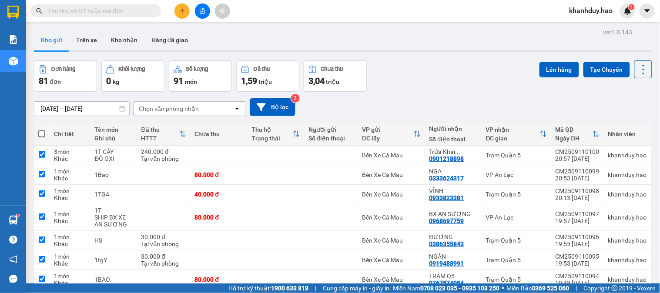
checkbox input "true"
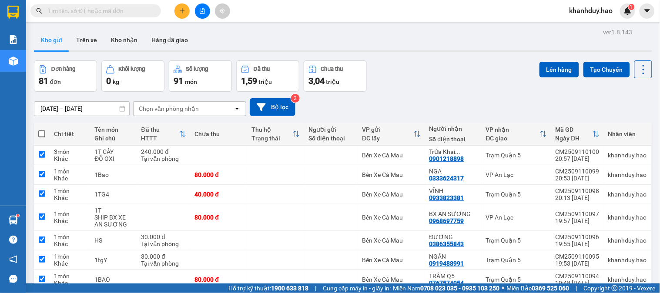
checkbox input "true"
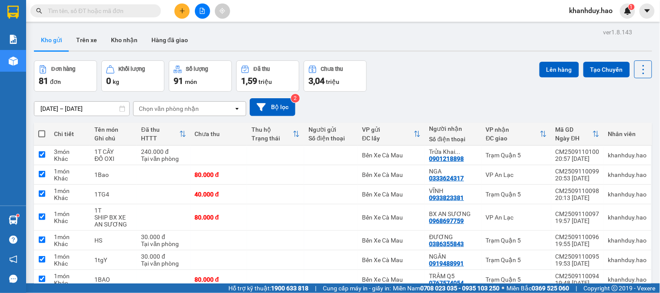
checkbox input "true"
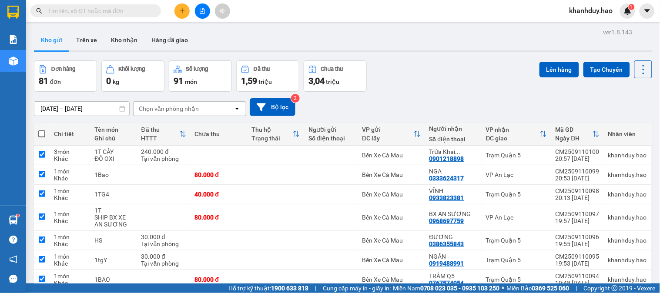
checkbox input "true"
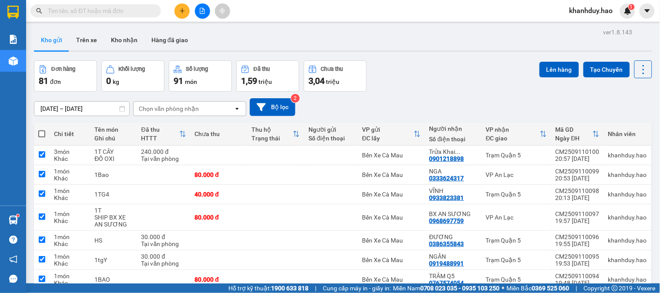
checkbox input "true"
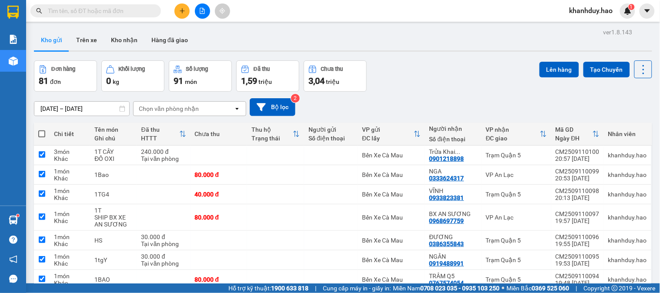
checkbox input "true"
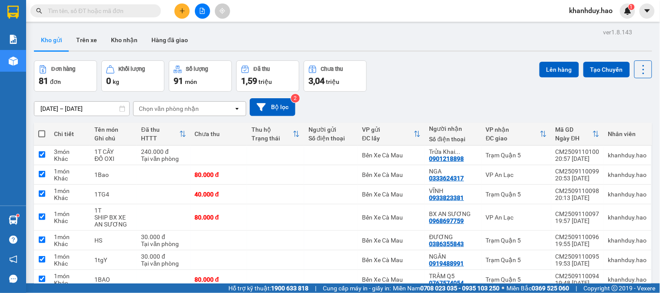
checkbox input "true"
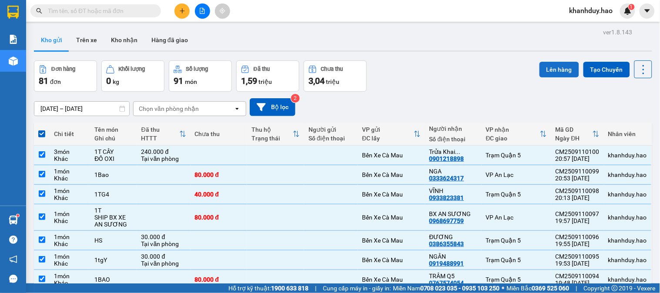
click at [564, 67] on button "Lên hàng" at bounding box center [559, 70] width 40 height 16
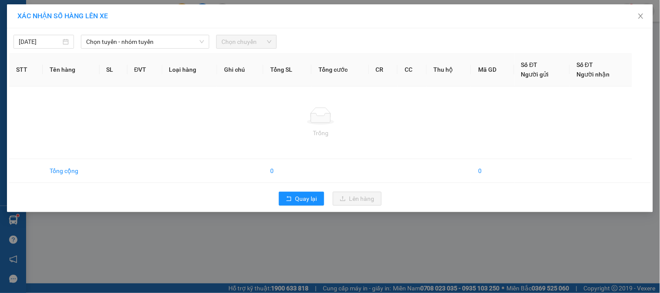
click at [170, 37] on span "Chọn tuyến - nhóm tuyến" at bounding box center [145, 41] width 118 height 13
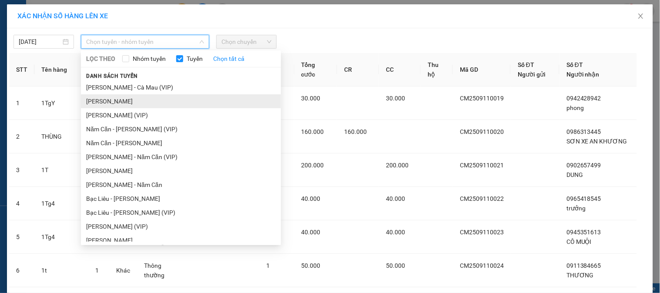
click at [131, 104] on li "[PERSON_NAME]" at bounding box center [181, 101] width 200 height 14
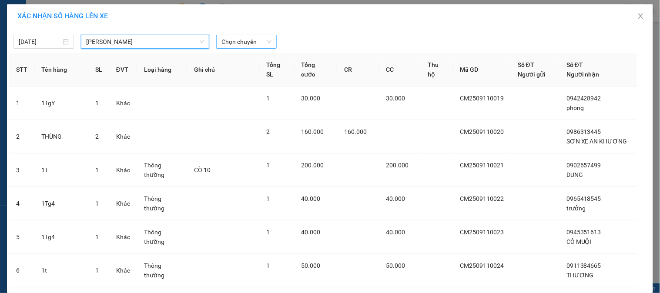
click at [264, 46] on span "Chọn chuyến" at bounding box center [246, 41] width 50 height 13
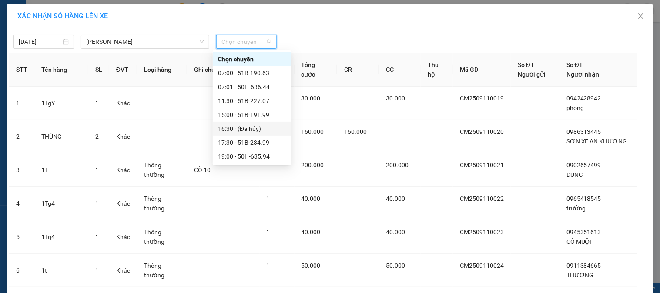
scroll to position [7, 0]
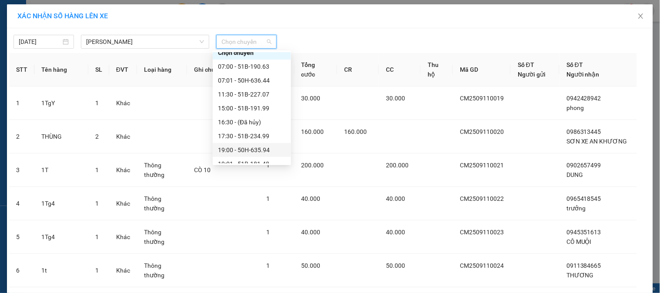
click at [264, 146] on div "19:00 - 50H-635.94" at bounding box center [252, 150] width 68 height 10
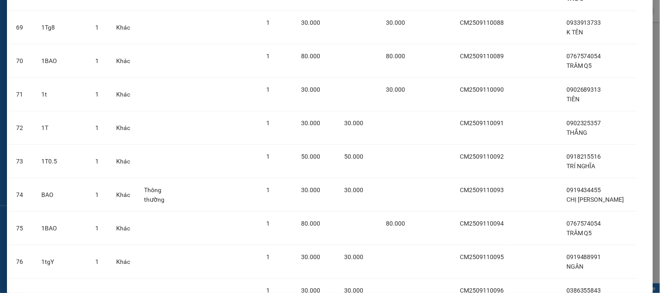
scroll to position [2586, 0]
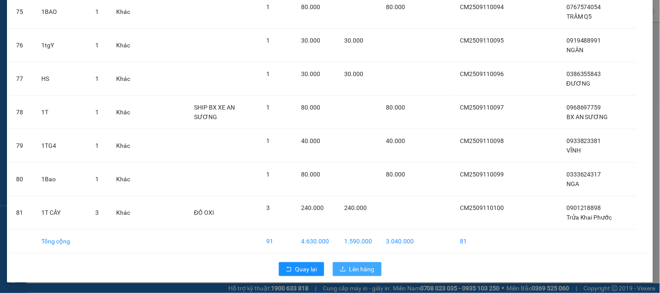
click at [365, 275] on button "Lên hàng" at bounding box center [357, 269] width 49 height 14
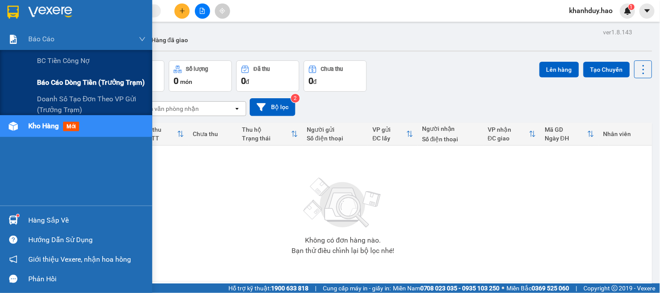
click at [54, 80] on span "Báo cáo dòng tiền (trưởng trạm)" at bounding box center [91, 82] width 108 height 11
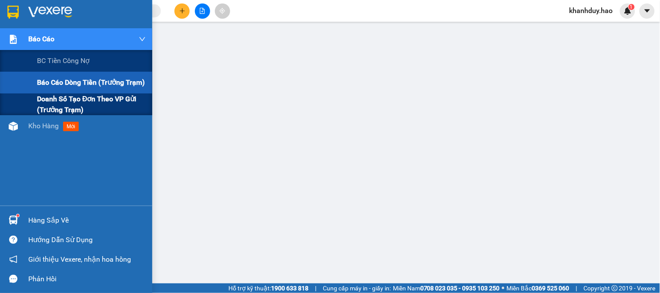
click at [80, 97] on span "Doanh số tạo đơn theo VP gửi (trưởng trạm)" at bounding box center [91, 105] width 109 height 22
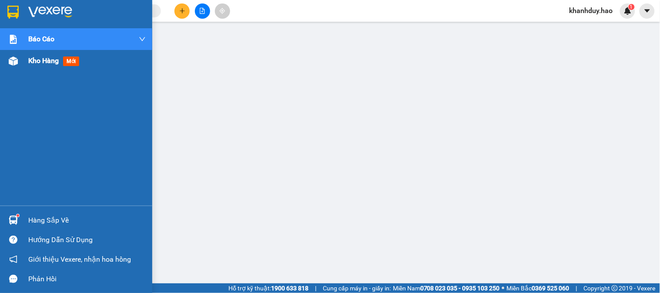
click at [17, 63] on img at bounding box center [13, 61] width 9 height 9
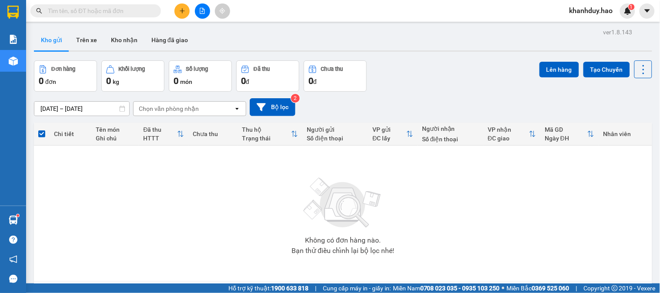
click at [182, 10] on icon "plus" at bounding box center [182, 10] width 0 height 5
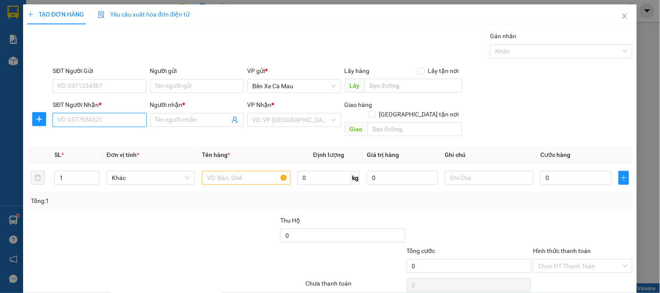
click at [101, 124] on input "SĐT Người Nhận *" at bounding box center [100, 120] width 94 height 14
click at [114, 131] on div "0767574054 - TRÂM Q5" at bounding box center [98, 138] width 93 height 14
type input "0767574054"
type input "TRÂM Q5"
type input "80.000"
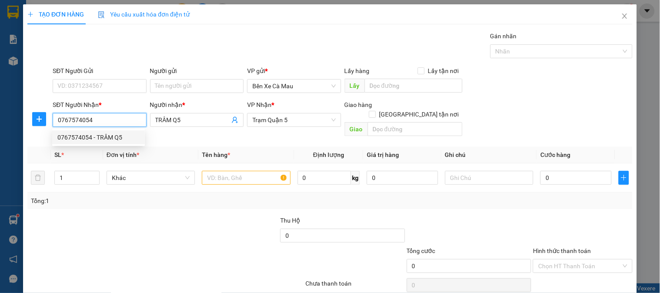
type input "80.000"
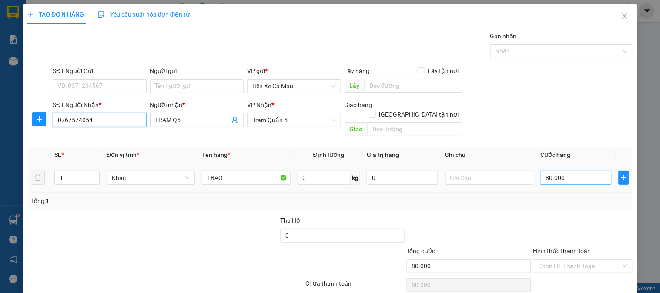
type input "0767574054"
click at [593, 172] on input "80.000" at bounding box center [575, 178] width 71 height 14
type input "0"
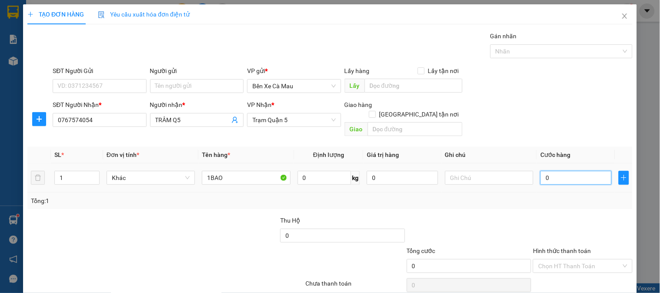
type input "5"
type input "005"
type input "50"
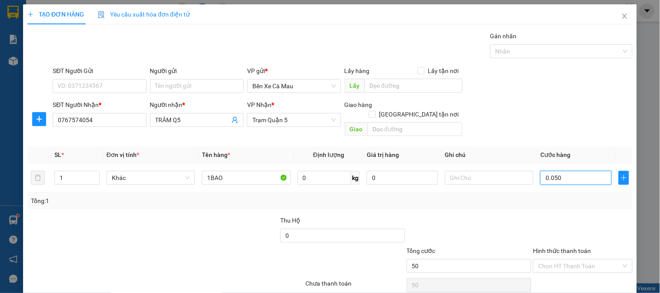
type input "0.050"
click at [590, 121] on div "SĐT Người Nhận * 0767574054 Người nhận * TRÂM Q5 VP Nhận * Trạm [GEOGRAPHIC_DAT…" at bounding box center [342, 120] width 583 height 40
type input "50.000"
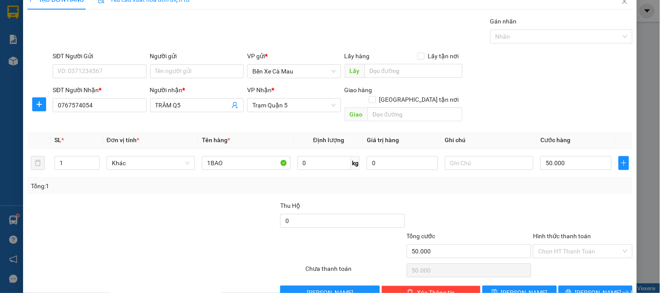
scroll to position [28, 0]
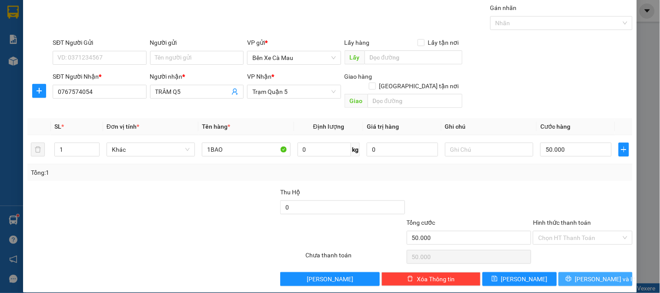
click at [580, 272] on button "[PERSON_NAME] và In" at bounding box center [596, 279] width 74 height 14
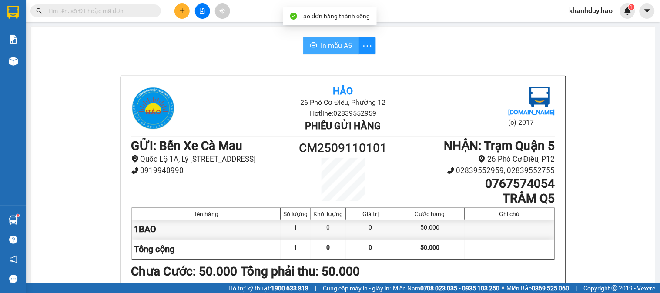
click at [331, 45] on span "In mẫu A5" at bounding box center [336, 45] width 31 height 11
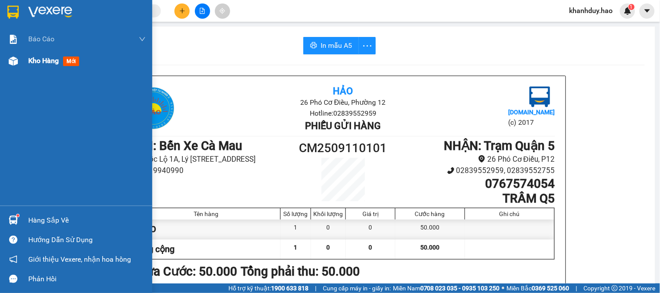
click at [37, 64] on span "Kho hàng" at bounding box center [43, 61] width 30 height 8
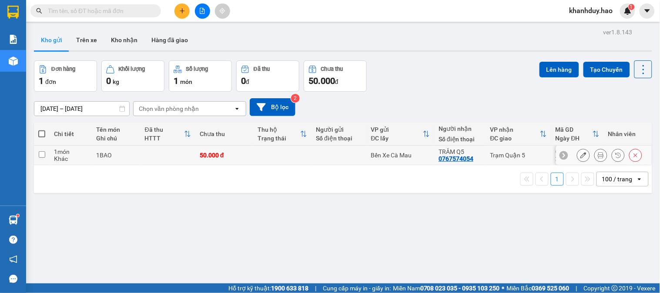
click at [311, 155] on td at bounding box center [338, 156] width 55 height 20
checkbox input "true"
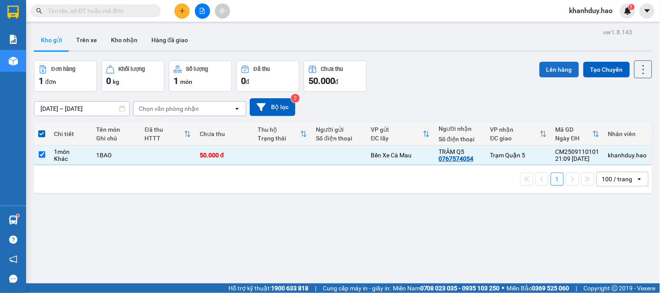
click at [558, 66] on button "Lên hàng" at bounding box center [559, 70] width 40 height 16
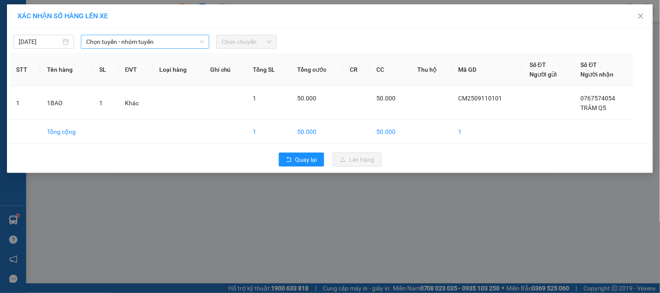
click at [111, 44] on span "Chọn tuyến - nhóm tuyến" at bounding box center [145, 41] width 118 height 13
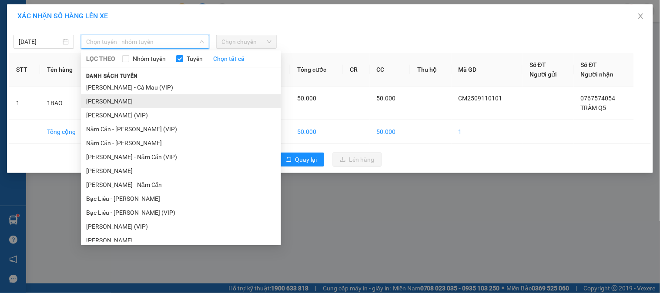
click at [118, 99] on li "[PERSON_NAME]" at bounding box center [181, 101] width 200 height 14
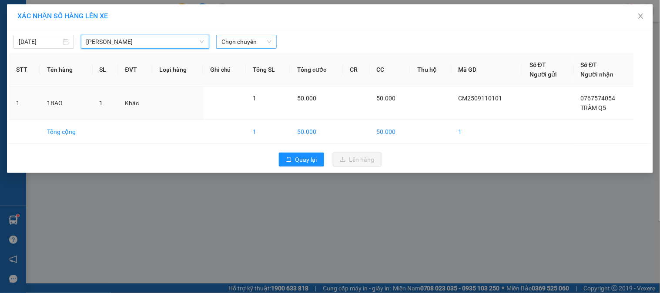
click at [242, 46] on span "Chọn chuyến" at bounding box center [246, 41] width 50 height 13
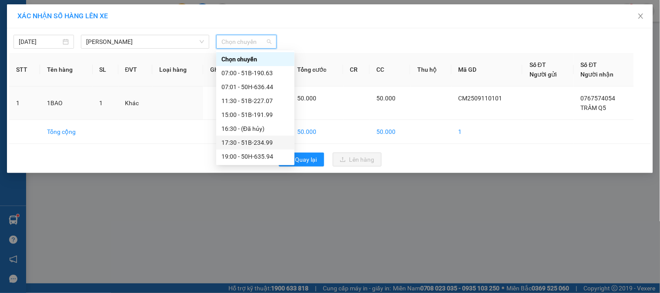
click at [276, 149] on div "17:30 - 51B-234.99" at bounding box center [255, 143] width 78 height 14
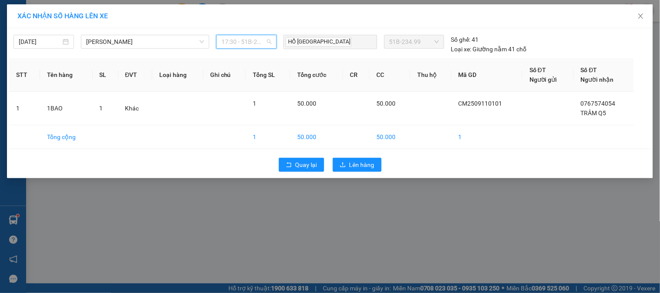
click at [245, 41] on span "17:30 - 51B-234.99" at bounding box center [246, 41] width 50 height 13
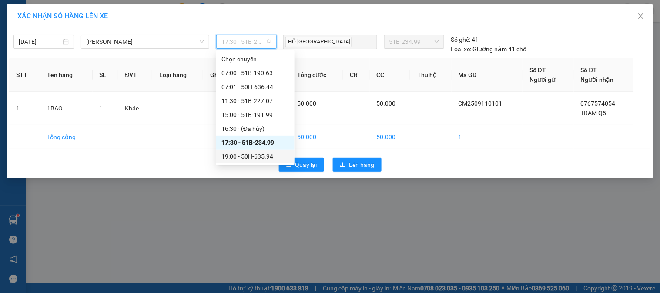
click at [234, 154] on div "19:00 - 50H-635.94" at bounding box center [255, 157] width 68 height 10
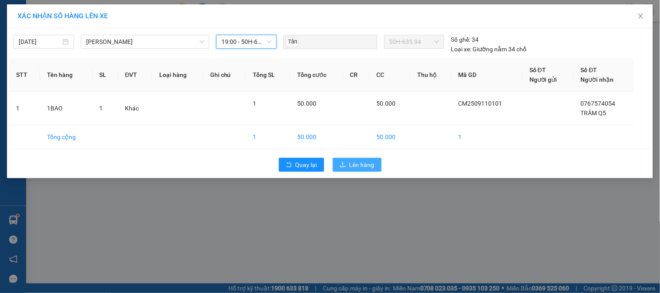
click at [346, 171] on button "Lên hàng" at bounding box center [357, 165] width 49 height 14
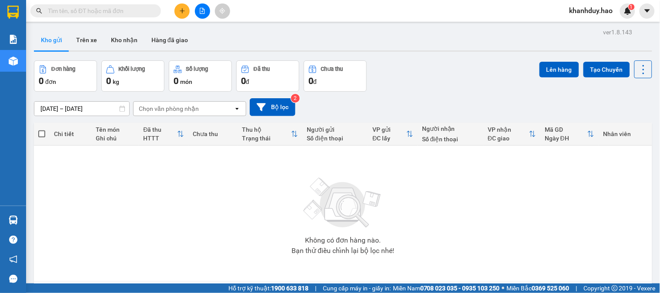
click at [183, 13] on icon "plus" at bounding box center [182, 11] width 6 height 6
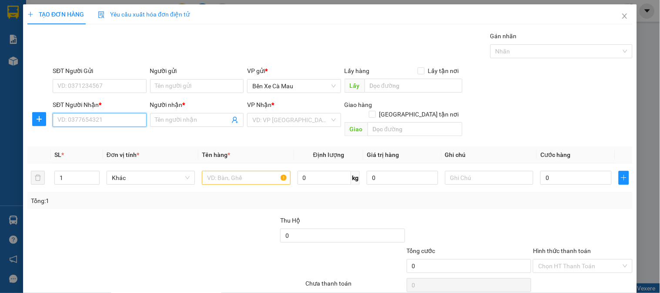
click at [106, 119] on input "SĐT Người Nhận *" at bounding box center [100, 120] width 94 height 14
click at [111, 138] on div "0943200468 - VY" at bounding box center [98, 138] width 82 height 10
type input "0943200468"
type input "VY"
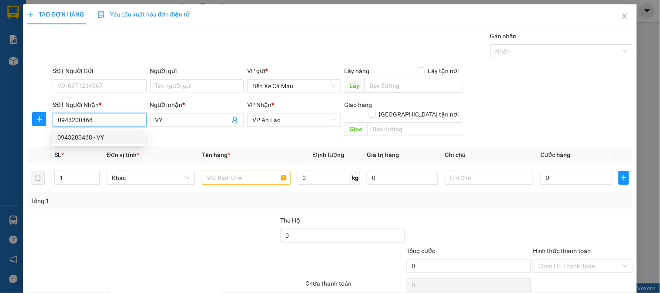
type input "50.000"
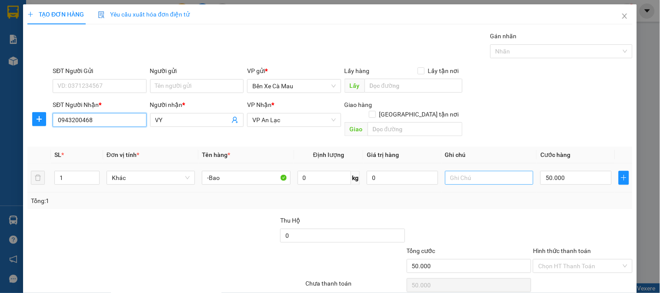
type input "0943200468"
click at [472, 171] on input "text" at bounding box center [489, 178] width 88 height 14
type input "PH50"
click at [553, 171] on input "50.000" at bounding box center [575, 178] width 71 height 14
type input "0"
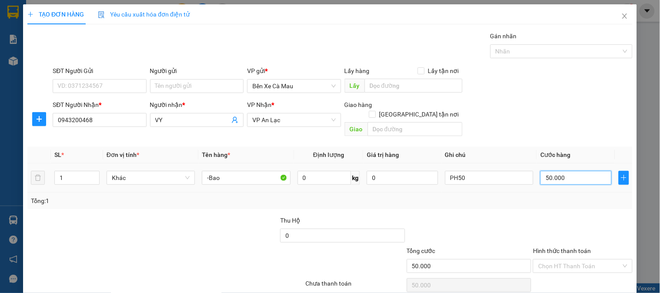
type input "0"
type input "001"
type input "1"
type input "13"
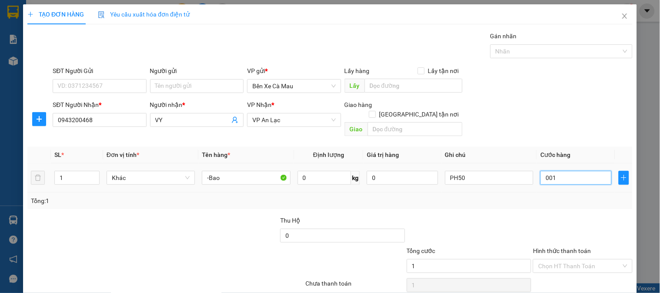
type input "13"
type input "0.013"
type input "130"
type input "00.130"
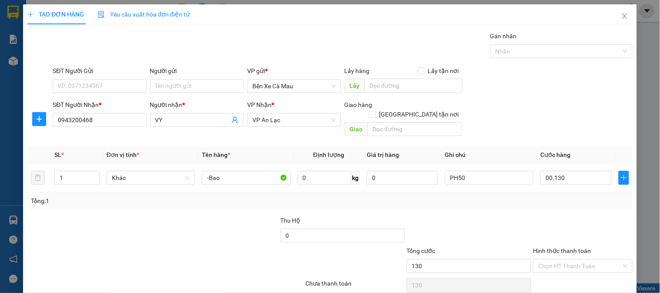
click at [580, 118] on div "SĐT Người Nhận * 0943200468 Người nhận * VY VP Nhận * VP An Lạc Giao hàng Giao …" at bounding box center [342, 120] width 583 height 40
type input "130.000"
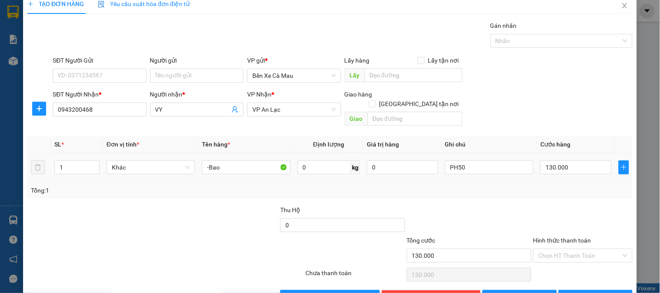
scroll to position [28, 0]
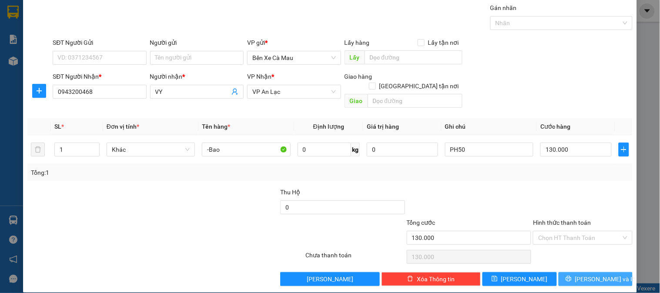
click at [601, 274] on button "[PERSON_NAME] và In" at bounding box center [596, 279] width 74 height 14
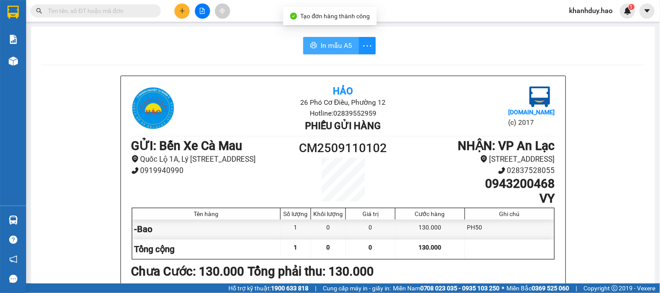
click at [323, 51] on button "In mẫu A5" at bounding box center [331, 45] width 56 height 17
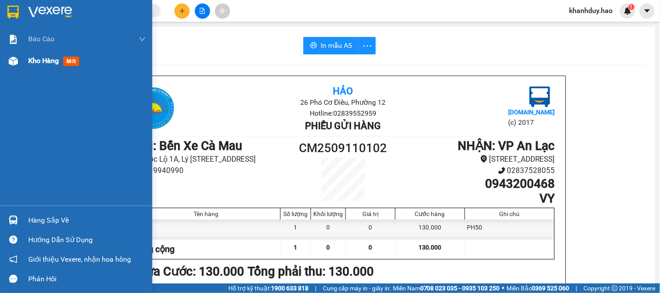
click at [40, 67] on div "Kho hàng mới" at bounding box center [86, 61] width 117 height 22
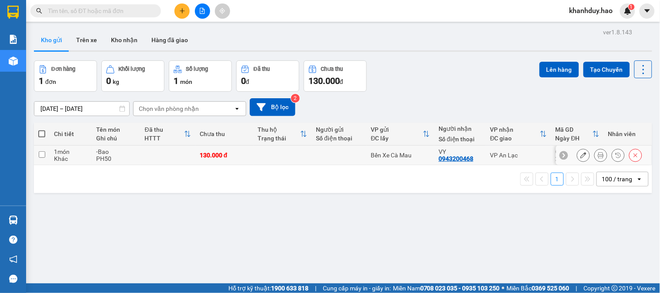
click at [301, 149] on td at bounding box center [283, 156] width 58 height 20
checkbox input "true"
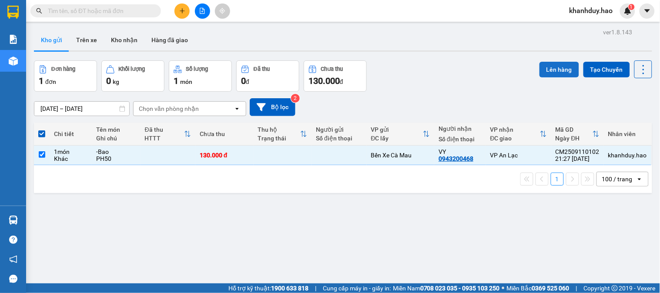
click at [549, 70] on button "Lên hàng" at bounding box center [559, 70] width 40 height 16
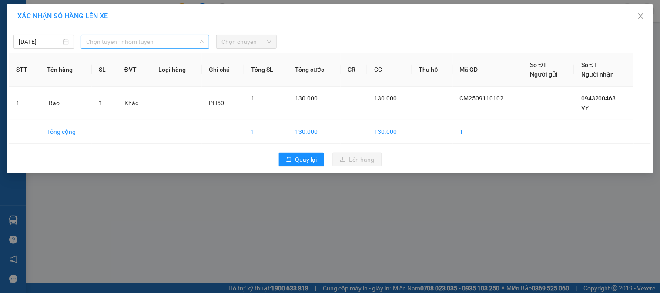
click at [162, 44] on span "Chọn tuyến - nhóm tuyến" at bounding box center [145, 41] width 118 height 13
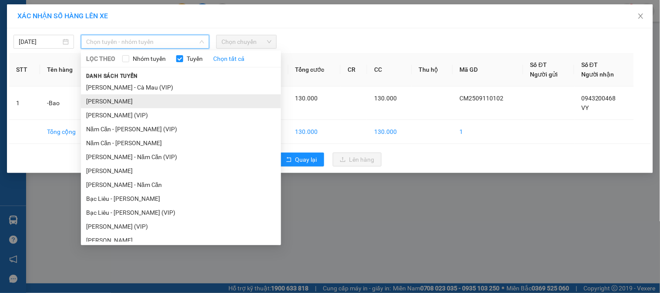
click at [121, 101] on li "[PERSON_NAME]" at bounding box center [181, 101] width 200 height 14
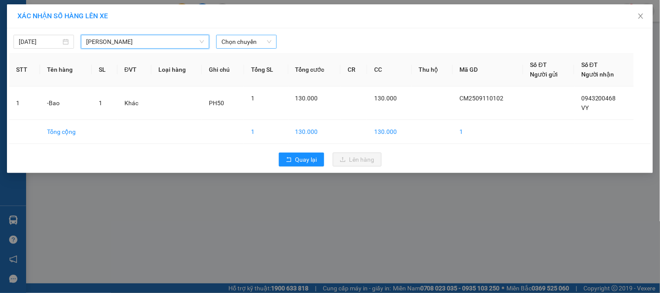
click at [275, 43] on div "Chọn chuyến" at bounding box center [246, 42] width 60 height 14
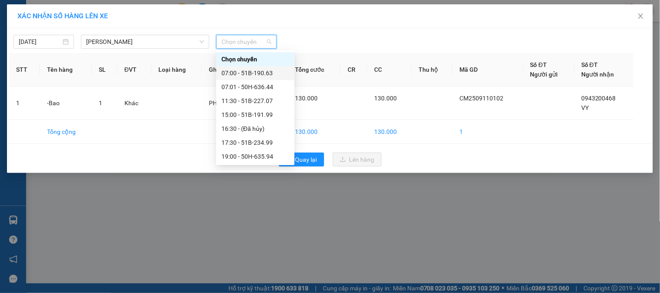
scroll to position [97, 0]
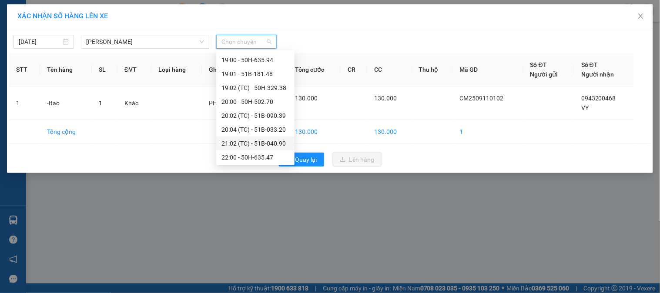
click at [272, 143] on div "21:02 (TC) - 51B-040.90" at bounding box center [255, 144] width 68 height 10
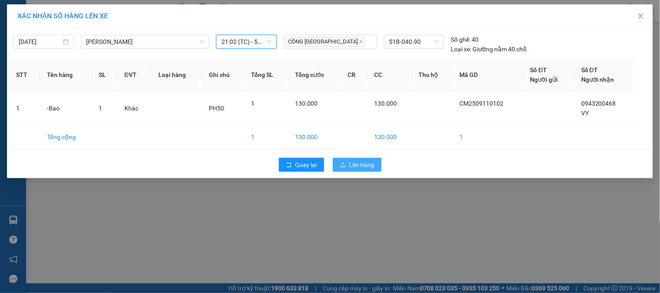
click at [342, 169] on button "Lên hàng" at bounding box center [357, 165] width 49 height 14
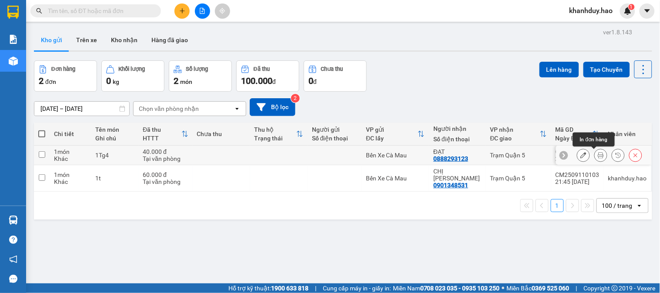
click at [598, 157] on icon at bounding box center [601, 155] width 6 height 6
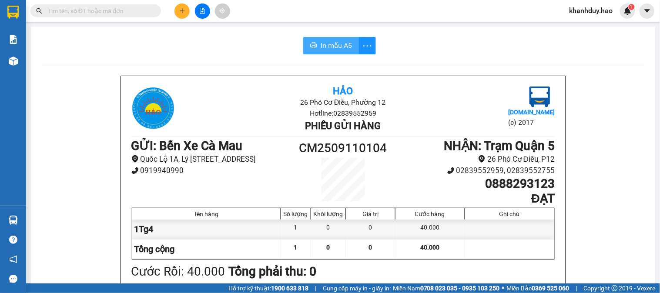
click at [335, 47] on span "In mẫu A5" at bounding box center [336, 45] width 31 height 11
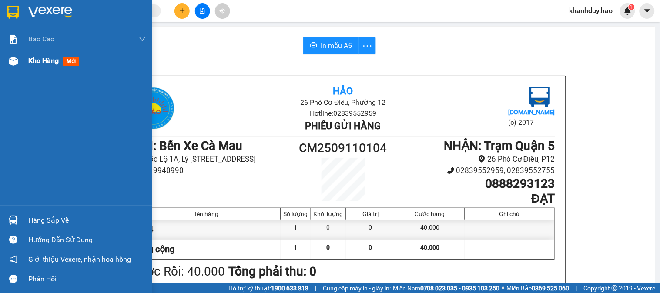
click at [30, 59] on span "Kho hàng" at bounding box center [43, 61] width 30 height 8
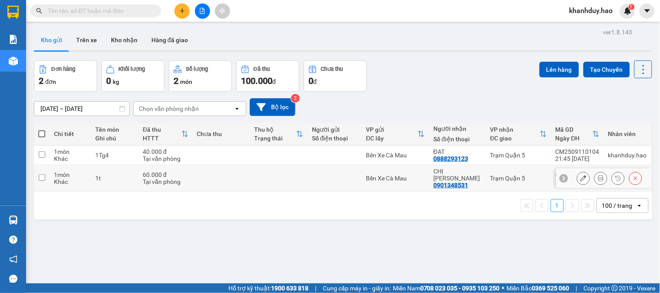
click at [598, 177] on button at bounding box center [601, 178] width 12 height 15
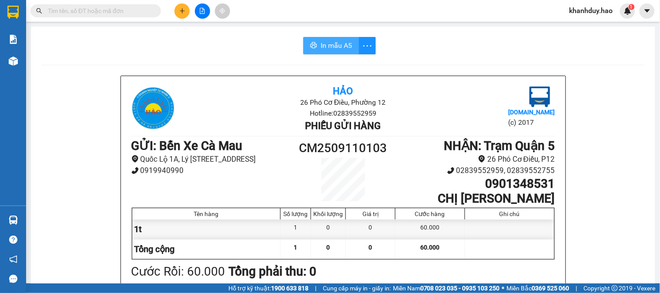
click at [334, 40] on span "In mẫu A5" at bounding box center [336, 45] width 31 height 11
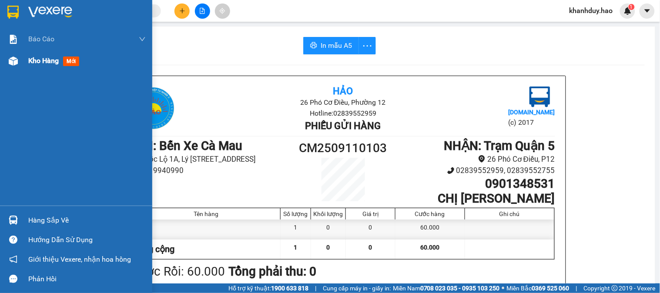
click at [31, 68] on div "Kho hàng mới" at bounding box center [86, 61] width 117 height 22
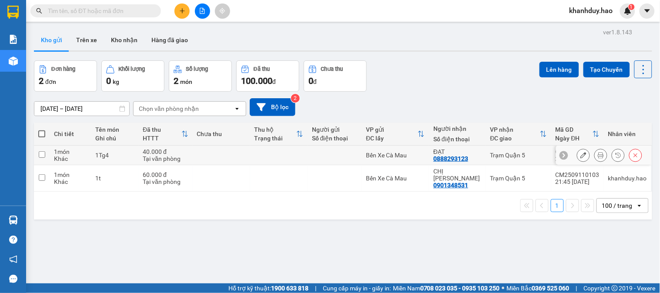
click at [438, 154] on div "ĐẠT" at bounding box center [457, 151] width 48 height 7
checkbox input "true"
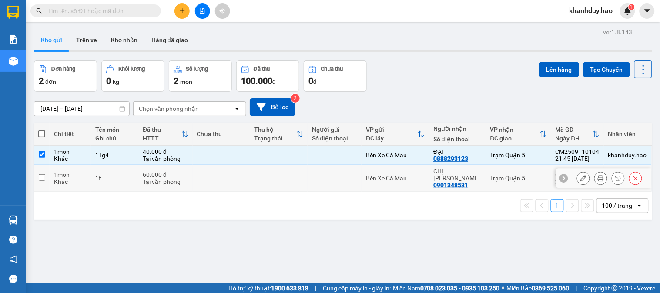
click at [435, 170] on div "CHỊ [PERSON_NAME]" at bounding box center [457, 175] width 48 height 14
checkbox input "true"
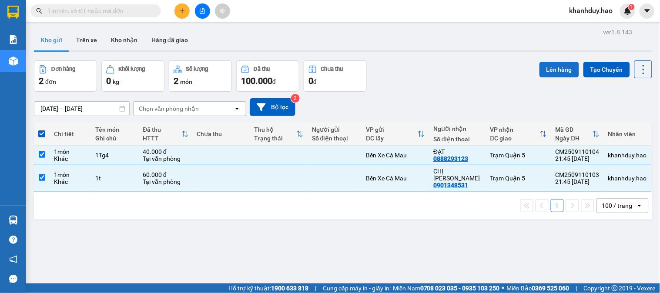
click at [544, 74] on button "Lên hàng" at bounding box center [559, 70] width 40 height 16
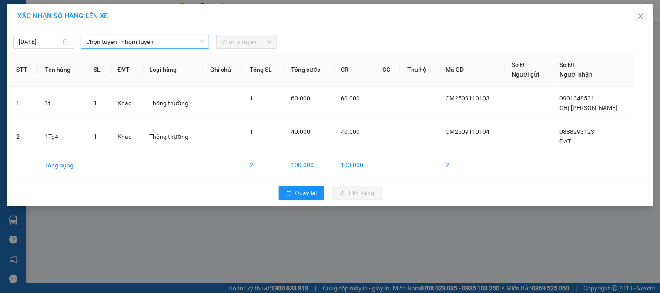
click at [149, 46] on span "Chọn tuyến - nhóm tuyến" at bounding box center [145, 41] width 118 height 13
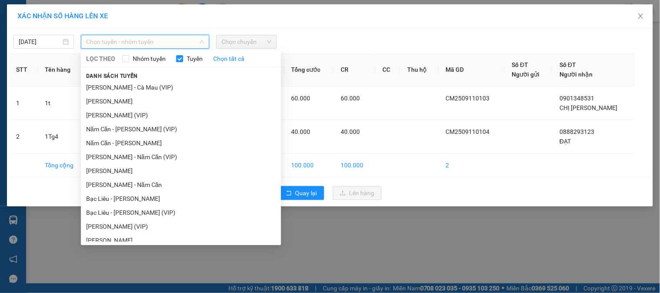
drag, startPoint x: 161, startPoint y: 101, endPoint x: 210, endPoint y: 74, distance: 56.3
click at [162, 101] on li "[PERSON_NAME]" at bounding box center [181, 101] width 200 height 14
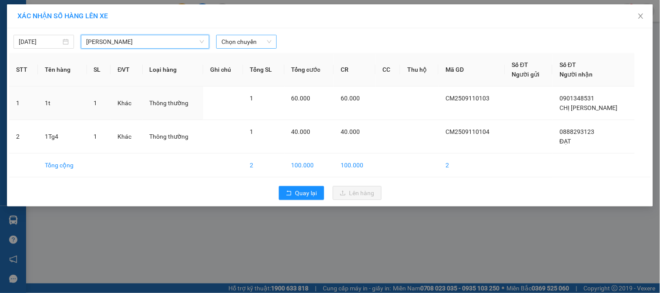
click at [251, 40] on span "Chọn chuyến" at bounding box center [246, 41] width 50 height 13
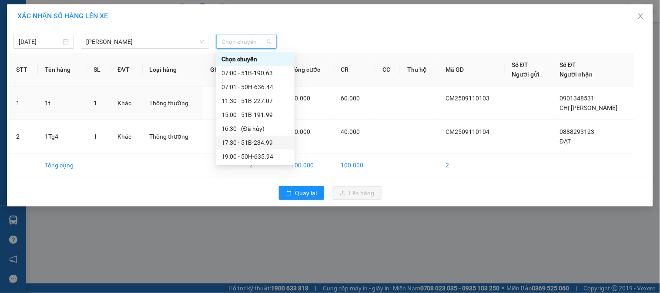
click at [261, 148] on div "17:30 - 51B-234.99" at bounding box center [255, 143] width 78 height 14
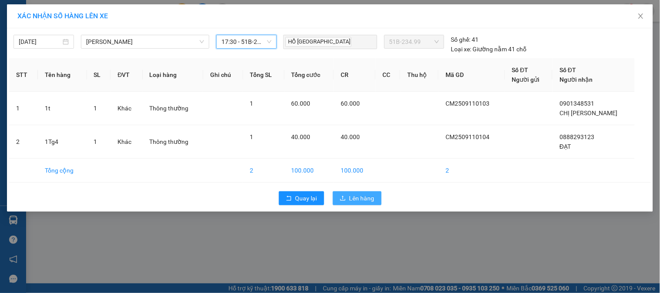
click at [356, 196] on span "Lên hàng" at bounding box center [361, 199] width 25 height 10
